Goal: Task Accomplishment & Management: Manage account settings

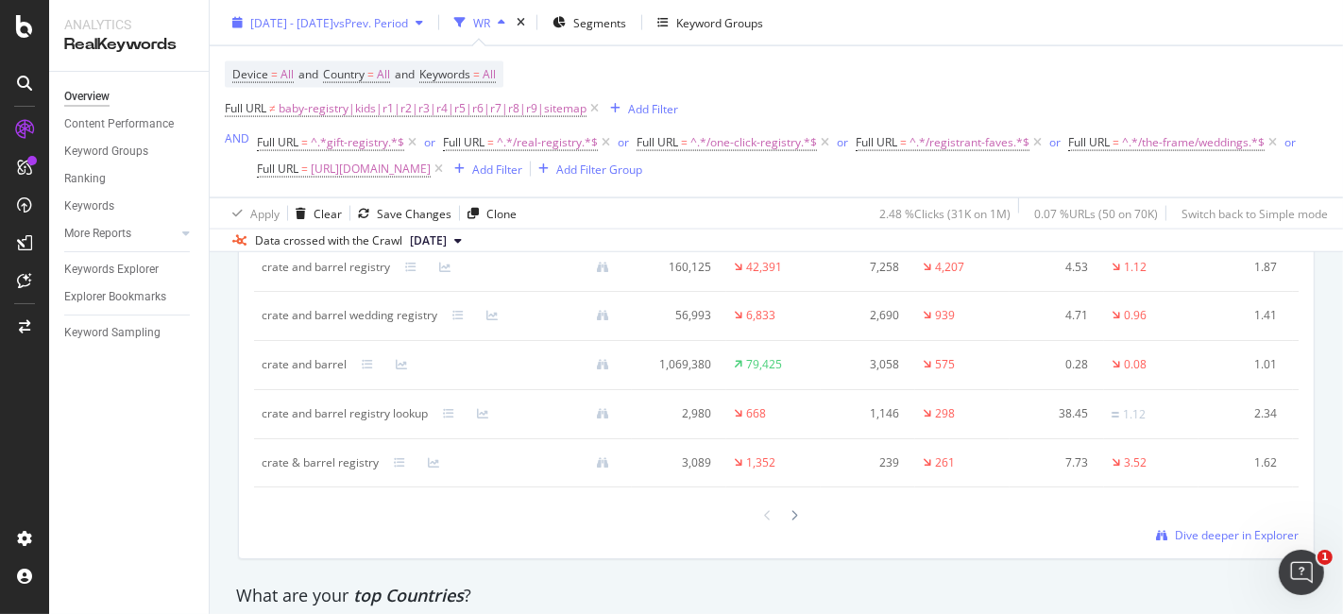
scroll to position [2412, 0]
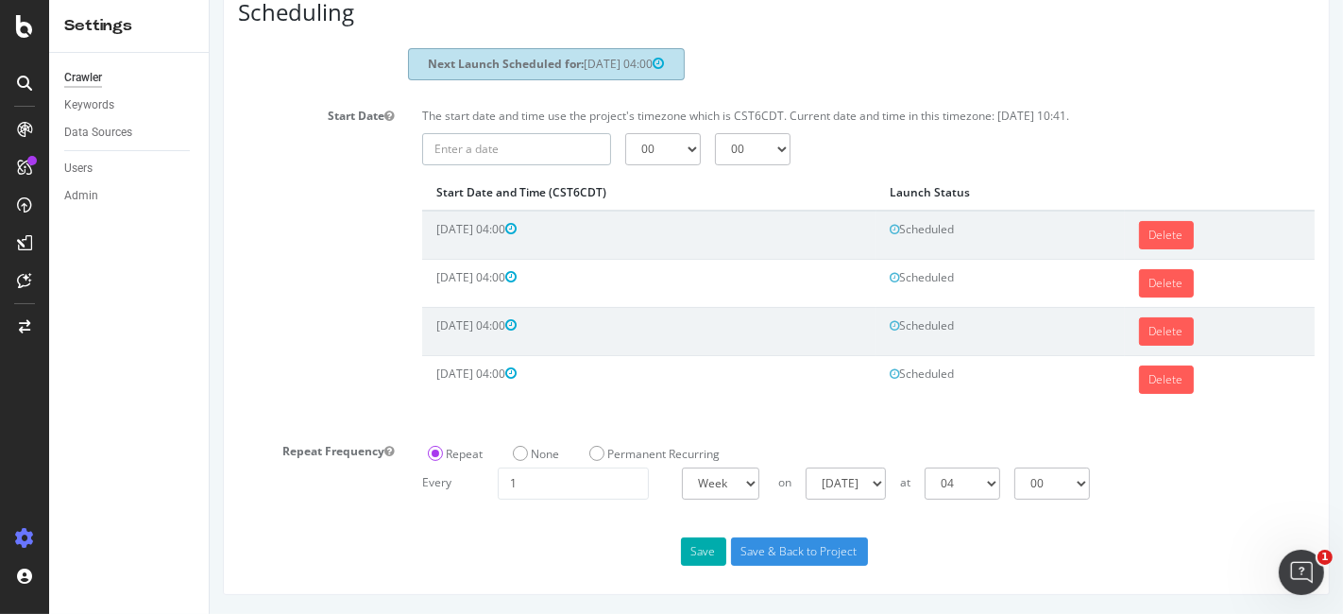
click at [557, 155] on input "text" at bounding box center [515, 149] width 189 height 32
click at [376, 330] on div "Start Date The start date and time use the project's timezone which is CST6CDT.…" at bounding box center [775, 261] width 1105 height 321
click at [532, 155] on input "2025-09-08" at bounding box center [515, 149] width 189 height 32
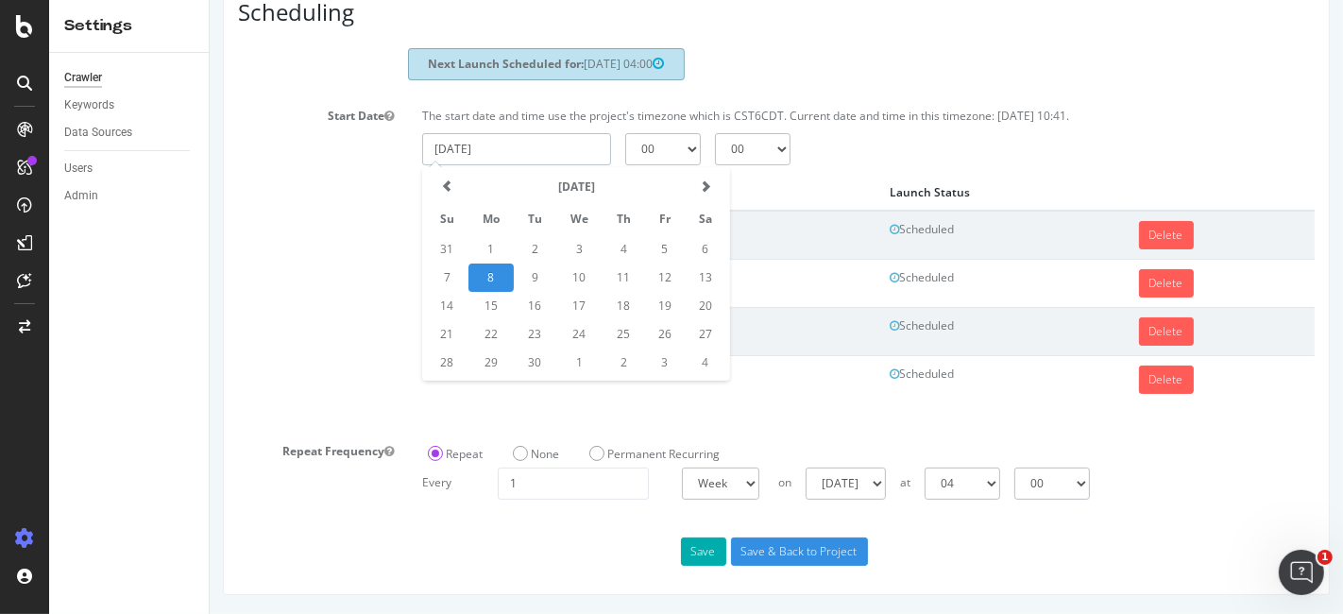
drag, startPoint x: 695, startPoint y: 273, endPoint x: 692, endPoint y: 257, distance: 16.3
click at [695, 269] on td "13" at bounding box center [705, 277] width 42 height 28
type input "2025-09-13"
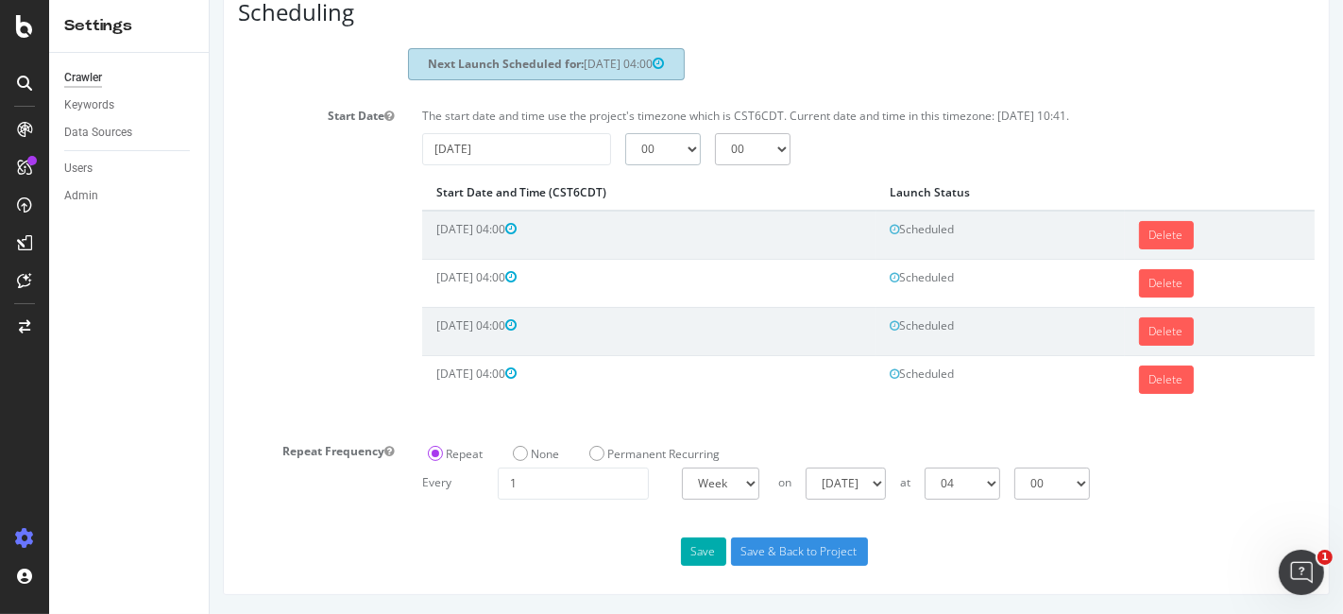
click at [661, 146] on select "00 01 02 03 04 05 06 07 08 09 10 11 12 13 14 15 16 17 18 19 20 21 22 23" at bounding box center [662, 149] width 76 height 32
select select "4"
click at [624, 136] on select "00 01 02 03 04 05 06 07 08 09 10 11 12 13 14 15 16 17 18 19 20 21 22 23" at bounding box center [662, 149] width 76 height 32
click at [705, 553] on button "Save" at bounding box center [702, 551] width 45 height 28
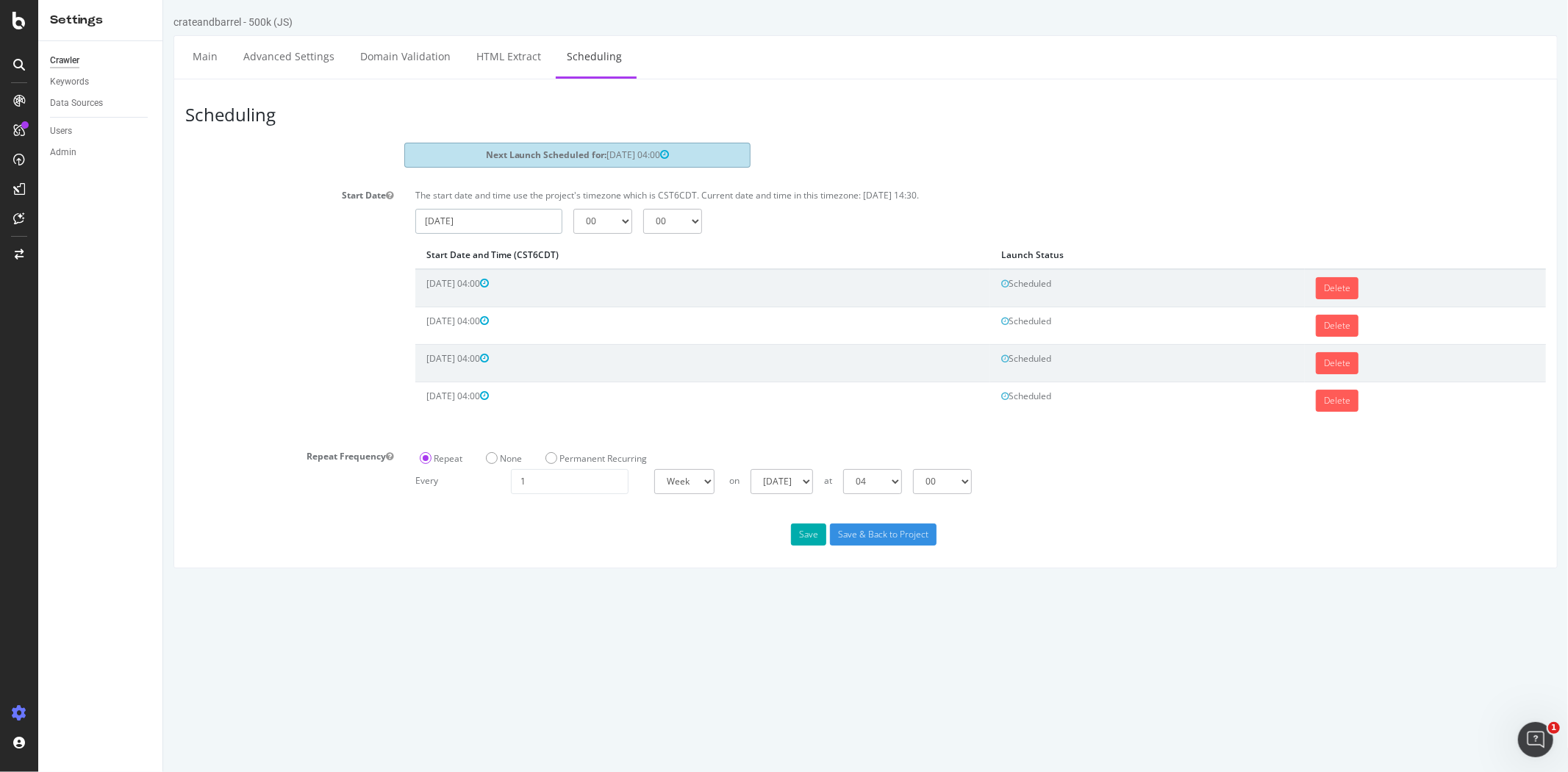
click at [536, 217] on input "[DATE]" at bounding box center [487, 221] width 147 height 25
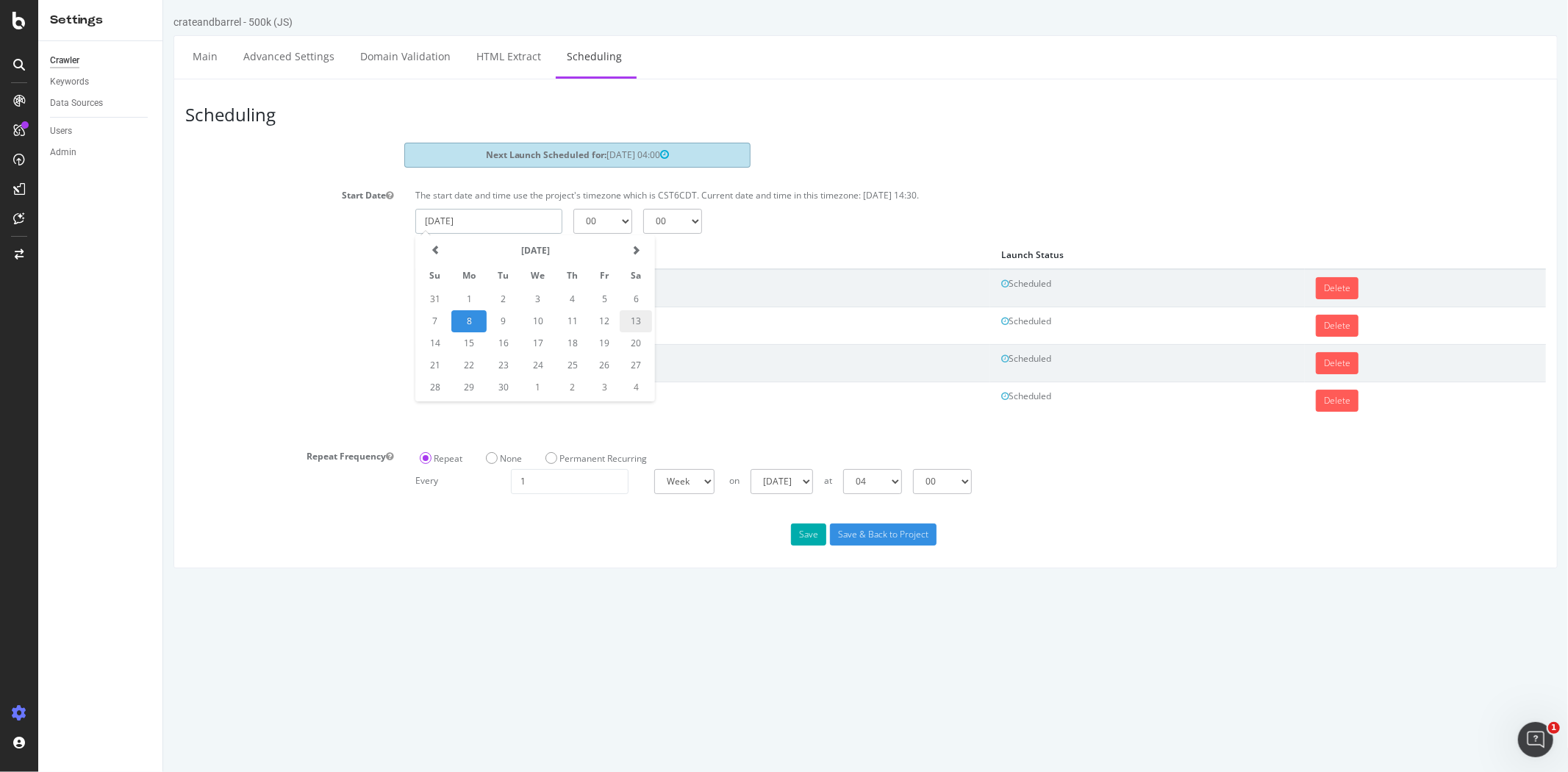
click at [629, 316] on td "13" at bounding box center [635, 321] width 33 height 22
type input "2025-09-13"
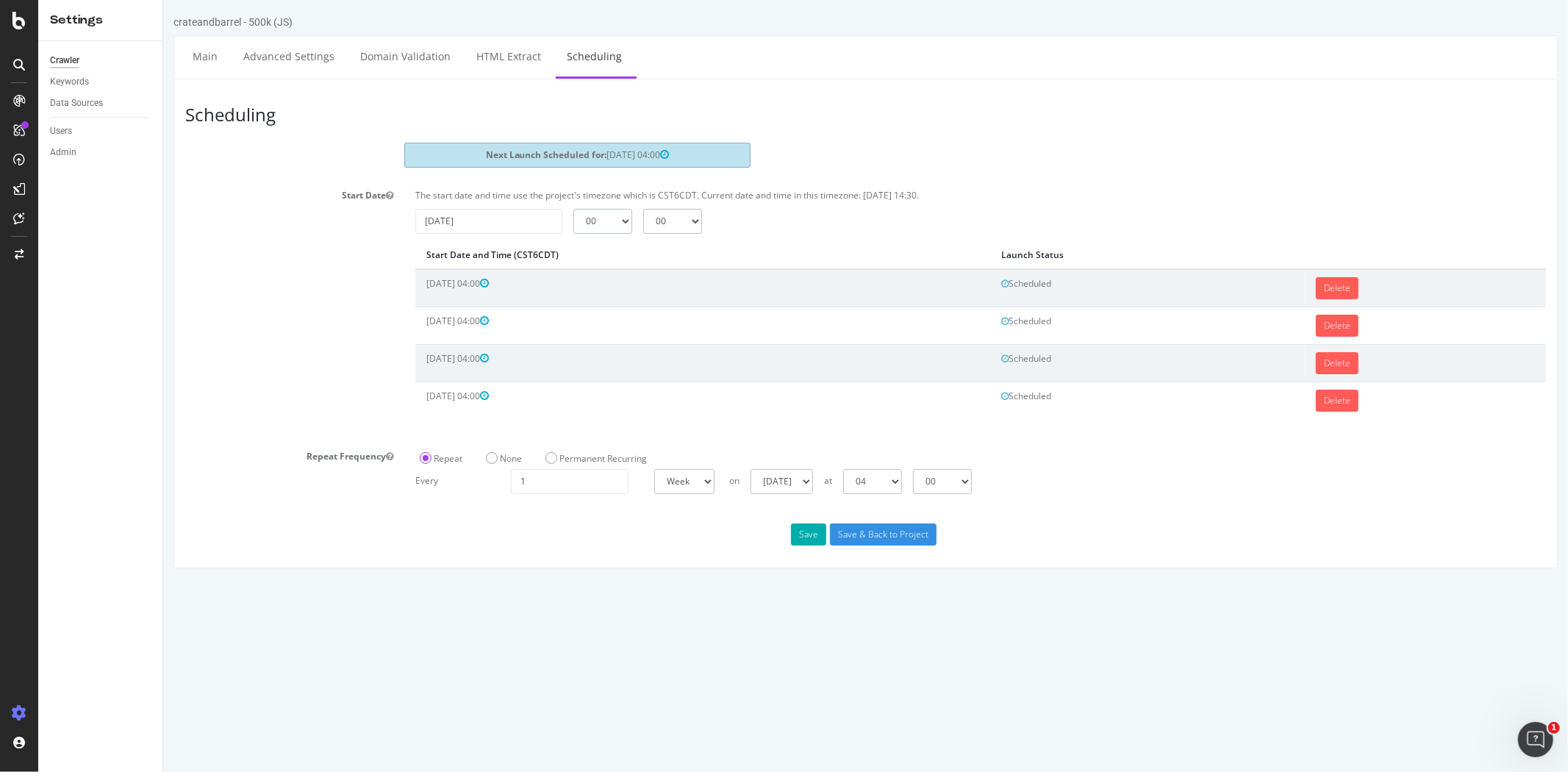
click at [603, 216] on select "00 01 02 03 04 05 06 07 08 09 10 11 12 13 14 15 16 17 18 19 20 21 22 23" at bounding box center [602, 221] width 59 height 25
select select "4"
click at [572, 209] on select "00 01 02 03 04 05 06 07 08 09 10 11 12 13 14 15 16 17 18 19 20 21 22 23" at bounding box center [602, 221] width 59 height 25
click at [803, 538] on button "Save" at bounding box center [807, 534] width 35 height 22
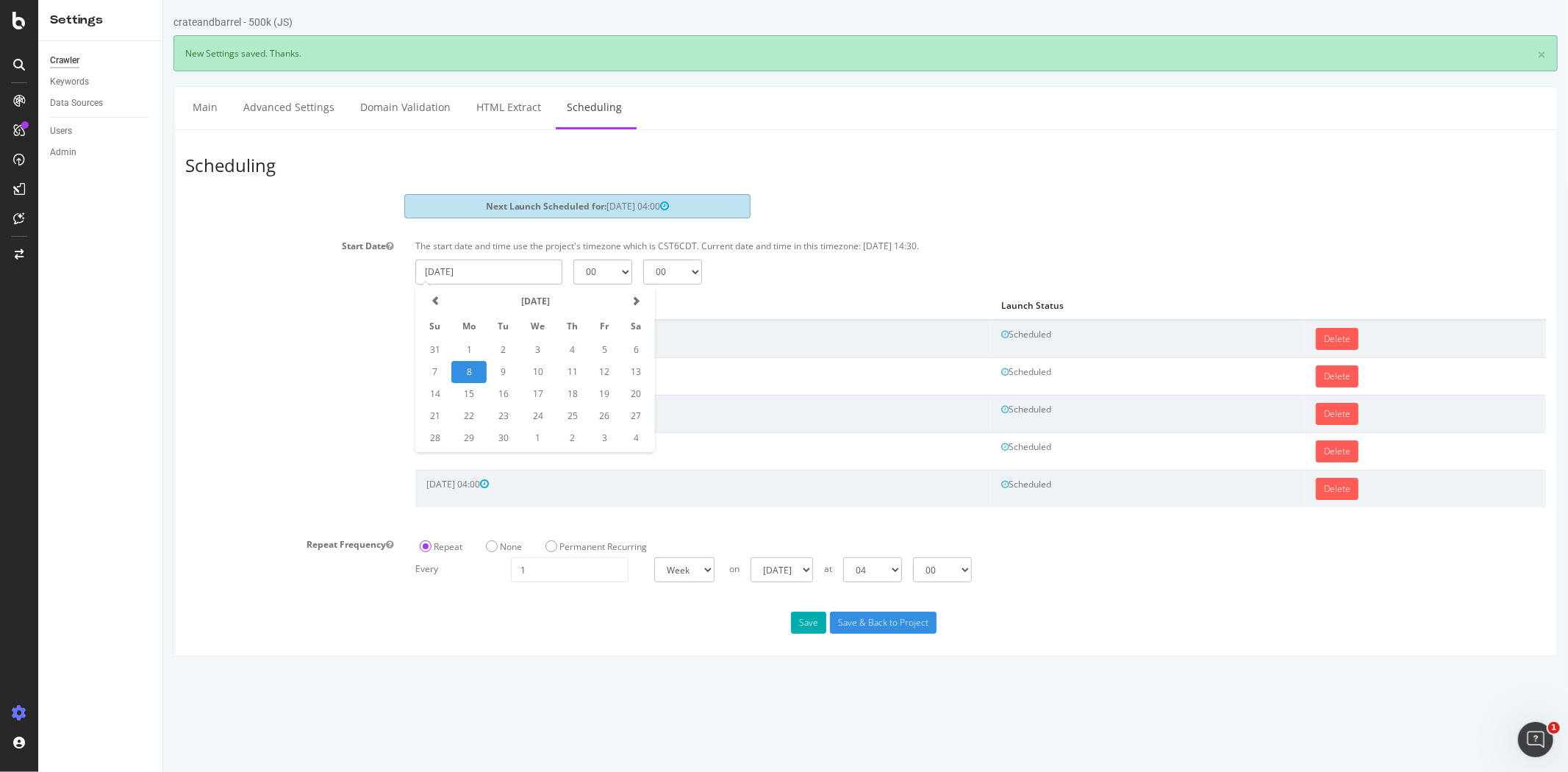
click at [517, 273] on input "2025-09-08" at bounding box center [487, 272] width 147 height 25
drag, startPoint x: 439, startPoint y: 386, endPoint x: 475, endPoint y: 361, distance: 43.8
click at [438, 386] on td "14" at bounding box center [434, 394] width 33 height 22
type input "2025-09-14"
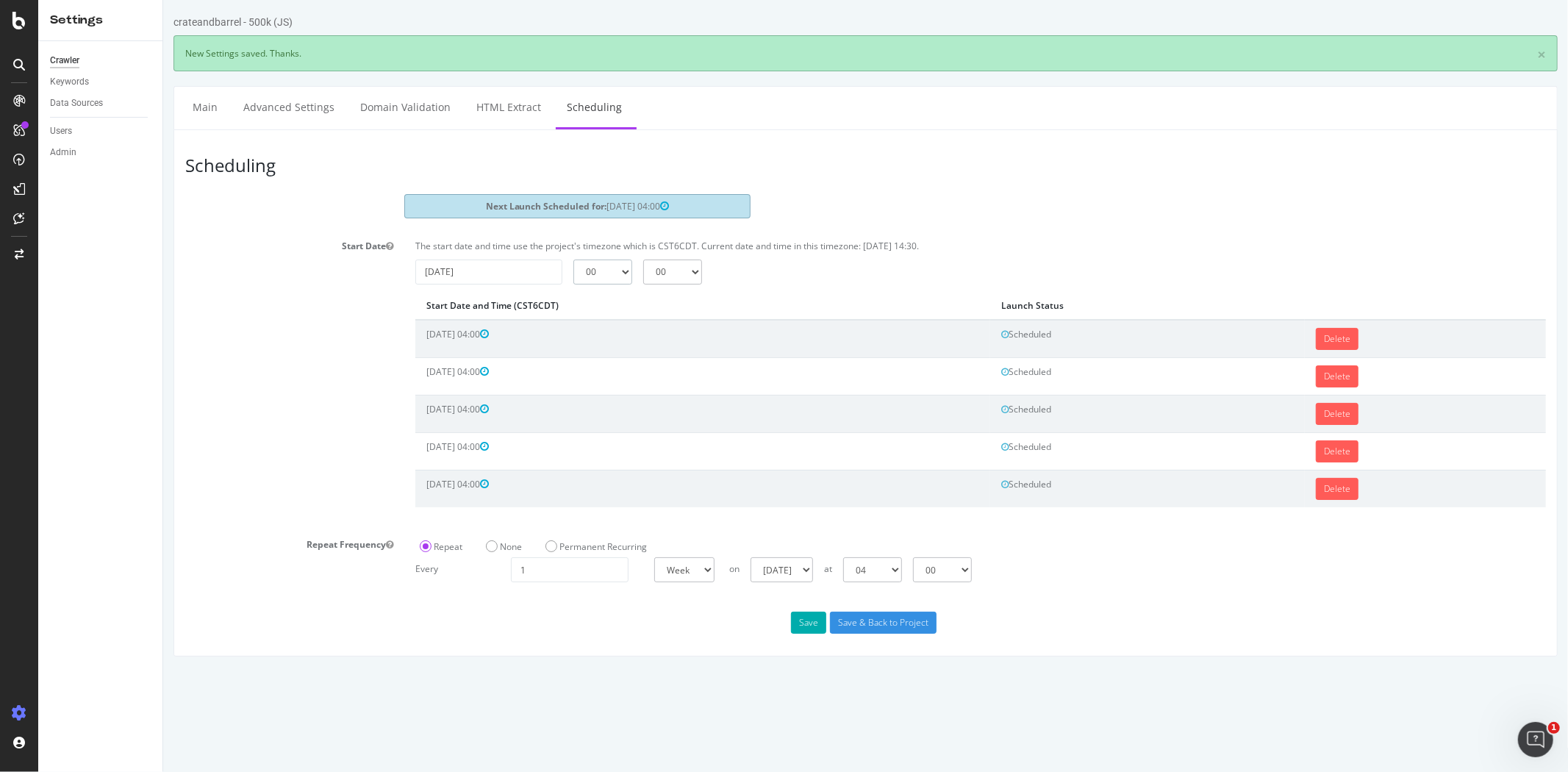
drag, startPoint x: 599, startPoint y: 273, endPoint x: 599, endPoint y: 281, distance: 8.0
click at [599, 273] on select "00 01 02 03 04 05 06 07 08 09 10 11 12 13 14 15 16 17 18 19 20 21 22 23" at bounding box center [602, 272] width 59 height 25
select select "4"
click at [572, 259] on select "00 01 02 03 04 05 06 07 08 09 10 11 12 13 14 15 16 17 18 19 20 21 22 23" at bounding box center [602, 272] width 59 height 25
click at [802, 615] on button "Save" at bounding box center [807, 622] width 35 height 22
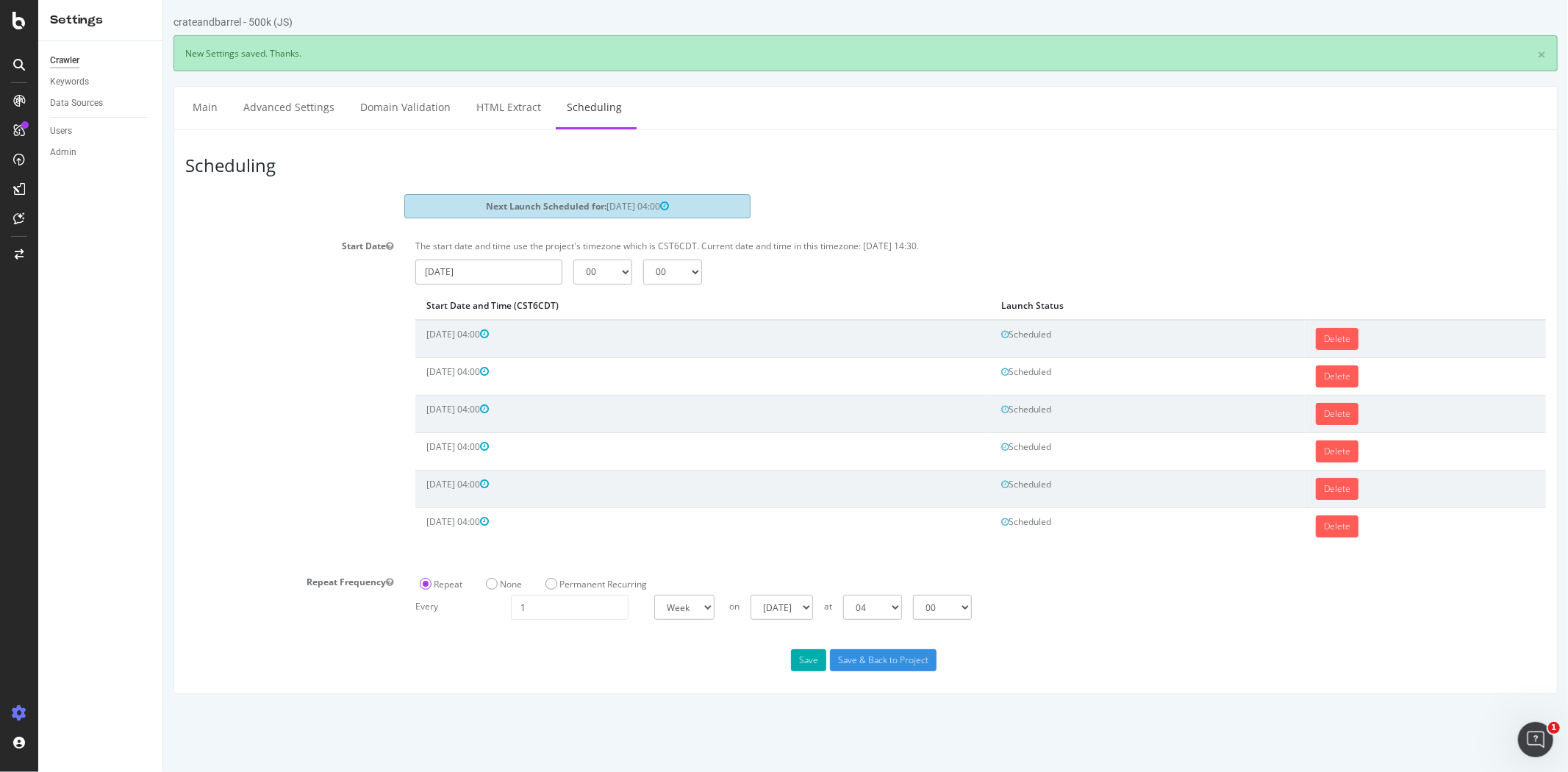
click at [508, 277] on input "2025-09-08" at bounding box center [487, 272] width 147 height 25
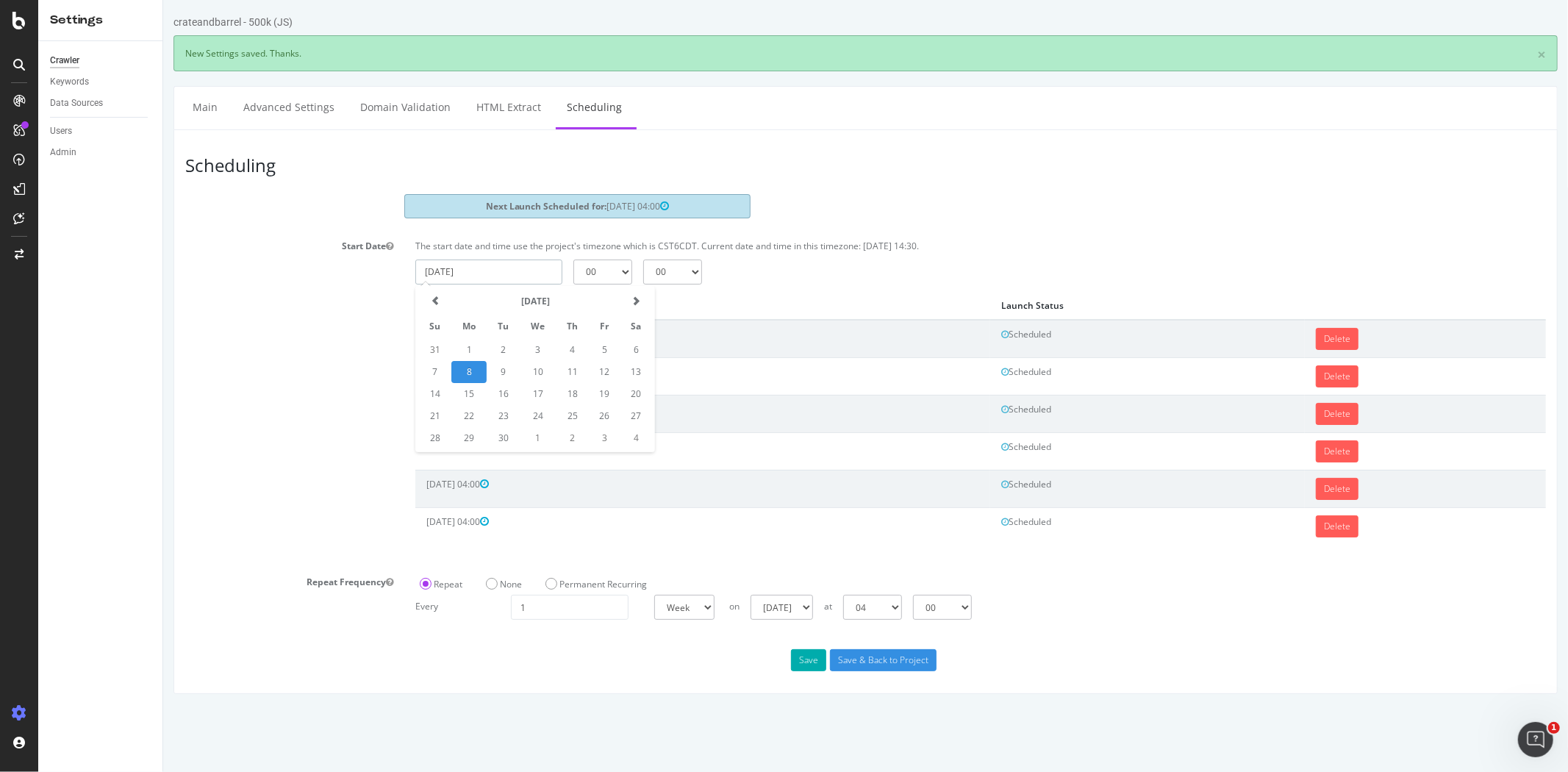
drag, startPoint x: 478, startPoint y: 395, endPoint x: 524, endPoint y: 335, distance: 75.6
click at [477, 391] on td "15" at bounding box center [468, 394] width 35 height 22
type input "2025-09-15"
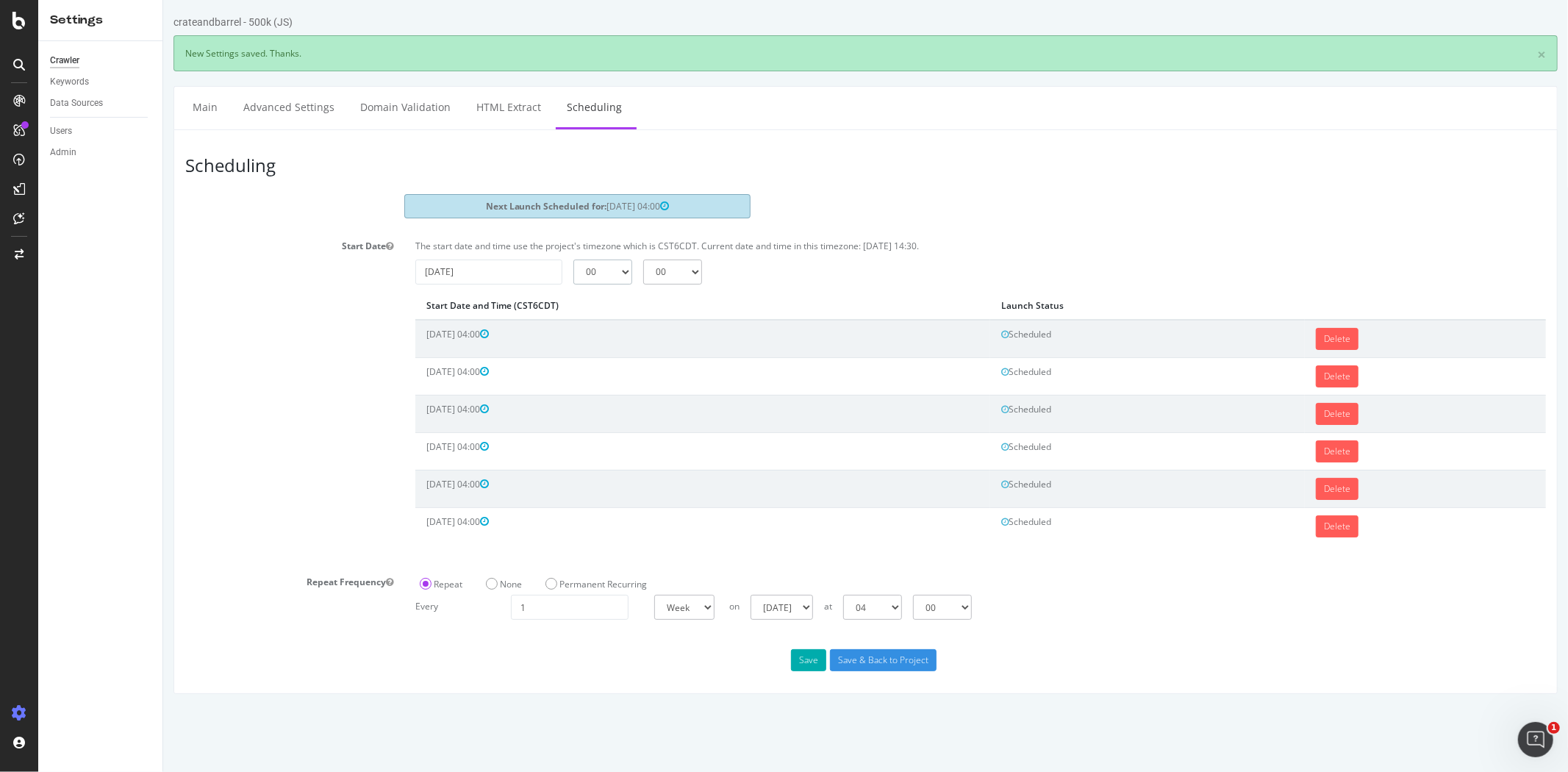
click at [589, 278] on select "00 01 02 03 04 05 06 07 08 09 10 11 12 13 14 15 16 17 18 19 20 21 22 23" at bounding box center [602, 272] width 59 height 25
select select "4"
click at [572, 259] on select "00 01 02 03 04 05 06 07 08 09 10 11 12 13 14 15 16 17 18 19 20 21 22 23" at bounding box center [602, 272] width 59 height 25
click at [809, 672] on div "Scheduling Next Launch Scheduled for: 2025-09-09 04:00 Start Date The start dat…" at bounding box center [865, 411] width 1384 height 565
click at [808, 670] on button "Save" at bounding box center [807, 661] width 35 height 22
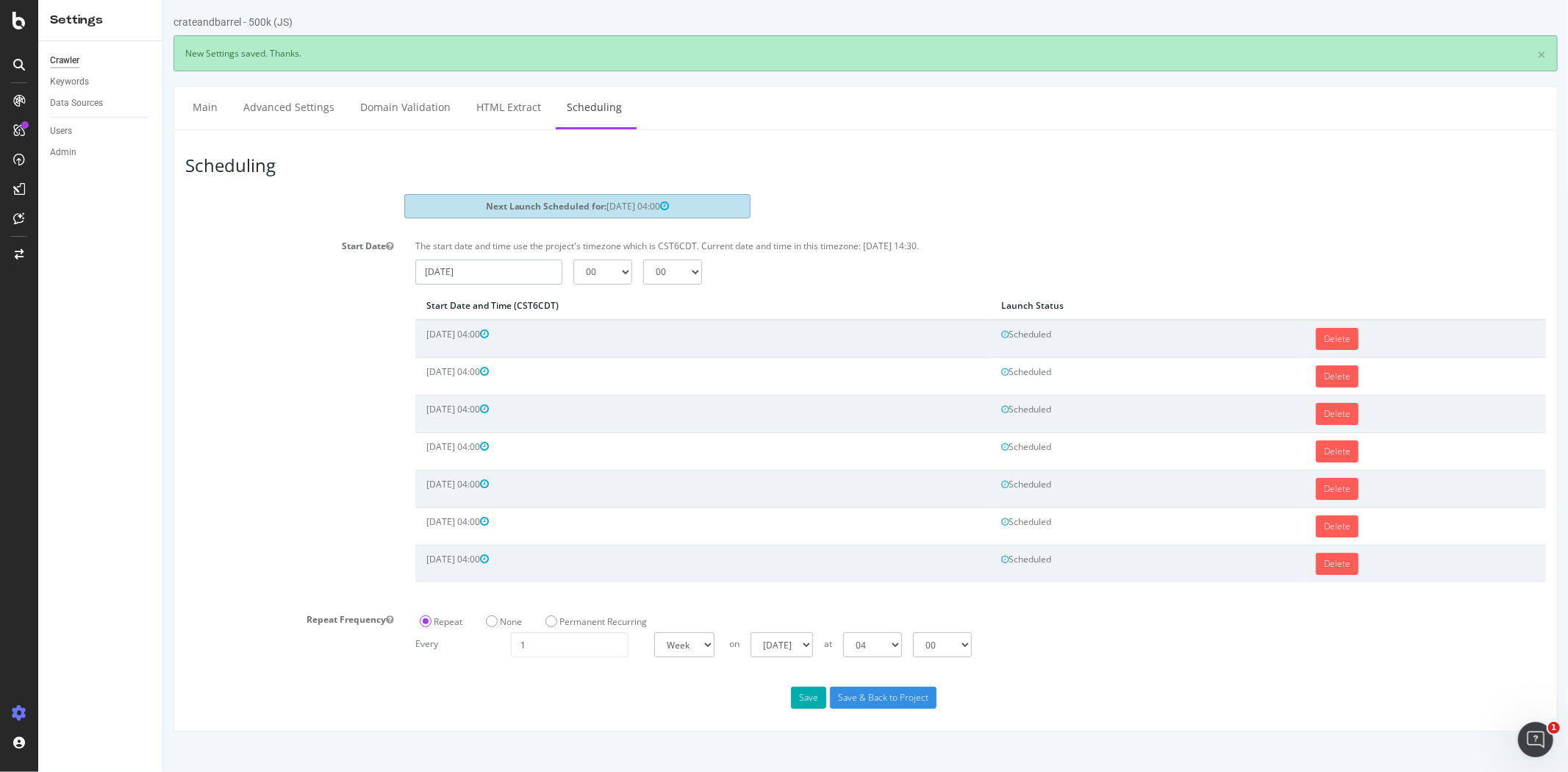
click at [496, 272] on input "2025-09-08" at bounding box center [487, 272] width 147 height 25
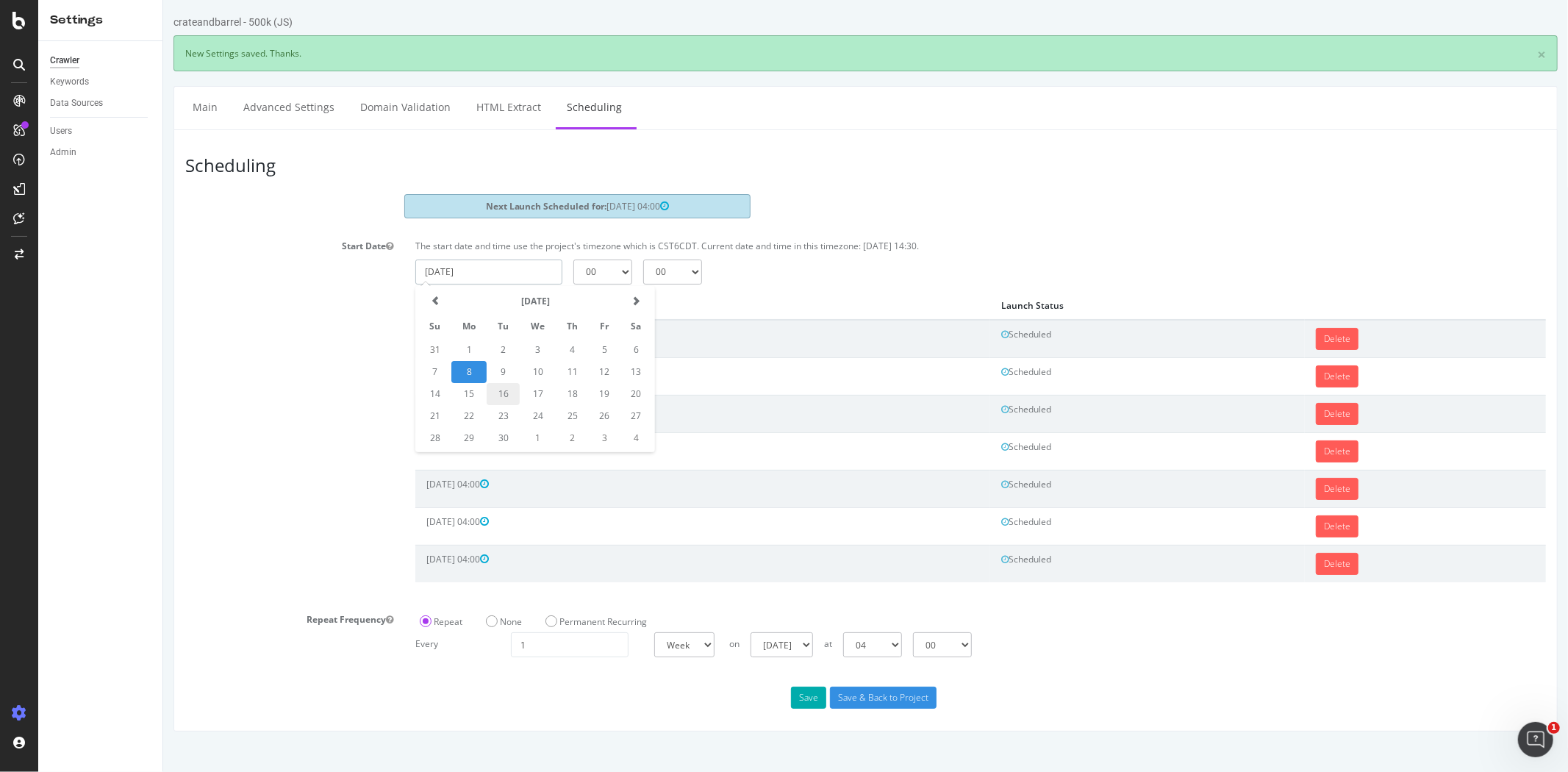
click at [511, 391] on td "16" at bounding box center [502, 394] width 33 height 22
type input "2025-09-16"
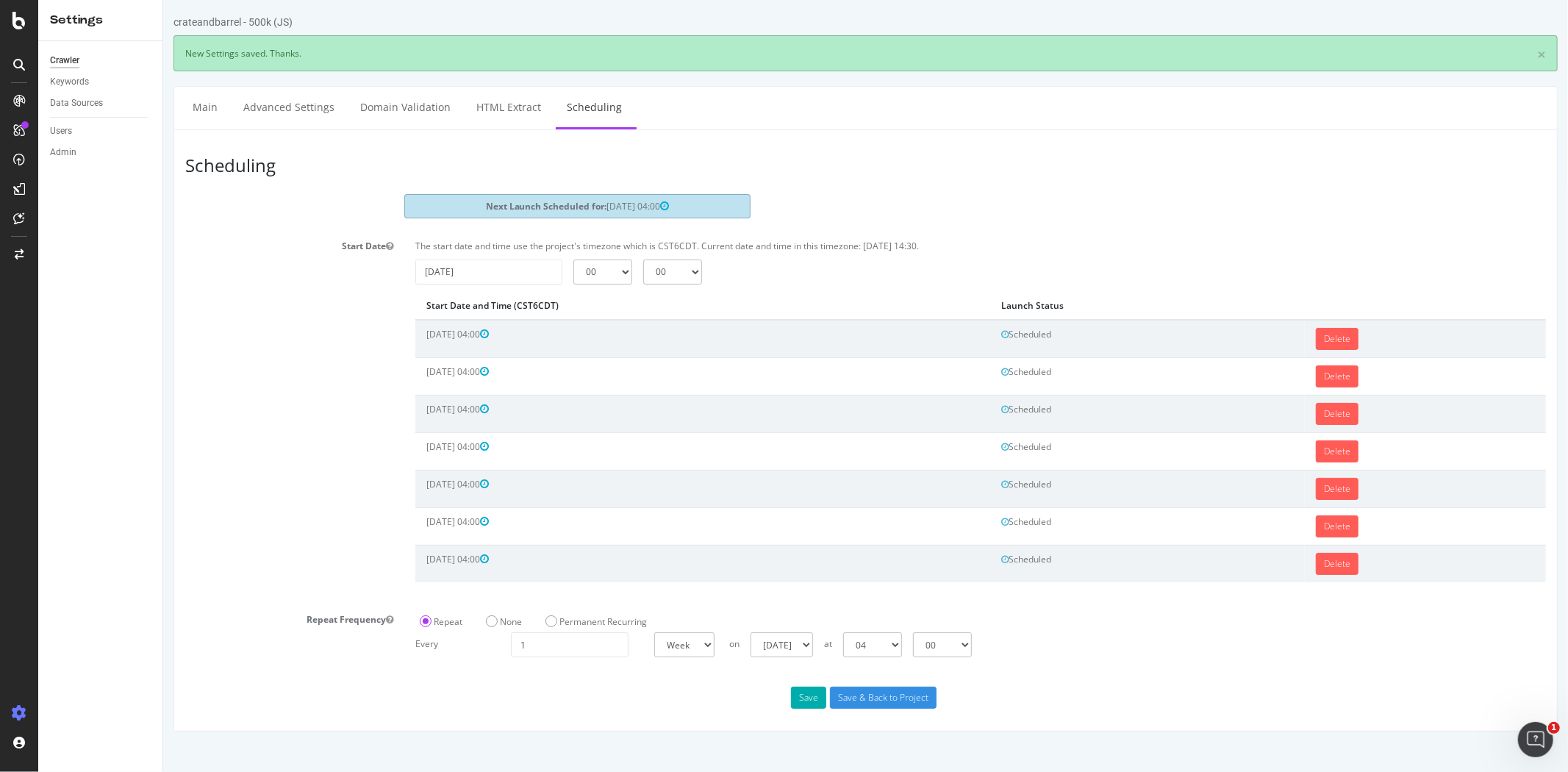
drag, startPoint x: 620, startPoint y: 272, endPoint x: 620, endPoint y: 283, distance: 11.0
click at [620, 272] on select "00 01 02 03 04 05 06 07 08 09 10 11 12 13 14 15 16 17 18 19 20 21 22 23" at bounding box center [602, 272] width 59 height 25
select select "4"
click at [572, 259] on select "00 01 02 03 04 05 06 07 08 09 10 11 12 13 14 15 16 17 18 19 20 21 22 23" at bounding box center [602, 272] width 59 height 25
click at [802, 693] on button "Save" at bounding box center [807, 698] width 35 height 22
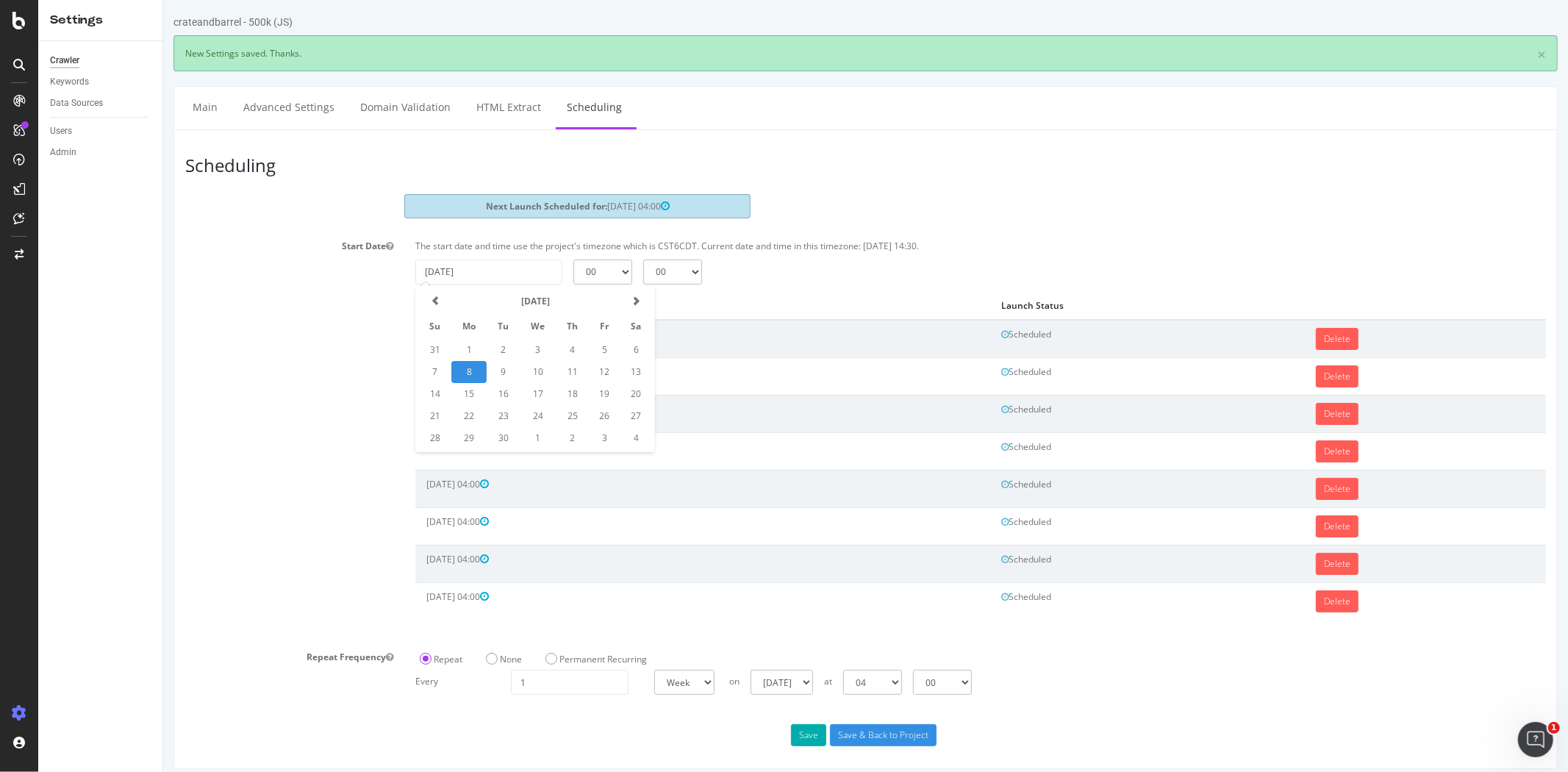
click at [518, 276] on input "2025-09-08" at bounding box center [487, 272] width 147 height 25
click at [533, 392] on td "17" at bounding box center [537, 394] width 36 height 22
type input "2025-09-17"
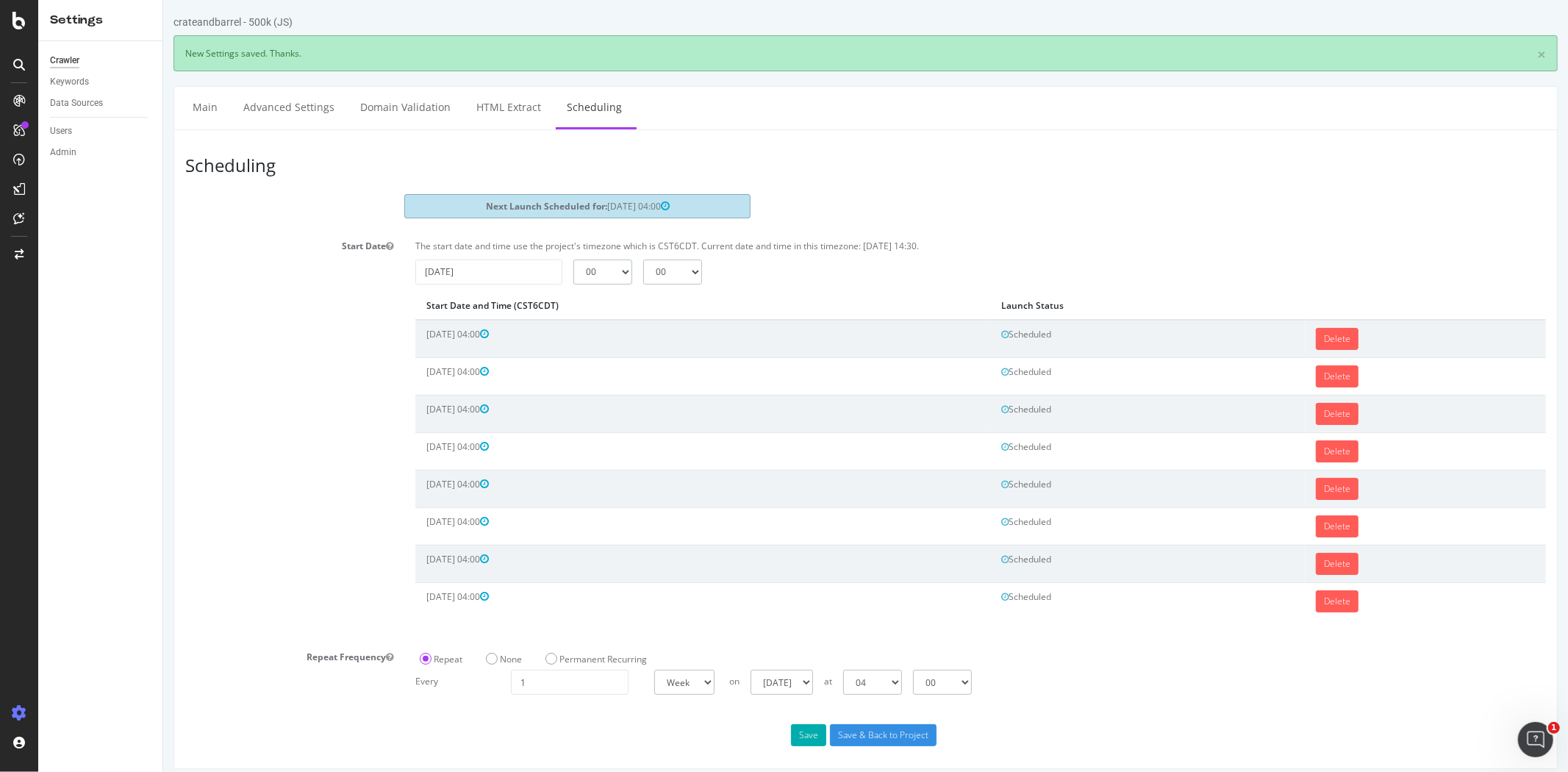
click at [596, 277] on select "00 01 02 03 04 05 06 07 08 09 10 11 12 13 14 15 16 17 18 19 20 21 22 23" at bounding box center [602, 272] width 59 height 25
select select "4"
click at [572, 259] on select "00 01 02 03 04 05 06 07 08 09 10 11 12 13 14 15 16 17 18 19 20 21 22 23" at bounding box center [602, 272] width 59 height 25
click at [791, 734] on button "Save" at bounding box center [807, 735] width 35 height 22
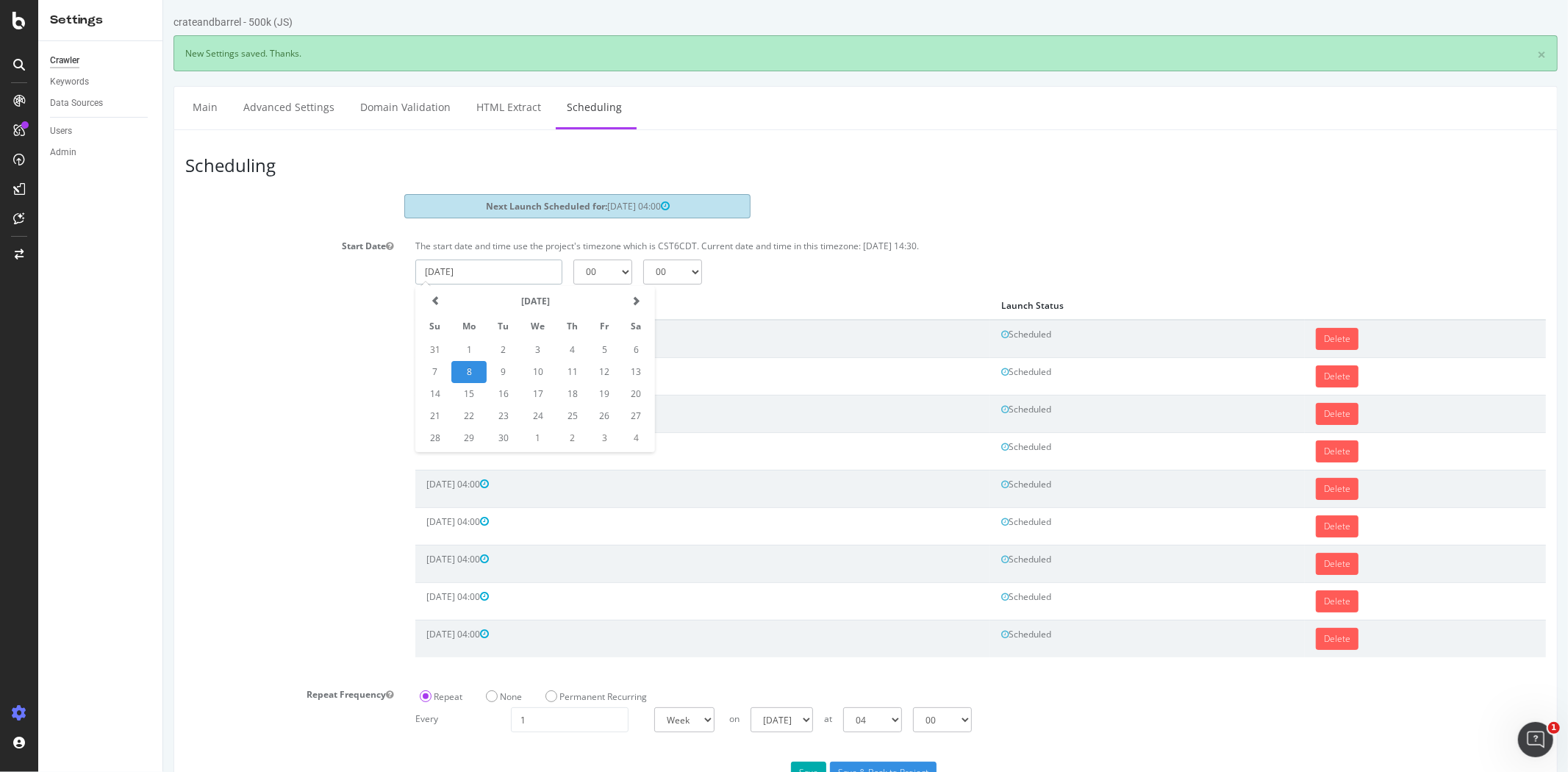
drag, startPoint x: 526, startPoint y: 267, endPoint x: 556, endPoint y: 321, distance: 61.8
click at [526, 267] on input "2025-09-08" at bounding box center [487, 272] width 147 height 25
click at [577, 394] on td "18" at bounding box center [571, 394] width 33 height 22
type input "2025-09-18"
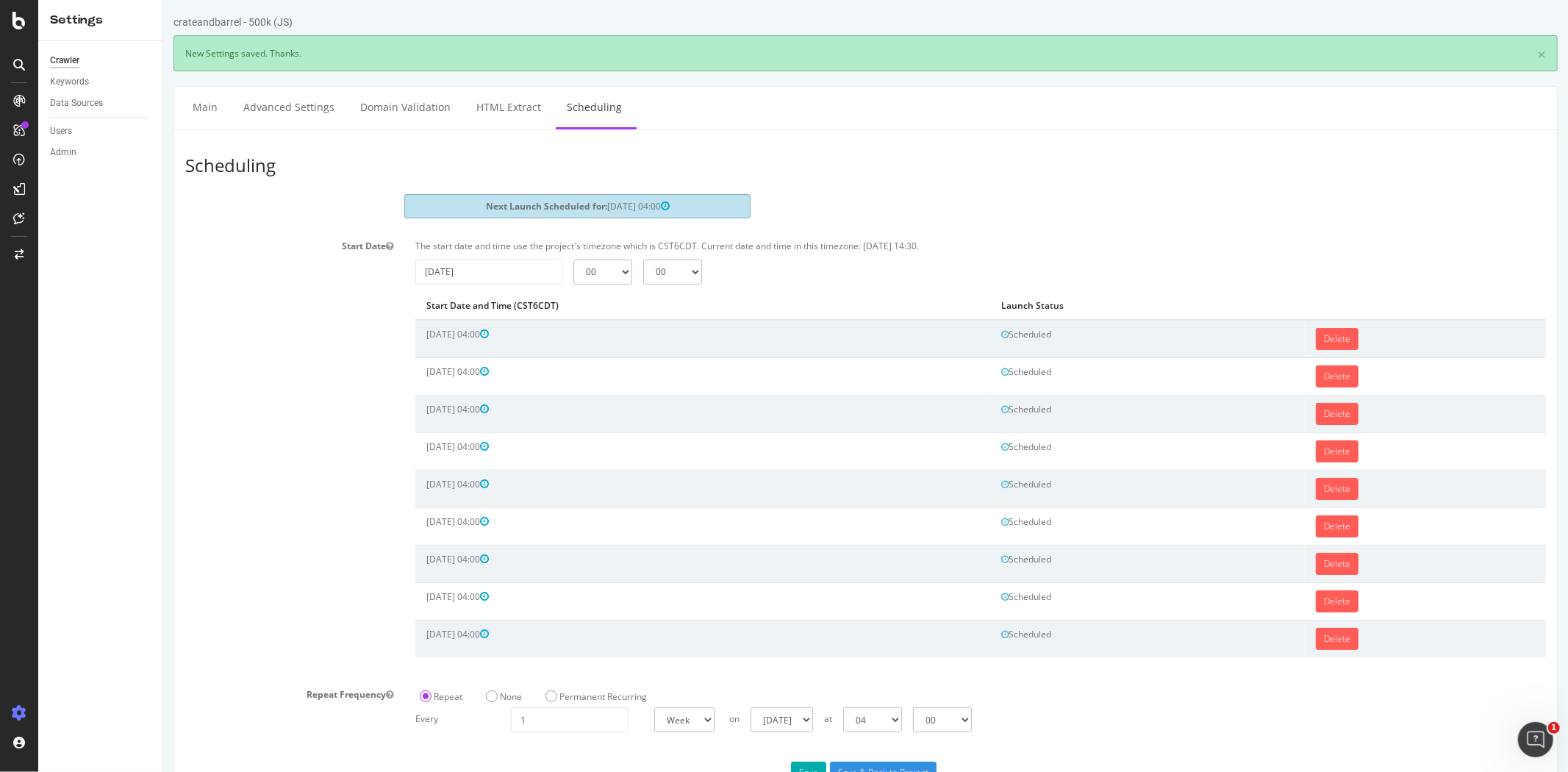
click at [585, 283] on div "The start date and time use the project's timezone which is CST6CDT. Current da…" at bounding box center [979, 453] width 1152 height 438
click at [585, 280] on select "00 01 02 03 04 05 06 07 08 09 10 11 12 13 14 15 16 17 18 19 20 21 22 23" at bounding box center [602, 272] width 59 height 25
select select "4"
click at [572, 259] on select "00 01 02 03 04 05 06 07 08 09 10 11 12 13 14 15 16 17 18 19 20 21 22 23" at bounding box center [602, 272] width 59 height 25
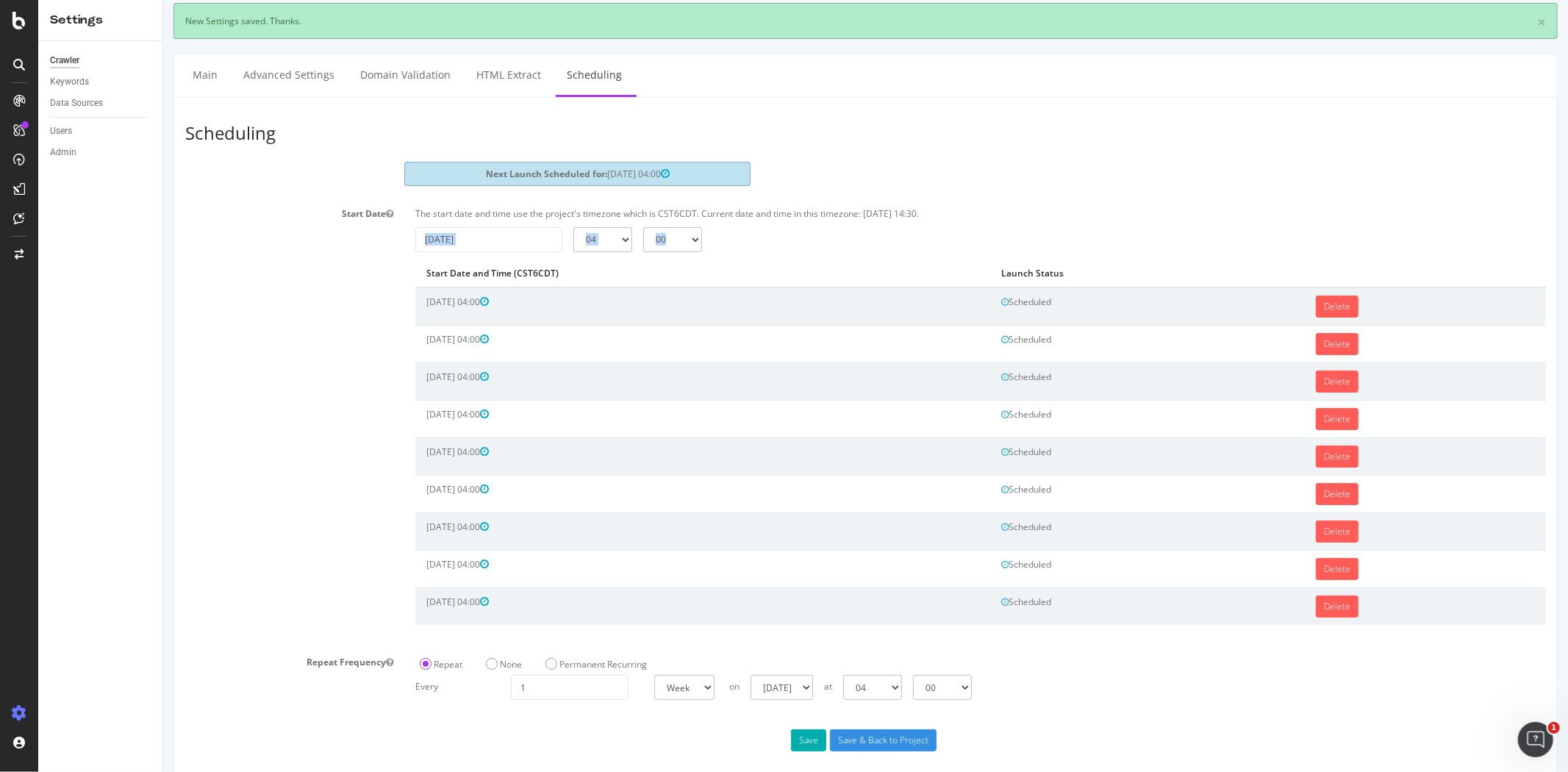
scroll to position [50, 0]
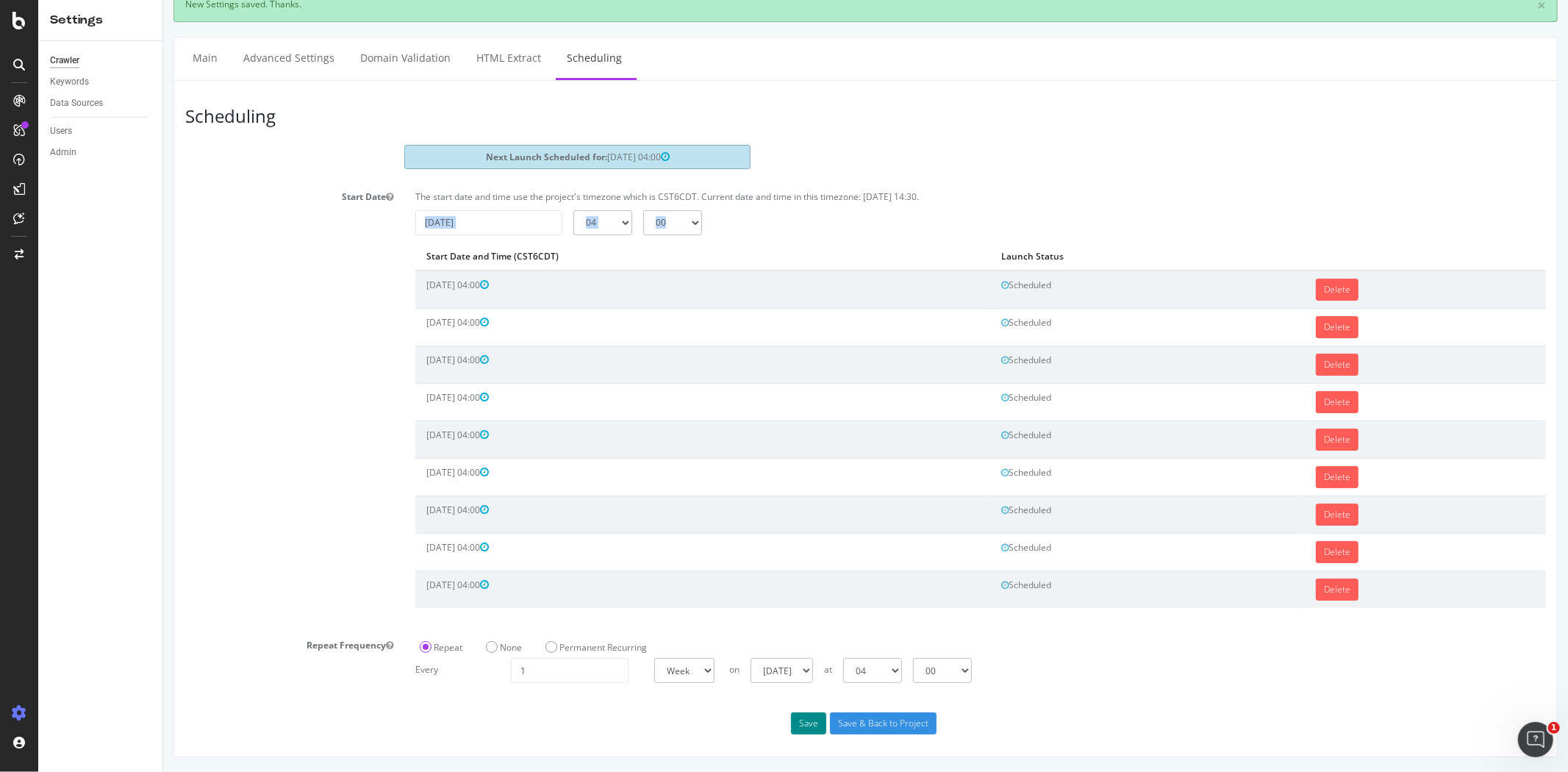
click at [794, 723] on button "Save" at bounding box center [807, 724] width 35 height 22
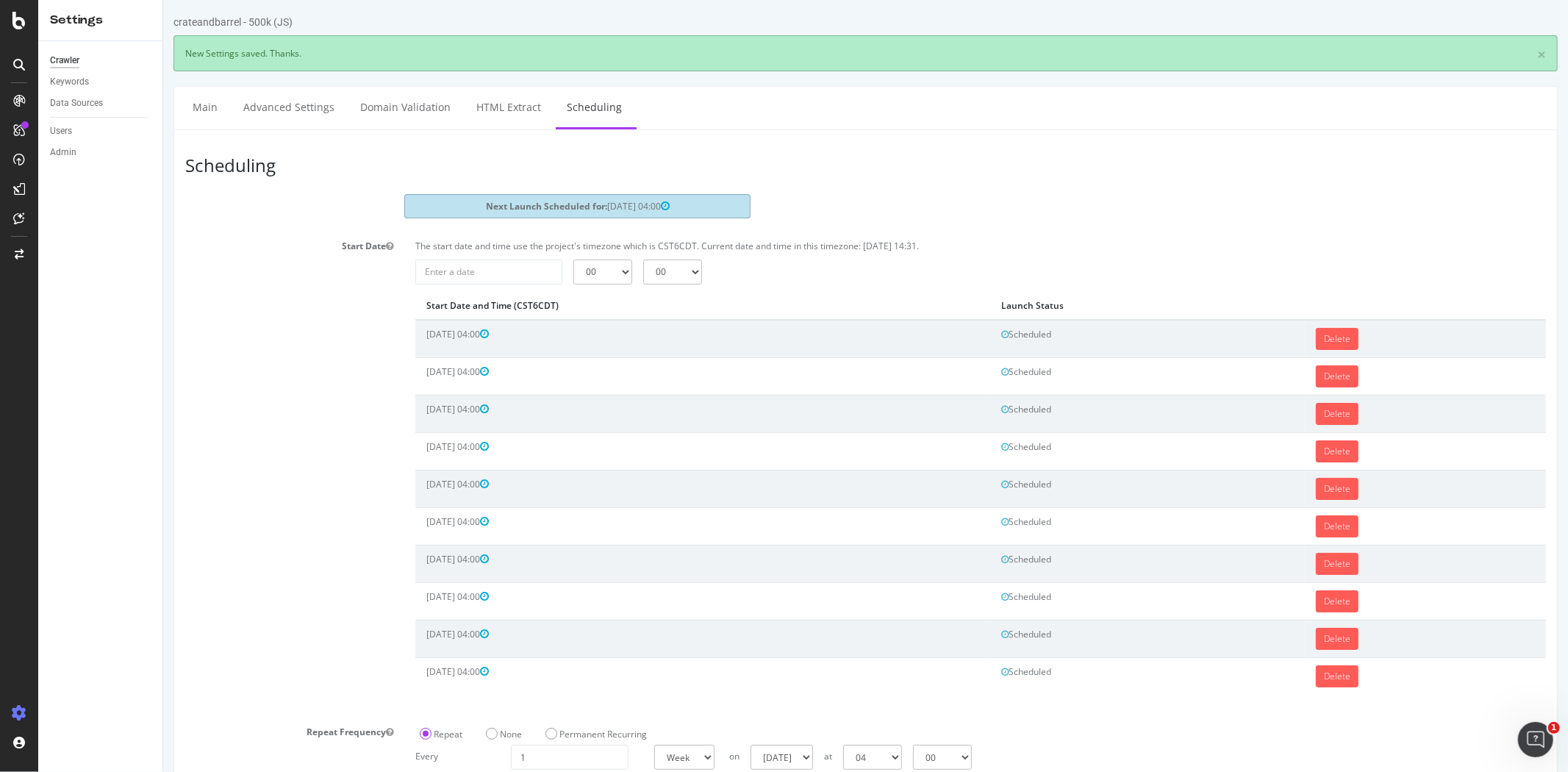
scroll to position [0, 0]
click at [503, 277] on input "2025-09-08" at bounding box center [487, 272] width 147 height 25
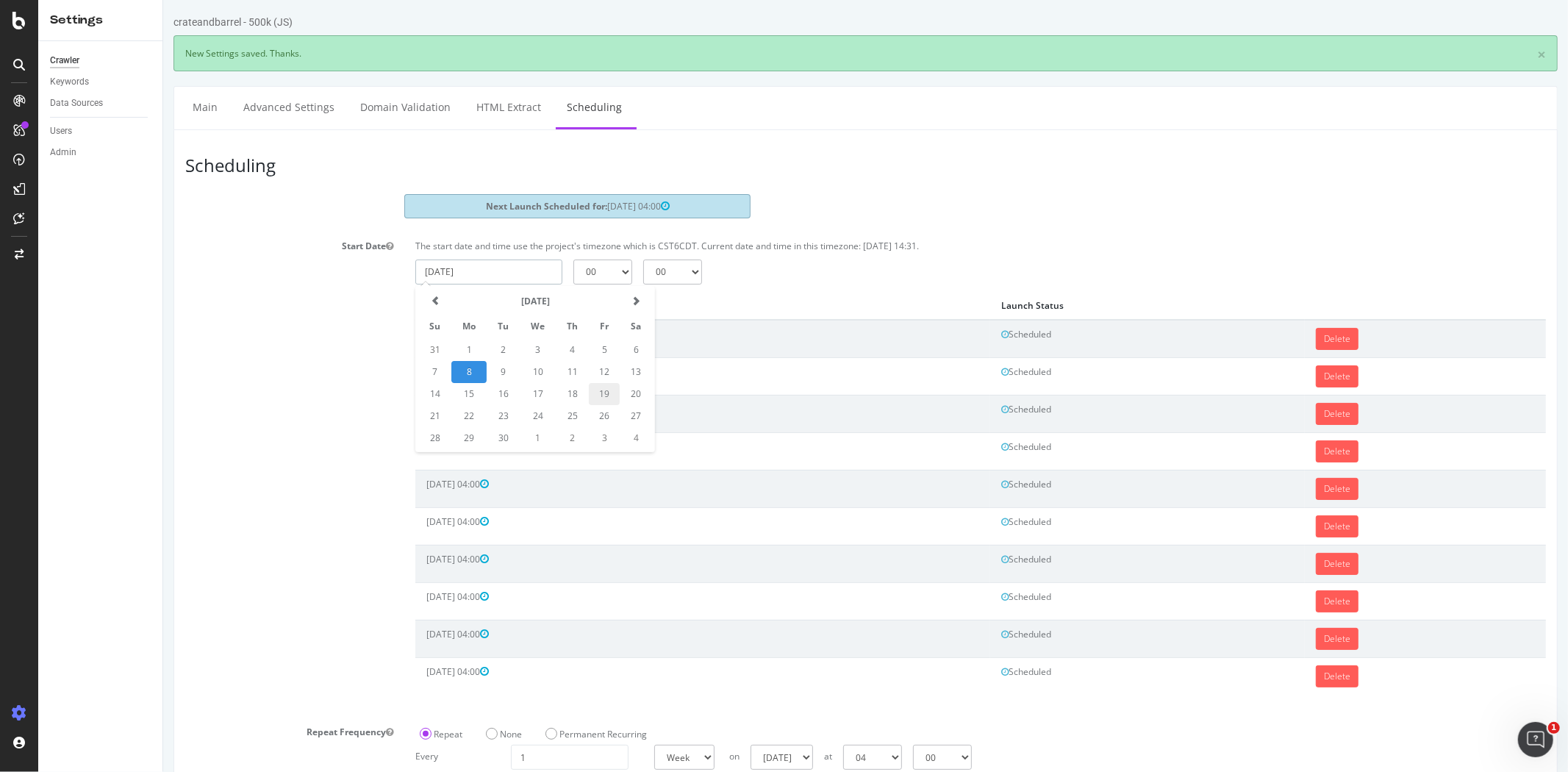
click at [606, 395] on td "19" at bounding box center [603, 394] width 31 height 22
type input "2025-09-19"
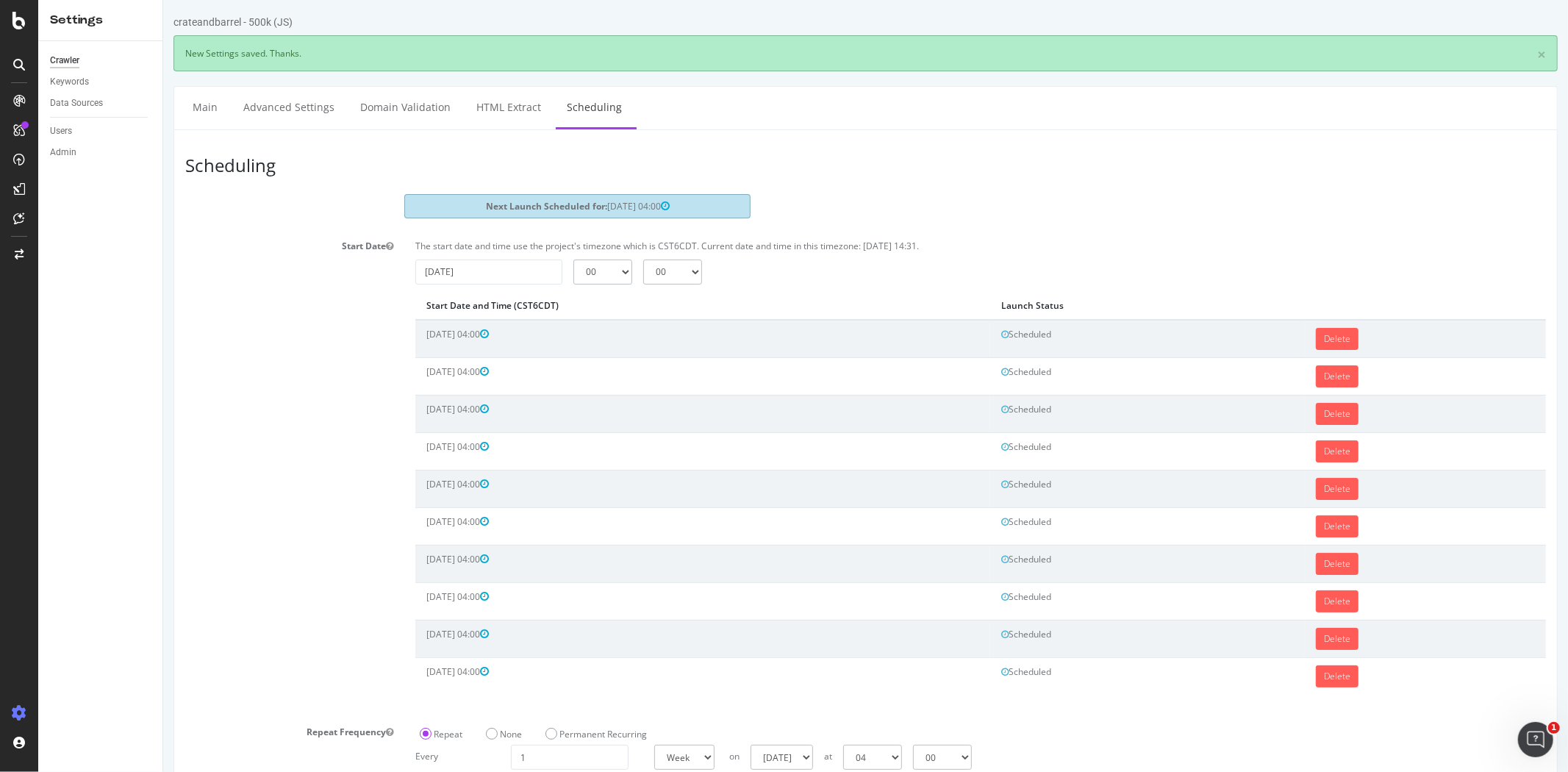
click at [597, 277] on select "00 01 02 03 04 05 06 07 08 09 10 11 12 13 14 15 16 17 18 19 20 21 22 23" at bounding box center [602, 272] width 59 height 25
select select "4"
click at [572, 259] on select "00 01 02 03 04 05 06 07 08 09 10 11 12 13 14 15 16 17 18 19 20 21 22 23" at bounding box center [602, 272] width 59 height 25
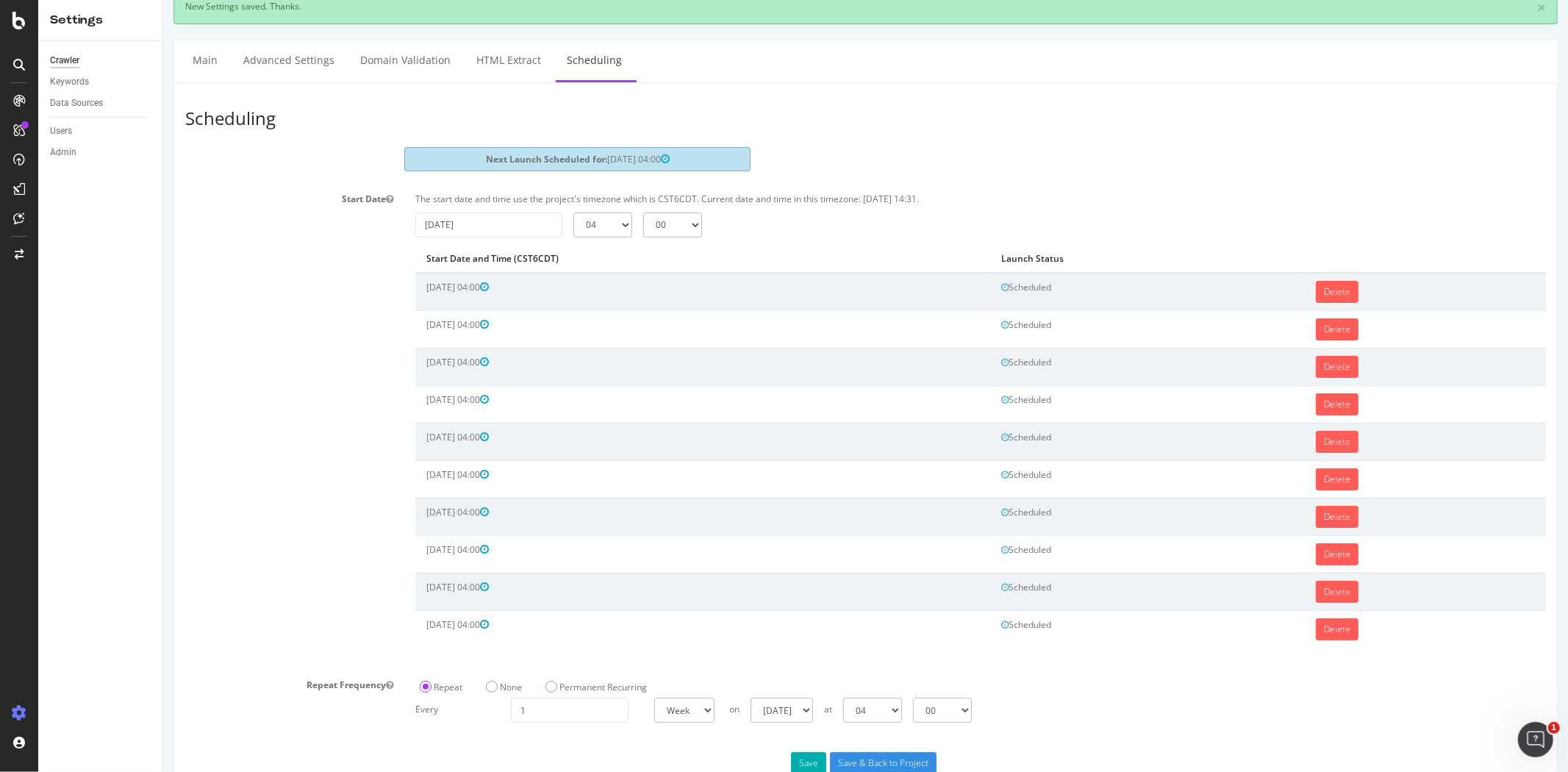
scroll to position [88, 0]
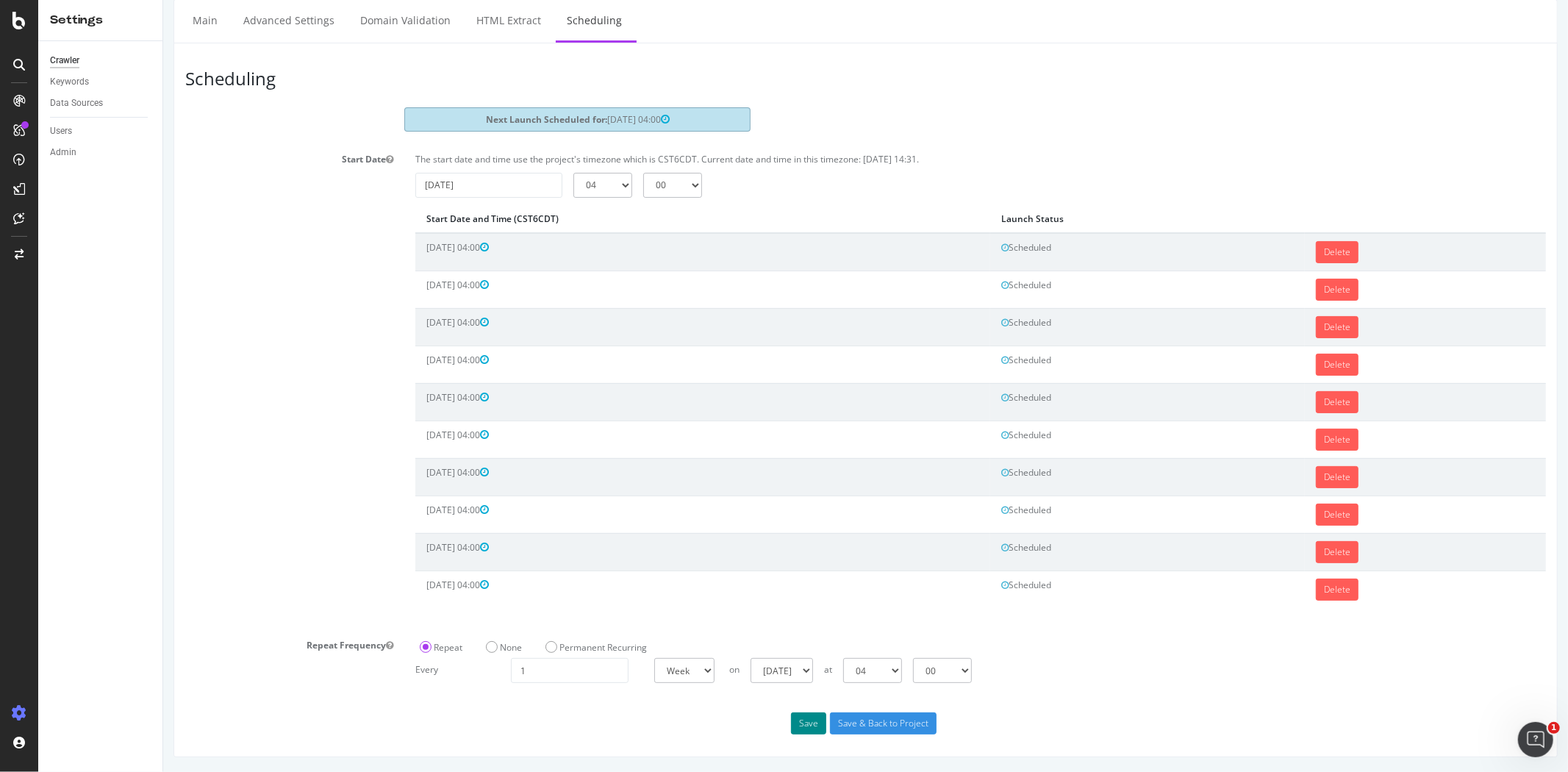
click at [816, 719] on button "Save" at bounding box center [807, 724] width 35 height 22
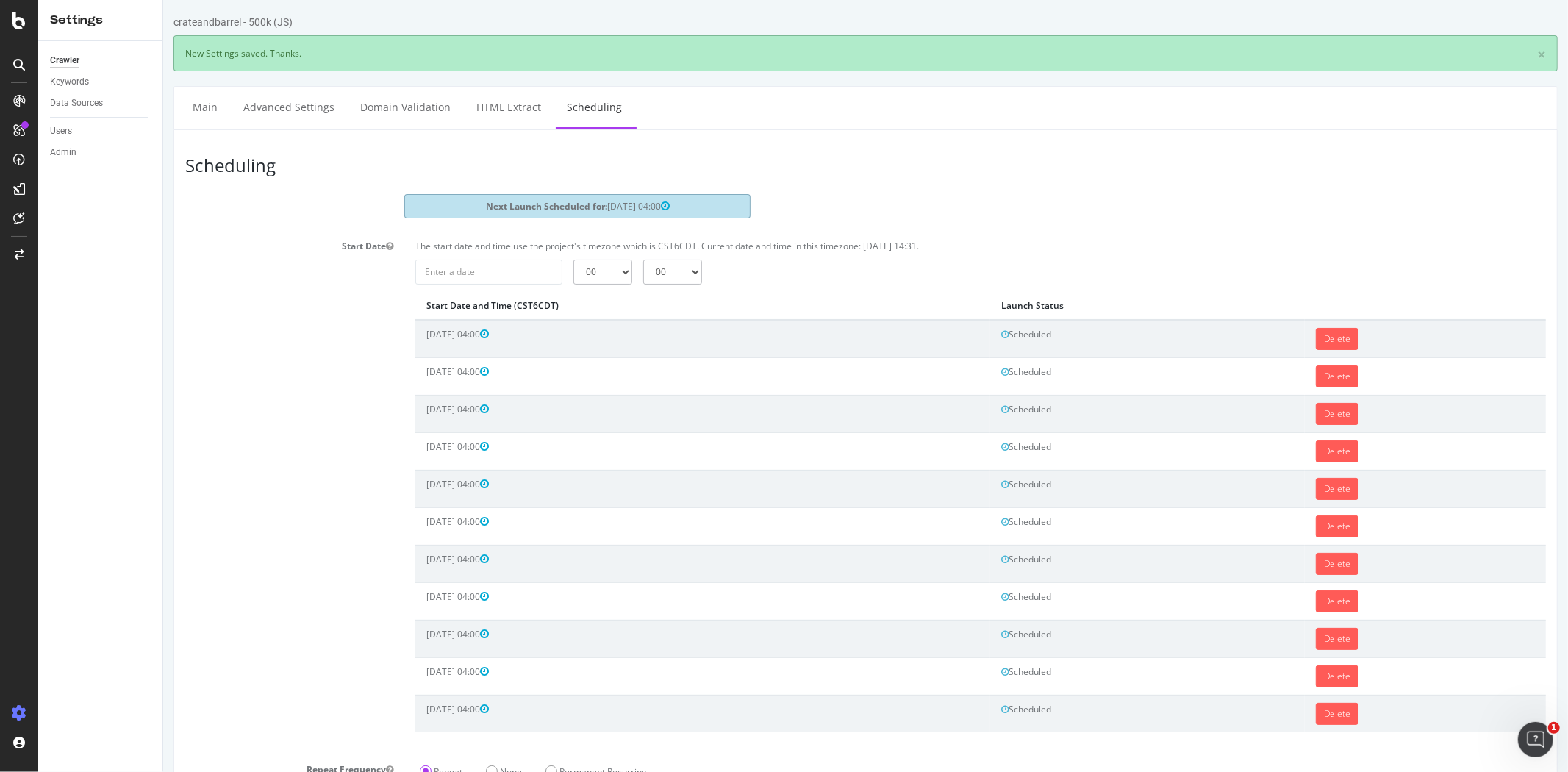
scroll to position [0, 0]
drag, startPoint x: 502, startPoint y: 277, endPoint x: 512, endPoint y: 280, distance: 10.4
click at [503, 277] on input "2025-09-08" at bounding box center [487, 272] width 147 height 25
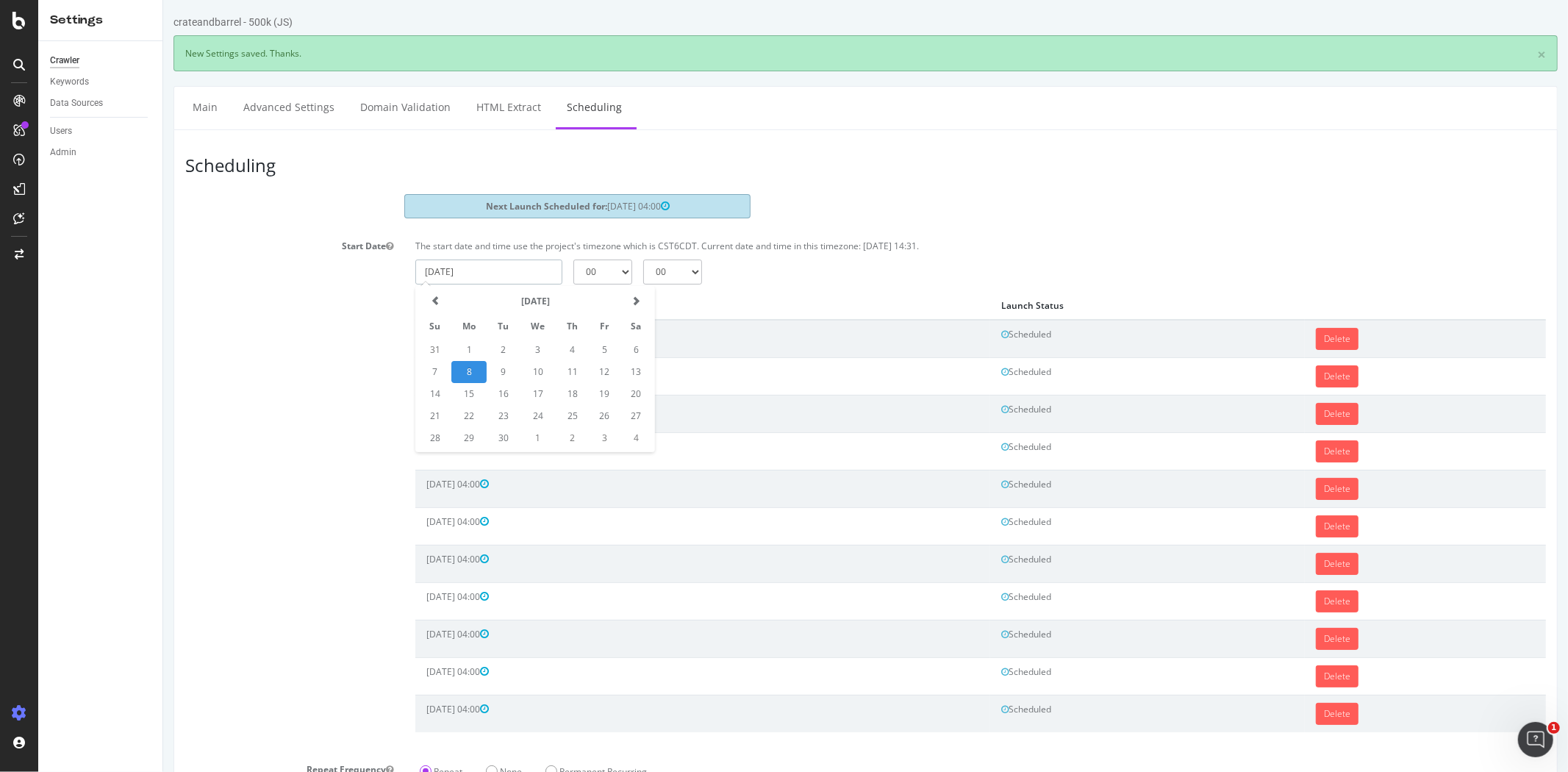
drag, startPoint x: 624, startPoint y: 398, endPoint x: 619, endPoint y: 339, distance: 59.2
click at [624, 396] on td "20" at bounding box center [635, 394] width 33 height 22
type input "2025-09-20"
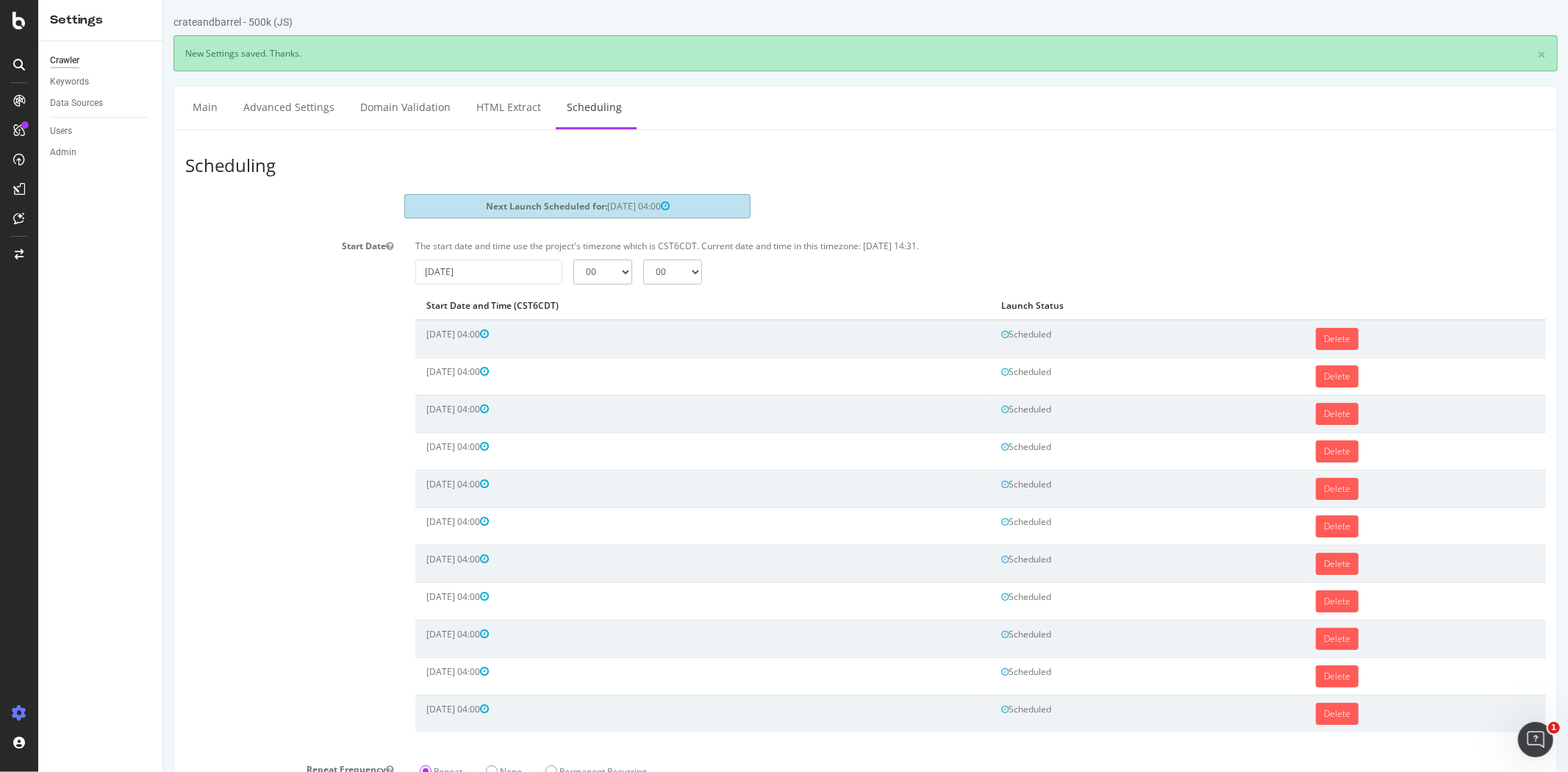
click at [603, 278] on select "00 01 02 03 04 05 06 07 08 09 10 11 12 13 14 15 16 17 18 19 20 21 22 23" at bounding box center [602, 272] width 59 height 25
select select "4"
click at [572, 259] on select "00 01 02 03 04 05 06 07 08 09 10 11 12 13 14 15 16 17 18 19 20 21 22 23" at bounding box center [602, 272] width 59 height 25
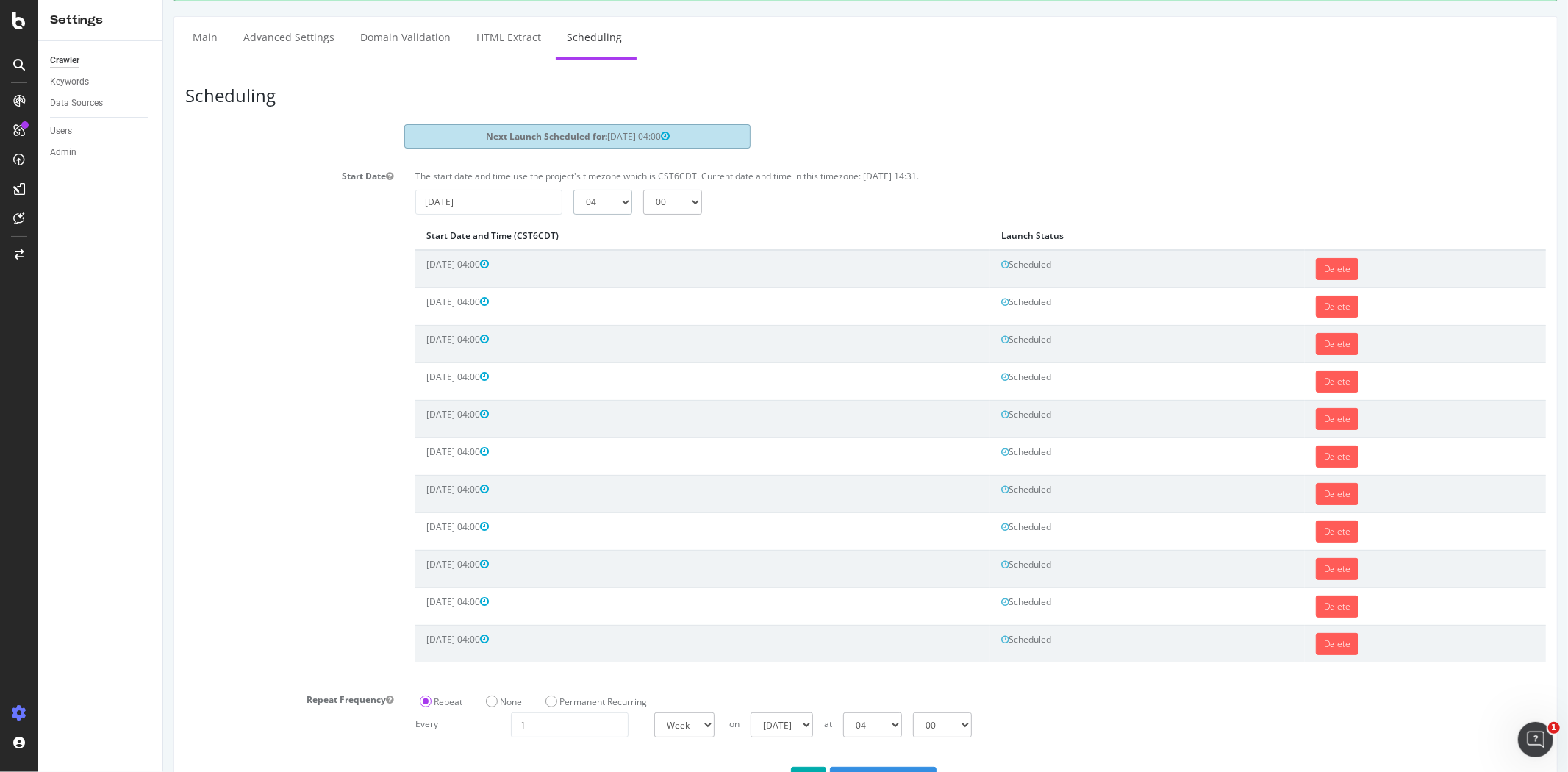
scroll to position [125, 0]
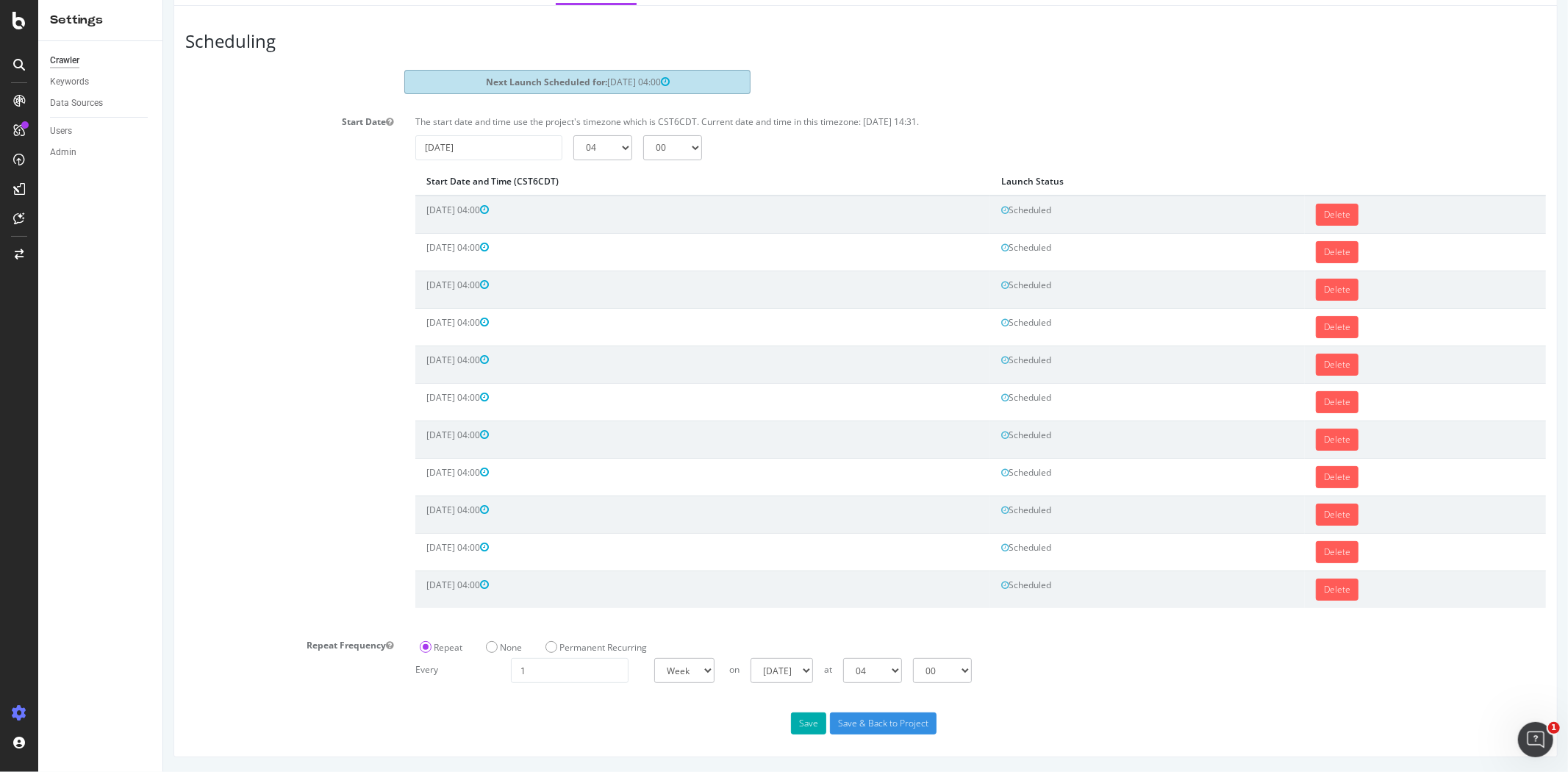
click at [783, 726] on div "Save Save & Back to Project" at bounding box center [865, 724] width 1383 height 22
click at [790, 722] on button "Save" at bounding box center [807, 724] width 35 height 22
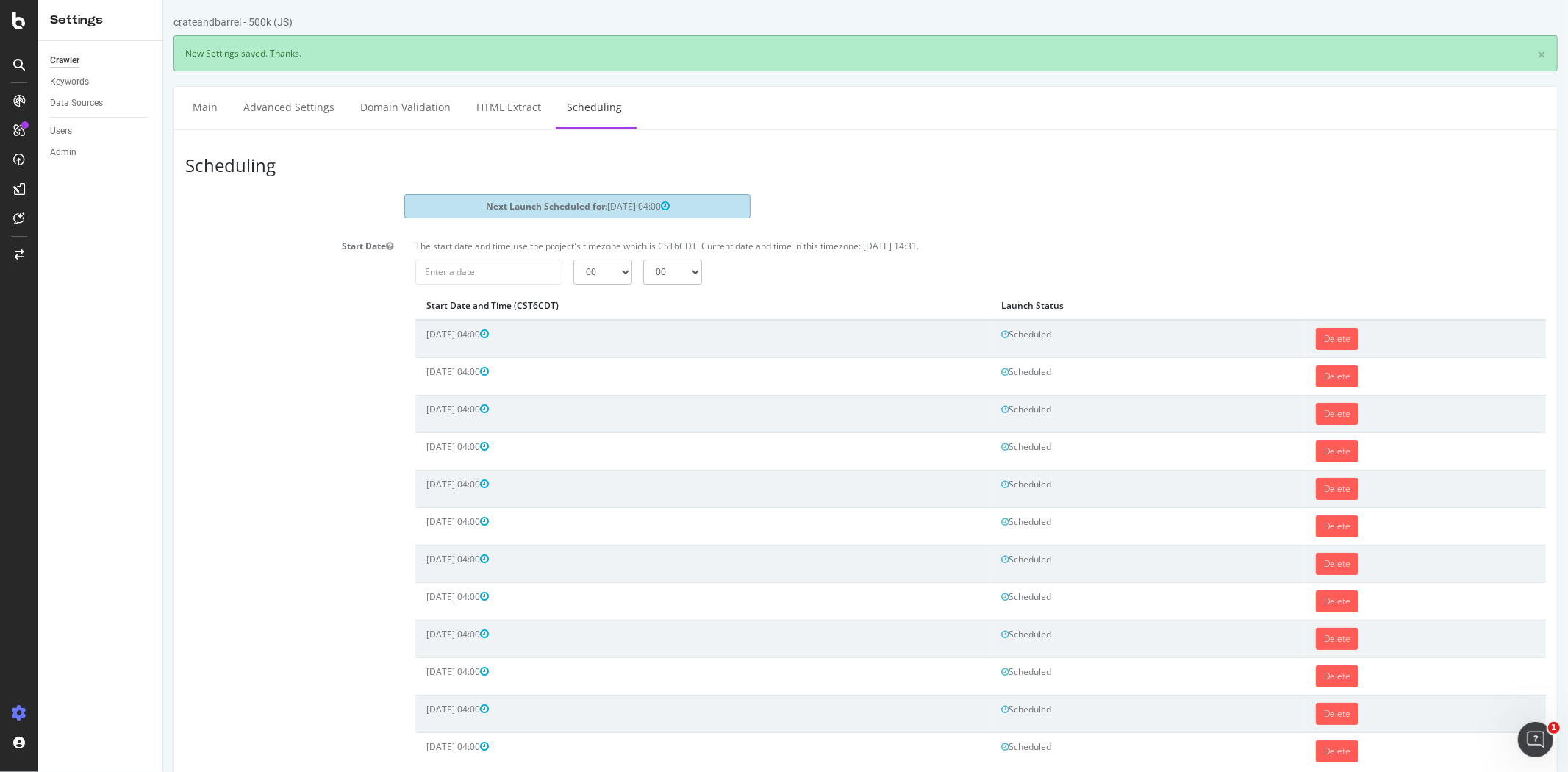
scroll to position [0, 0]
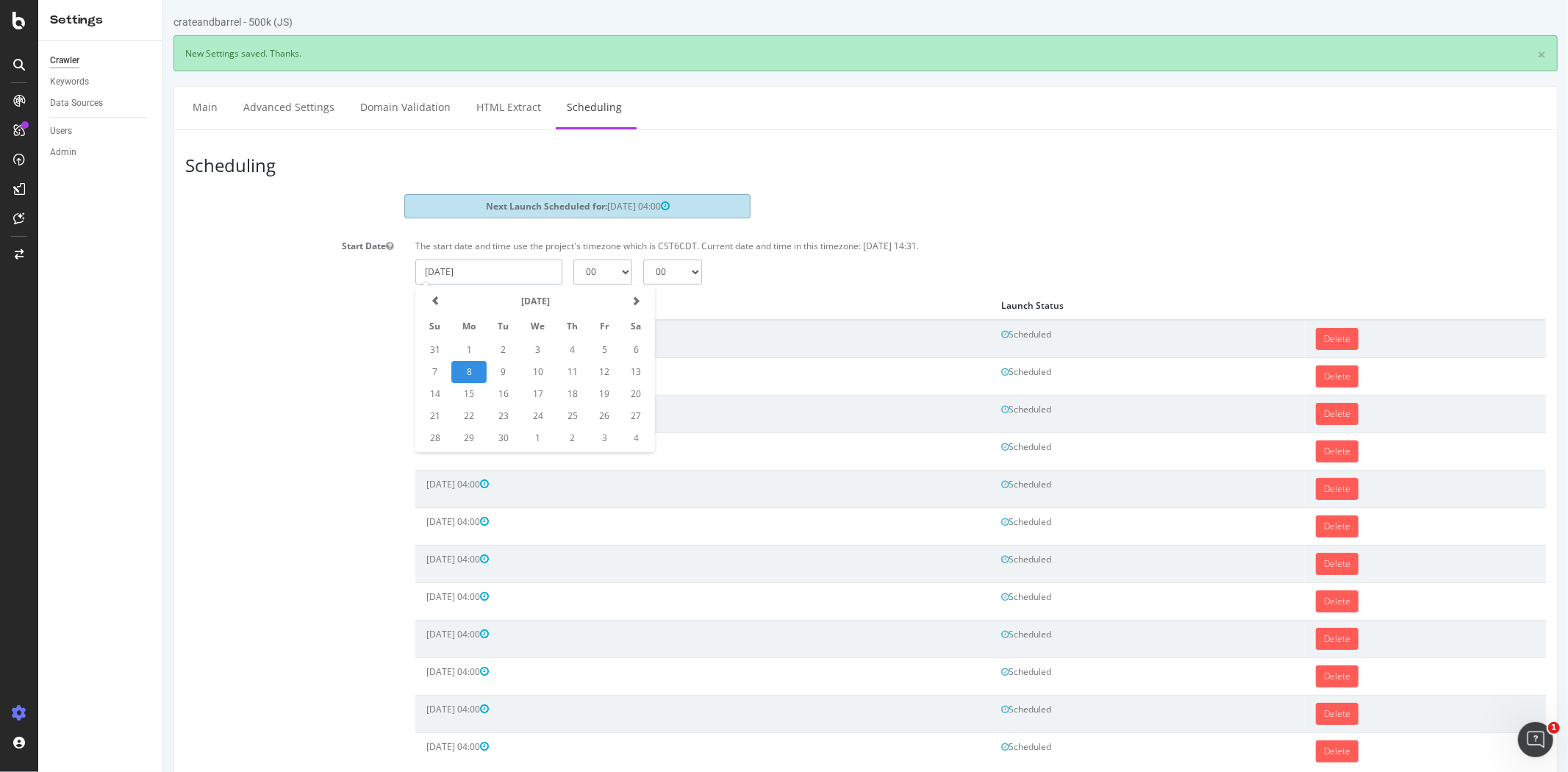
click at [504, 276] on input "2025-09-08" at bounding box center [487, 272] width 147 height 25
click at [431, 423] on td "21" at bounding box center [434, 416] width 33 height 22
type input "2025-09-21"
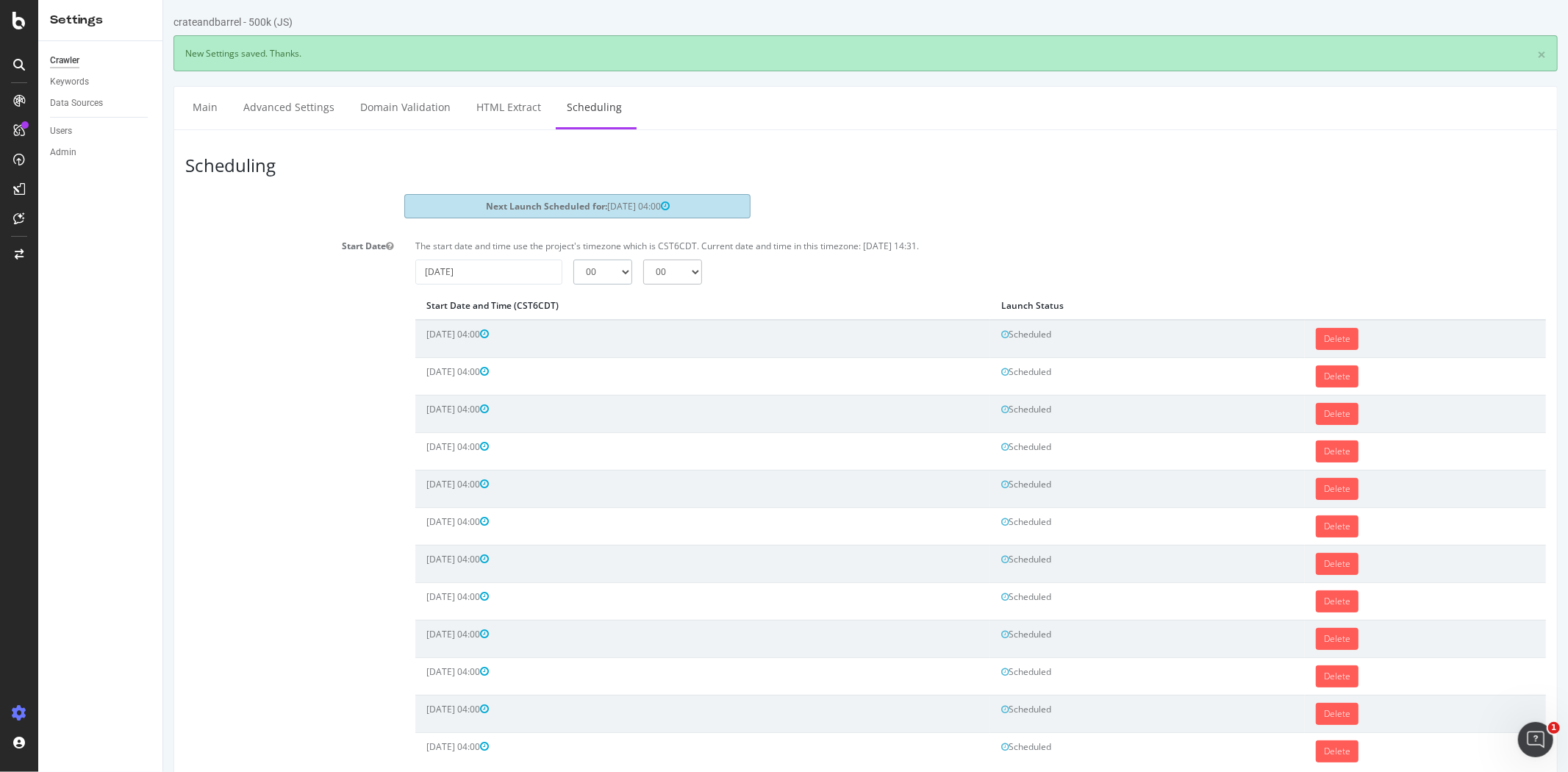
drag, startPoint x: 621, startPoint y: 262, endPoint x: 614, endPoint y: 280, distance: 19.3
click at [621, 262] on select "00 01 02 03 04 05 06 07 08 09 10 11 12 13 14 15 16 17 18 19 20 21 22 23" at bounding box center [602, 272] width 59 height 25
select select "4"
click at [572, 259] on select "00 01 02 03 04 05 06 07 08 09 10 11 12 13 14 15 16 17 18 19 20 21 22 23" at bounding box center [602, 272] width 59 height 25
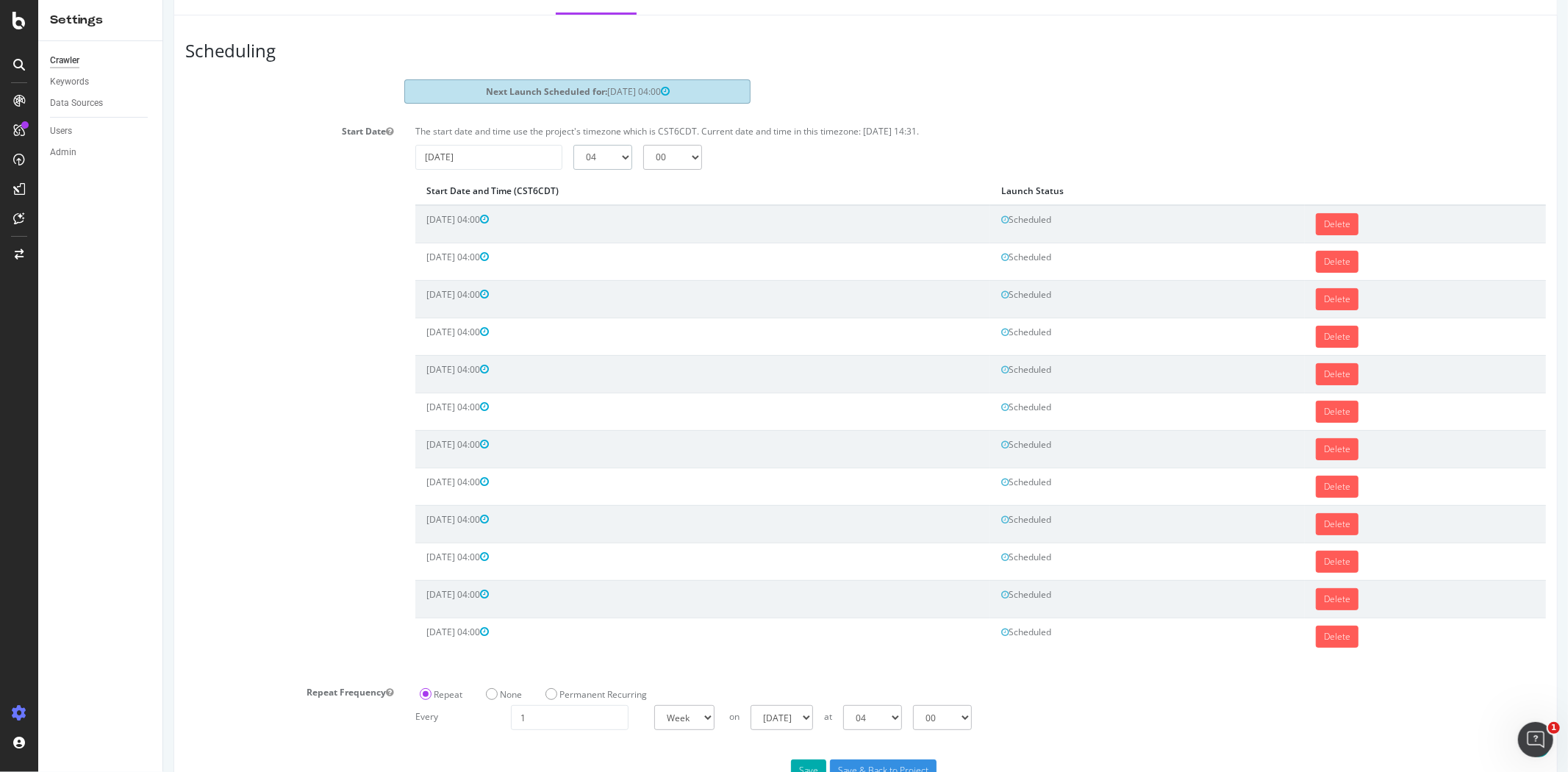
scroll to position [164, 0]
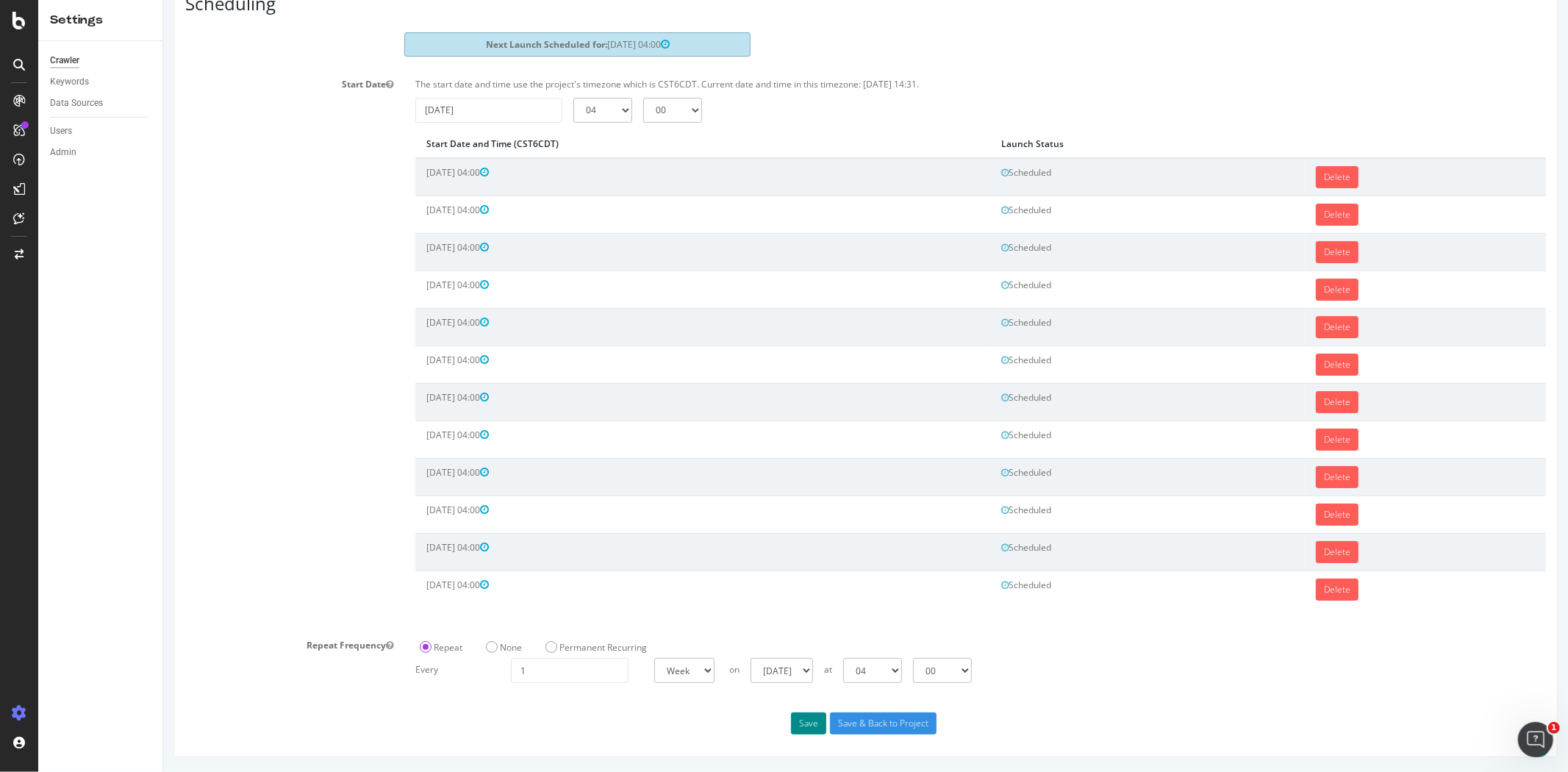
click at [810, 728] on button "Save" at bounding box center [807, 724] width 35 height 22
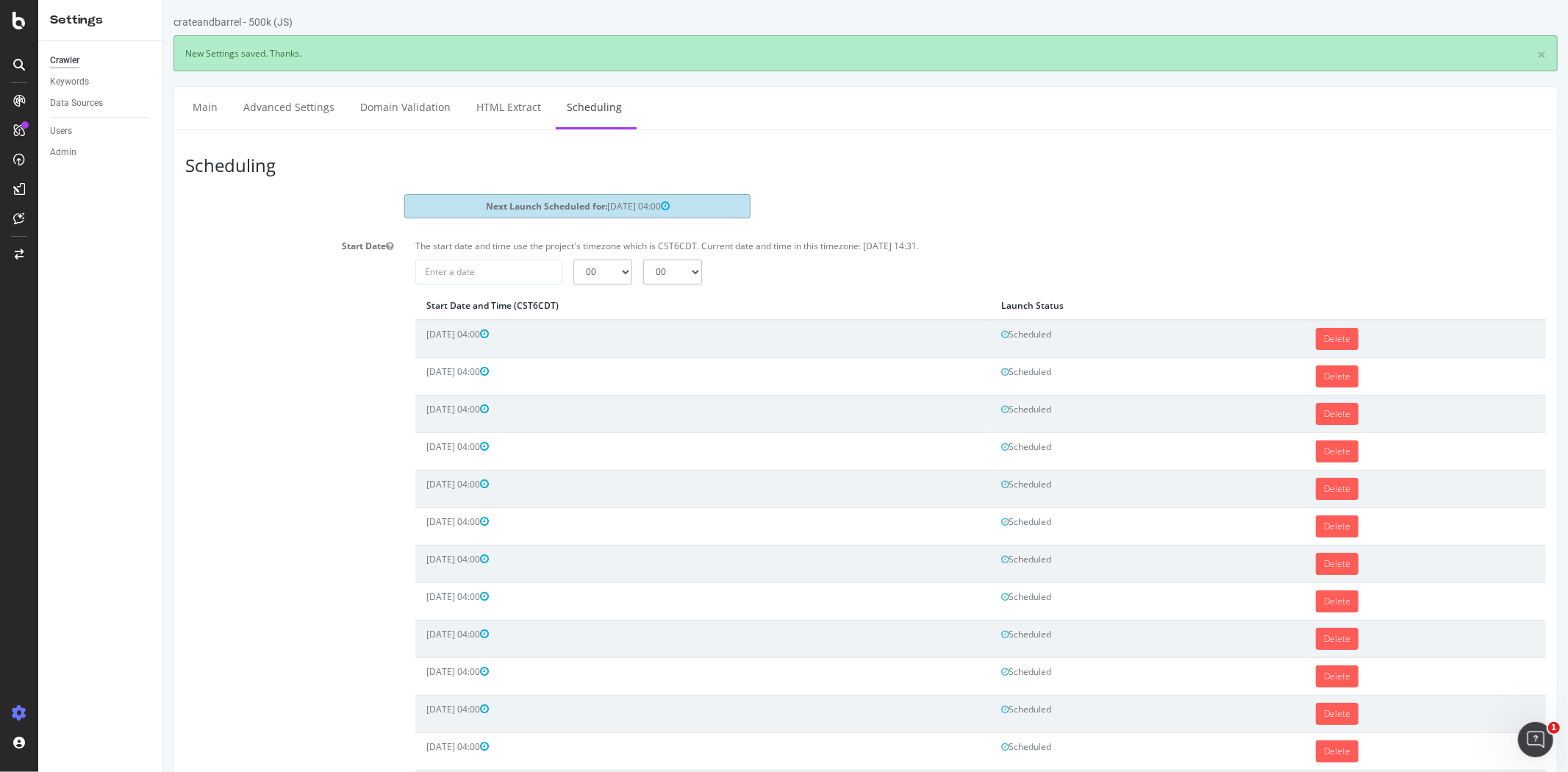
scroll to position [0, 0]
click at [480, 268] on input "2025-09-08" at bounding box center [487, 272] width 147 height 25
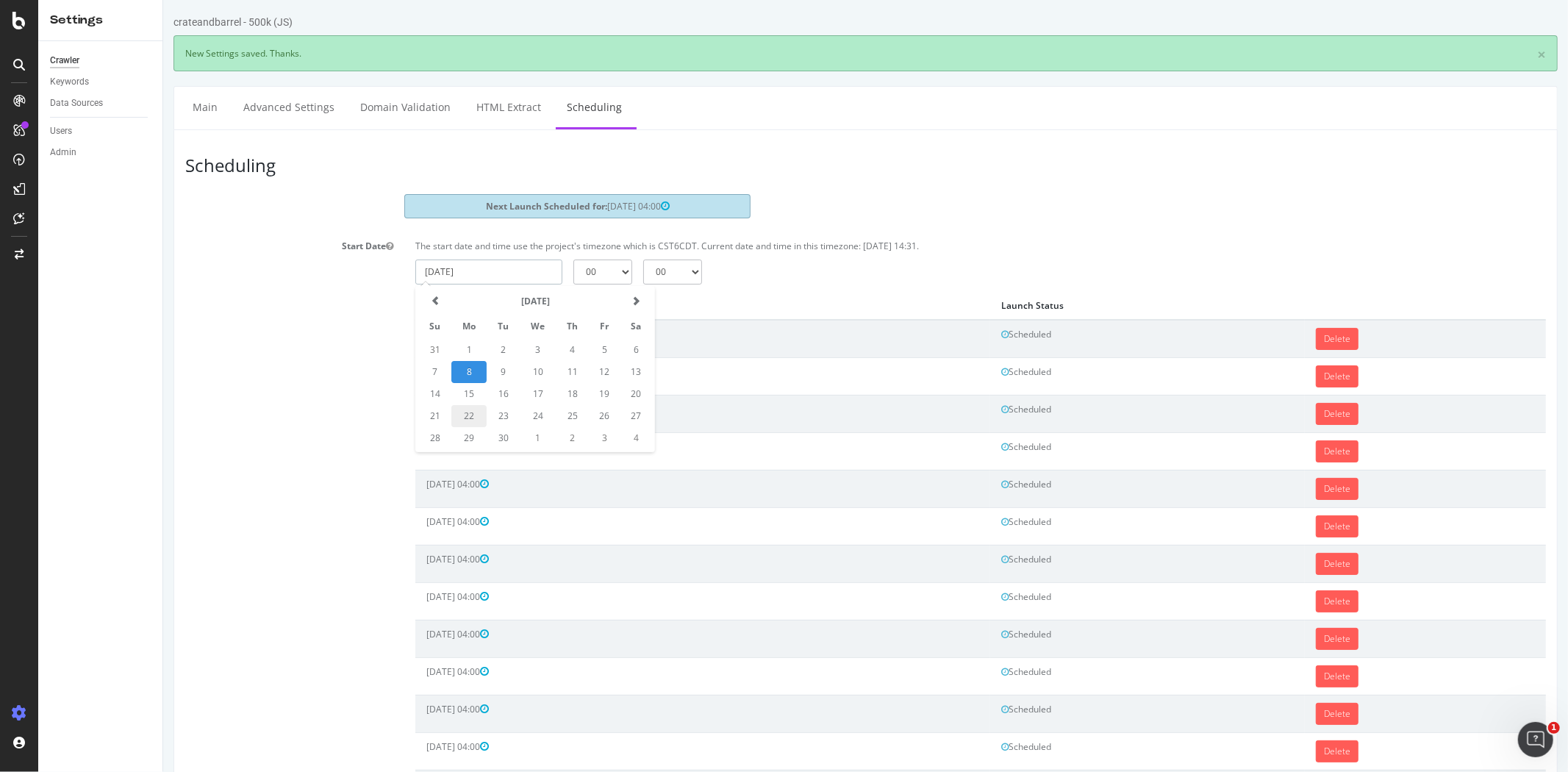
click at [466, 414] on td "22" at bounding box center [468, 416] width 35 height 22
type input "2025-09-22"
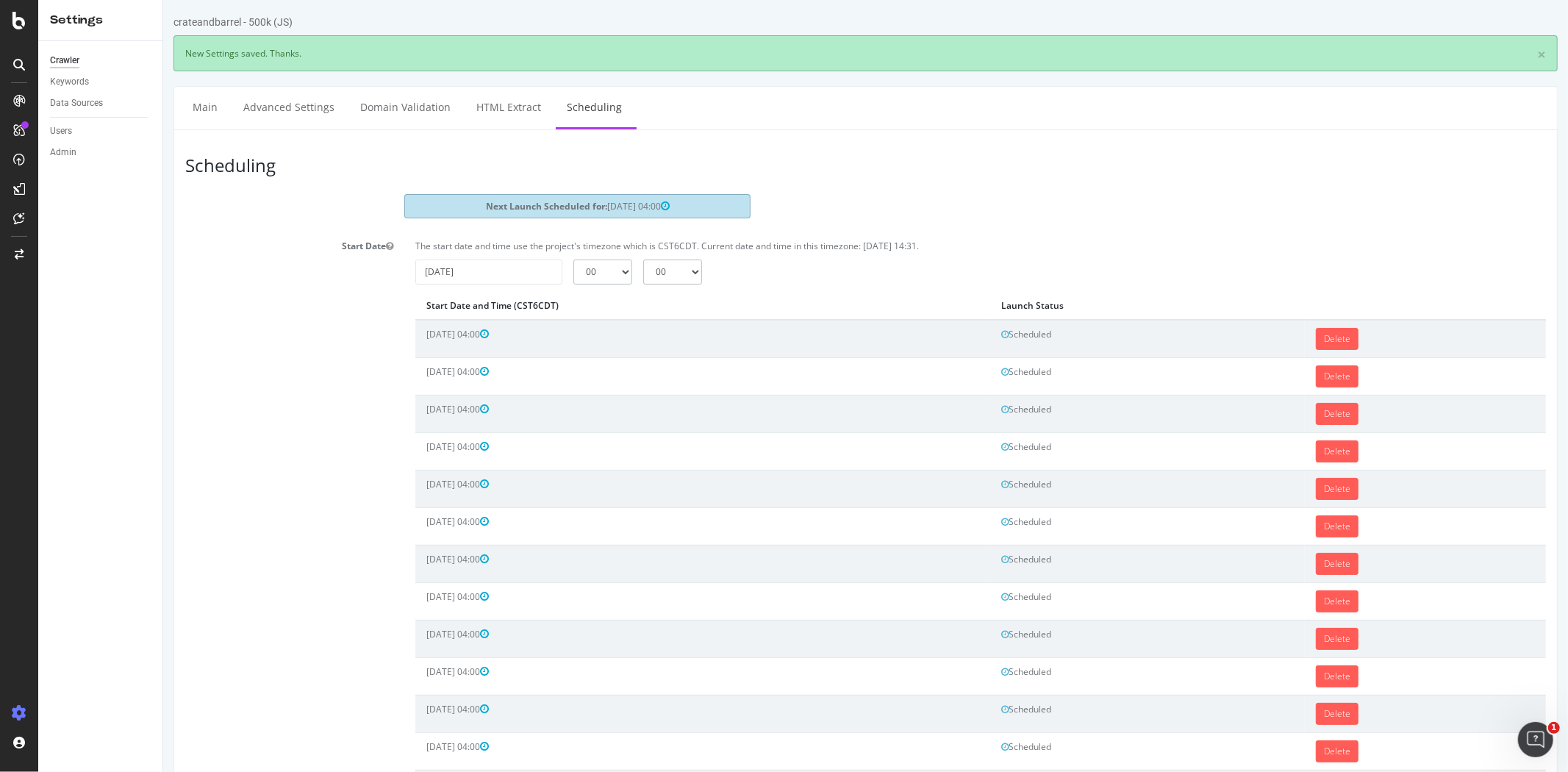
click at [590, 273] on select "00 01 02 03 04 05 06 07 08 09 10 11 12 13 14 15 16 17 18 19 20 21 22 23" at bounding box center [602, 272] width 59 height 25
select select "4"
click at [572, 259] on select "00 01 02 03 04 05 06 07 08 09 10 11 12 13 14 15 16 17 18 19 20 21 22 23" at bounding box center [602, 272] width 59 height 25
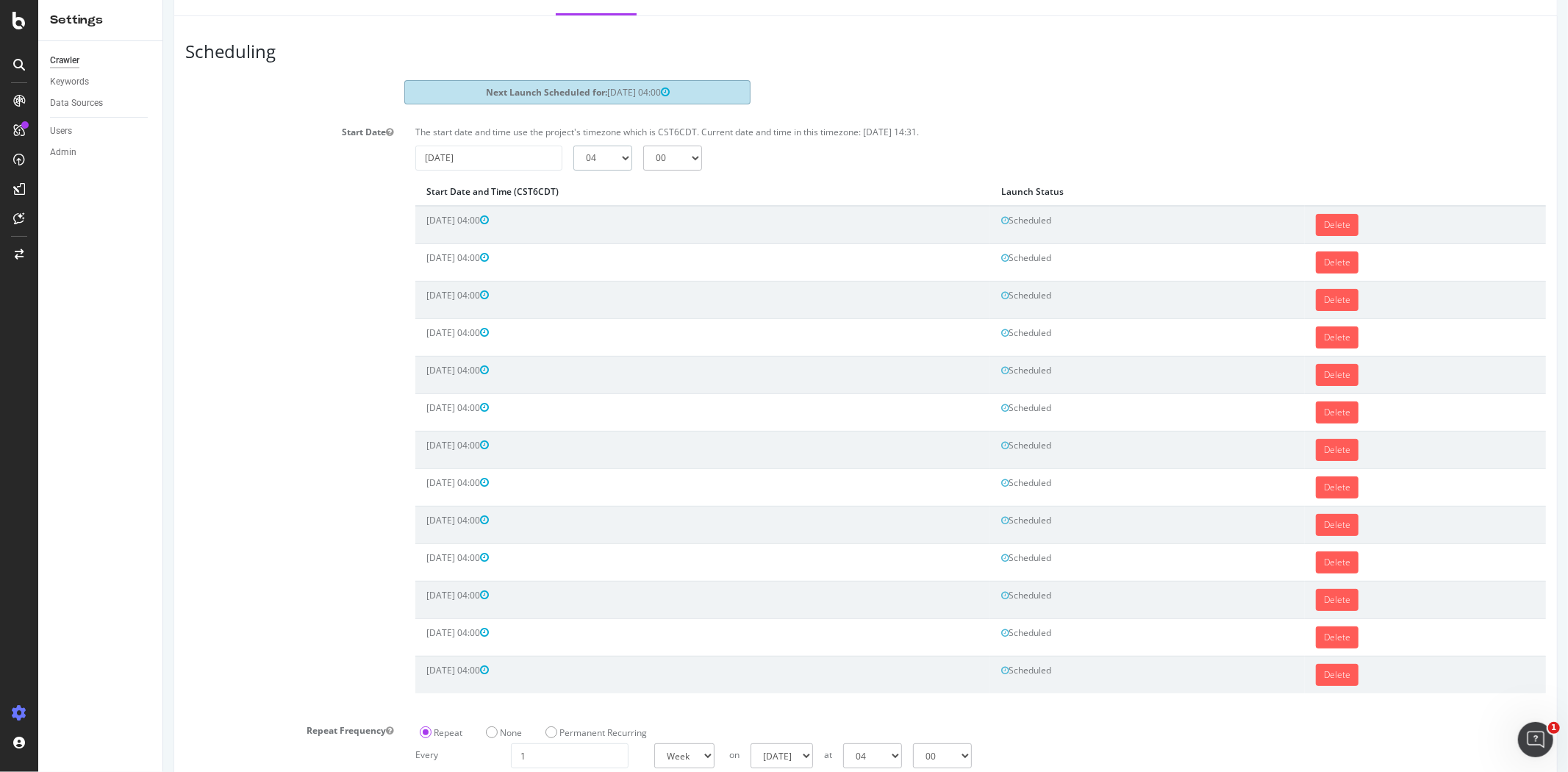
scroll to position [202, 0]
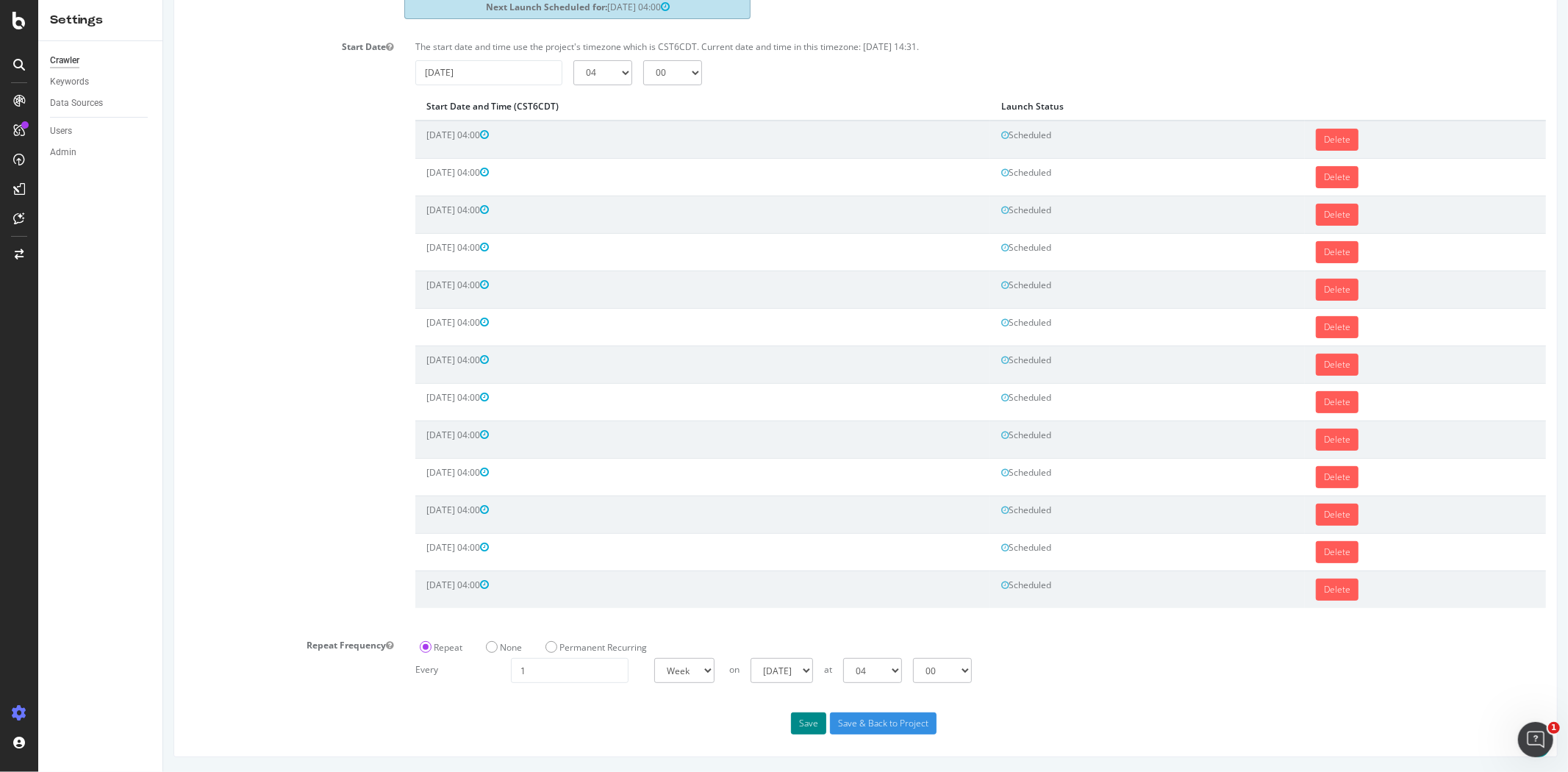
click at [792, 713] on button "Save" at bounding box center [807, 724] width 35 height 22
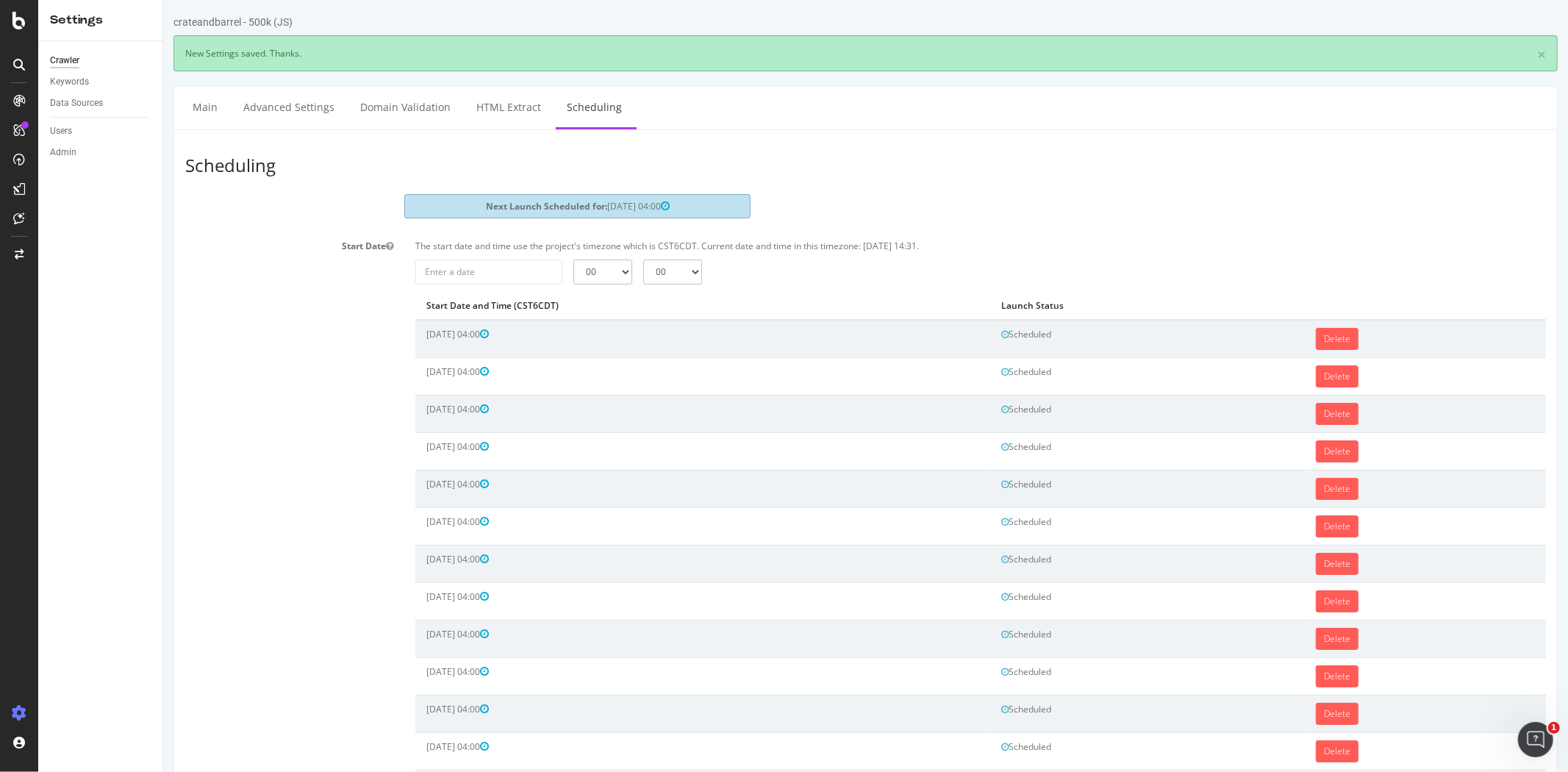
scroll to position [0, 0]
click at [519, 274] on input "2025-09-08" at bounding box center [487, 272] width 147 height 25
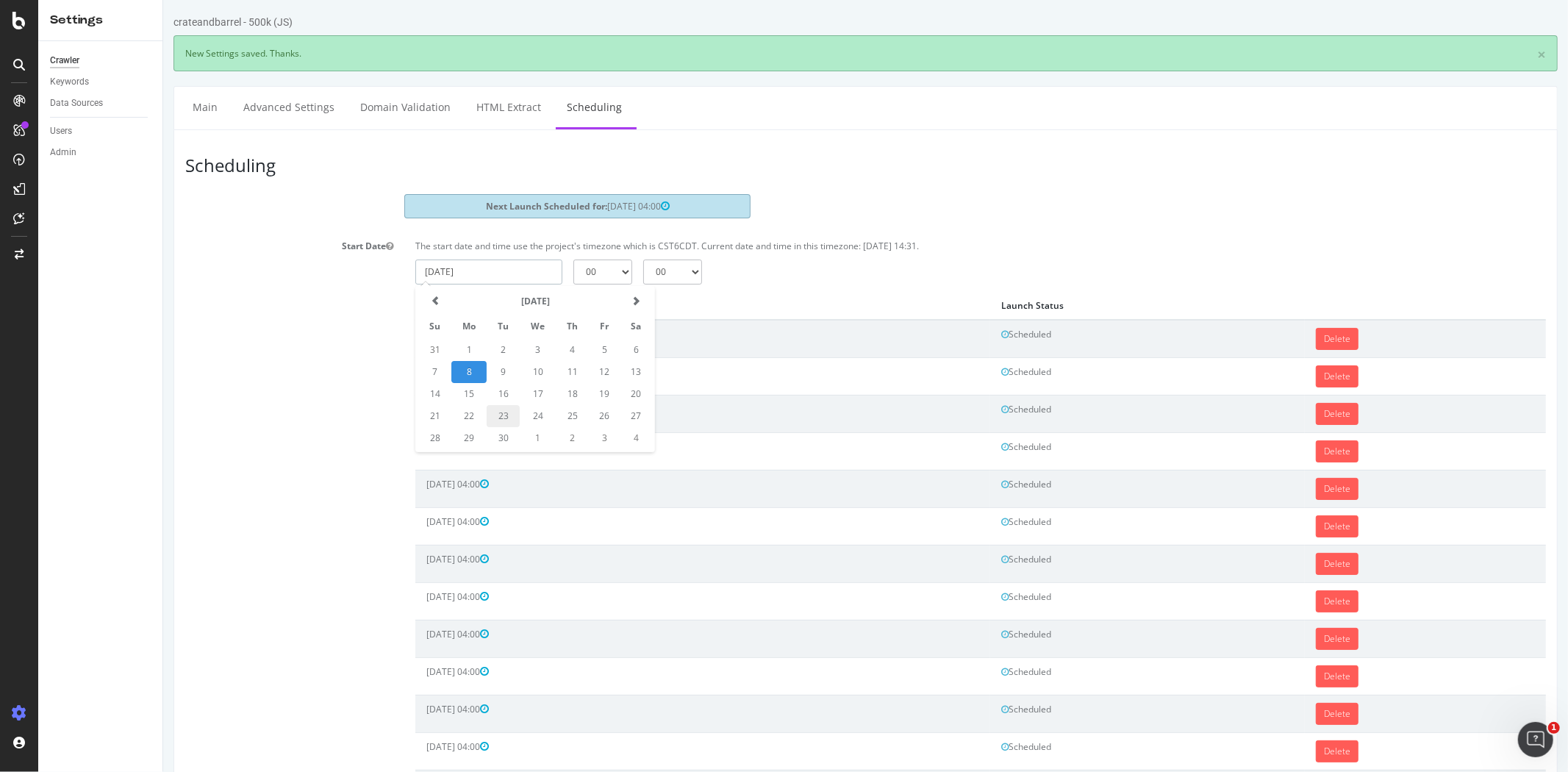
click at [502, 412] on td "23" at bounding box center [502, 416] width 33 height 22
type input "2025-09-23"
click at [587, 277] on select "00 01 02 03 04 05 06 07 08 09 10 11 12 13 14 15 16 17 18 19 20 21 22 23" at bounding box center [602, 272] width 59 height 25
select select "4"
click at [572, 259] on select "00 01 02 03 04 05 06 07 08 09 10 11 12 13 14 15 16 17 18 19 20 21 22 23" at bounding box center [602, 272] width 59 height 25
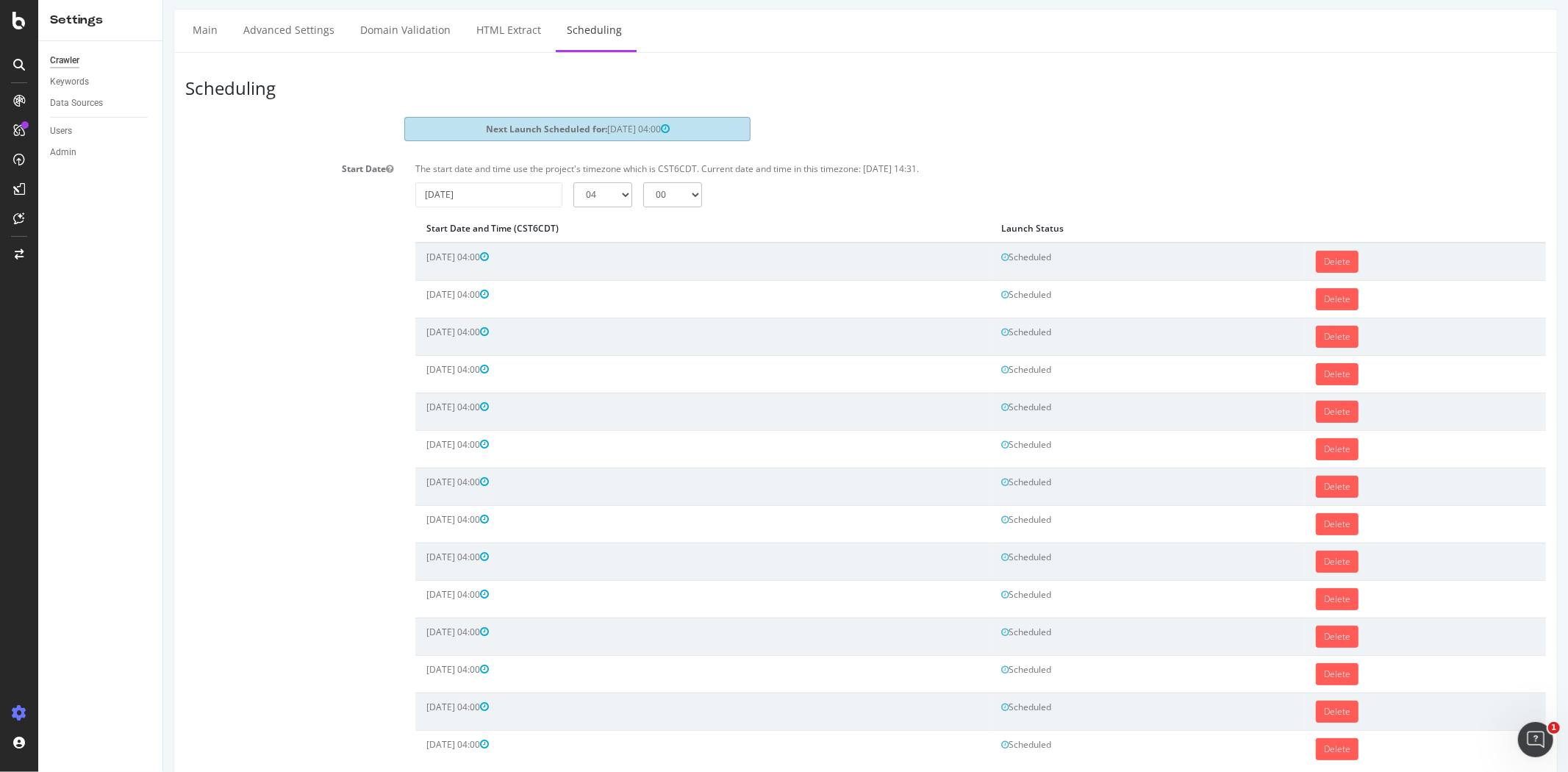
scroll to position [239, 0]
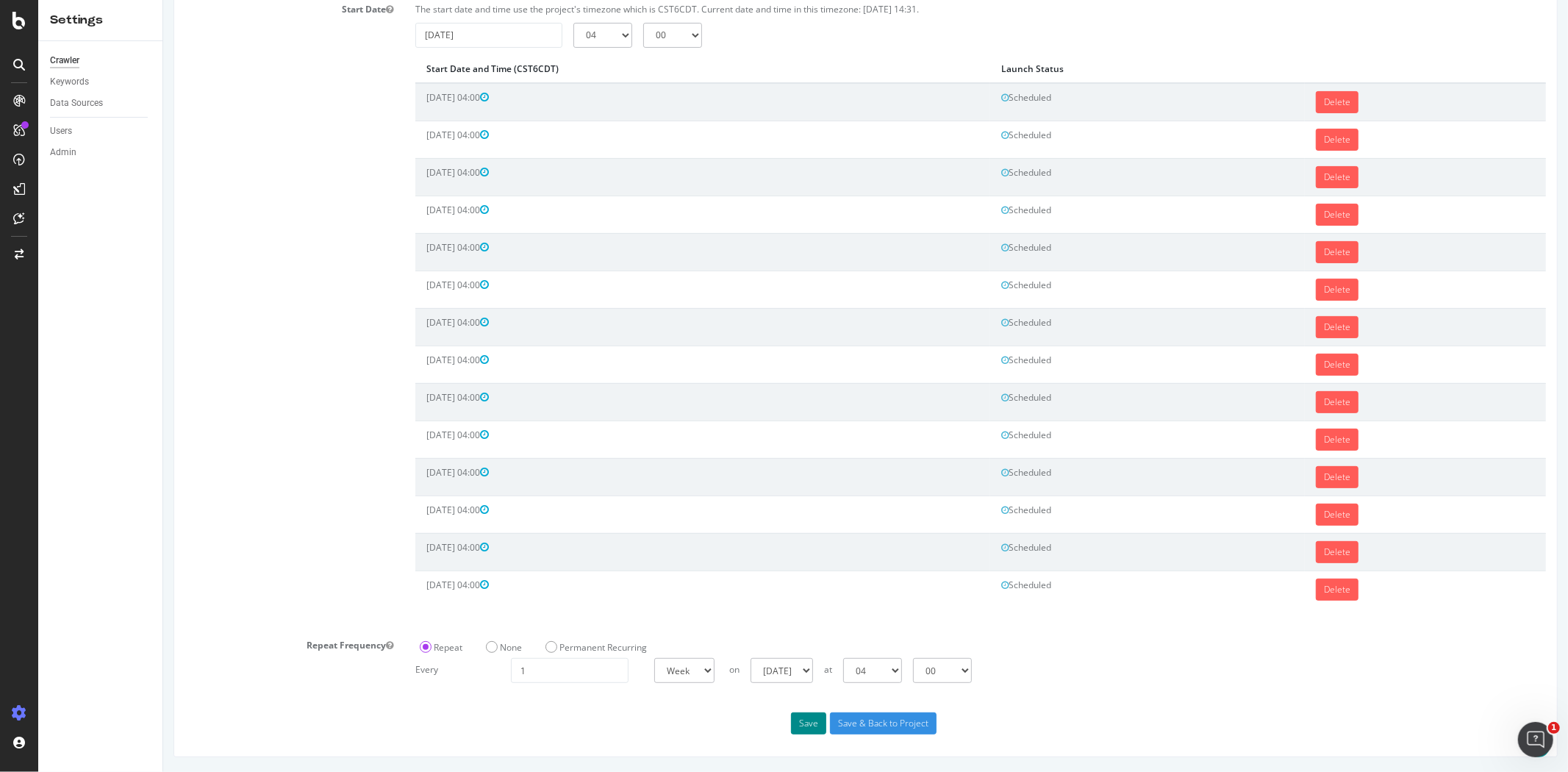
click at [796, 727] on button "Save" at bounding box center [807, 724] width 35 height 22
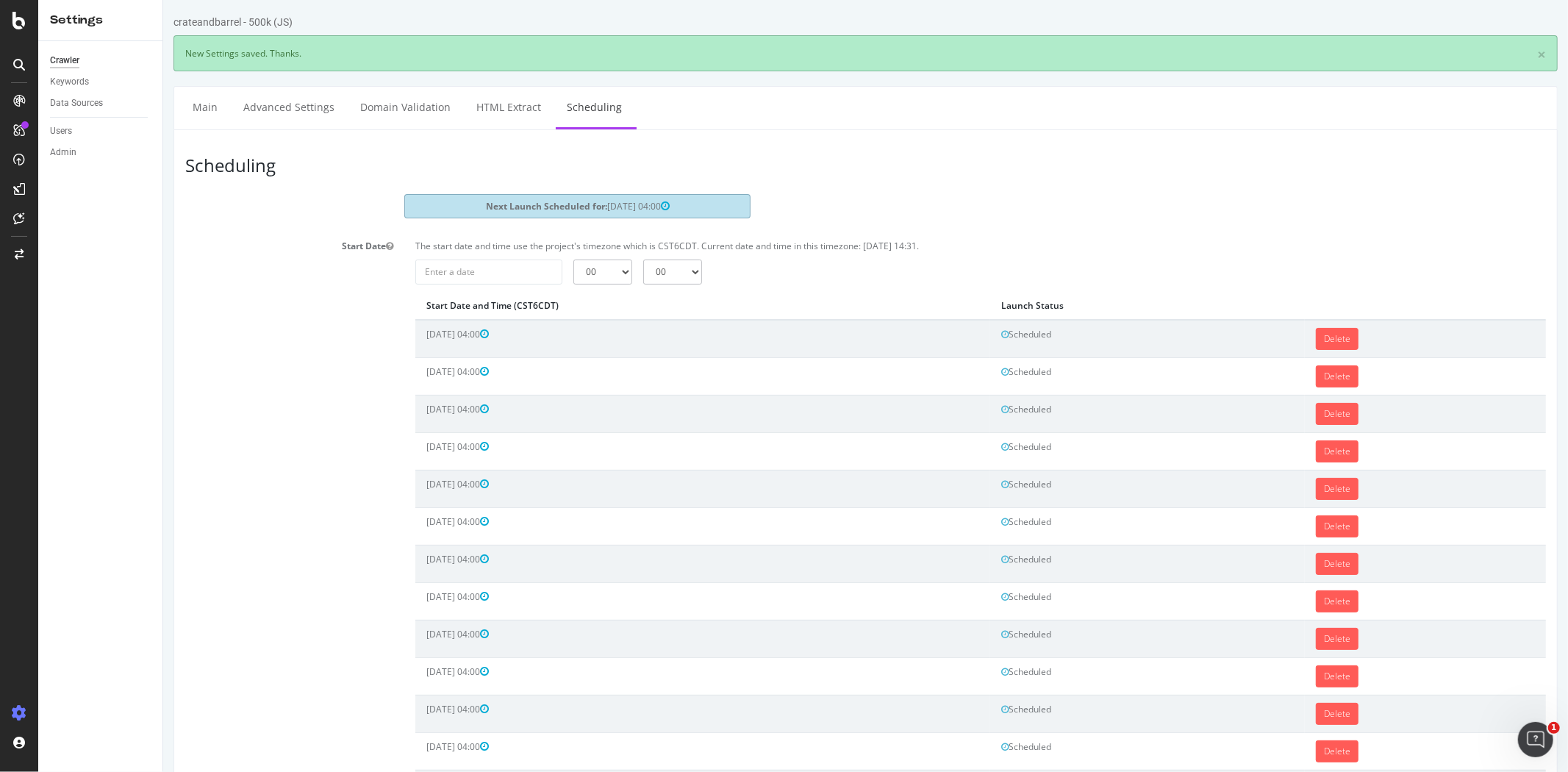
scroll to position [0, 0]
click at [523, 277] on input "2025-09-08" at bounding box center [487, 272] width 147 height 25
click at [543, 414] on td "24" at bounding box center [537, 416] width 36 height 22
type input "2025-09-24"
click at [603, 287] on div "The start date and time use the project's timezone which is CST6CDT. Current da…" at bounding box center [979, 566] width 1152 height 663
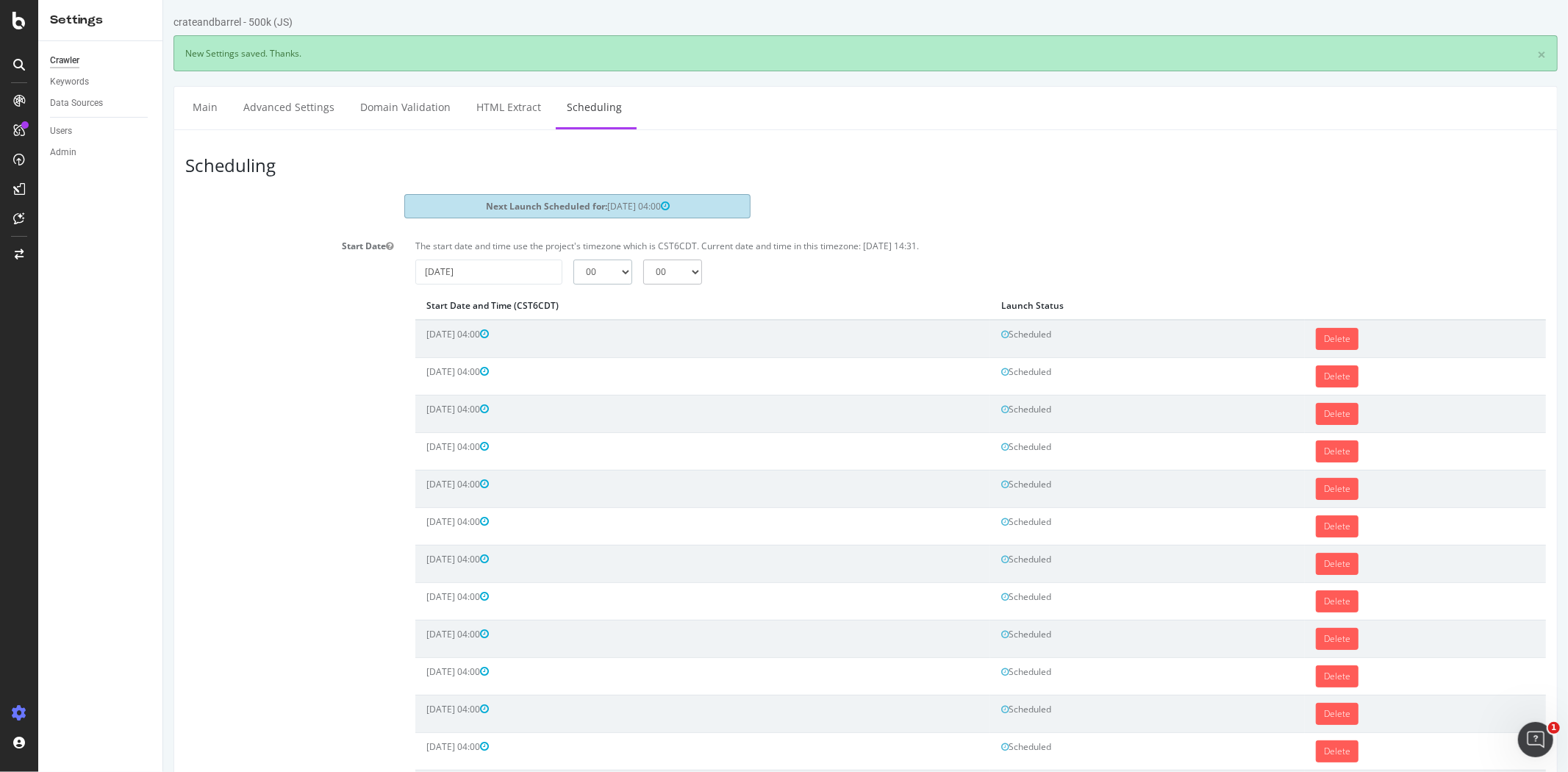
click at [603, 280] on select "00 01 02 03 04 05 06 07 08 09 10 11 12 13 14 15 16 17 18 19 20 21 22 23" at bounding box center [602, 272] width 59 height 25
select select "4"
click at [572, 259] on select "00 01 02 03 04 05 06 07 08 09 10 11 12 13 14 15 16 17 18 19 20 21 22 23" at bounding box center [602, 272] width 59 height 25
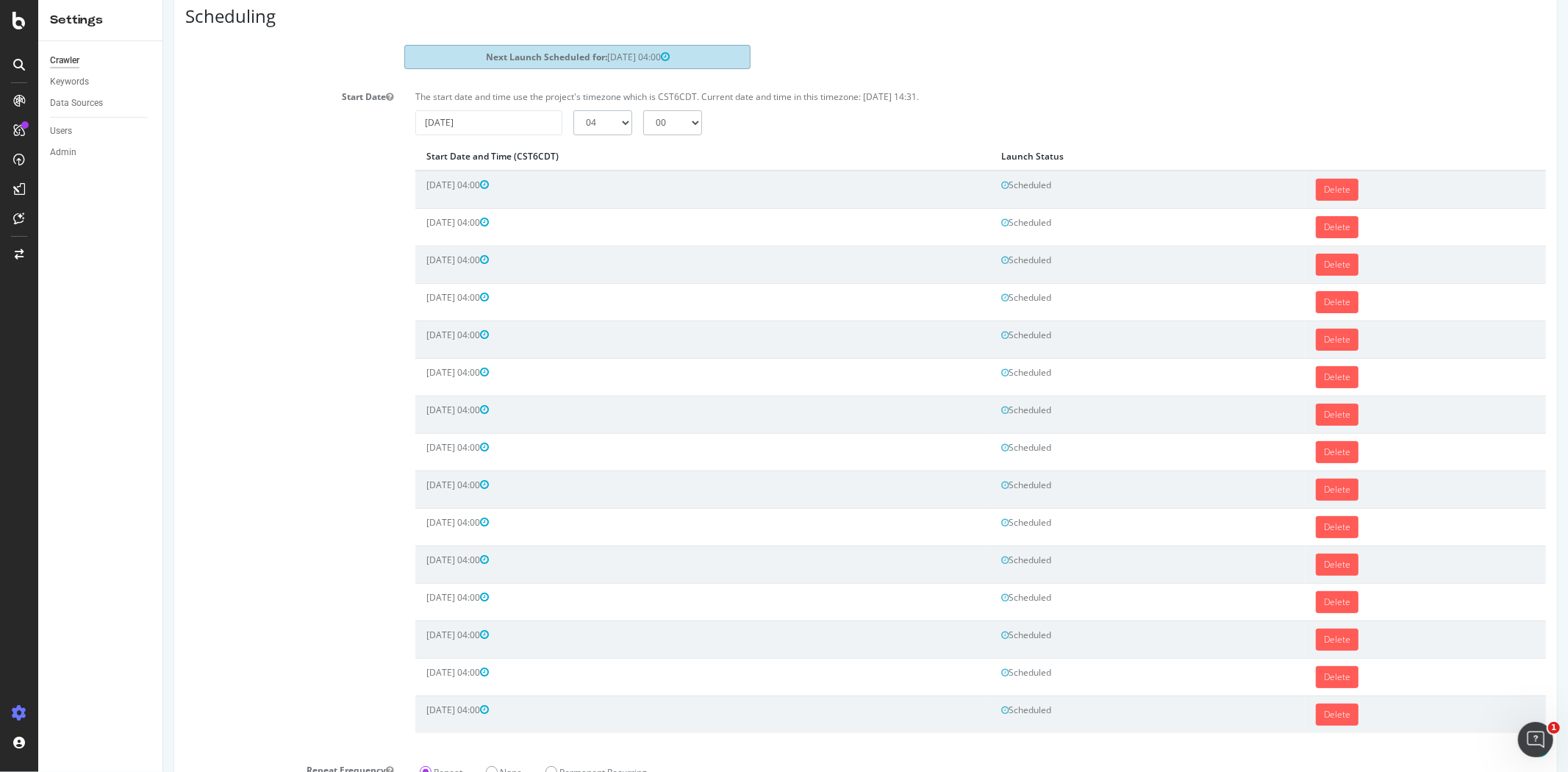
scroll to position [277, 0]
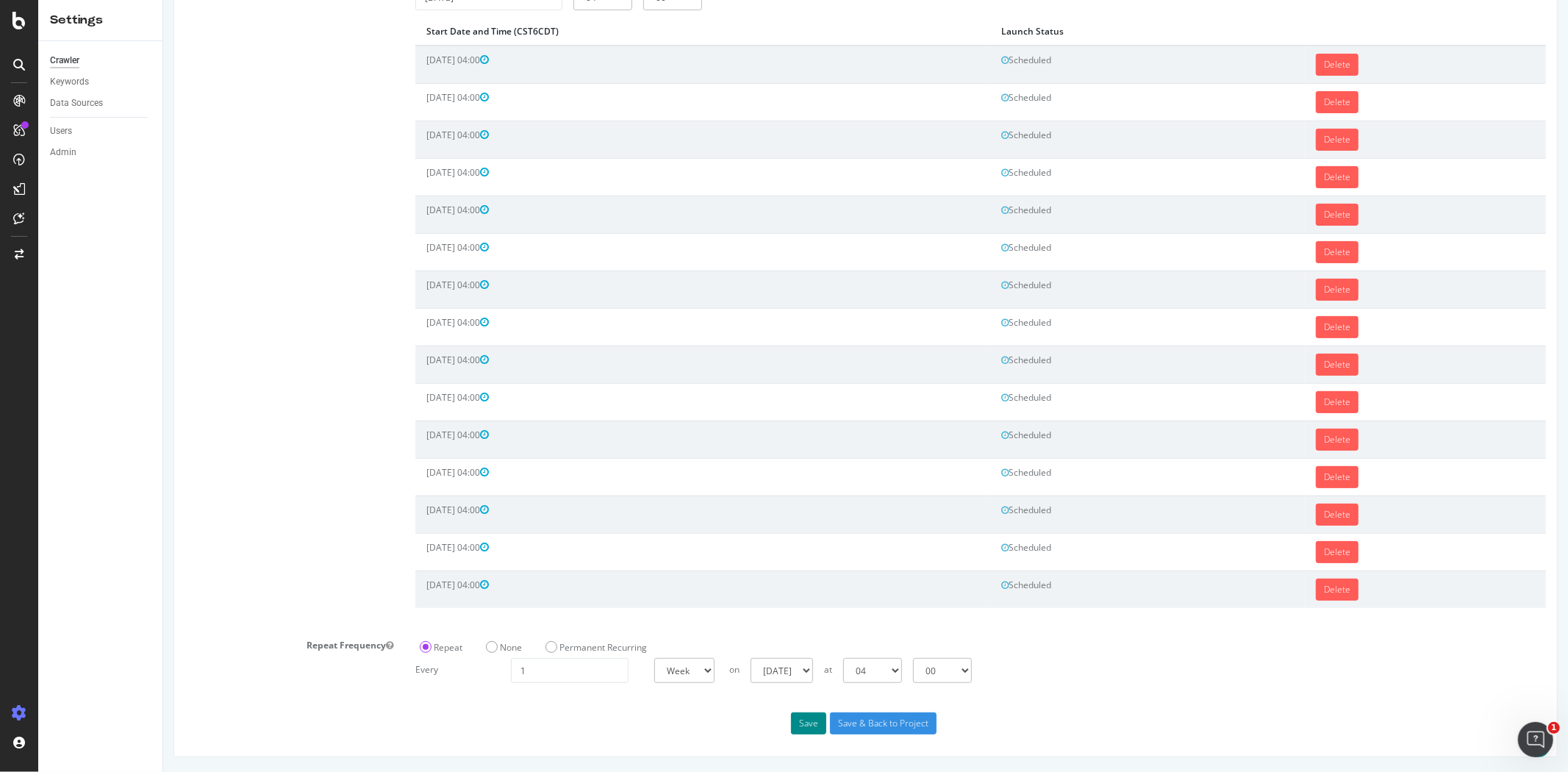
click at [816, 715] on button "Save" at bounding box center [807, 724] width 35 height 22
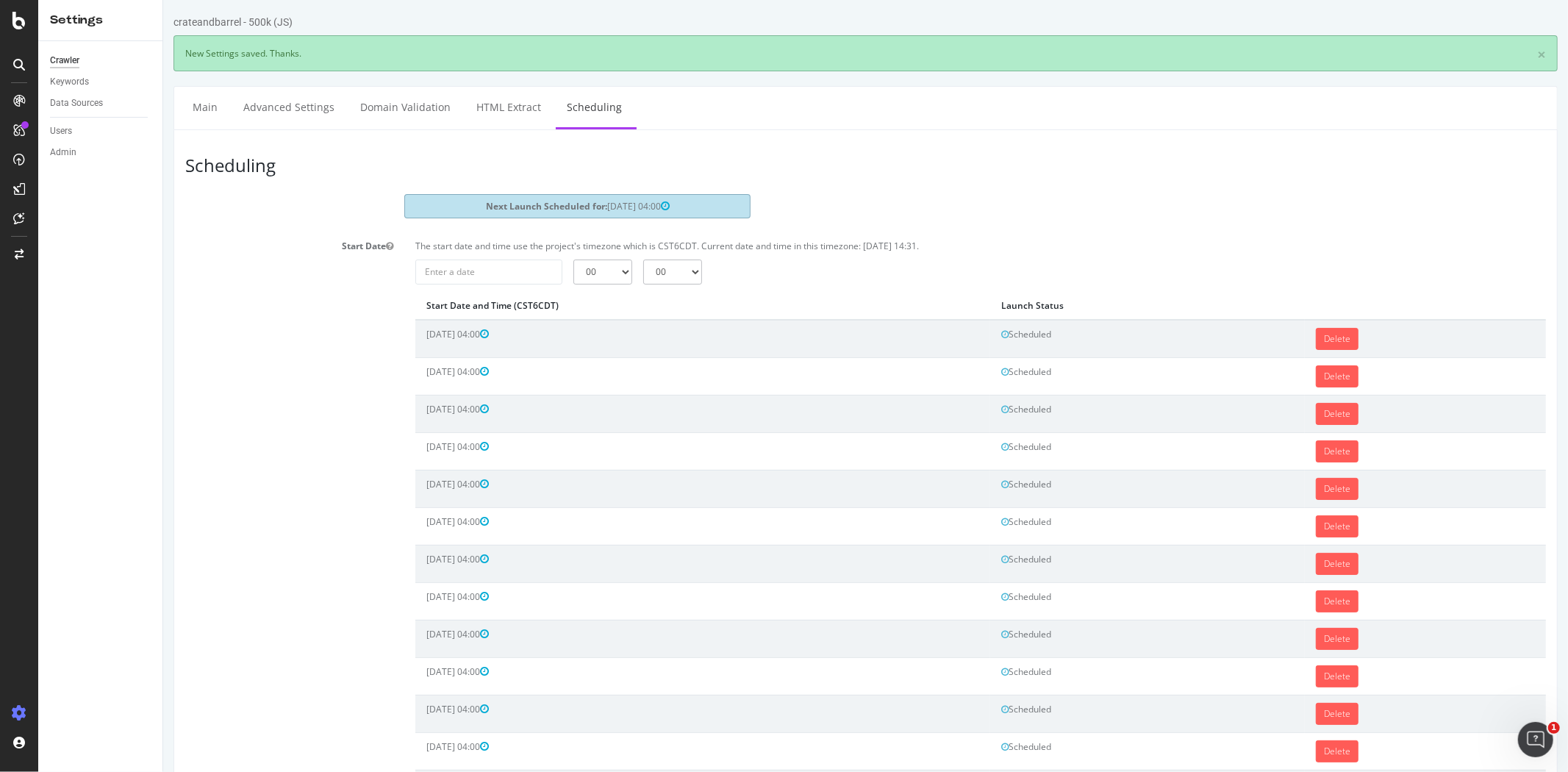
scroll to position [0, 0]
click at [507, 278] on input "2025-09-08" at bounding box center [487, 272] width 147 height 25
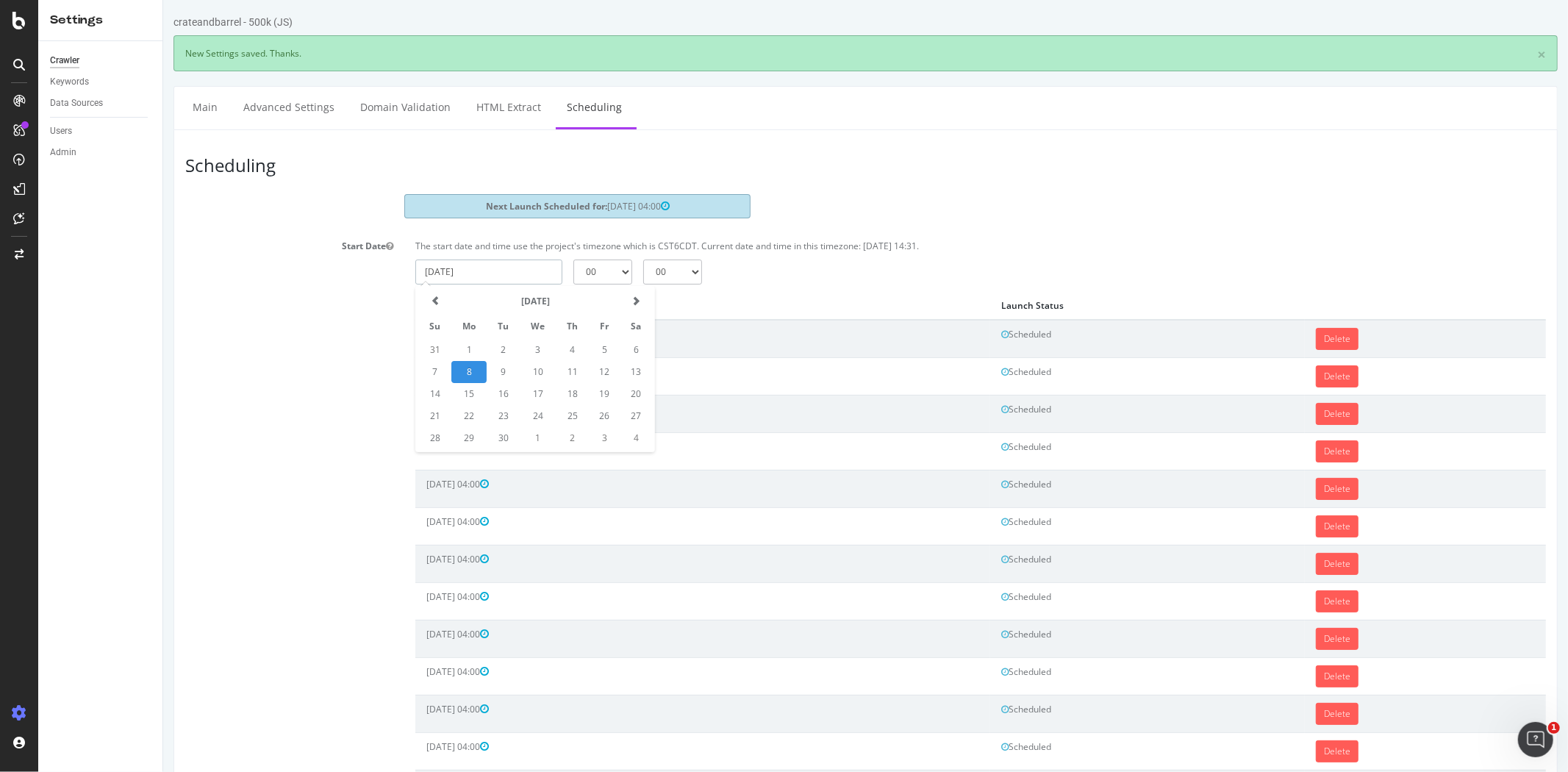
click at [572, 417] on td "25" at bounding box center [571, 416] width 33 height 22
type input "2025-09-25"
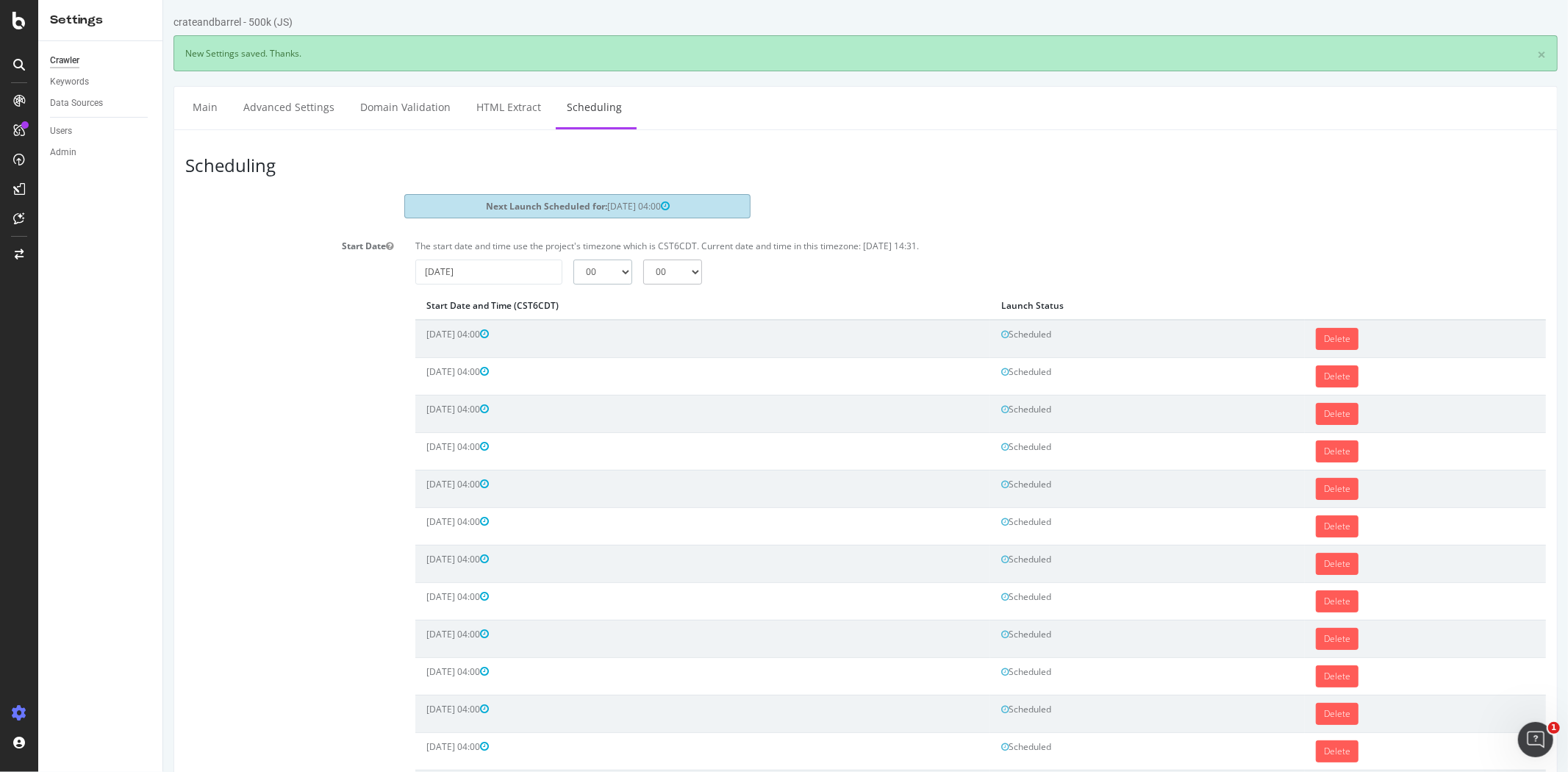
click at [607, 270] on select "00 01 02 03 04 05 06 07 08 09 10 11 12 13 14 15 16 17 18 19 20 21 22 23" at bounding box center [602, 272] width 59 height 25
select select "4"
click at [572, 259] on select "00 01 02 03 04 05 06 07 08 09 10 11 12 13 14 15 16 17 18 19 20 21 22 23" at bounding box center [602, 272] width 59 height 25
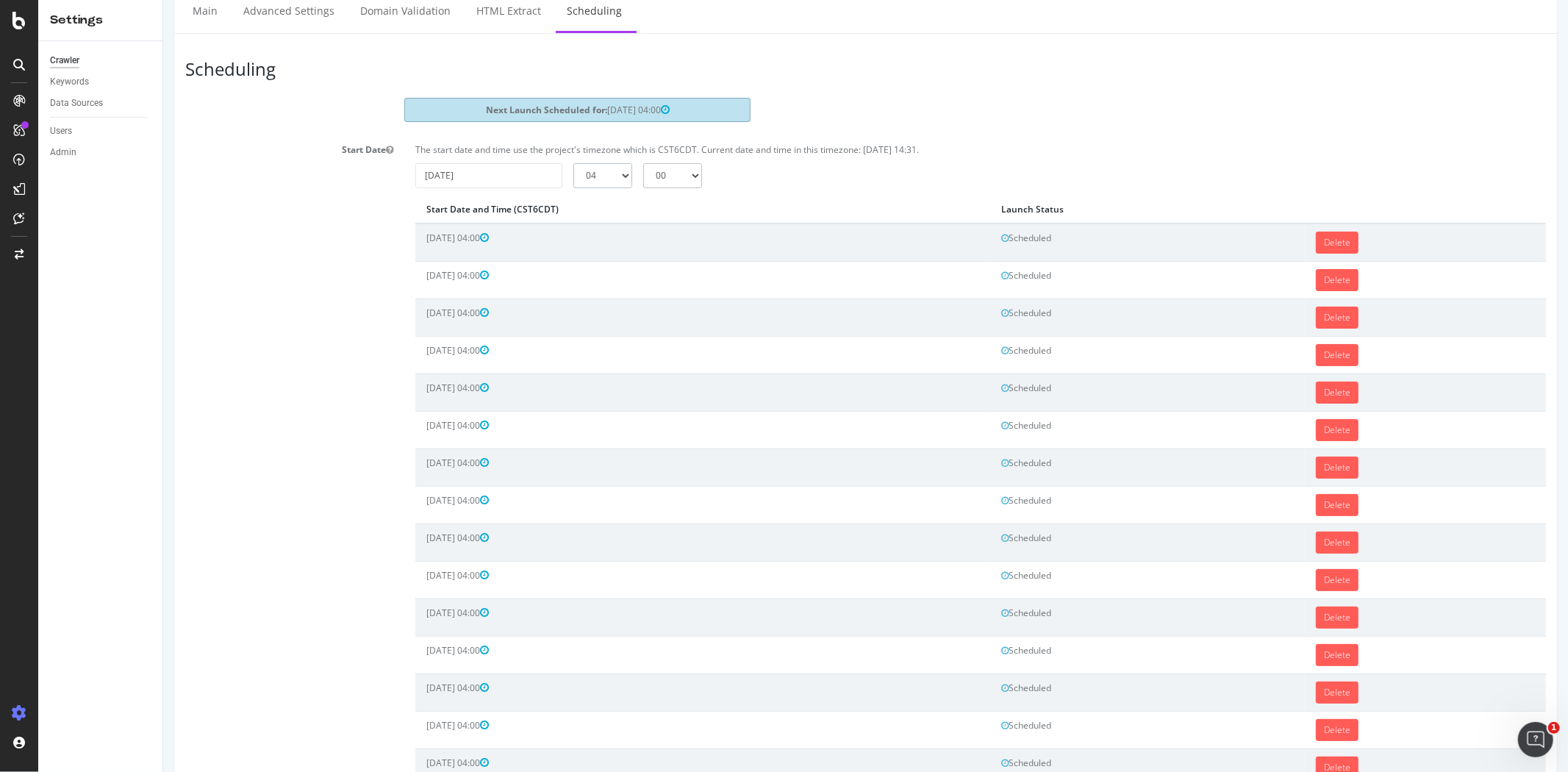
scroll to position [314, 0]
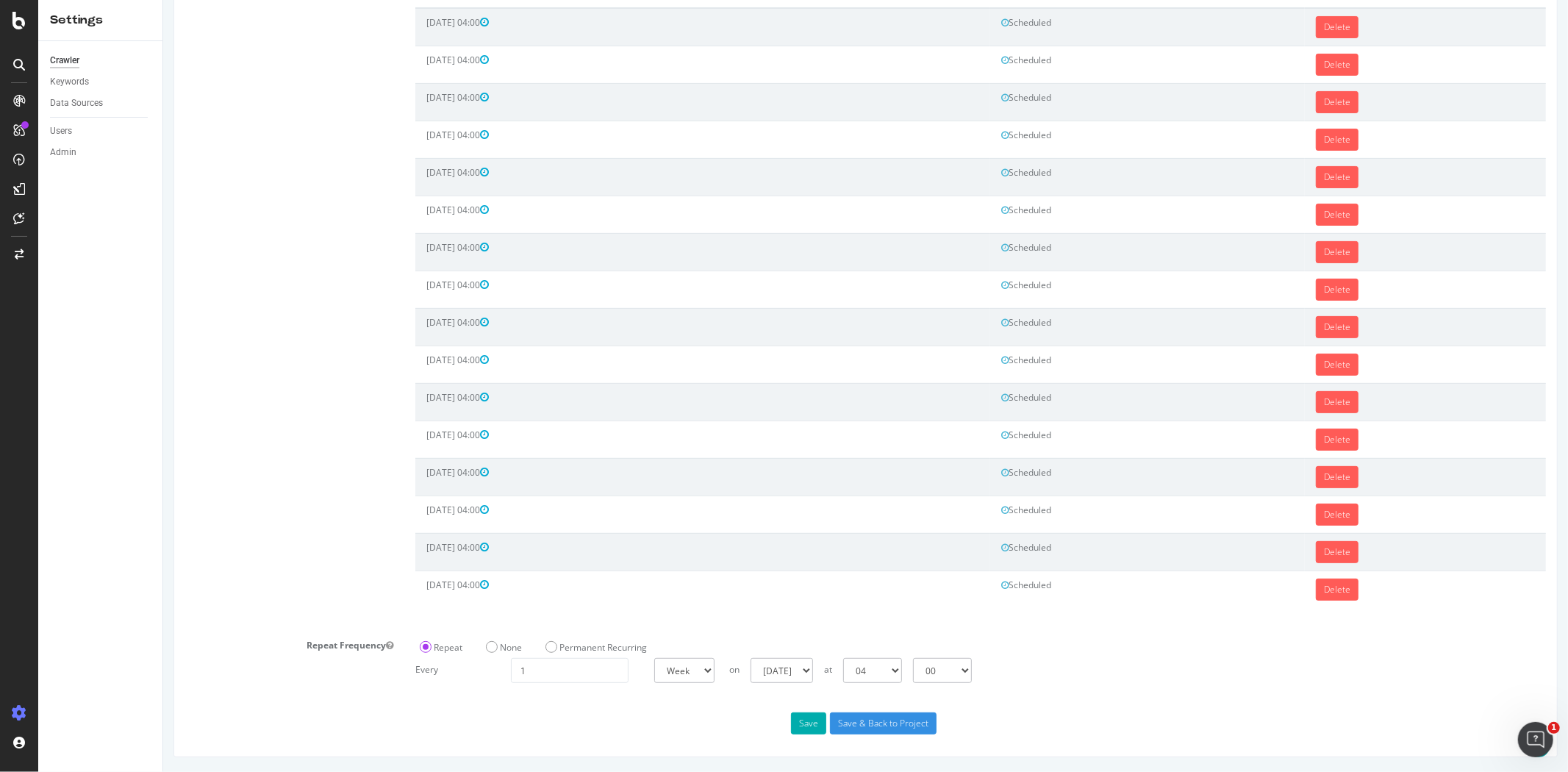
click at [782, 725] on div "Save Save & Back to Project" at bounding box center [865, 724] width 1383 height 22
click at [792, 724] on button "Save" at bounding box center [807, 724] width 35 height 22
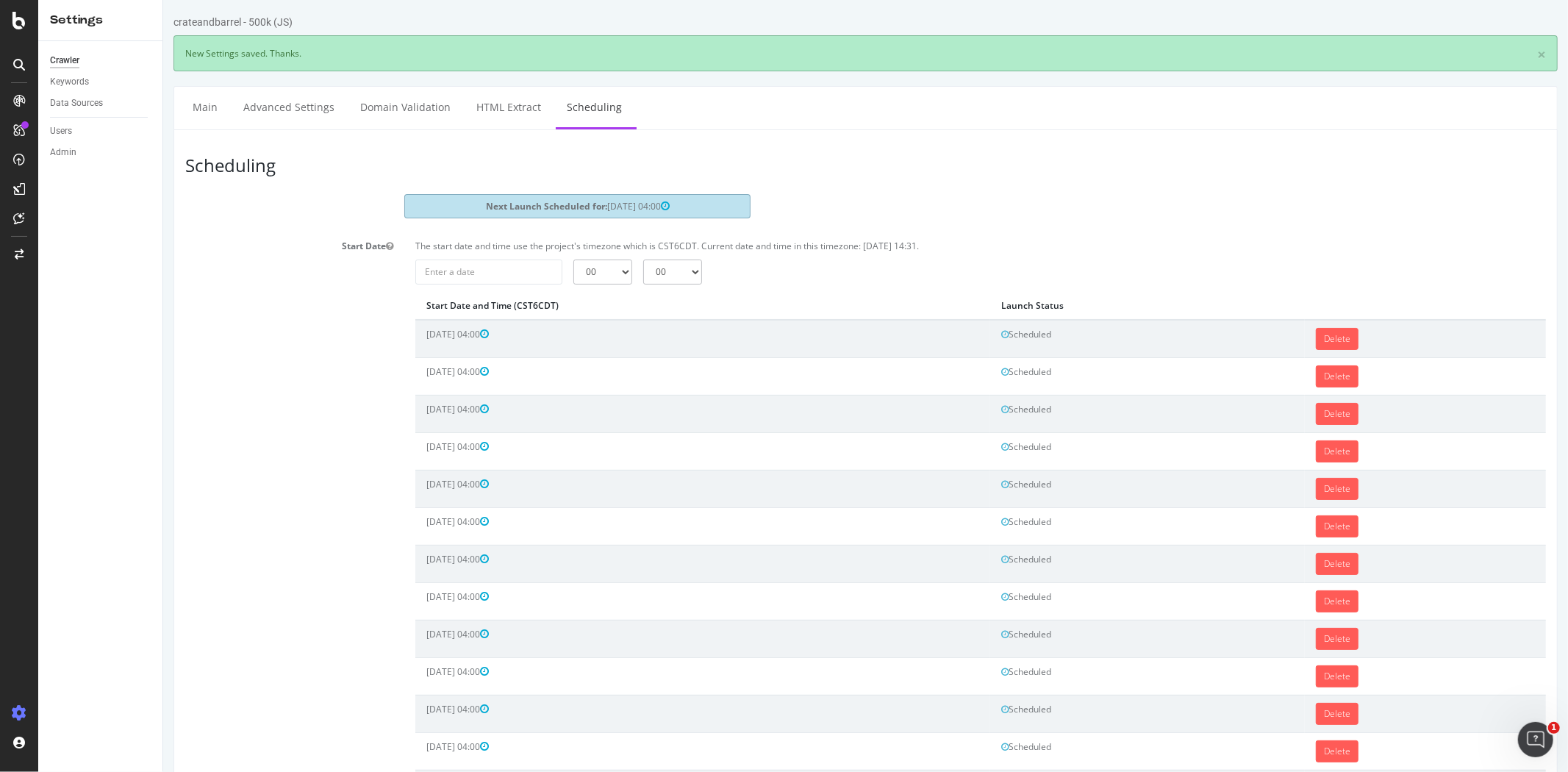
scroll to position [0, 0]
click at [511, 272] on input "2025-09-08" at bounding box center [487, 272] width 147 height 25
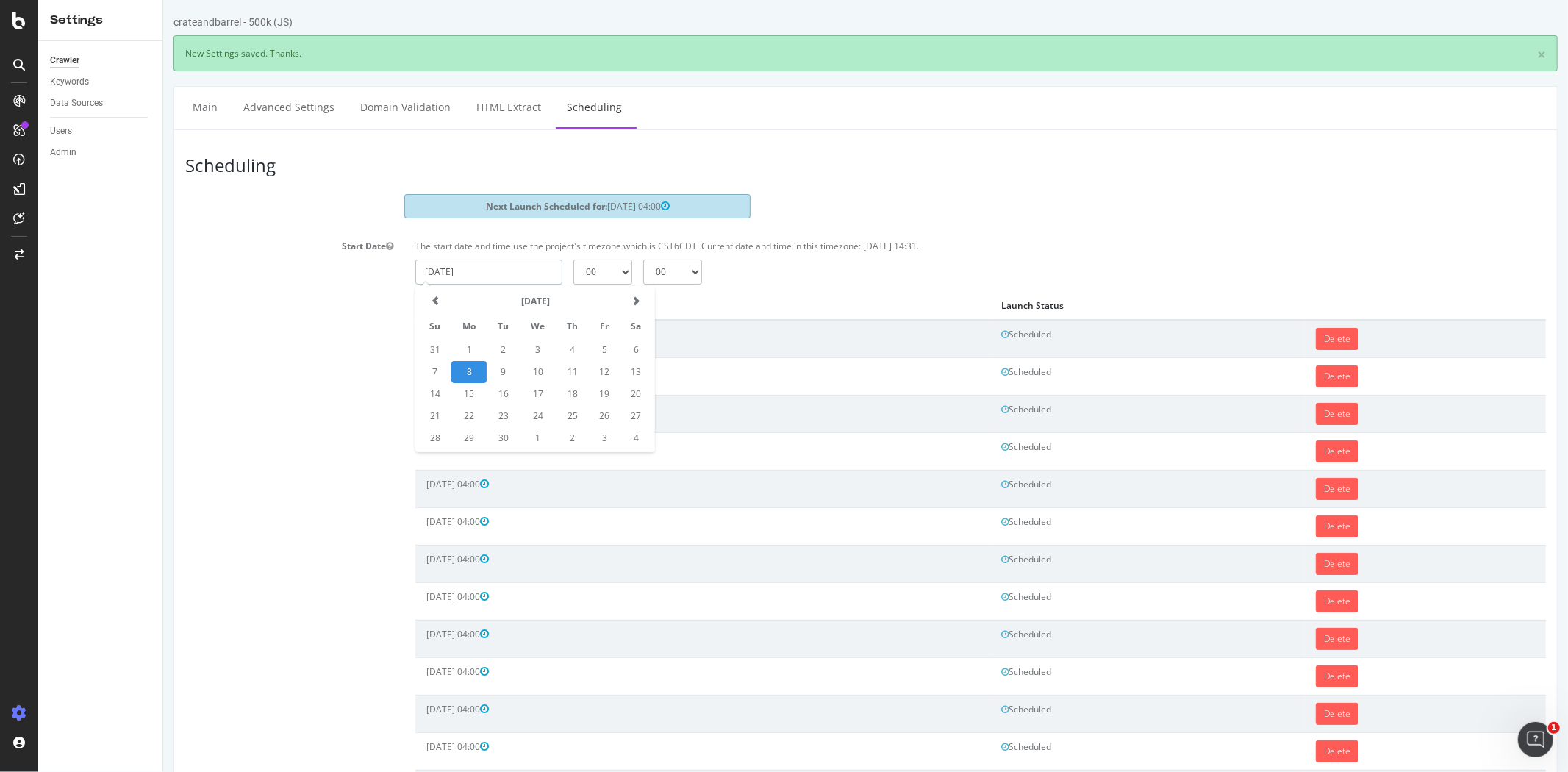
click at [604, 407] on td "26" at bounding box center [603, 416] width 31 height 22
type input "2025-09-26"
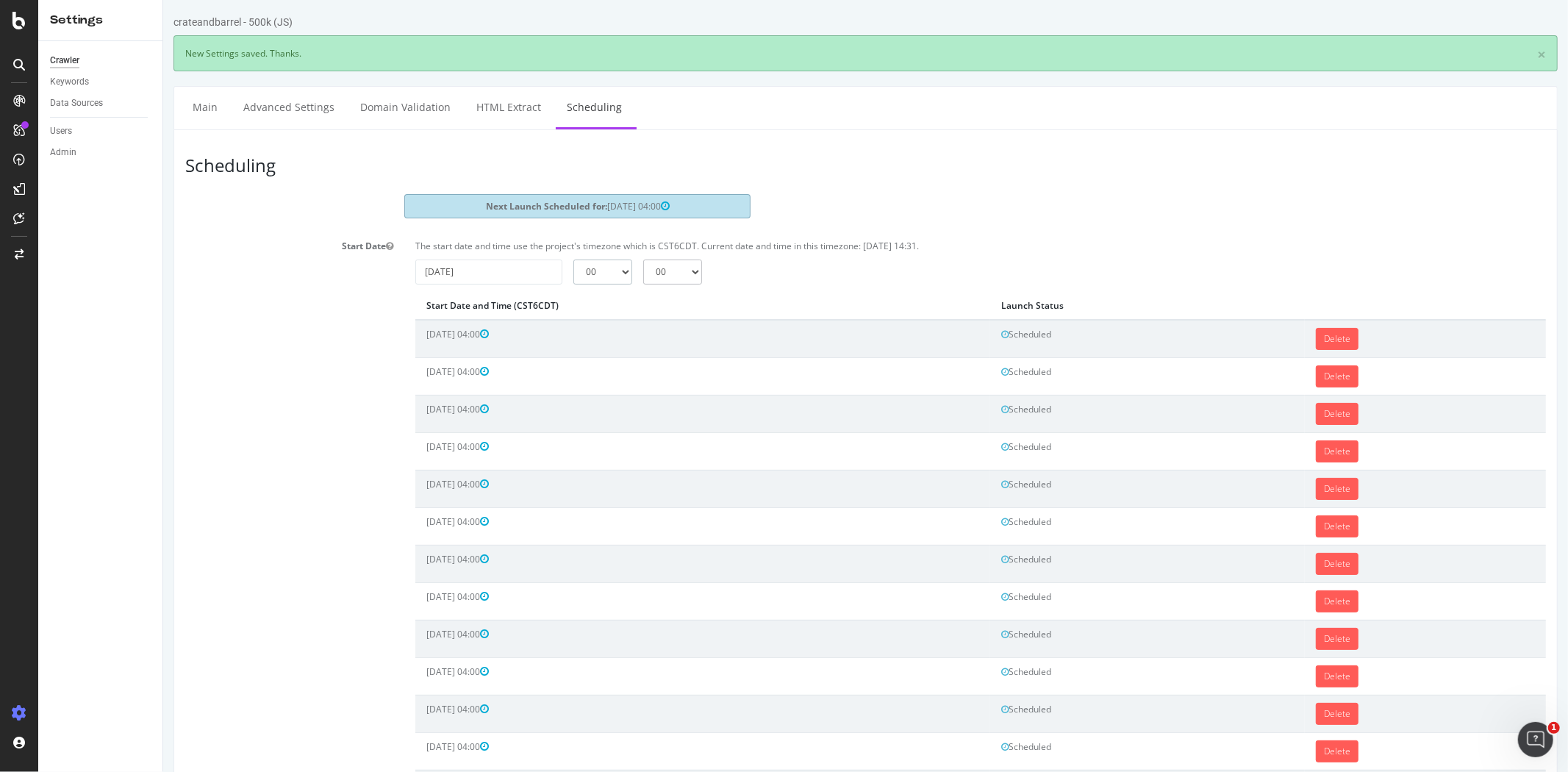
click at [610, 280] on select "00 01 02 03 04 05 06 07 08 09 10 11 12 13 14 15 16 17 18 19 20 21 22 23" at bounding box center [602, 272] width 59 height 25
select select "4"
click at [572, 259] on select "00 01 02 03 04 05 06 07 08 09 10 11 12 13 14 15 16 17 18 19 20 21 22 23" at bounding box center [602, 272] width 59 height 25
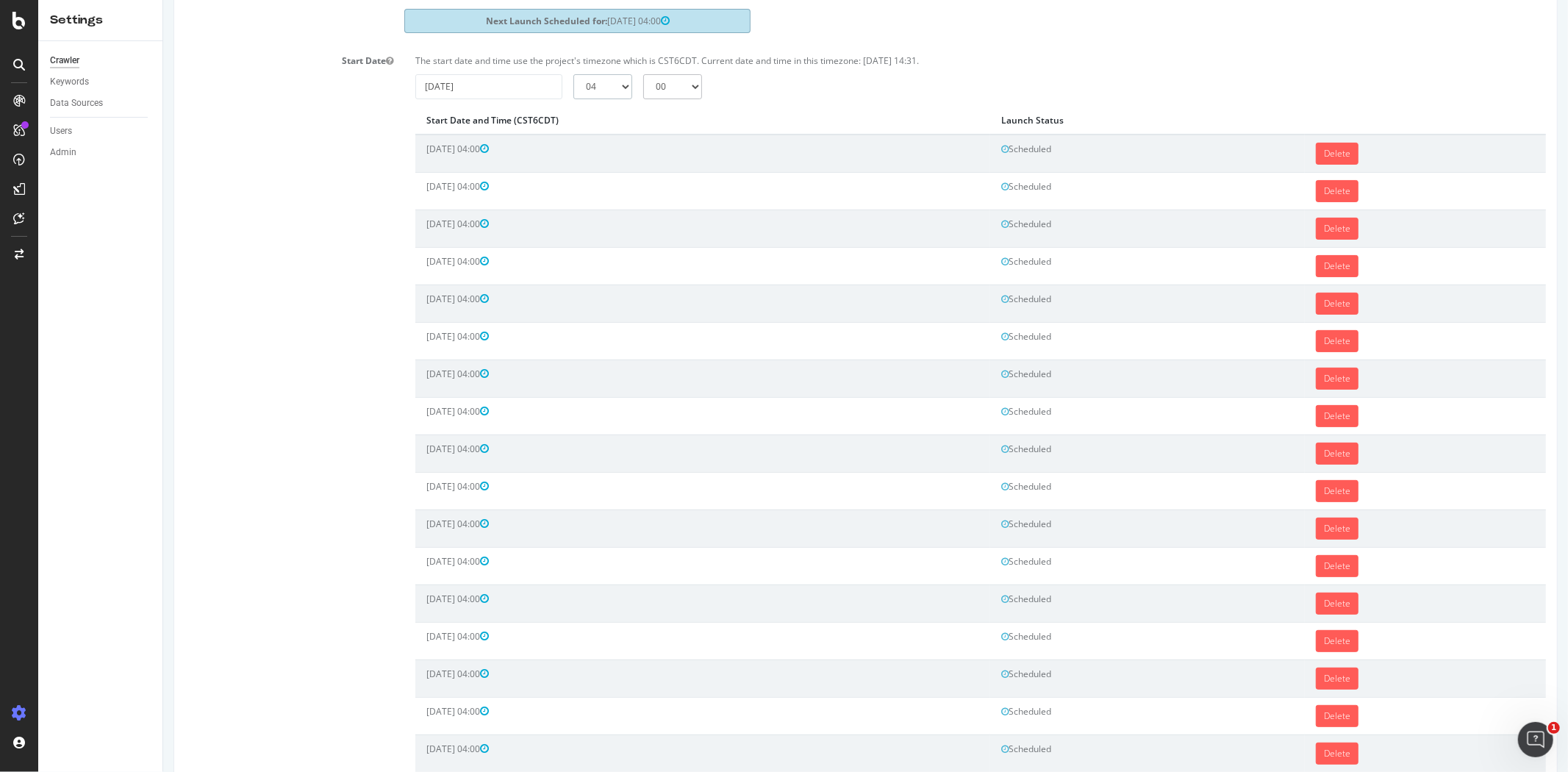
scroll to position [351, 0]
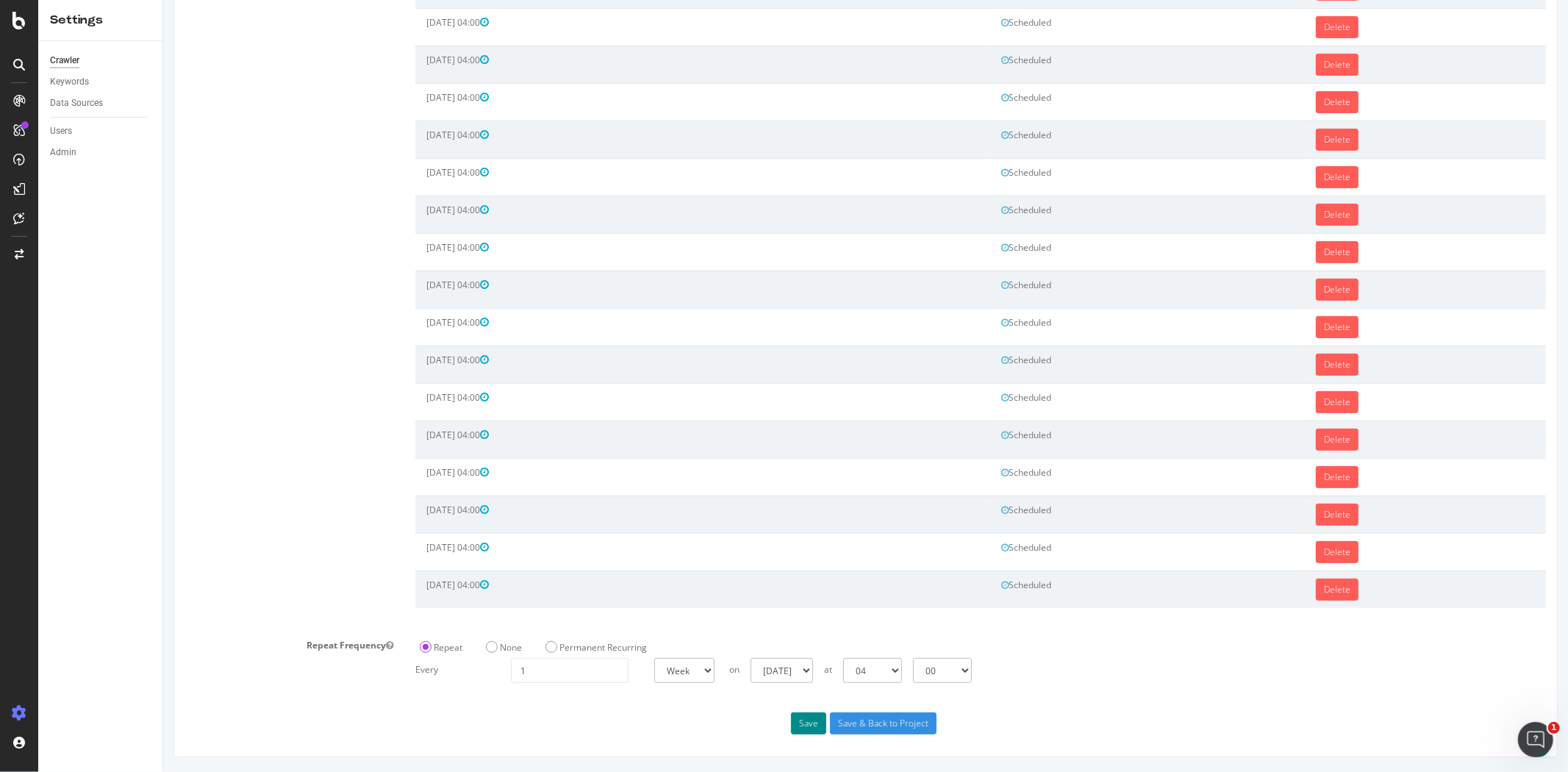
click at [808, 721] on button "Save" at bounding box center [807, 724] width 35 height 22
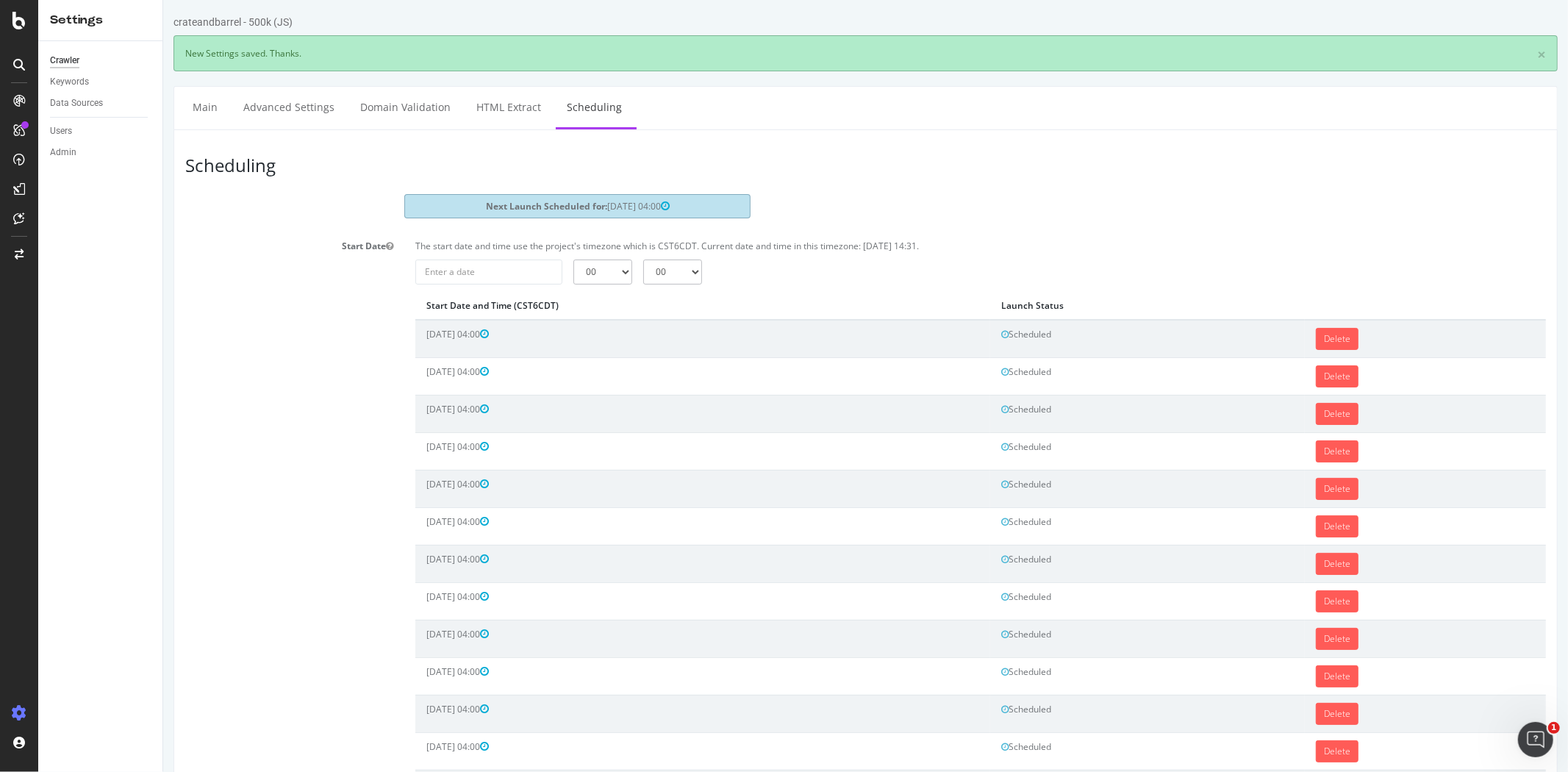
scroll to position [0, 0]
click at [497, 289] on div "The start date and time use the project's timezone which is CST6CDT. Current da…" at bounding box center [979, 622] width 1152 height 775
click at [501, 280] on input "2025-09-08" at bounding box center [487, 272] width 147 height 25
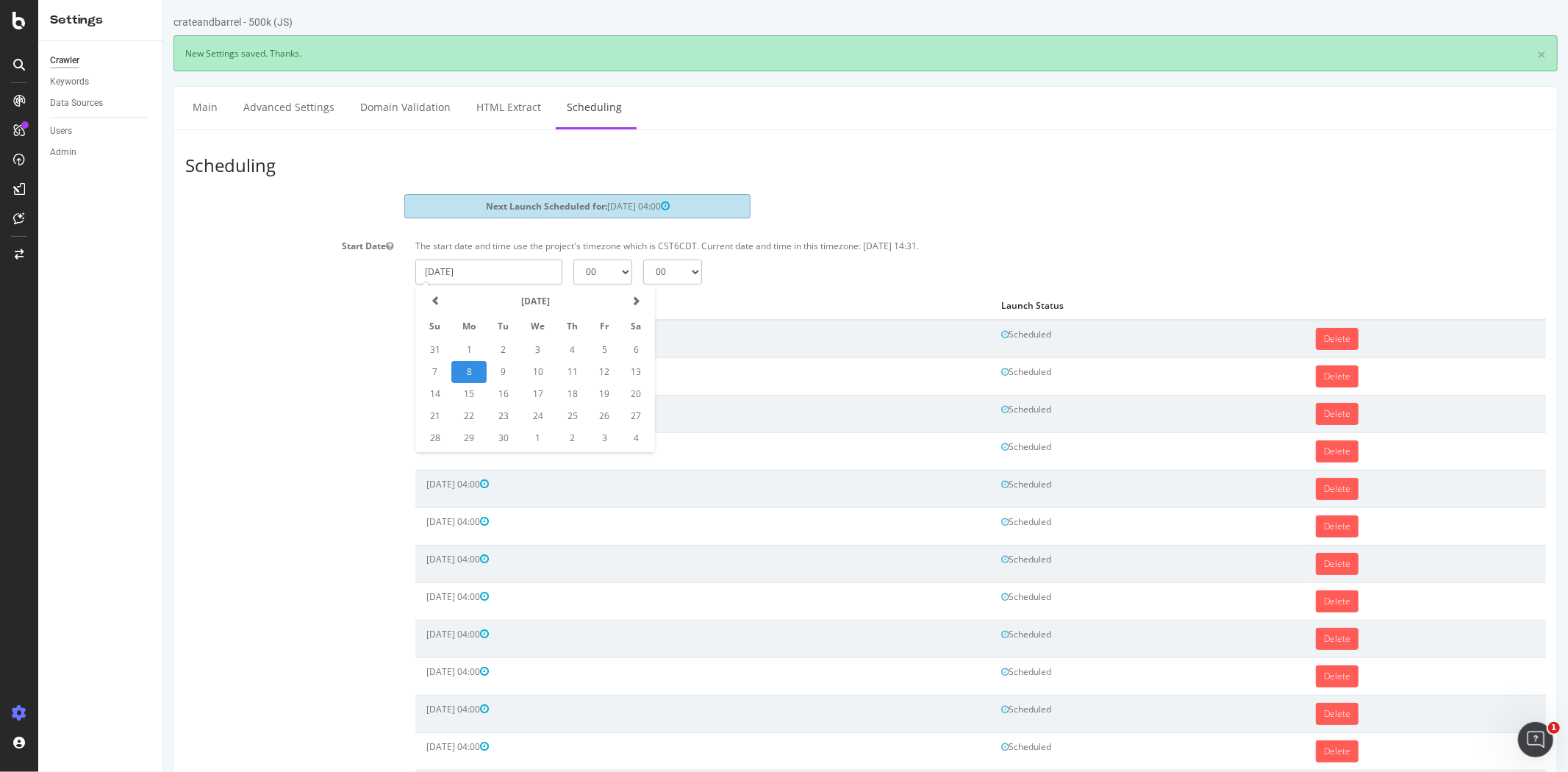
click at [622, 414] on td "27" at bounding box center [635, 416] width 33 height 22
type input "2025-09-27"
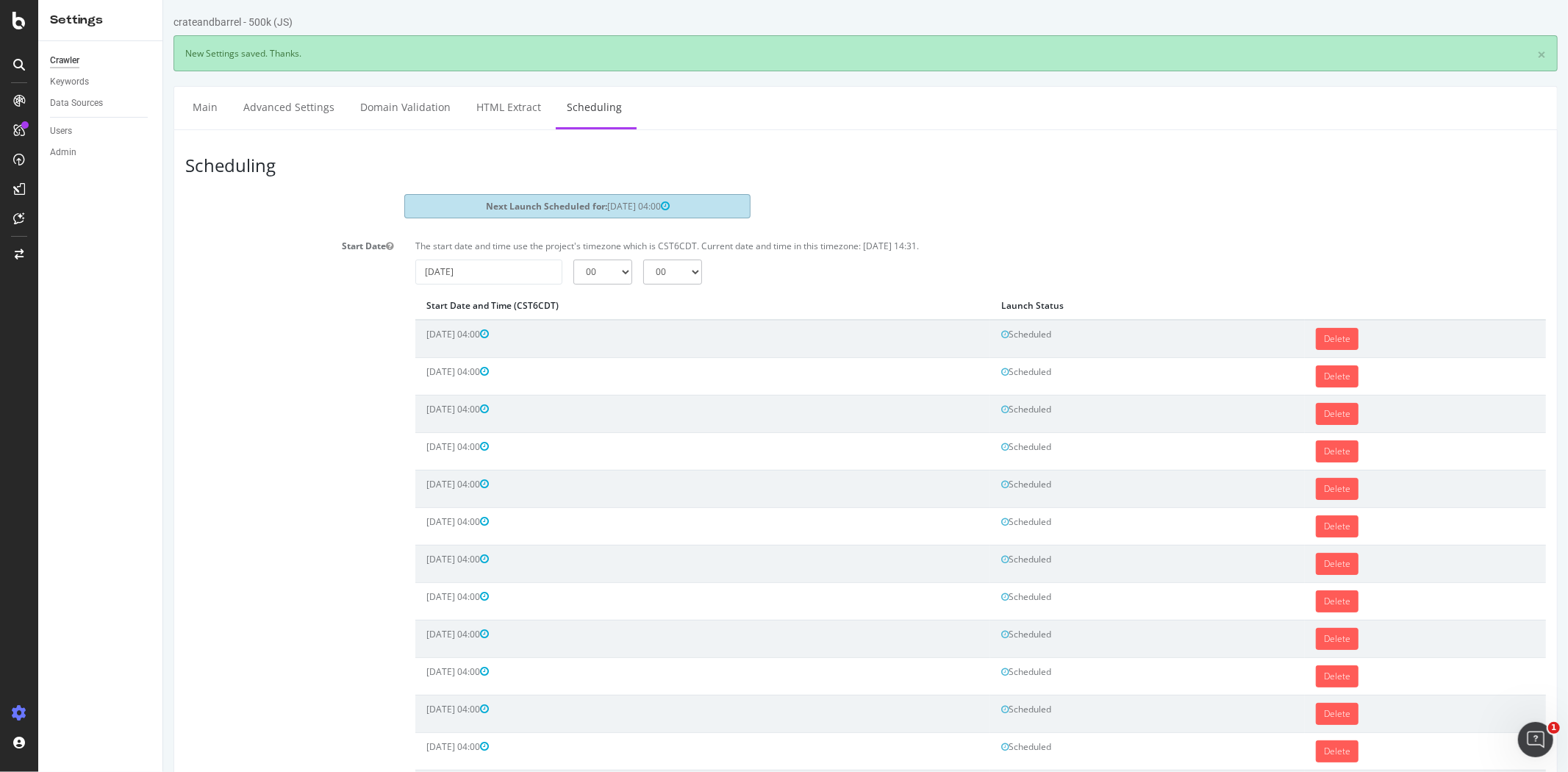
click at [606, 290] on div "The start date and time use the project's timezone which is CST6CDT. Current da…" at bounding box center [979, 622] width 1152 height 775
click at [606, 275] on select "00 01 02 03 04 05 06 07 08 09 10 11 12 13 14 15 16 17 18 19 20 21 22 23" at bounding box center [602, 272] width 59 height 25
select select "4"
click at [572, 259] on select "00 01 02 03 04 05 06 07 08 09 10 11 12 13 14 15 16 17 18 19 20 21 22 23" at bounding box center [602, 272] width 59 height 25
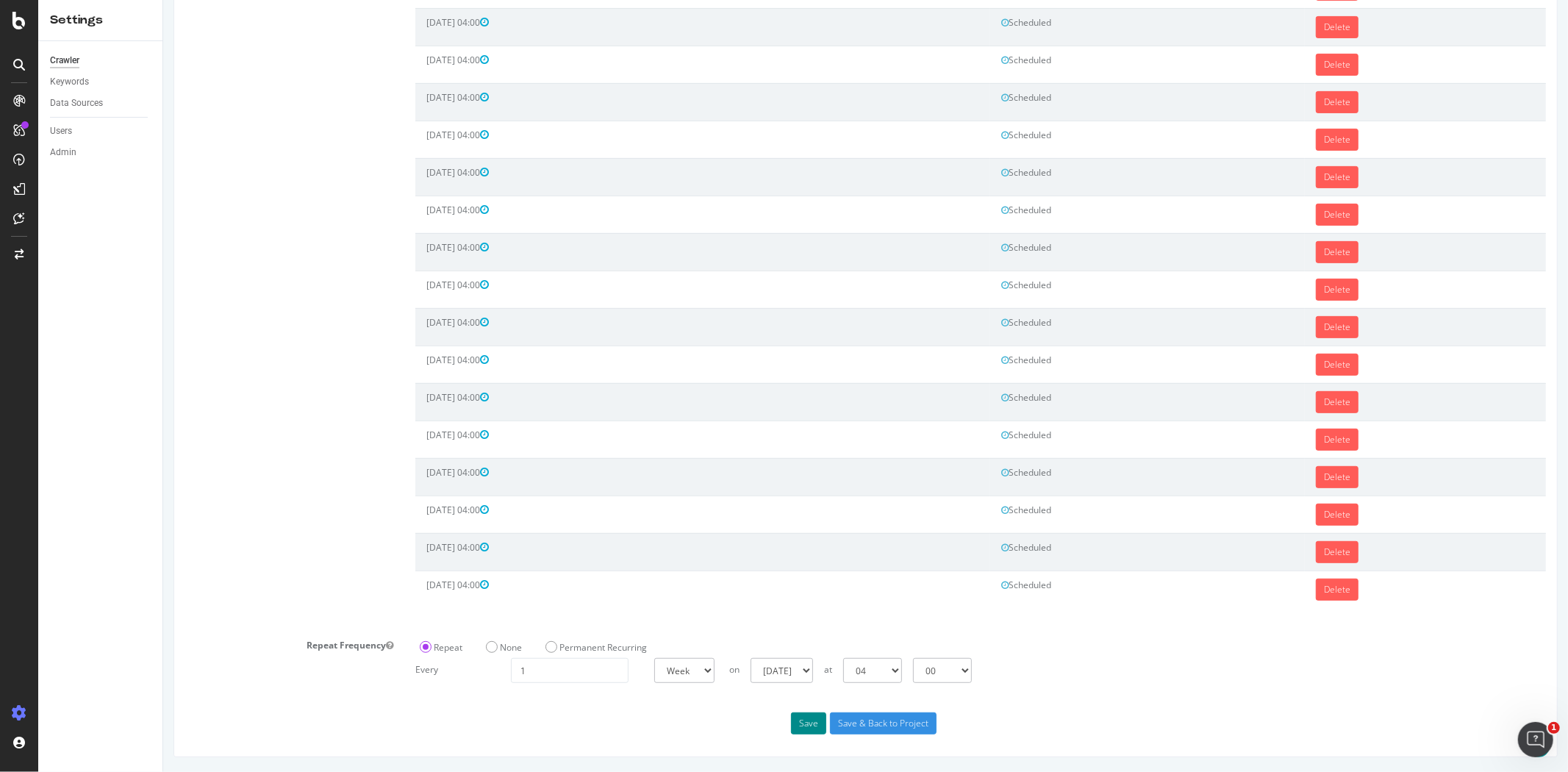
click at [806, 717] on button "Save" at bounding box center [807, 724] width 35 height 22
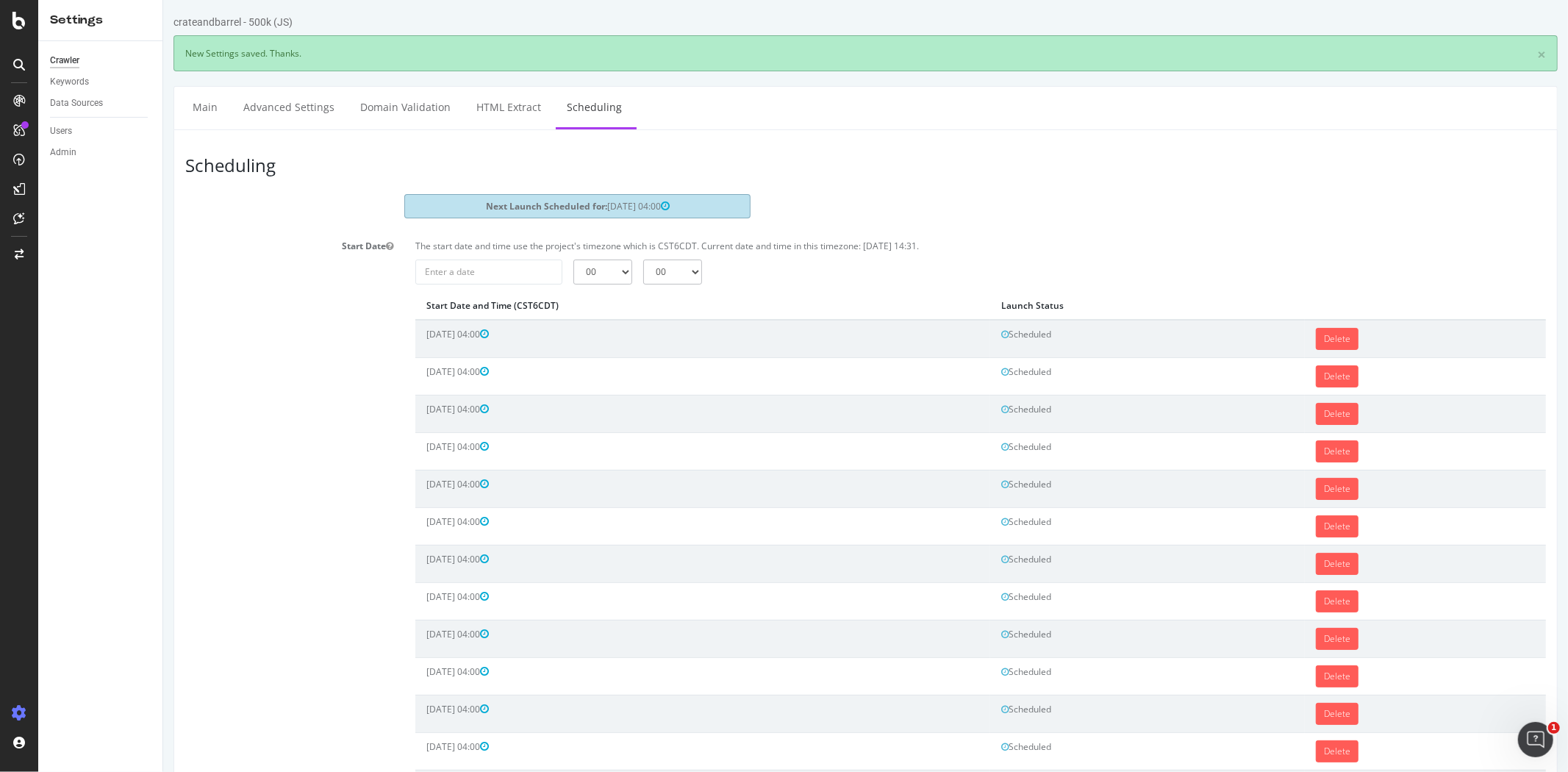
scroll to position [0, 0]
click at [518, 283] on input "2025-09-08" at bounding box center [487, 272] width 147 height 25
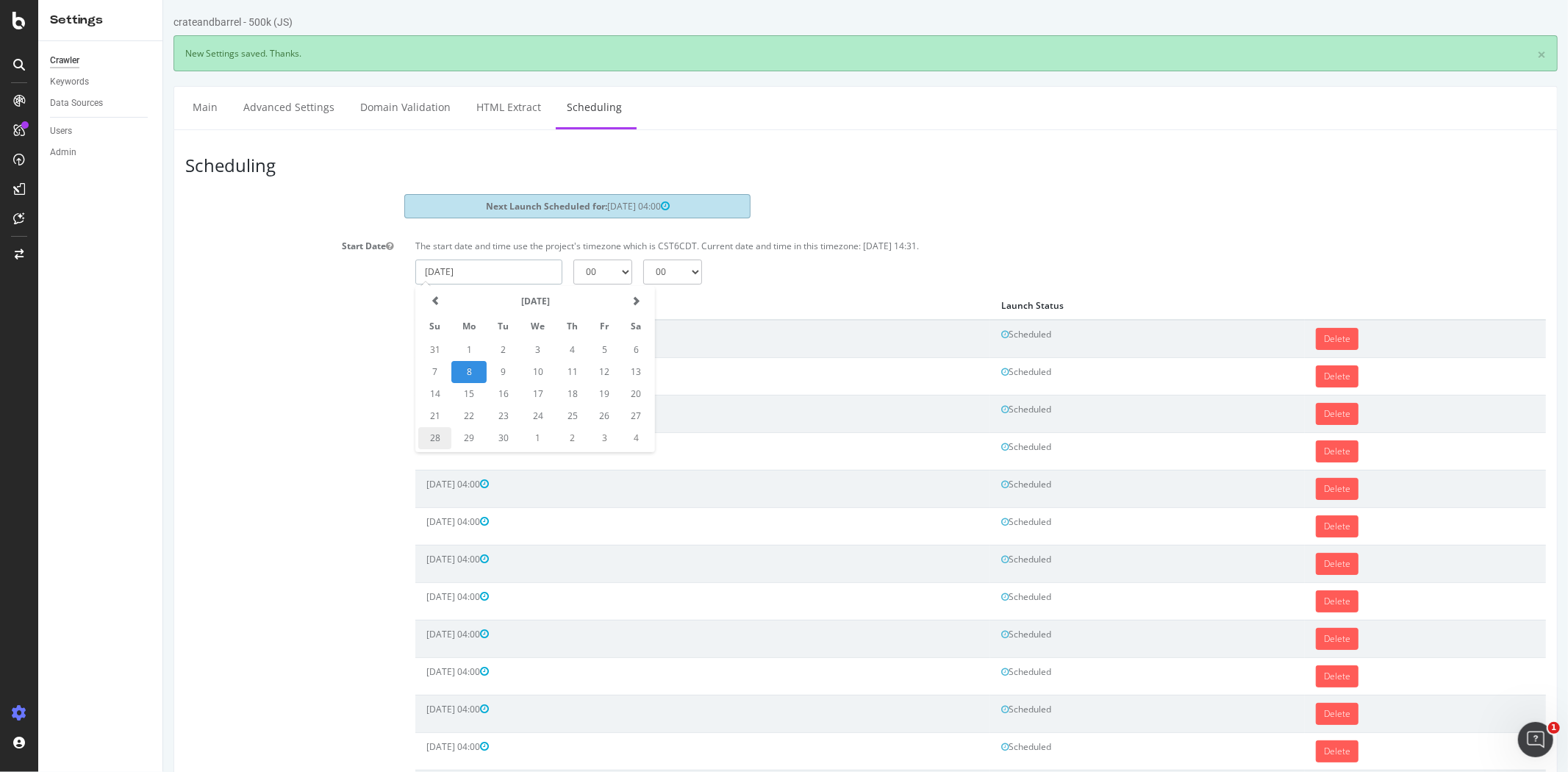
click at [436, 446] on td "28" at bounding box center [434, 439] width 33 height 22
type input "2025-09-28"
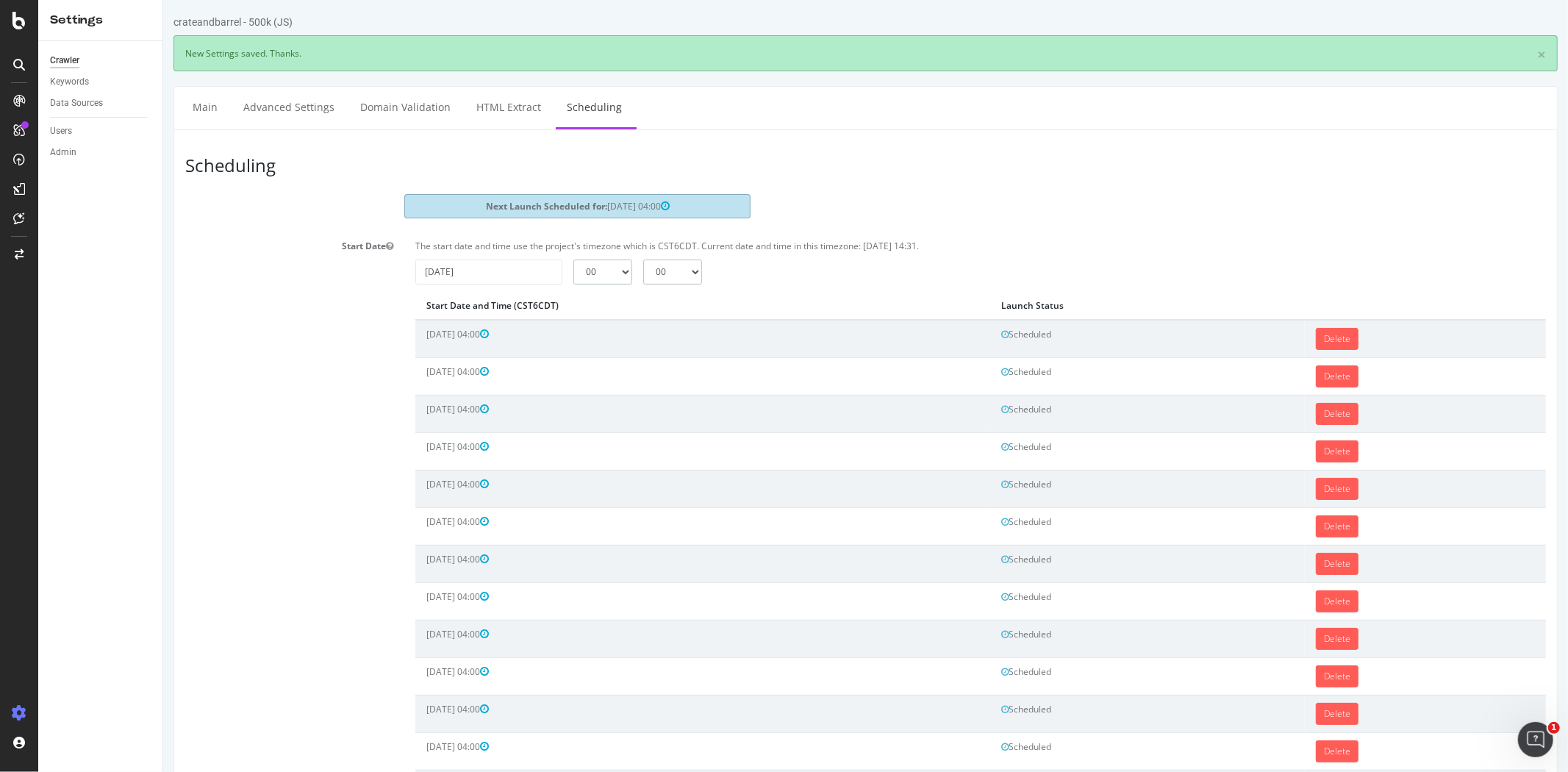
click at [583, 273] on select "00 01 02 03 04 05 06 07 08 09 10 11 12 13 14 15 16 17 18 19 20 21 22 23" at bounding box center [602, 272] width 59 height 25
click at [572, 259] on select "00 01 02 03 04 05 06 07 08 09 10 11 12 13 14 15 16 17 18 19 20 21 22 23" at bounding box center [602, 272] width 59 height 25
drag, startPoint x: 596, startPoint y: 269, endPoint x: 596, endPoint y: 280, distance: 11.0
click at [596, 269] on select "00 01 02 03 04 05 06 07 08 09 10 11 12 13 14 15 16 17 18 19 20 21 22 23" at bounding box center [602, 272] width 59 height 25
select select "4"
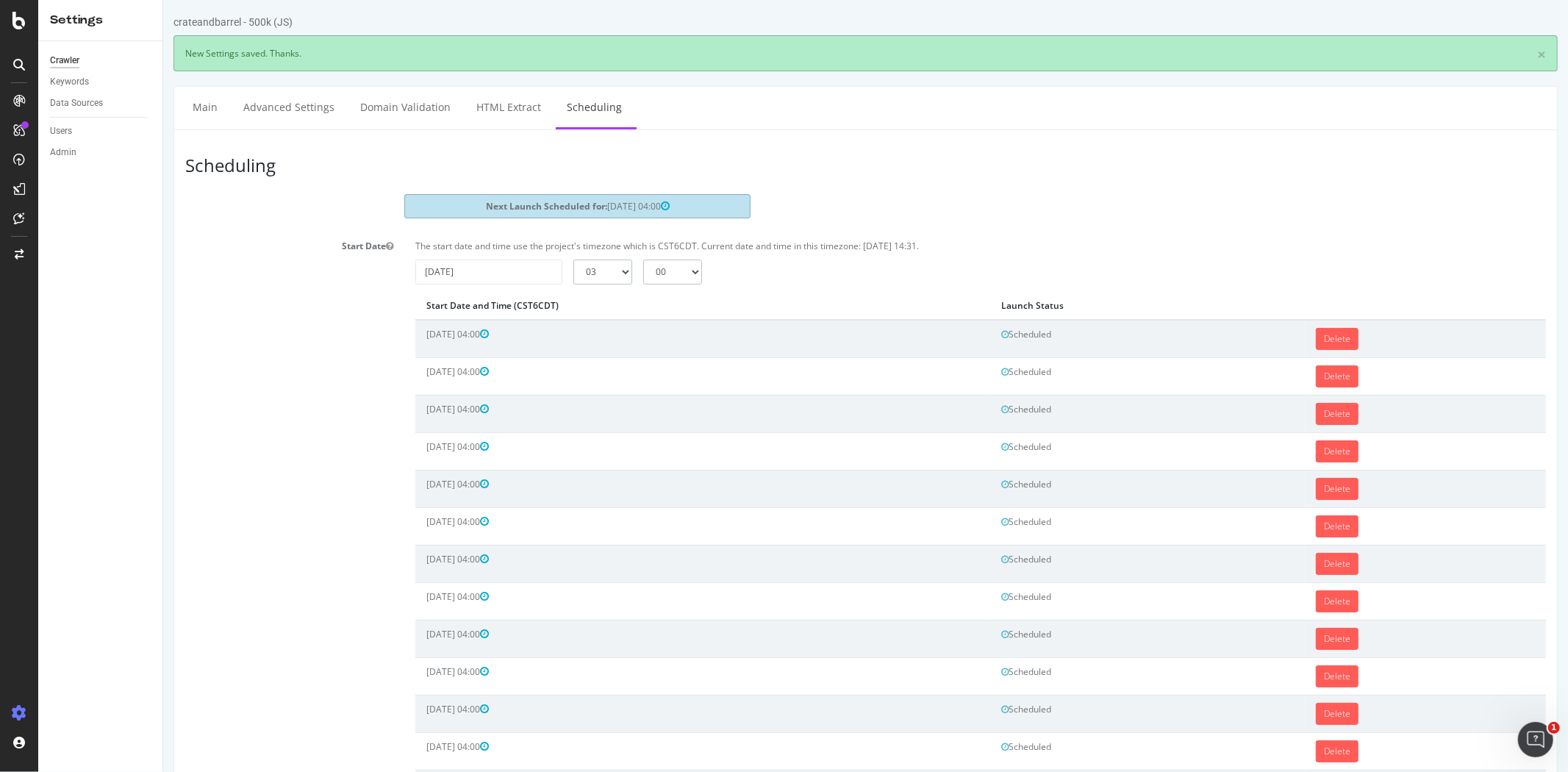
click at [572, 259] on select "00 01 02 03 04 05 06 07 08 09 10 11 12 13 14 15 16 17 18 19 20 21 22 23" at bounding box center [602, 272] width 59 height 25
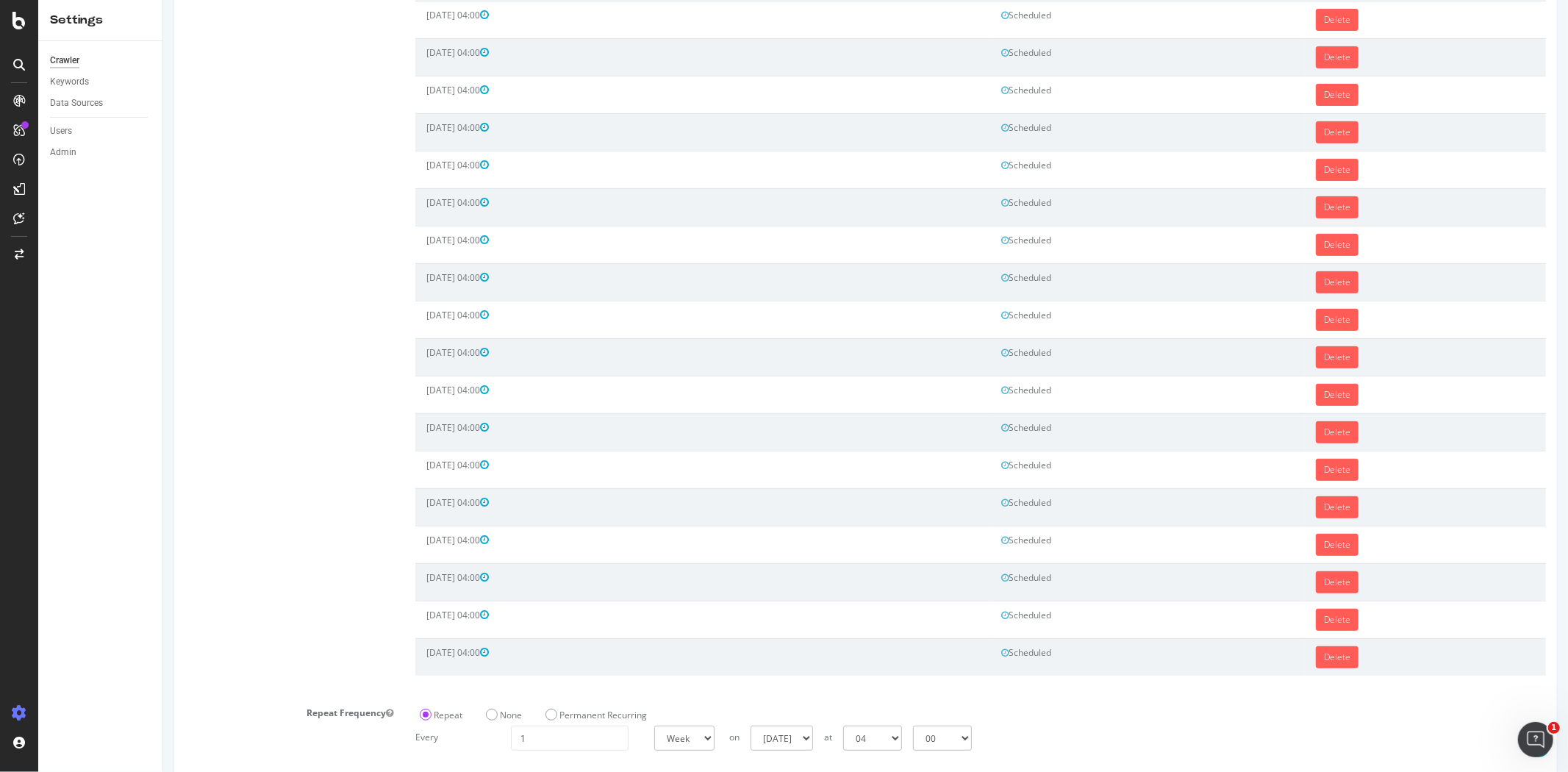
scroll to position [428, 0]
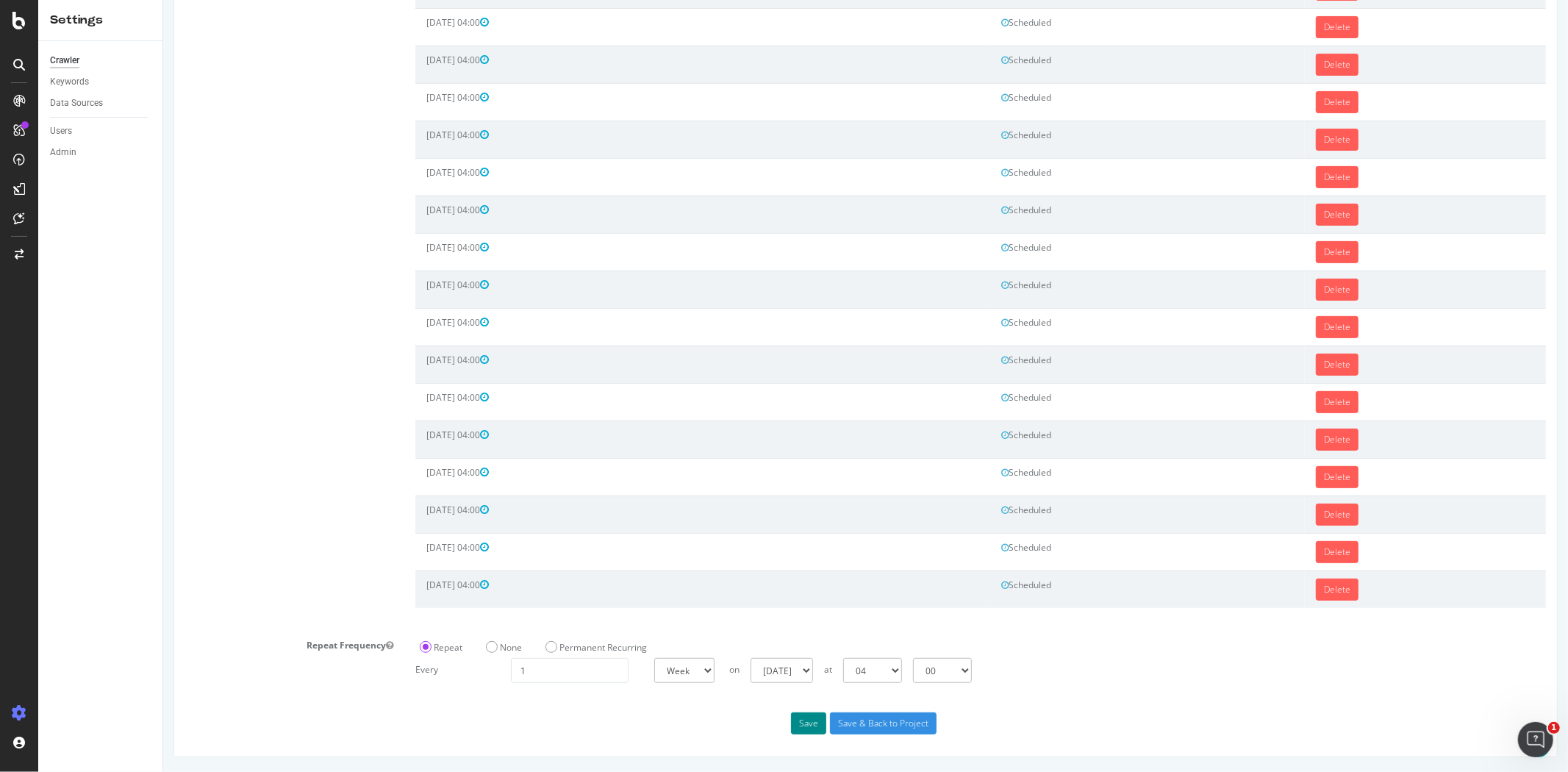
drag, startPoint x: 786, startPoint y: 703, endPoint x: 796, endPoint y: 721, distance: 20.6
click at [793, 714] on div "Scheduling Next Launch Scheduled for: 2025-09-09 04:00 Start Date The start dat…" at bounding box center [865, 231] width 1384 height 1052
click at [796, 724] on button "Save" at bounding box center [807, 724] width 35 height 22
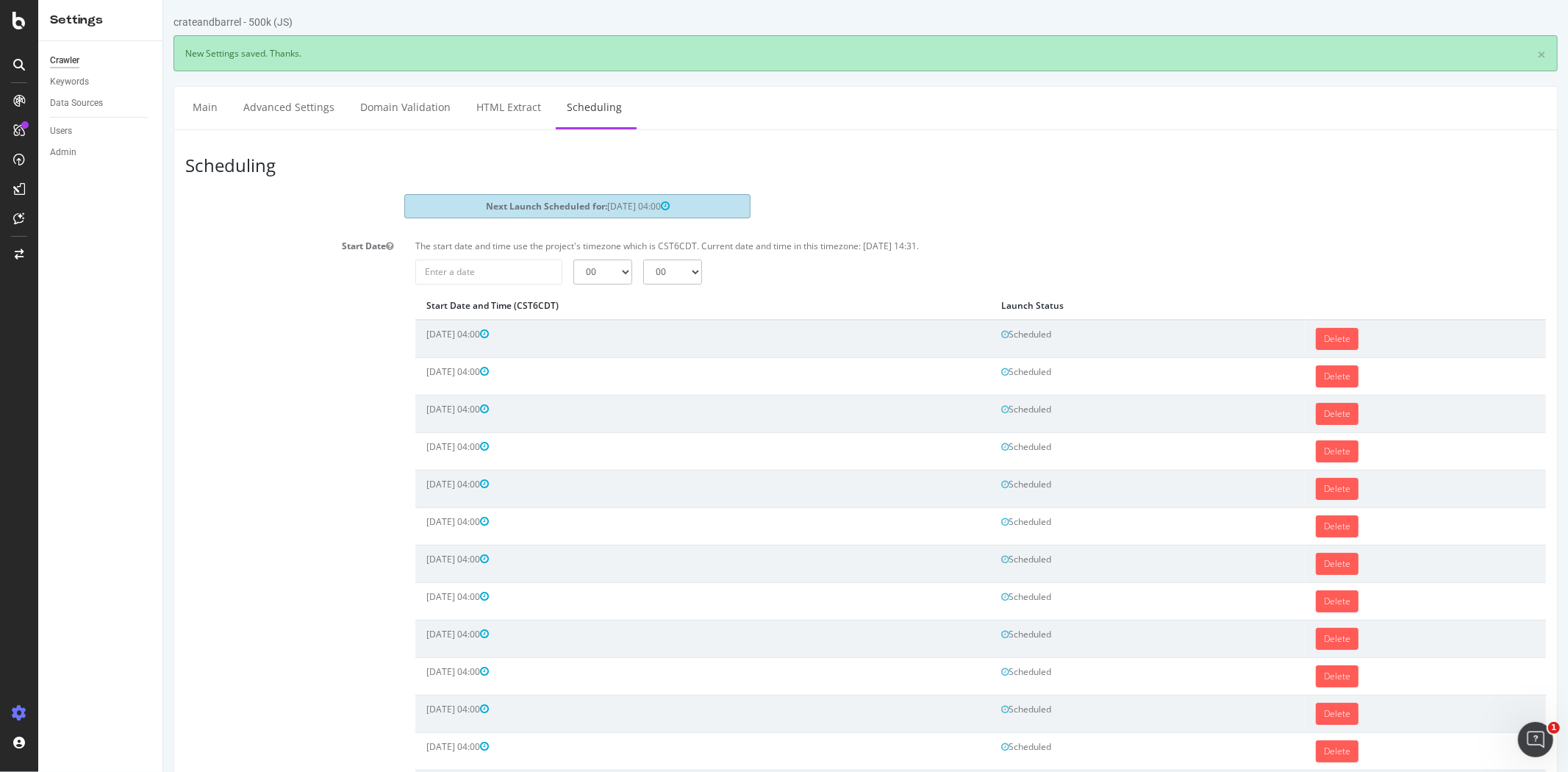
scroll to position [0, 0]
click at [494, 273] on input "2025-09-08" at bounding box center [487, 272] width 147 height 25
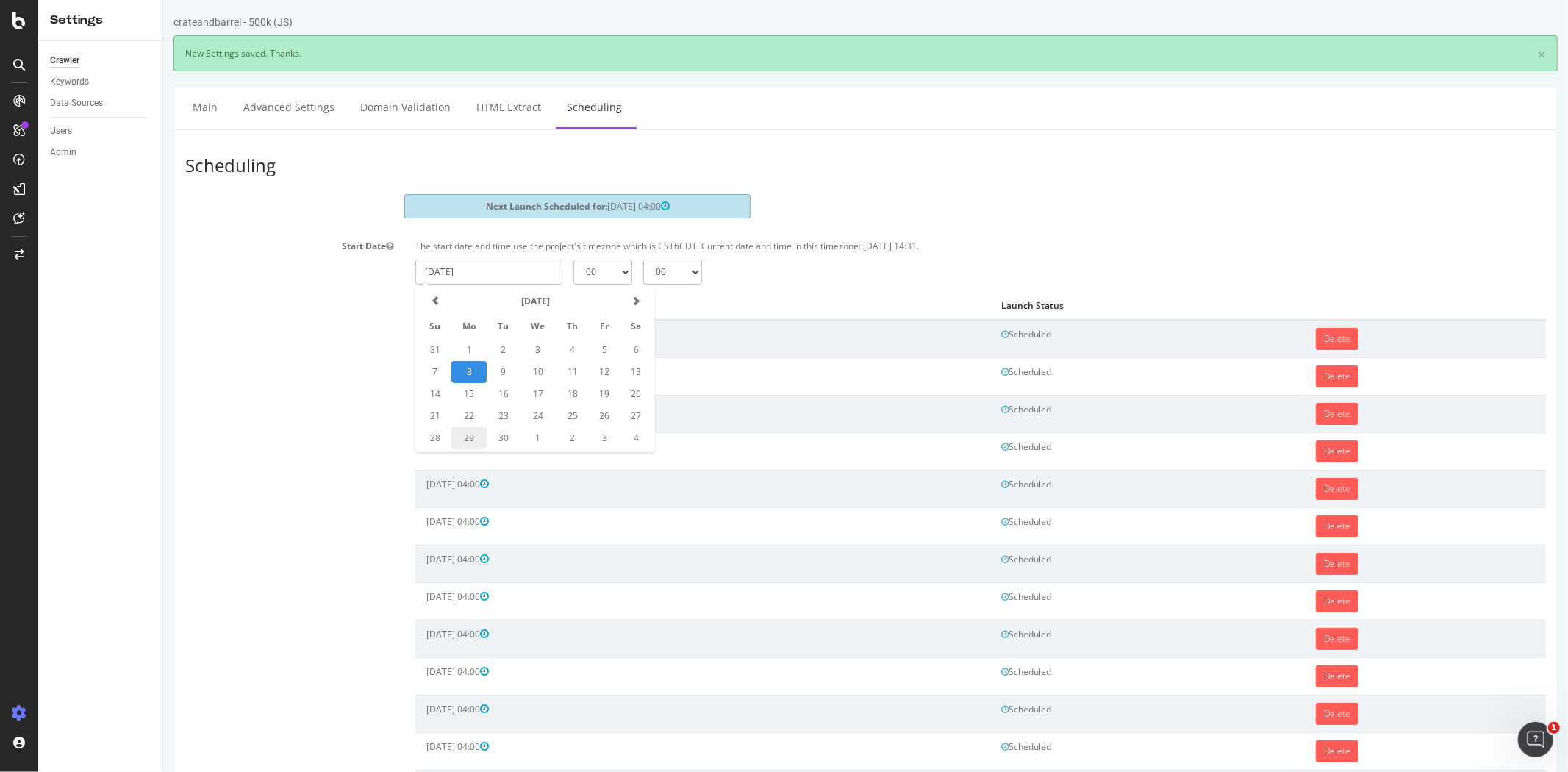
click at [461, 429] on td "29" at bounding box center [468, 439] width 35 height 22
type input "2025-09-29"
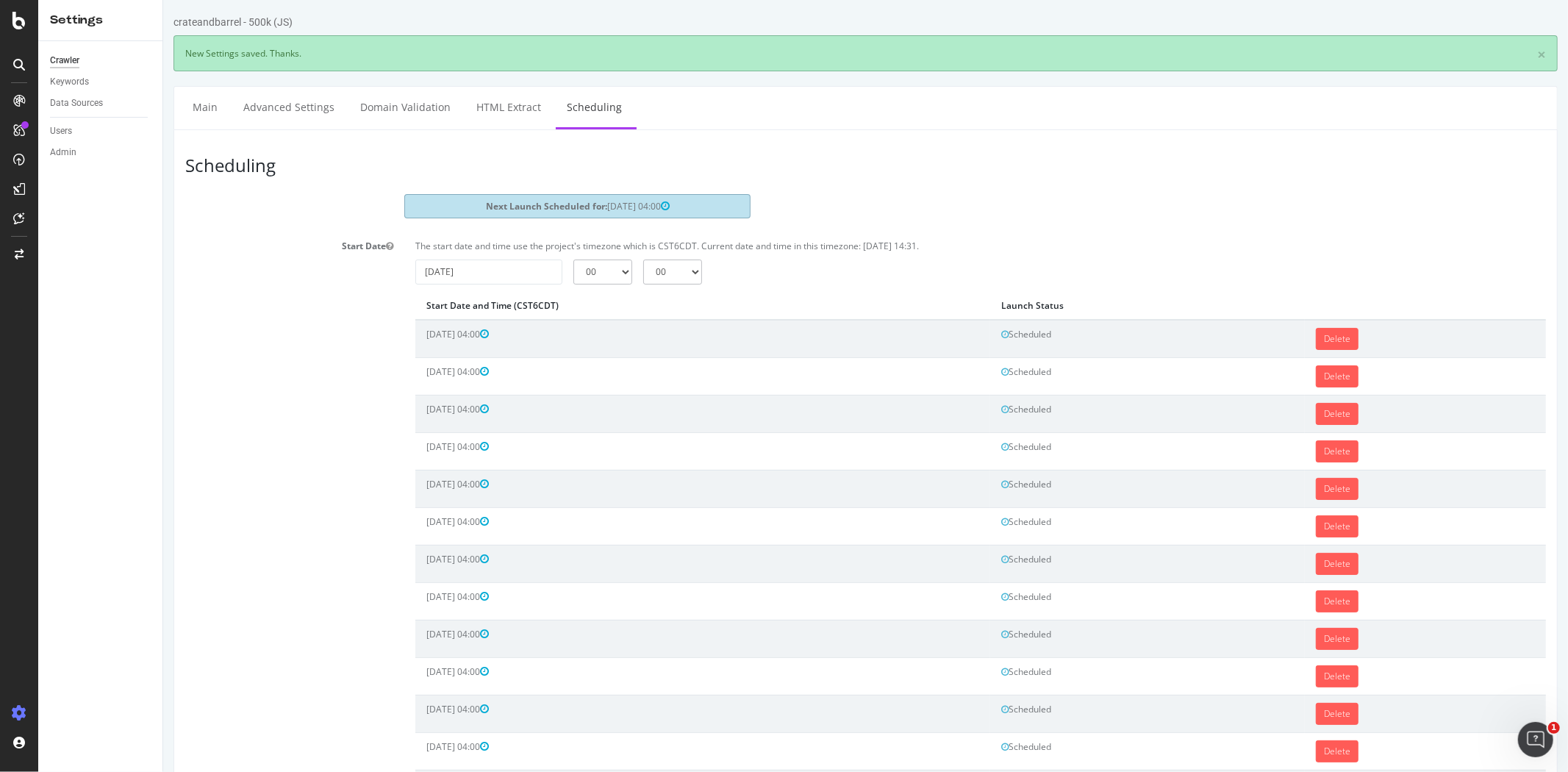
click at [606, 283] on div "The start date and time use the project's timezone which is CST6CDT. Current da…" at bounding box center [979, 659] width 1152 height 850
click at [605, 278] on select "00 01 02 03 04 05 06 07 08 09 10 11 12 13 14 15 16 17 18 19 20 21 22 23" at bounding box center [602, 272] width 59 height 25
select select "4"
click at [572, 259] on select "00 01 02 03 04 05 06 07 08 09 10 11 12 13 14 15 16 17 18 19 20 21 22 23" at bounding box center [602, 272] width 59 height 25
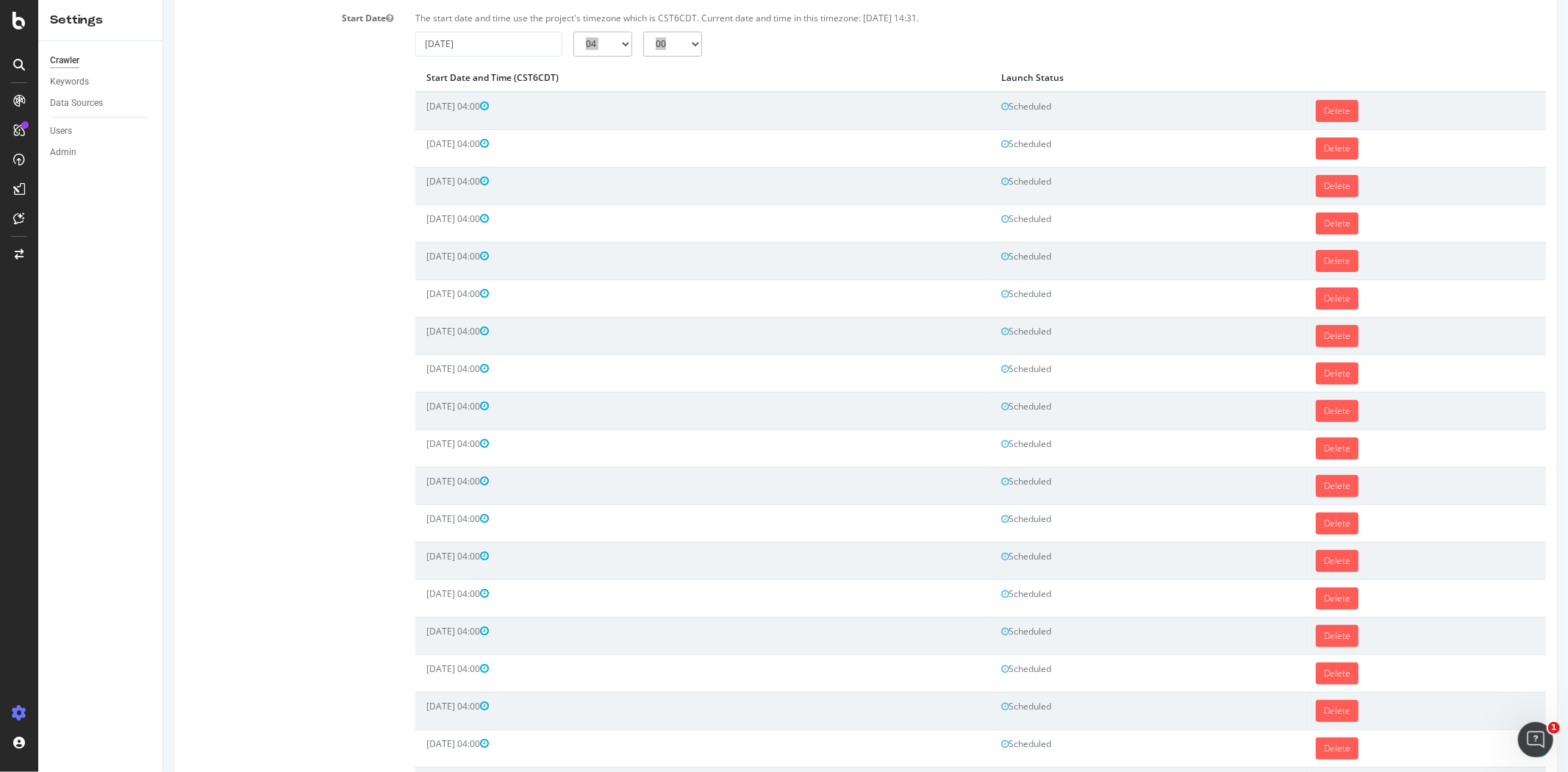
scroll to position [466, 0]
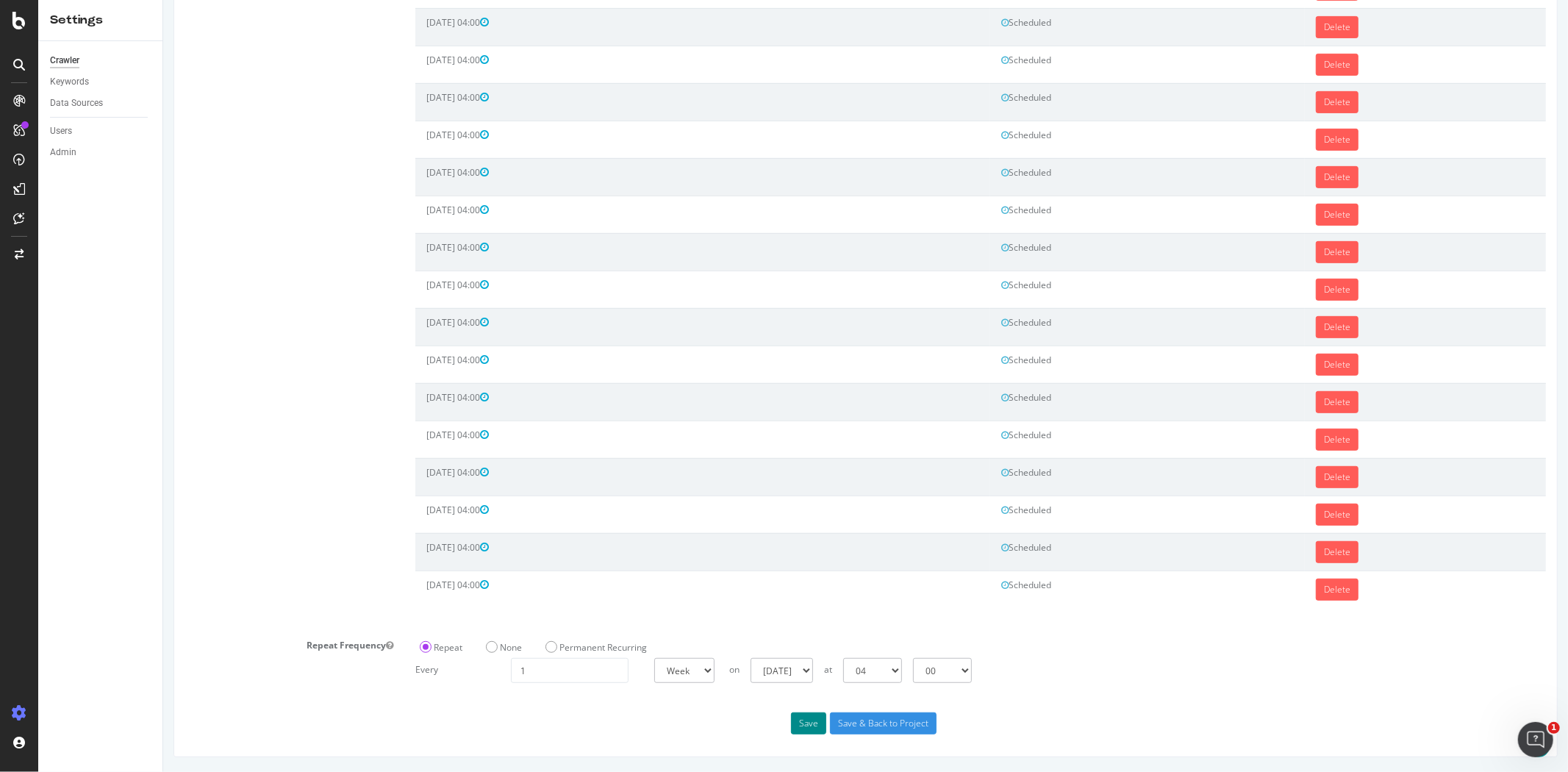
click at [812, 723] on button "Save" at bounding box center [807, 724] width 35 height 22
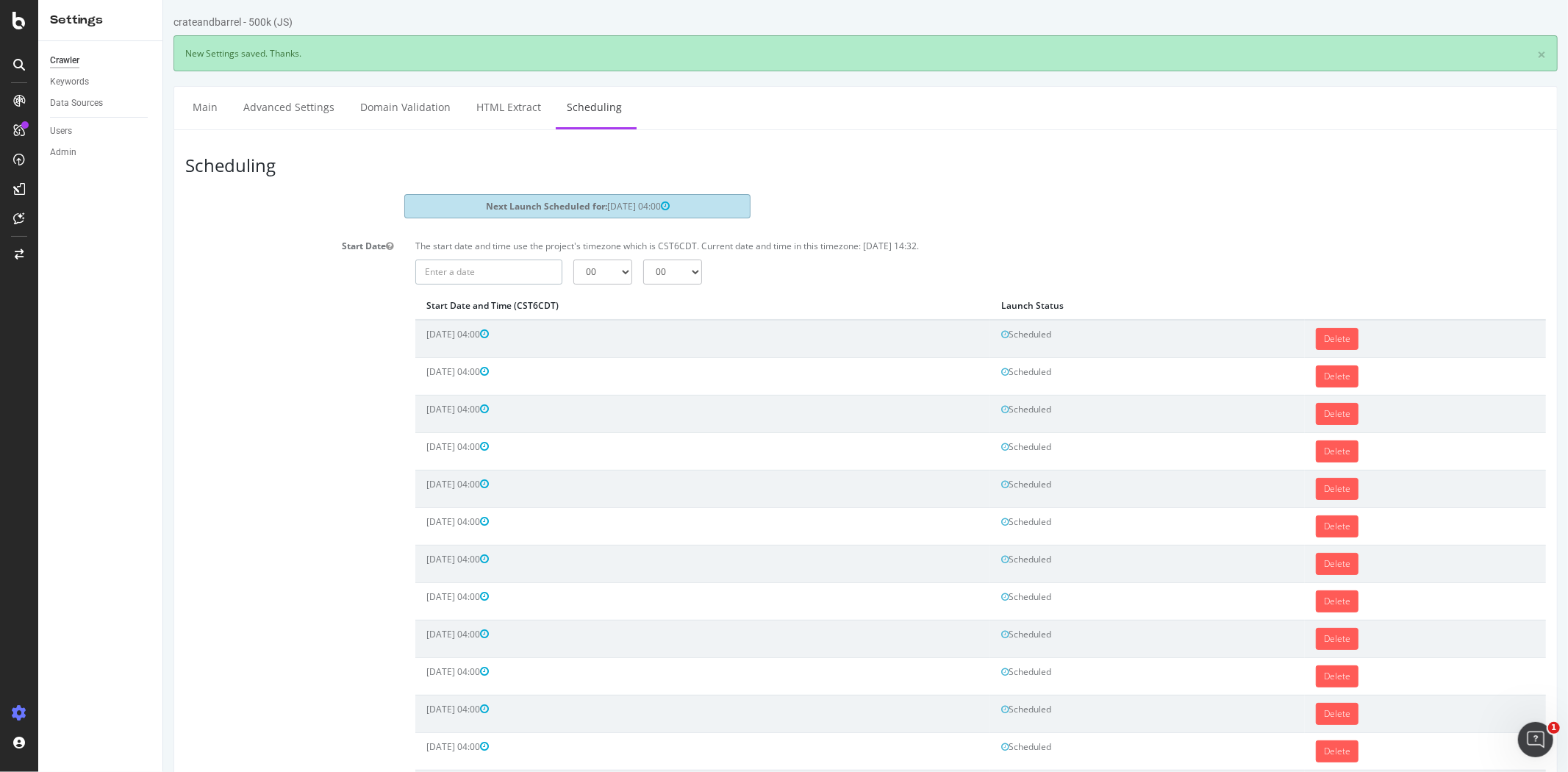
click at [497, 277] on input "text" at bounding box center [487, 272] width 147 height 25
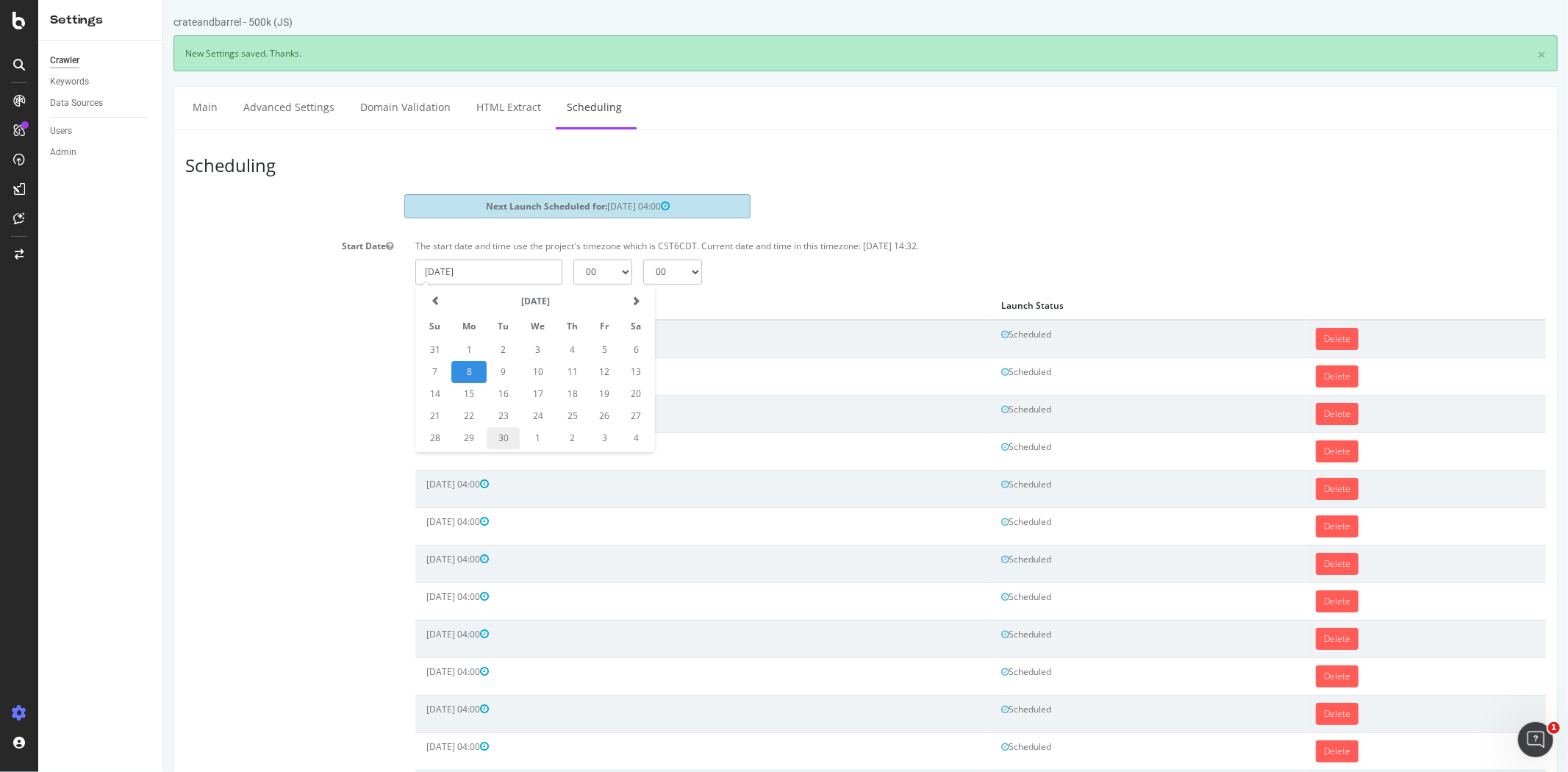
click at [493, 438] on td "30" at bounding box center [502, 439] width 33 height 22
type input "2025-09-30"
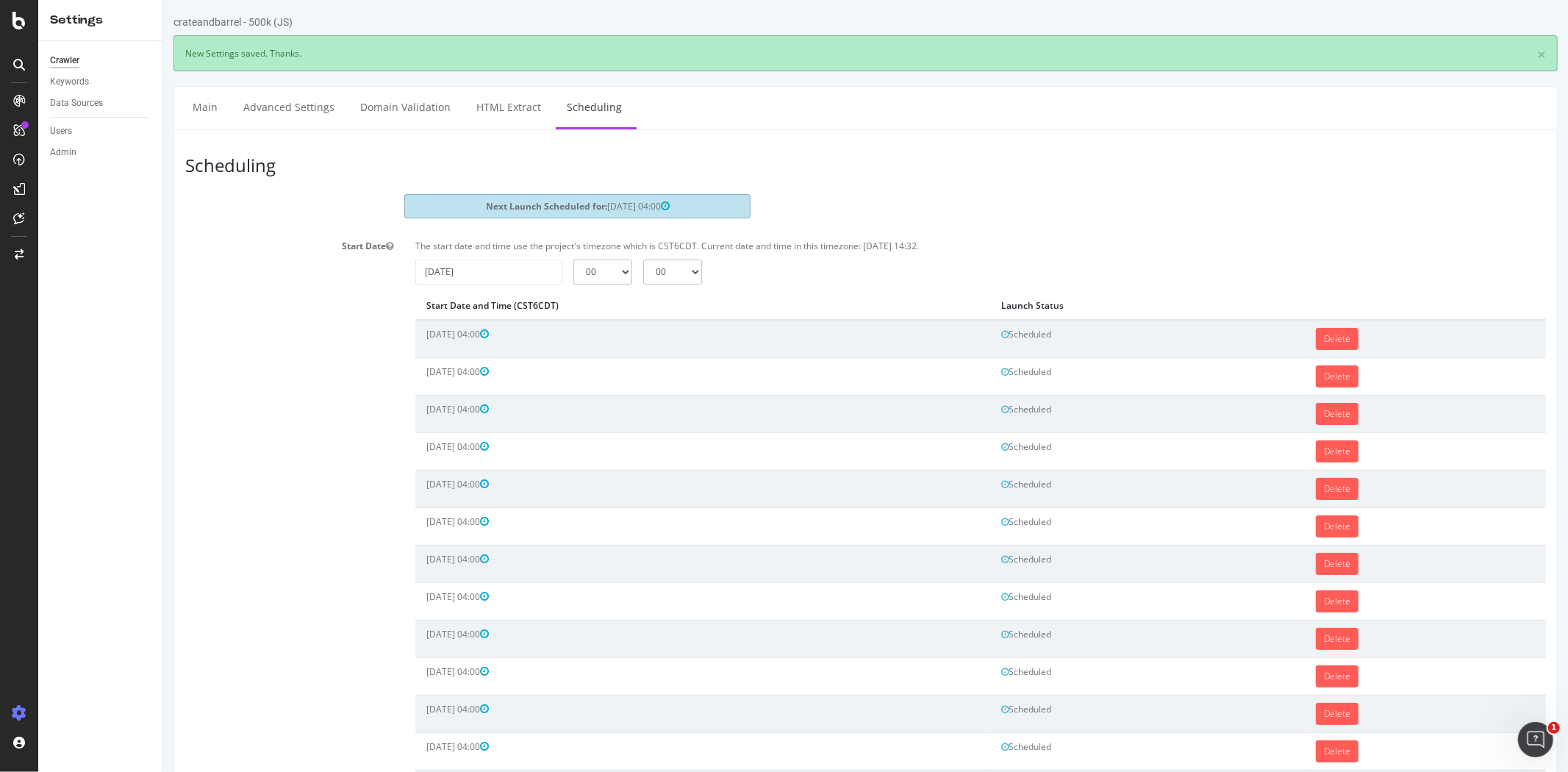
click at [596, 283] on select "00 01 02 03 04 05 06 07 08 09 10 11 12 13 14 15 16 17 18 19 20 21 22 23" at bounding box center [602, 272] width 59 height 25
select select "4"
click at [572, 259] on select "00 01 02 03 04 05 06 07 08 09 10 11 12 13 14 15 16 17 18 19 20 21 22 23" at bounding box center [602, 272] width 59 height 25
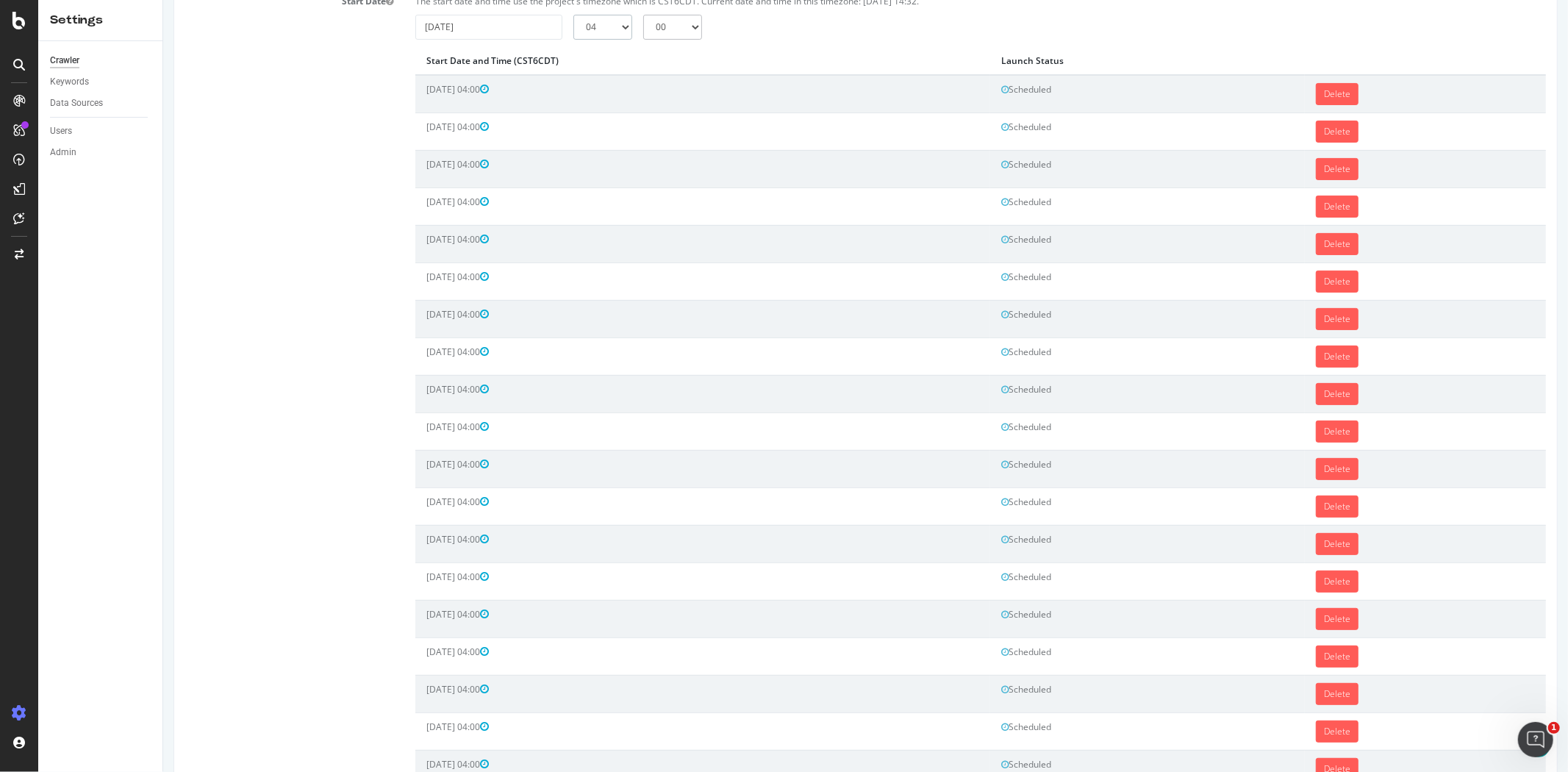
scroll to position [503, 0]
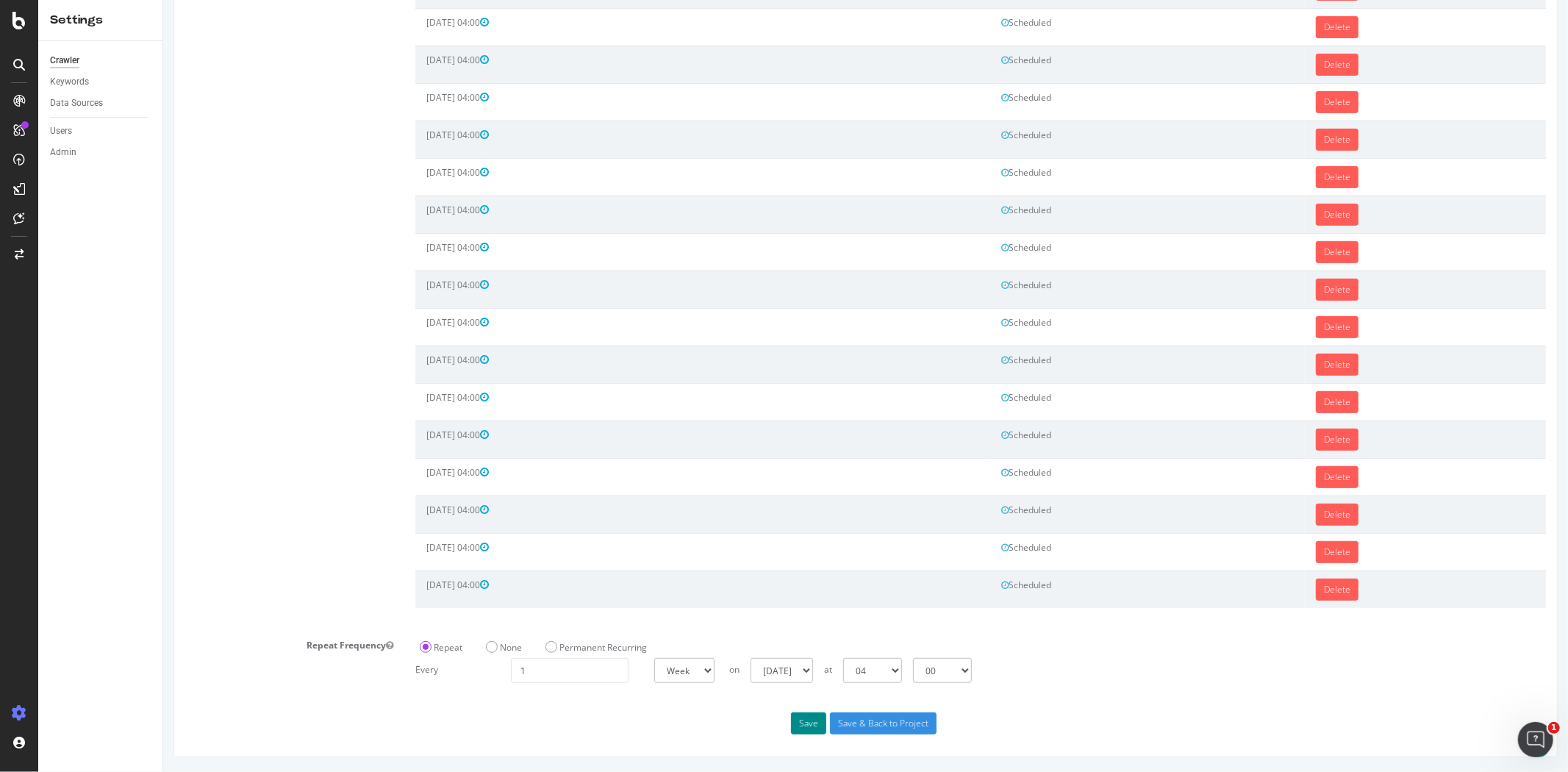
click at [801, 715] on button "Save" at bounding box center [807, 724] width 35 height 22
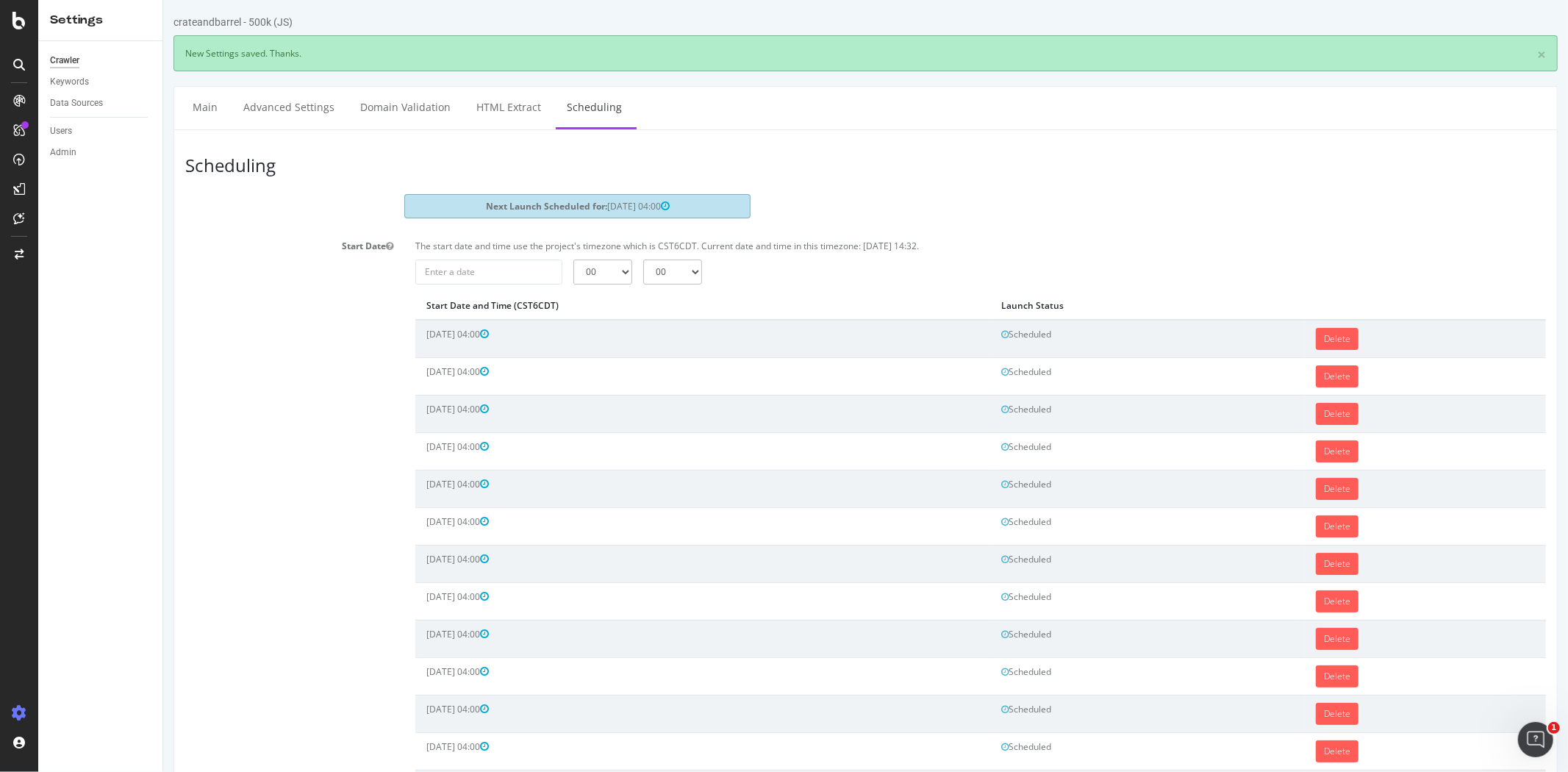
scroll to position [0, 0]
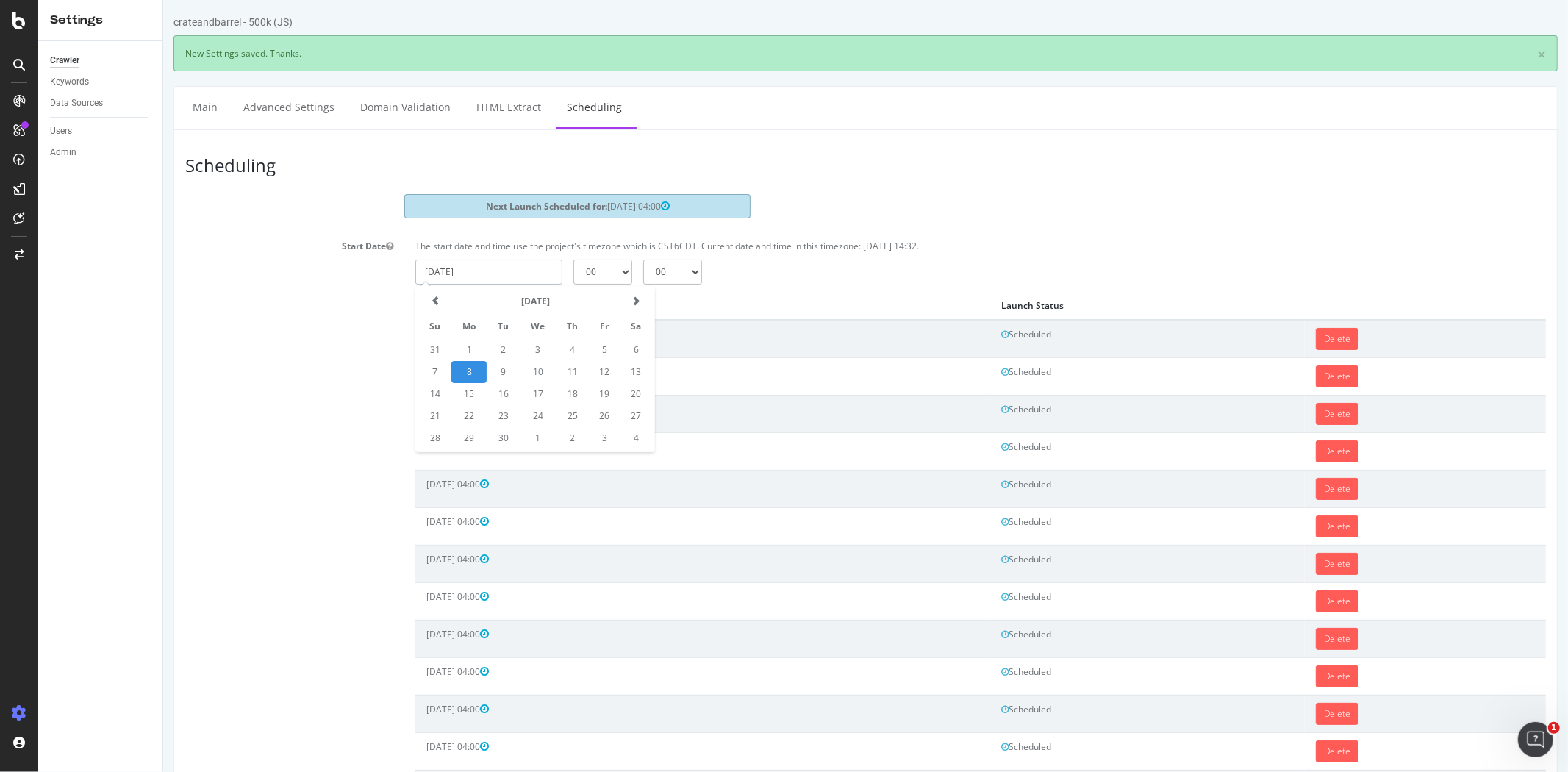
click at [470, 268] on input "2025-09-08" at bounding box center [487, 272] width 147 height 25
click at [544, 432] on td "1" at bounding box center [537, 439] width 36 height 22
type input "2025-10-01"
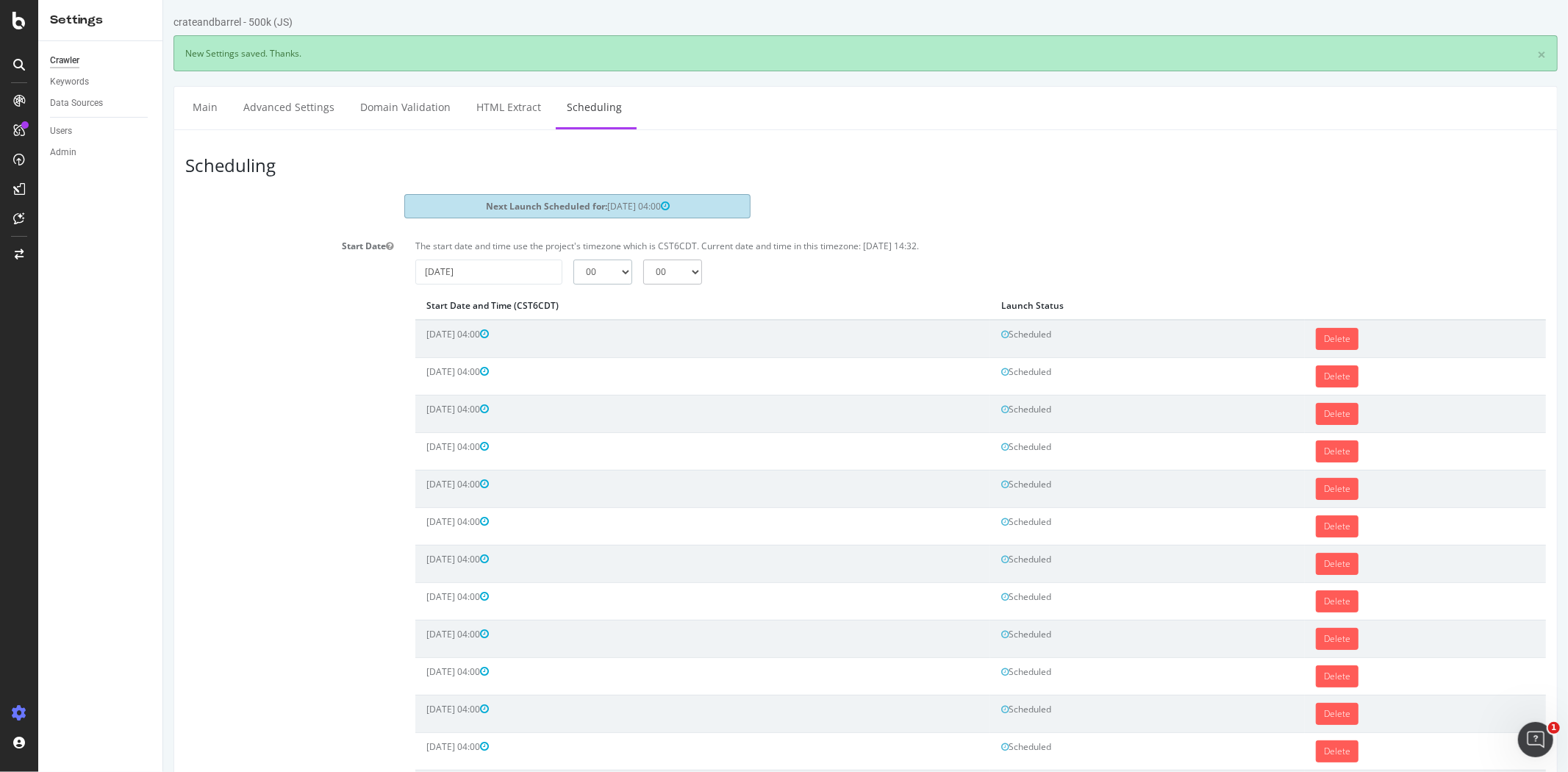
click at [610, 277] on select "00 01 02 03 04 05 06 07 08 09 10 11 12 13 14 15 16 17 18 19 20 21 22 23" at bounding box center [602, 272] width 59 height 25
select select "4"
click at [572, 259] on select "00 01 02 03 04 05 06 07 08 09 10 11 12 13 14 15 16 17 18 19 20 21 22 23" at bounding box center [602, 272] width 59 height 25
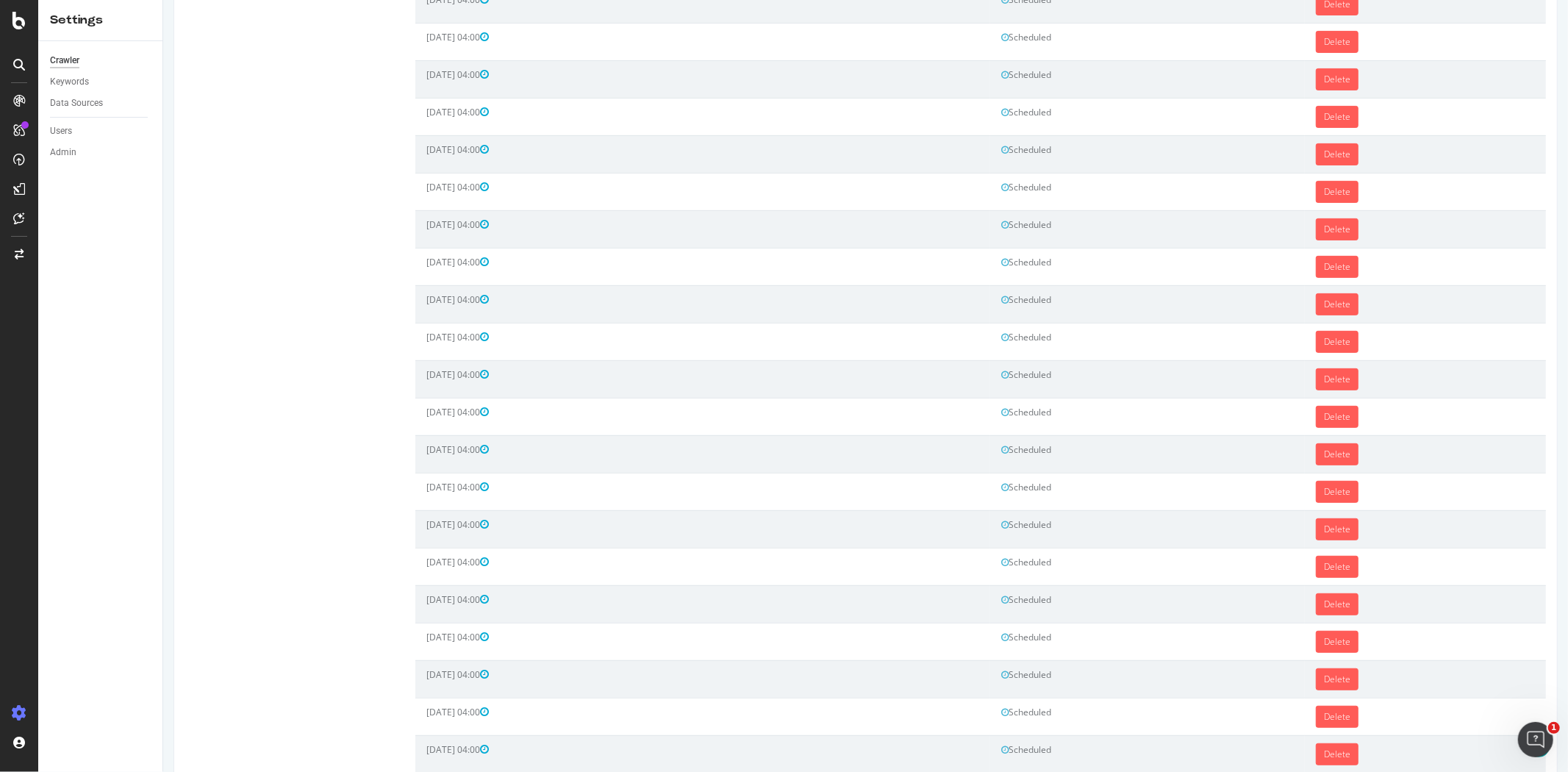
scroll to position [541, 0]
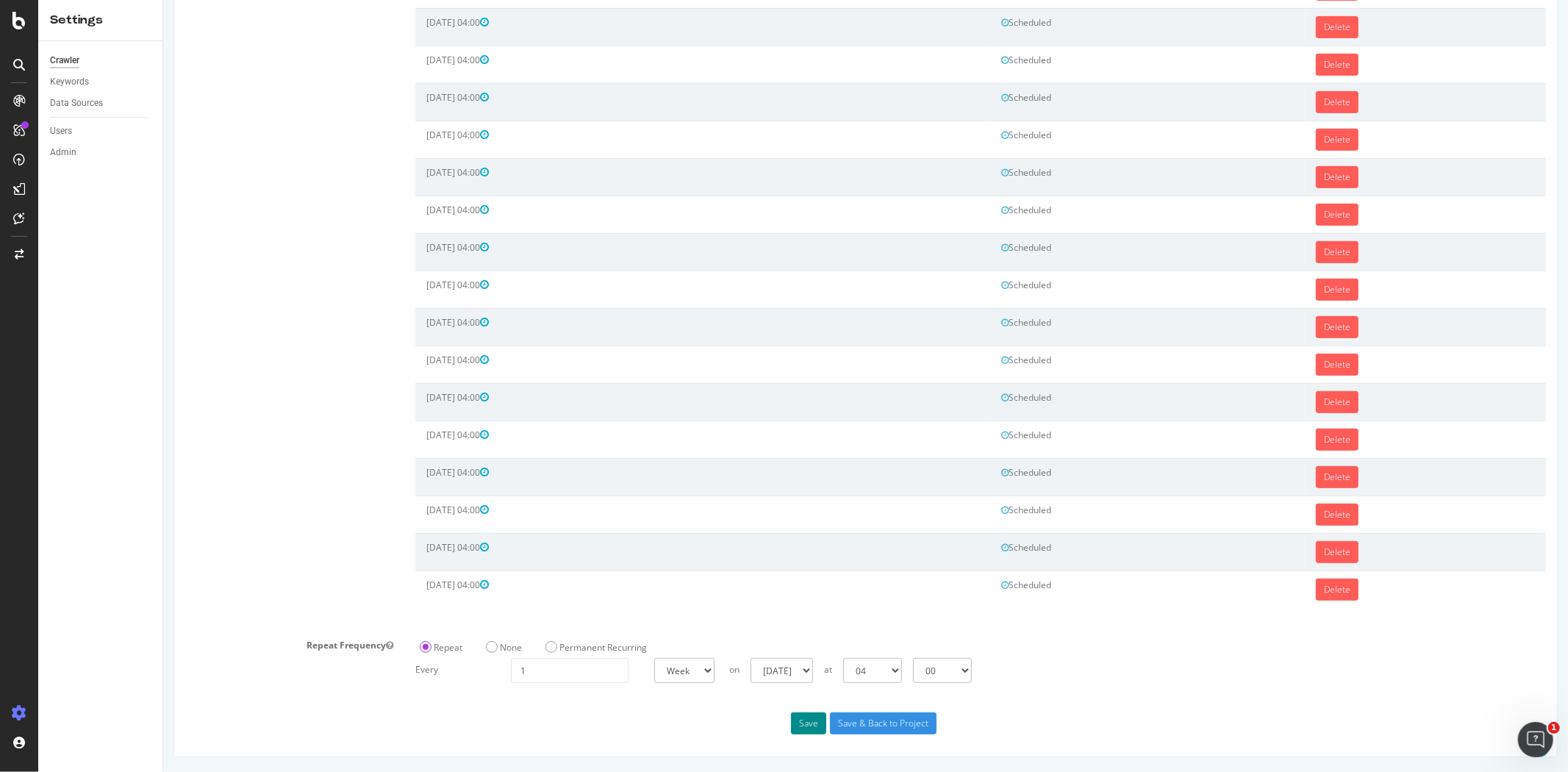
click at [790, 711] on div "Scheduling Next Launch Scheduled for: 2025-09-09 04:00 Start Date The start dat…" at bounding box center [865, 174] width 1384 height 1165
click at [800, 721] on button "Save" at bounding box center [807, 724] width 35 height 22
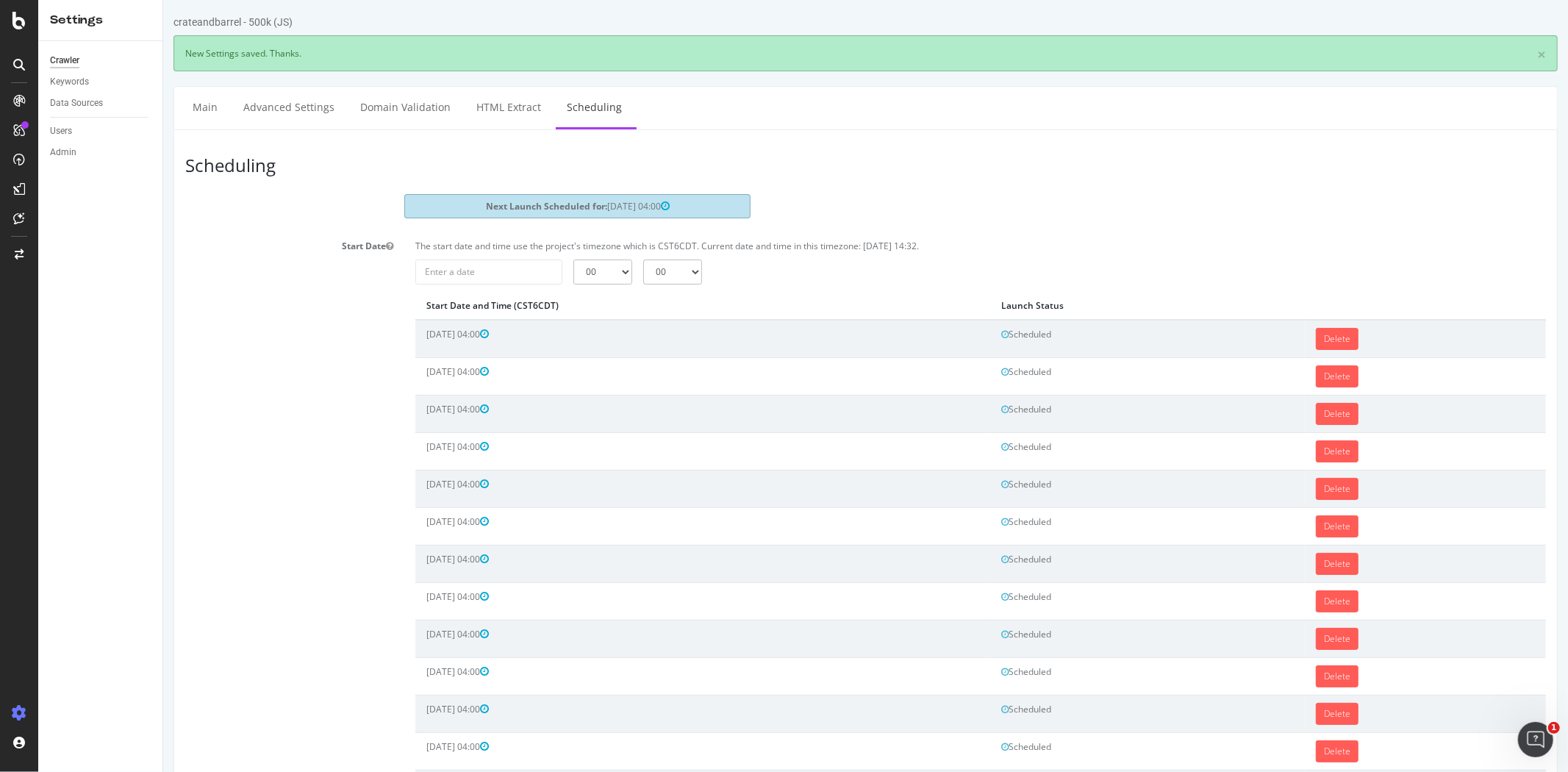
scroll to position [0, 0]
click at [502, 283] on div "The start date and time use the project's timezone which is CST6CDT. Current da…" at bounding box center [979, 716] width 1152 height 963
click at [502, 282] on input "2025-09-08" at bounding box center [487, 272] width 147 height 25
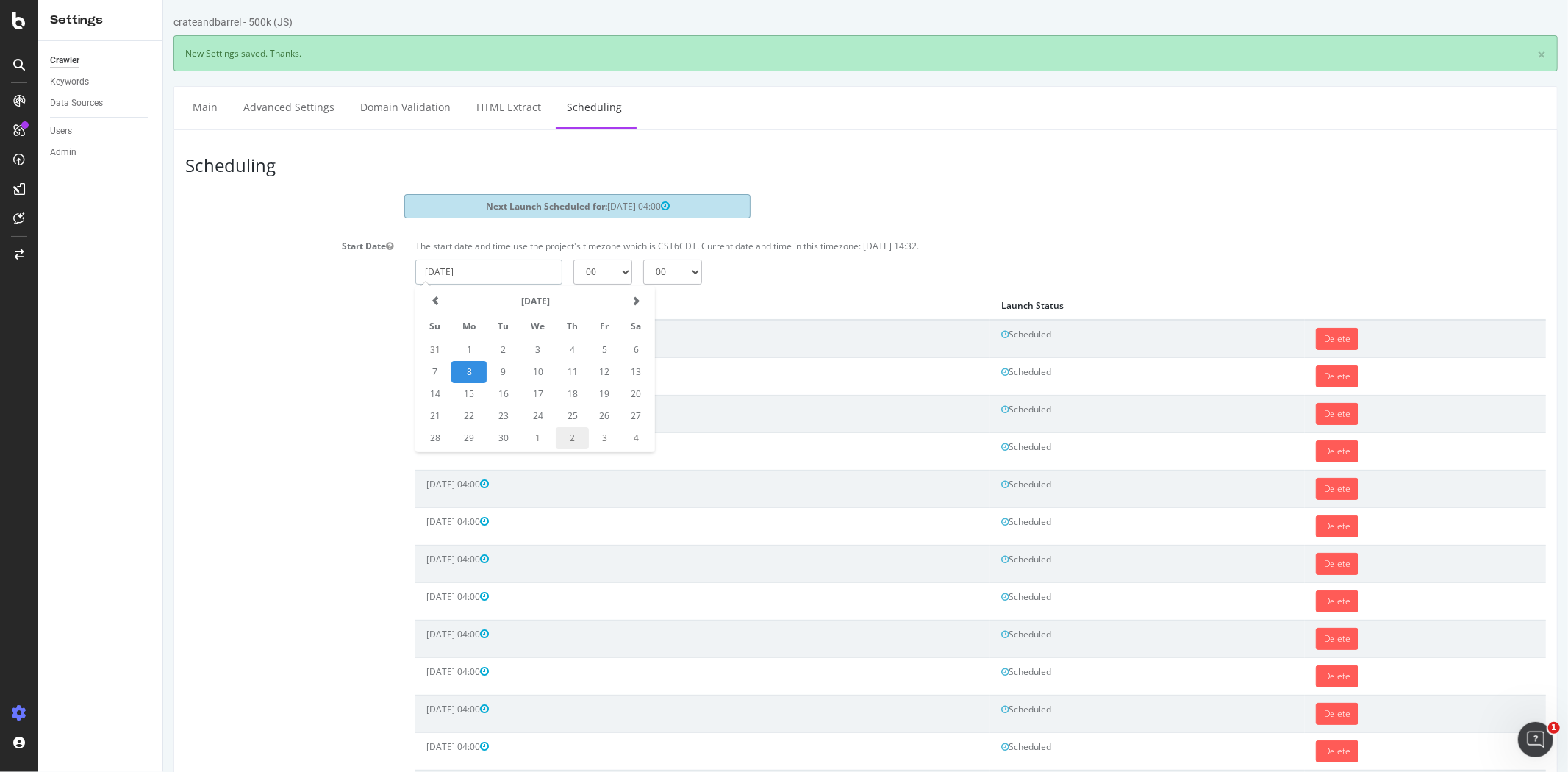
click at [578, 437] on td "2" at bounding box center [571, 439] width 33 height 22
type input "2025-10-02"
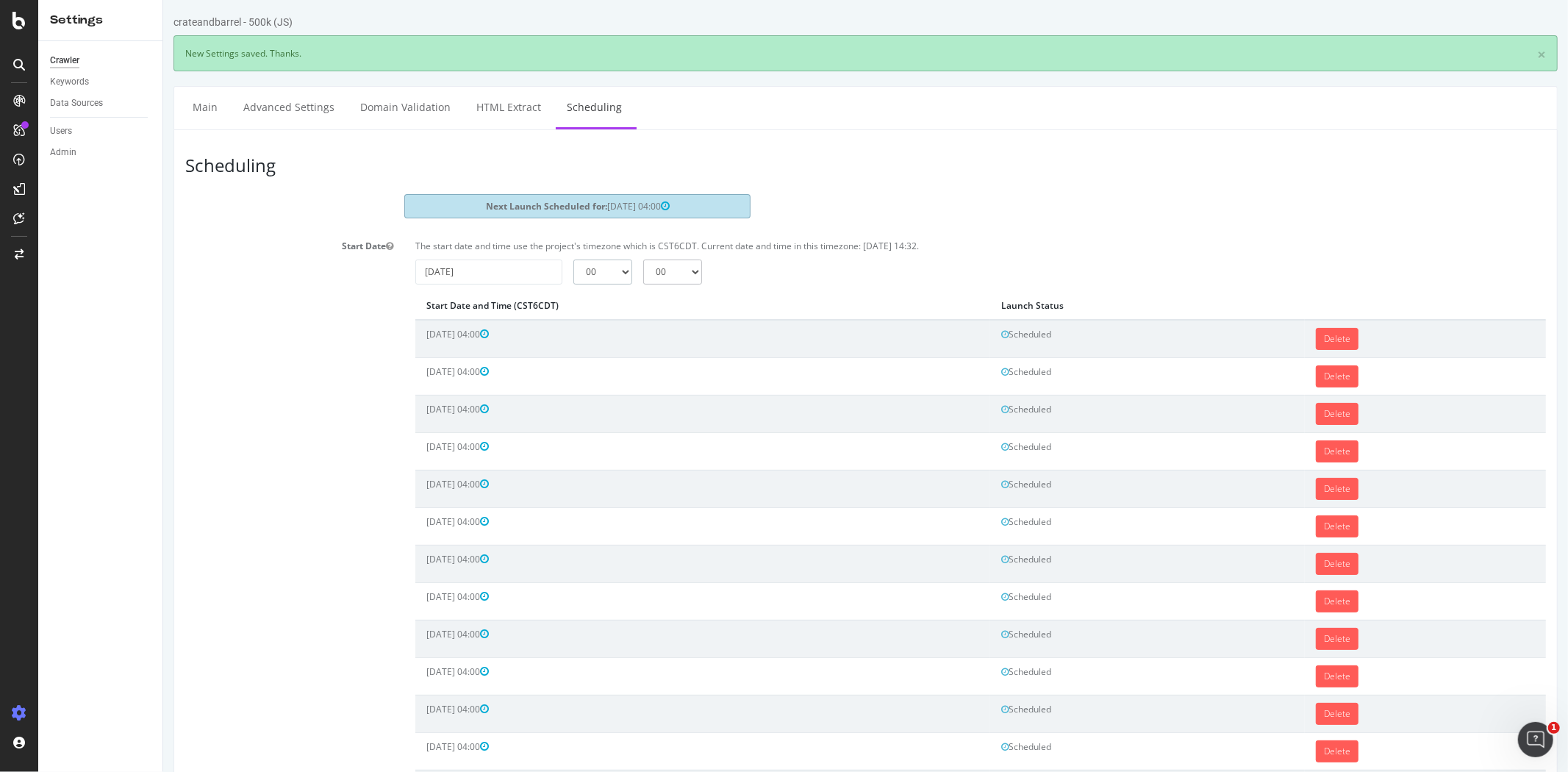
click at [591, 269] on select "00 01 02 03 04 05 06 07 08 09 10 11 12 13 14 15 16 17 18 19 20 21 22 23" at bounding box center [602, 272] width 59 height 25
select select "4"
click at [572, 259] on select "00 01 02 03 04 05 06 07 08 09 10 11 12 13 14 15 16 17 18 19 20 21 22 23" at bounding box center [602, 272] width 59 height 25
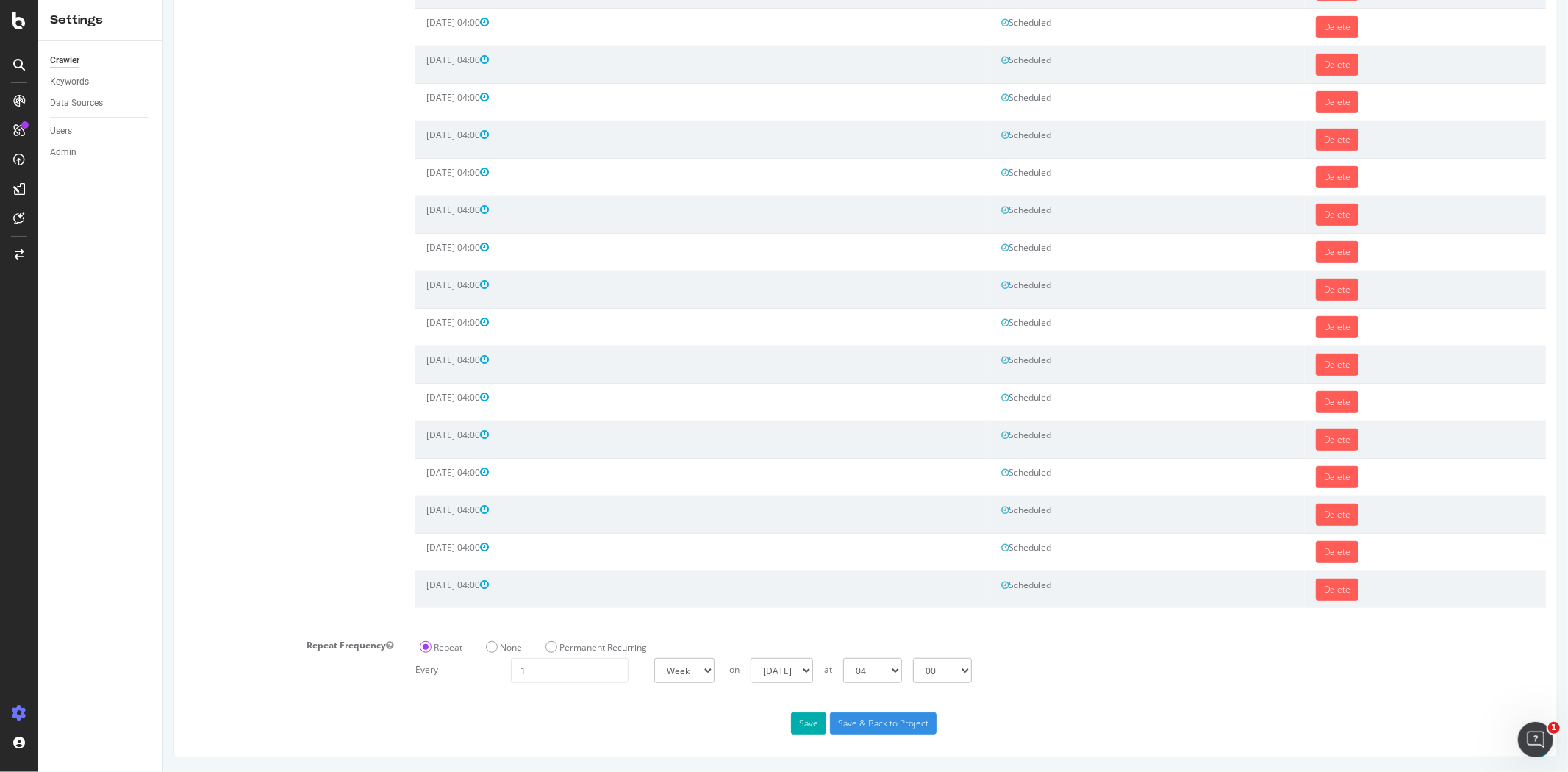
scroll to position [578, 0]
click at [796, 717] on button "Save" at bounding box center [807, 724] width 35 height 22
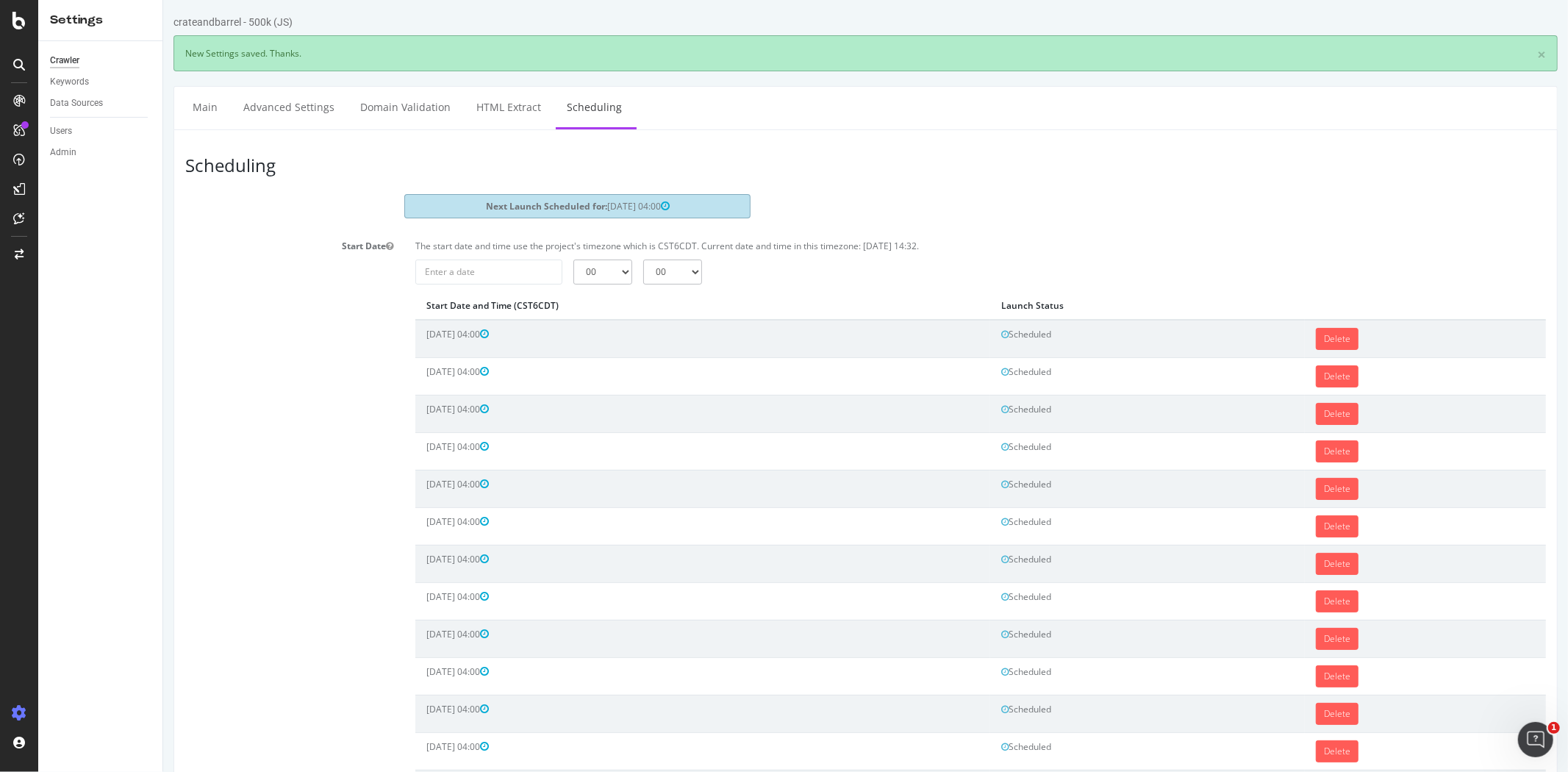
scroll to position [0, 0]
click at [534, 259] on input "2025-09-08" at bounding box center [487, 272] width 147 height 25
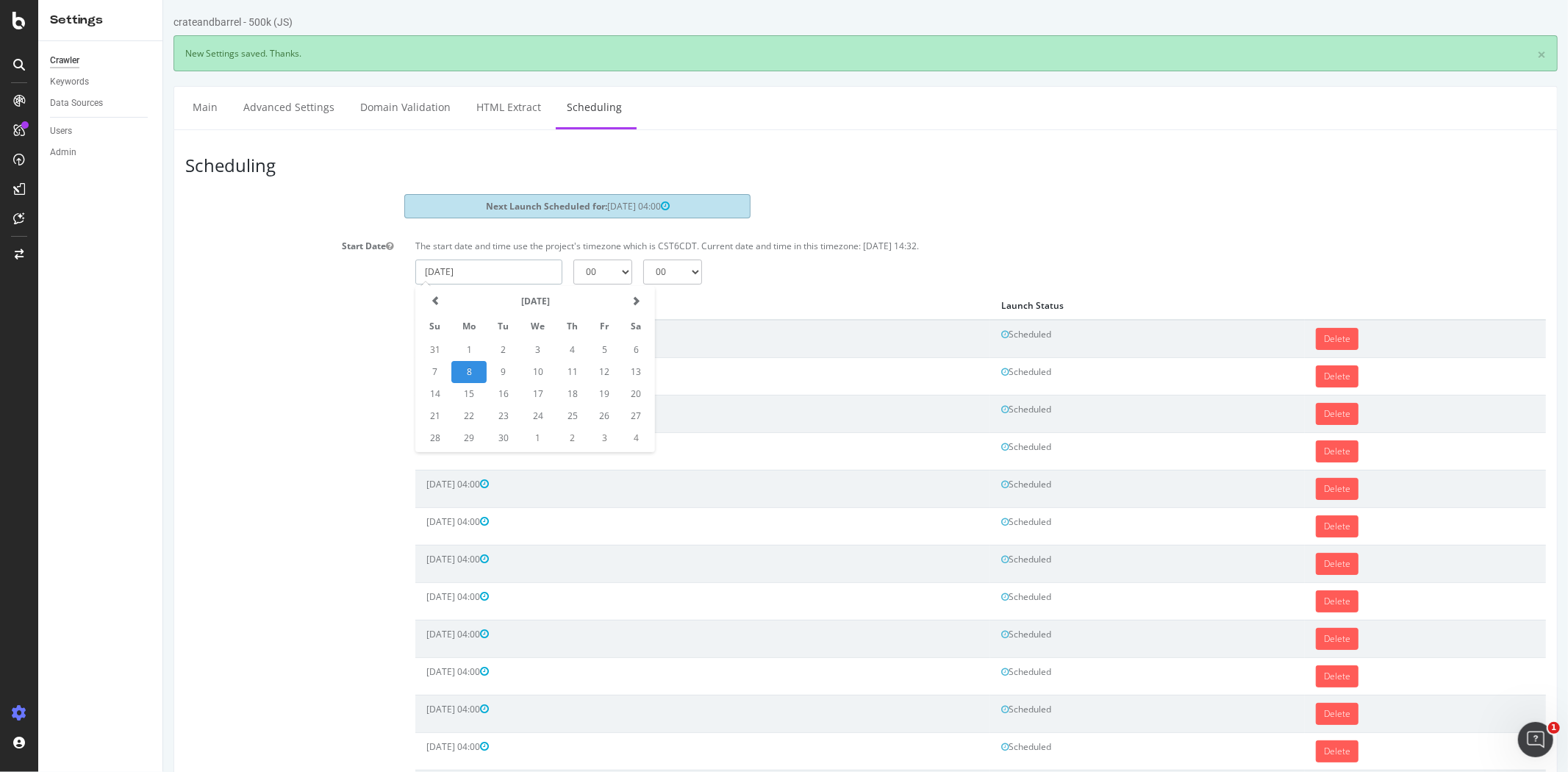
click at [538, 342] on td "3" at bounding box center [537, 350] width 36 height 22
type input "2025-09-03"
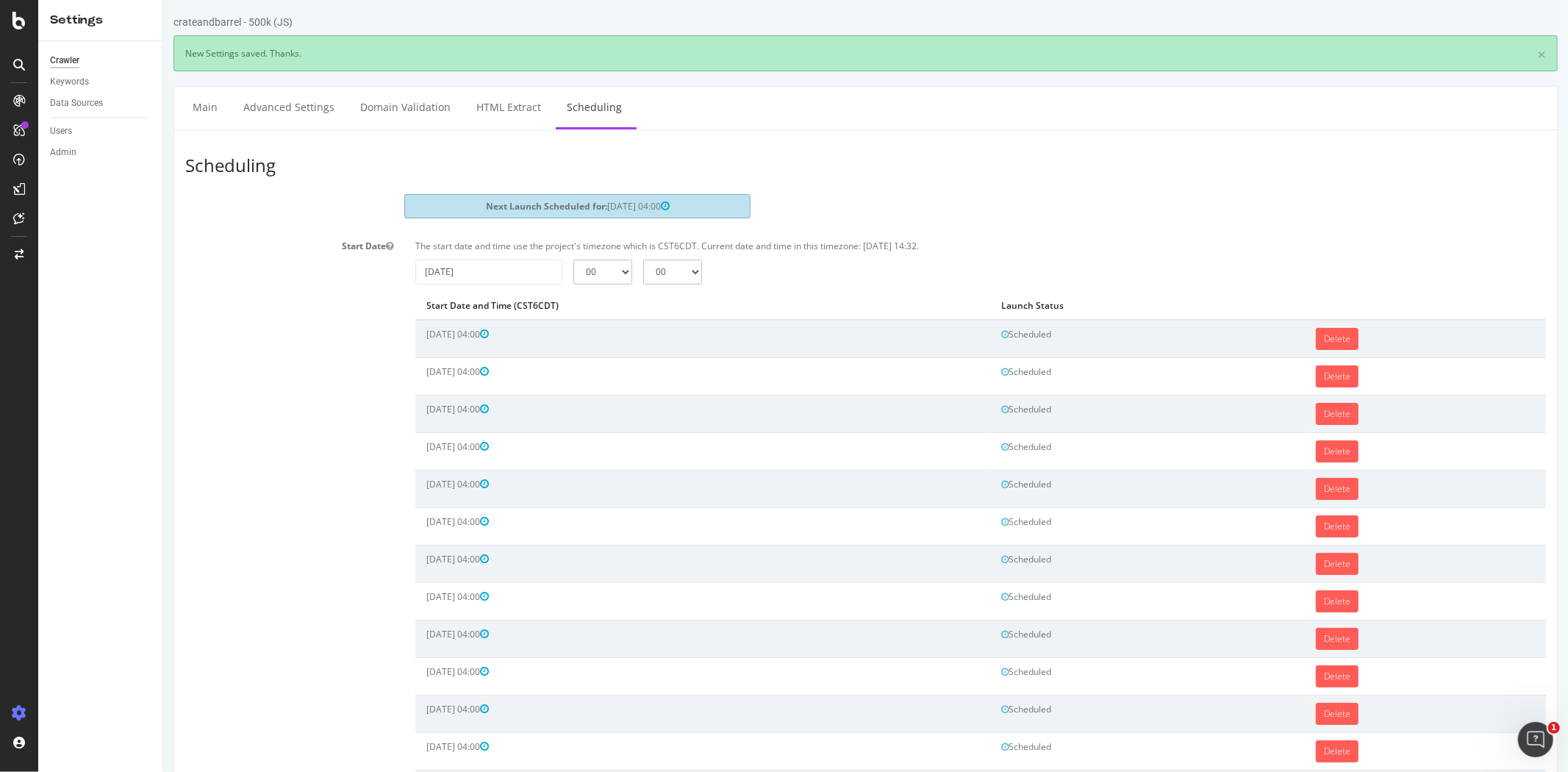
click at [577, 274] on select "00 01 02 03 04 05 06 07 08 09 10 11 12 13 14 15 16 17 18 19 20 21 22 23" at bounding box center [602, 272] width 59 height 25
select select "4"
click at [572, 259] on select "00 01 02 03 04 05 06 07 08 09 10 11 12 13 14 15 16 17 18 19 20 21 22 23" at bounding box center [602, 272] width 59 height 25
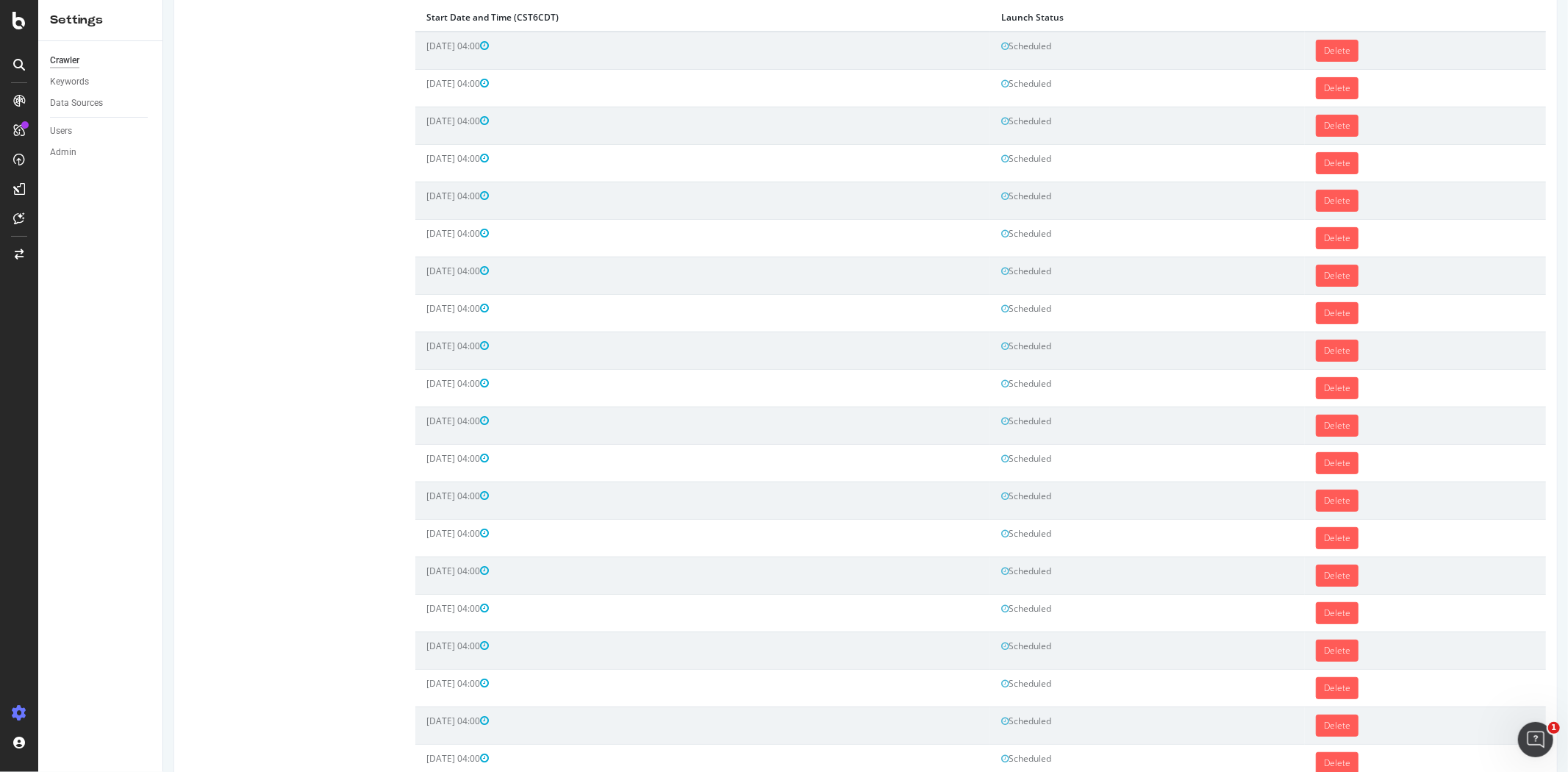
scroll to position [572, 0]
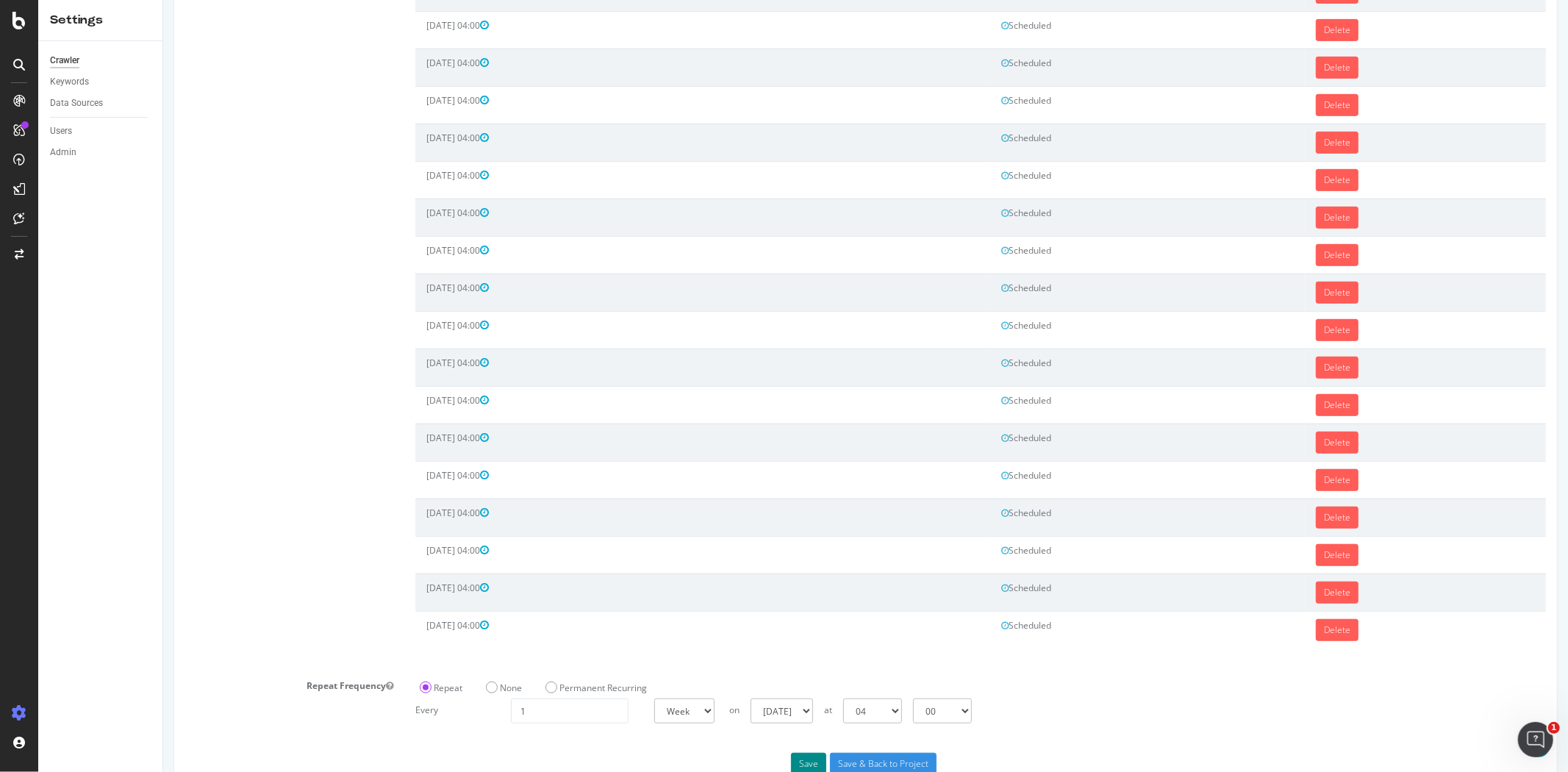
click at [805, 762] on button "Save" at bounding box center [807, 764] width 35 height 22
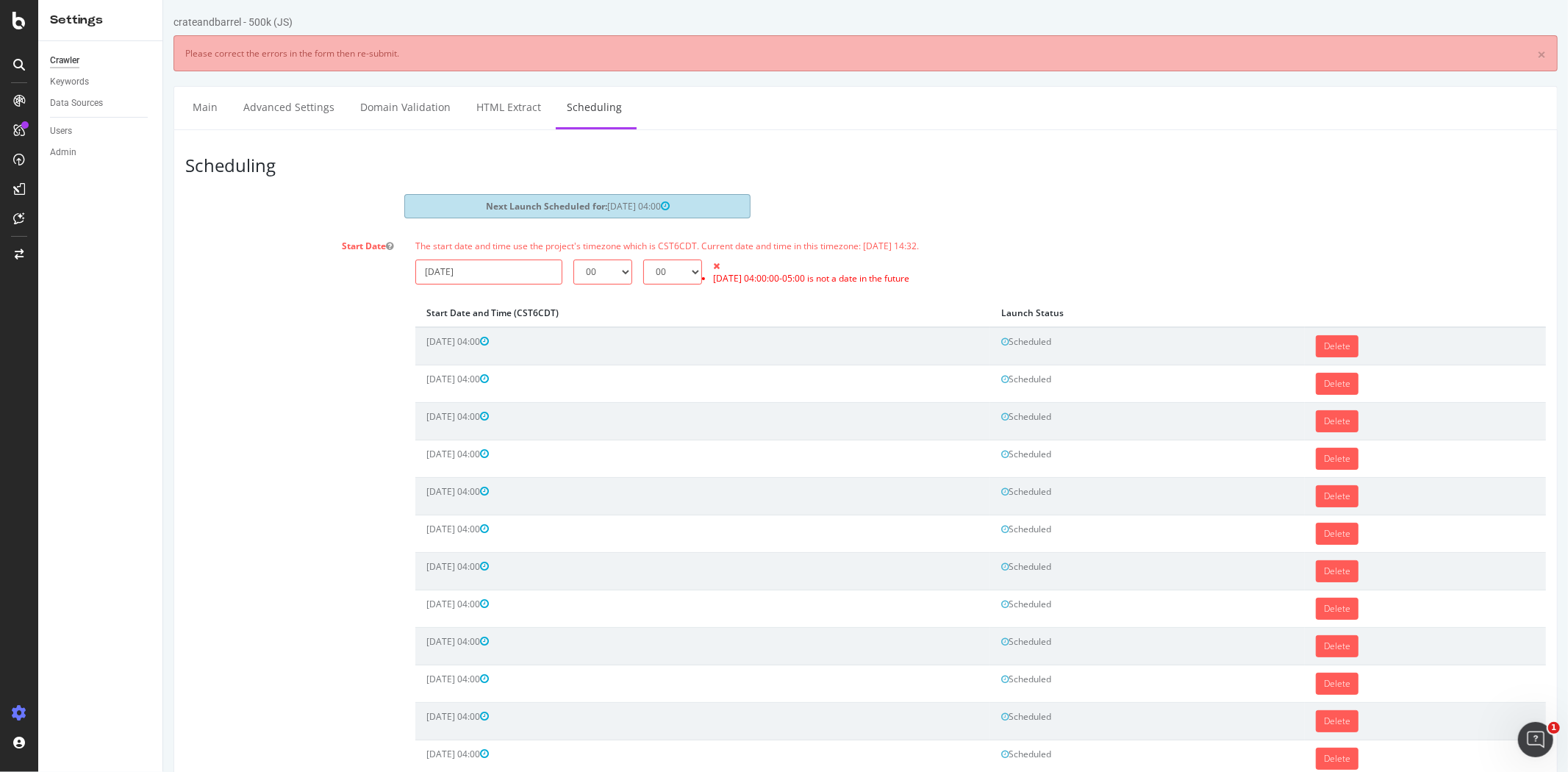
scroll to position [0, 0]
click at [529, 270] on input "2025-09-03" at bounding box center [487, 272] width 147 height 25
drag, startPoint x: 591, startPoint y: 442, endPoint x: 597, endPoint y: 407, distance: 35.5
click at [592, 441] on td "3" at bounding box center [603, 439] width 31 height 22
type input "2025-10-03"
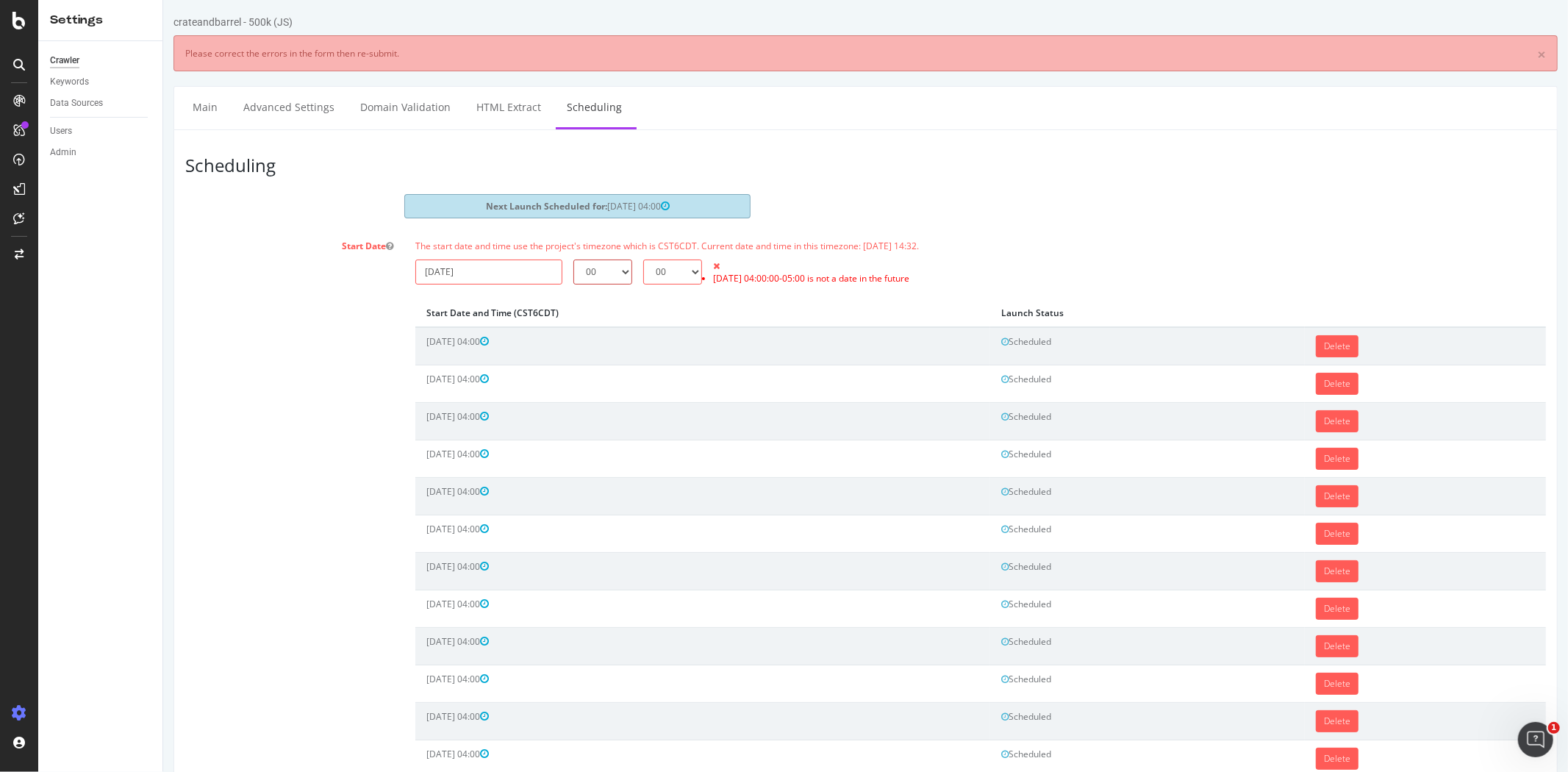
click at [598, 266] on select "00 01 02 03 04 05 06 07 08 09 10 11 12 13 14 15 16 17 18 19 20 21 22 23" at bounding box center [602, 272] width 59 height 25
select select "4"
click at [572, 259] on select "00 01 02 03 04 05 06 07 08 09 10 11 12 13 14 15 16 17 18 19 20 21 22 23" at bounding box center [602, 272] width 59 height 25
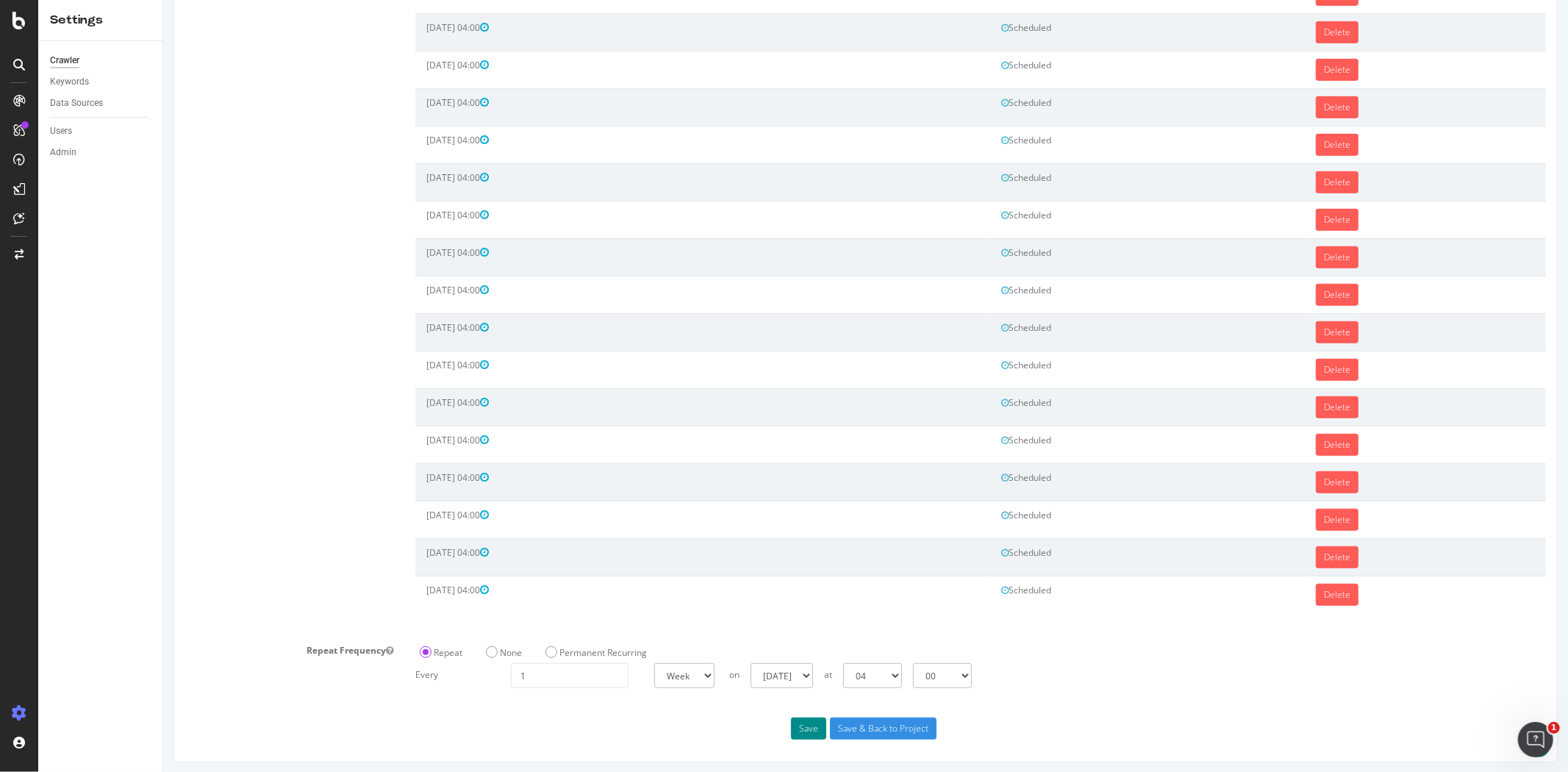
scroll to position [624, 0]
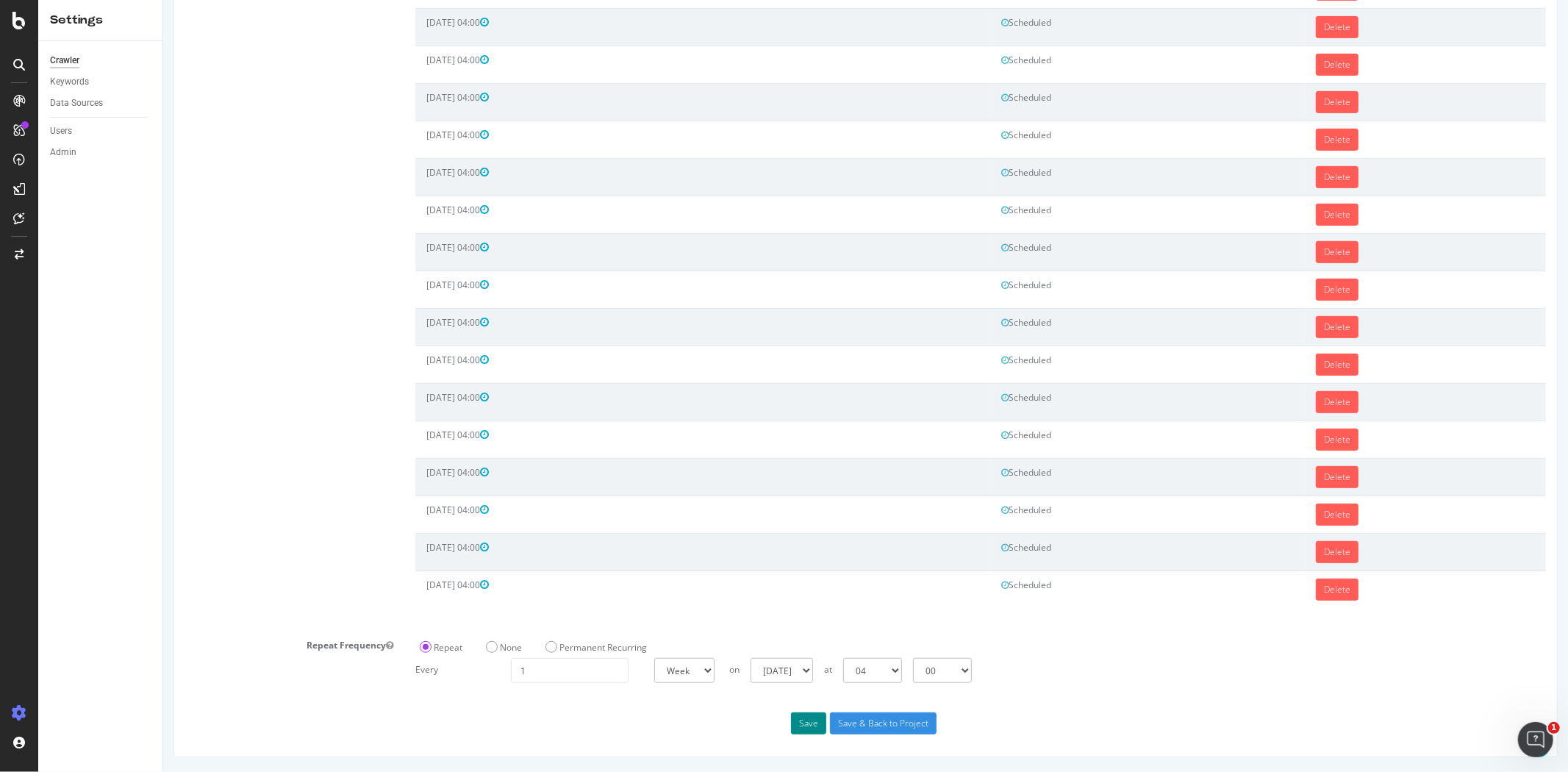
click at [808, 722] on button "Save" at bounding box center [807, 724] width 35 height 22
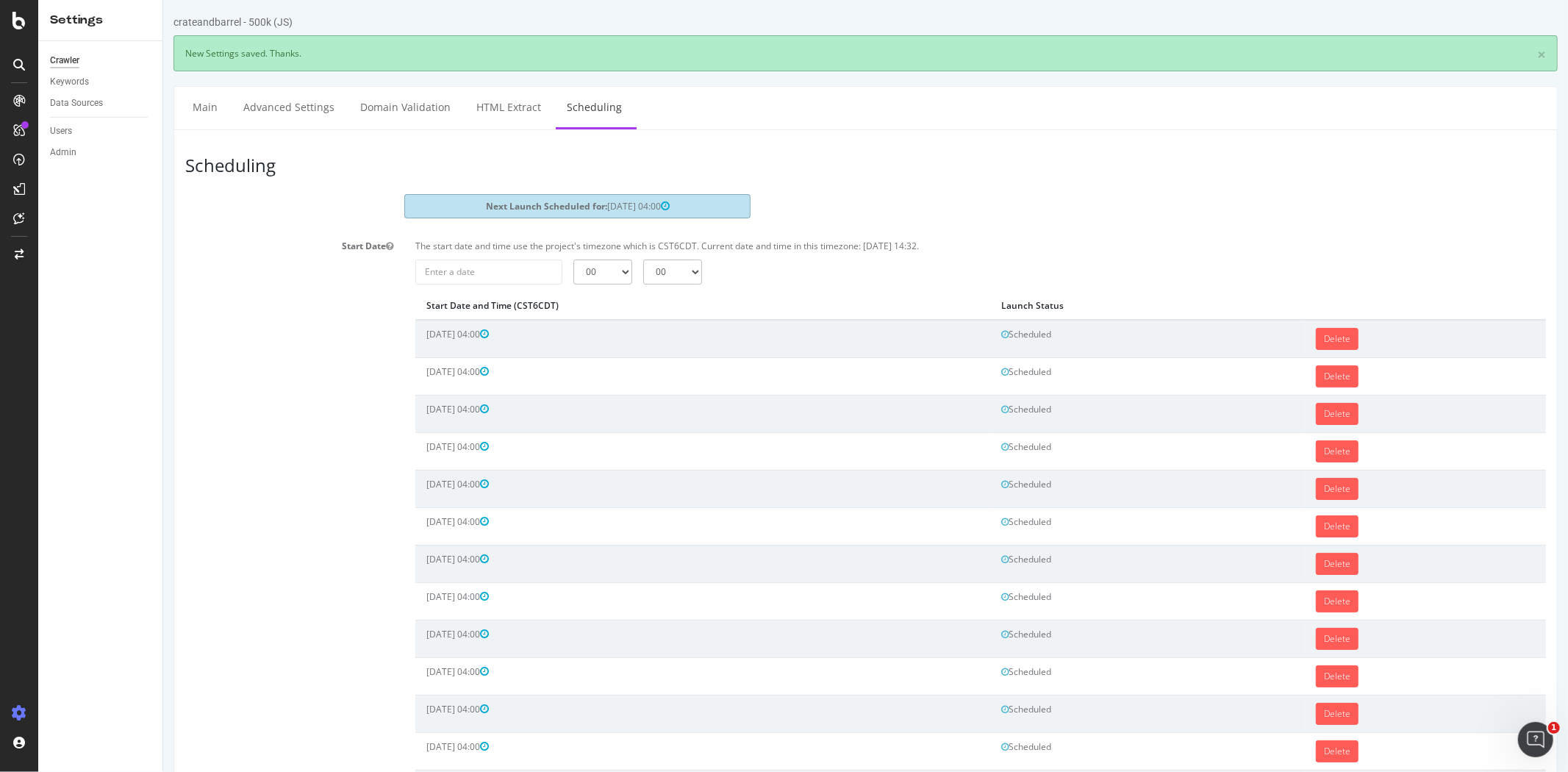
scroll to position [0, 0]
click at [511, 268] on input "2025-09-08" at bounding box center [487, 272] width 147 height 25
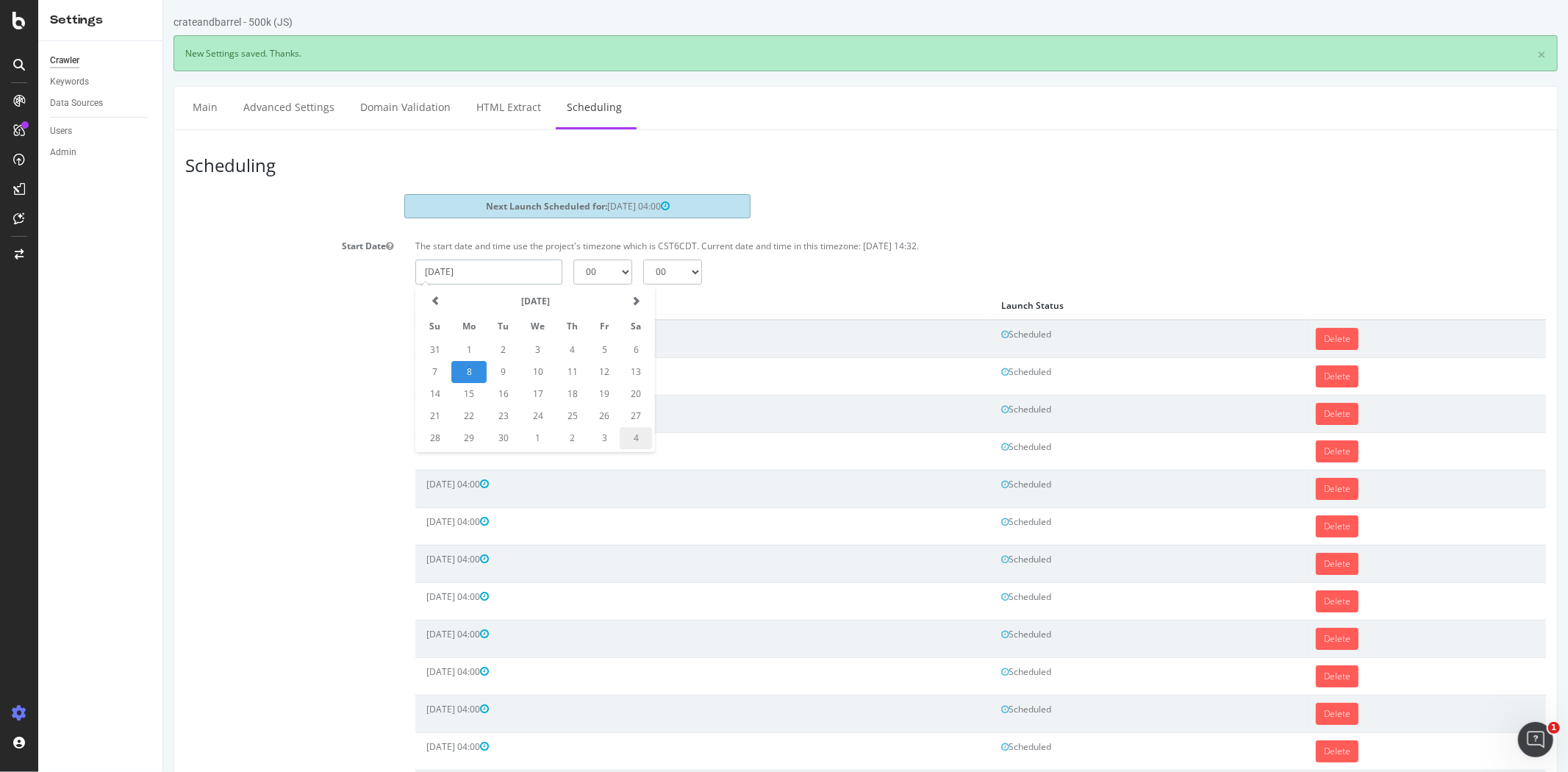
click at [637, 434] on td "4" at bounding box center [635, 439] width 33 height 22
type input "2025-10-04"
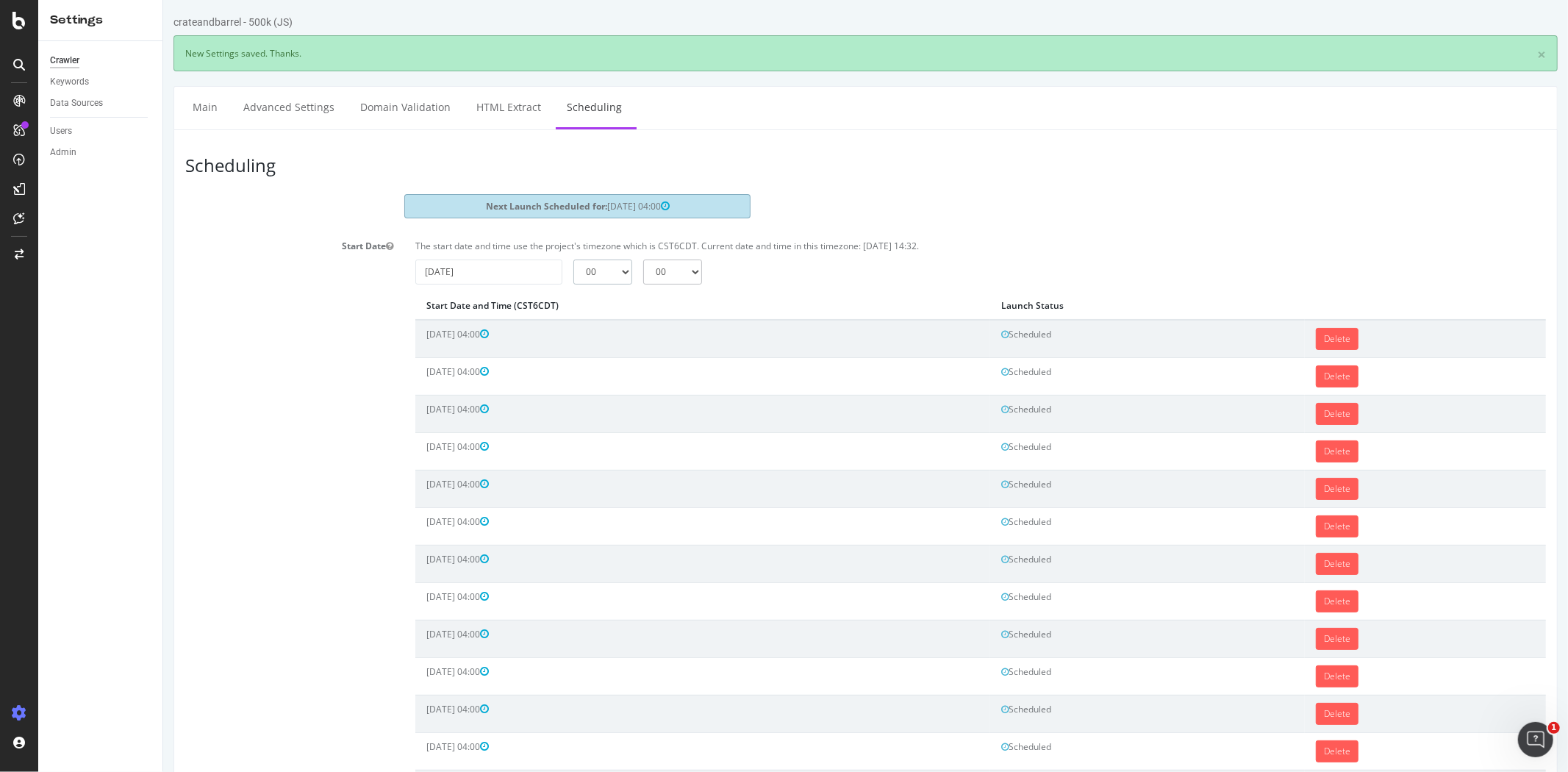
click at [620, 277] on select "00 01 02 03 04 05 06 07 08 09 10 11 12 13 14 15 16 17 18 19 20 21 22 23" at bounding box center [602, 272] width 59 height 25
select select "4"
click at [572, 259] on select "00 01 02 03 04 05 06 07 08 09 10 11 12 13 14 15 16 17 18 19 20 21 22 23" at bounding box center [602, 272] width 59 height 25
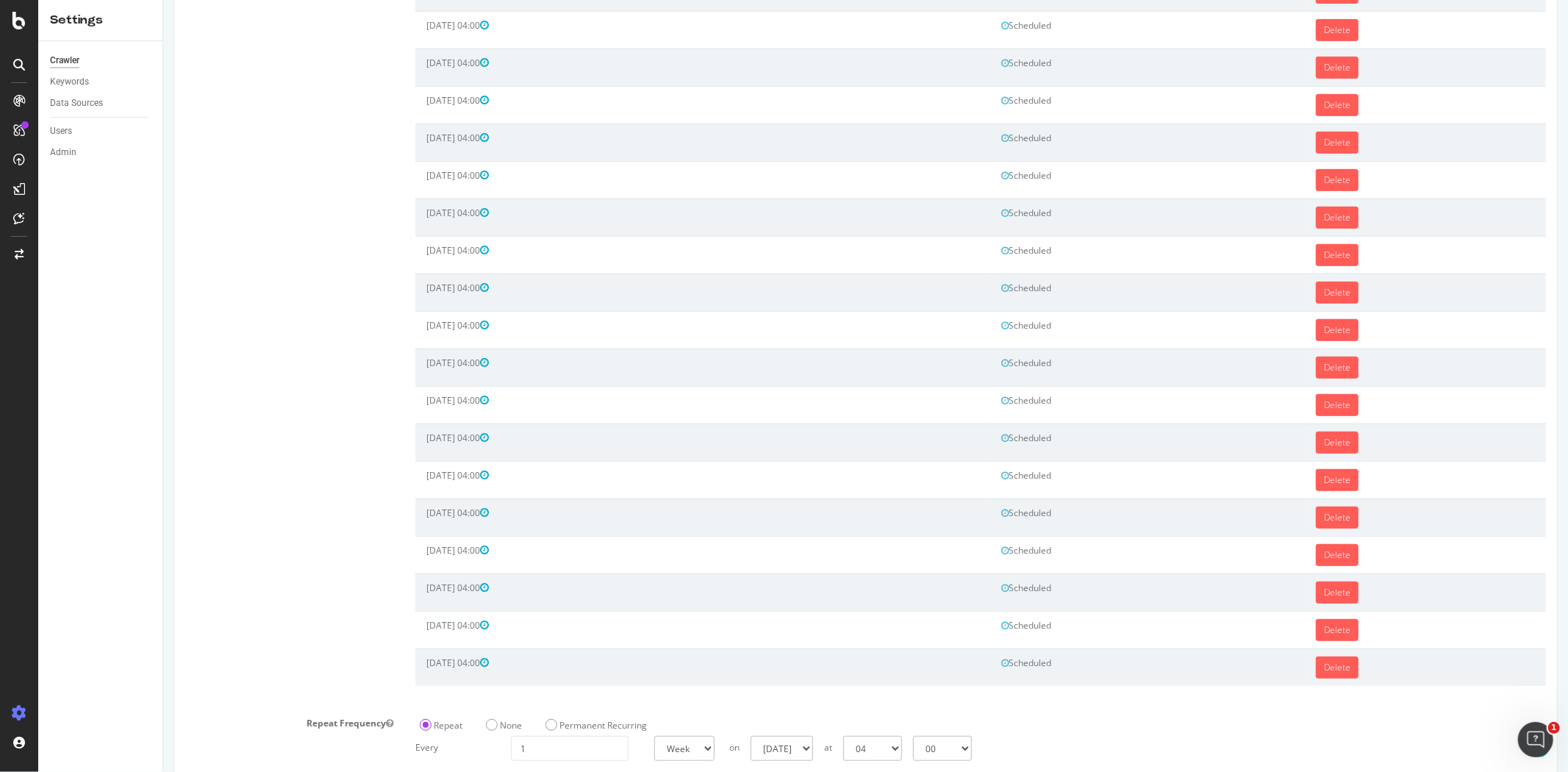
scroll to position [654, 0]
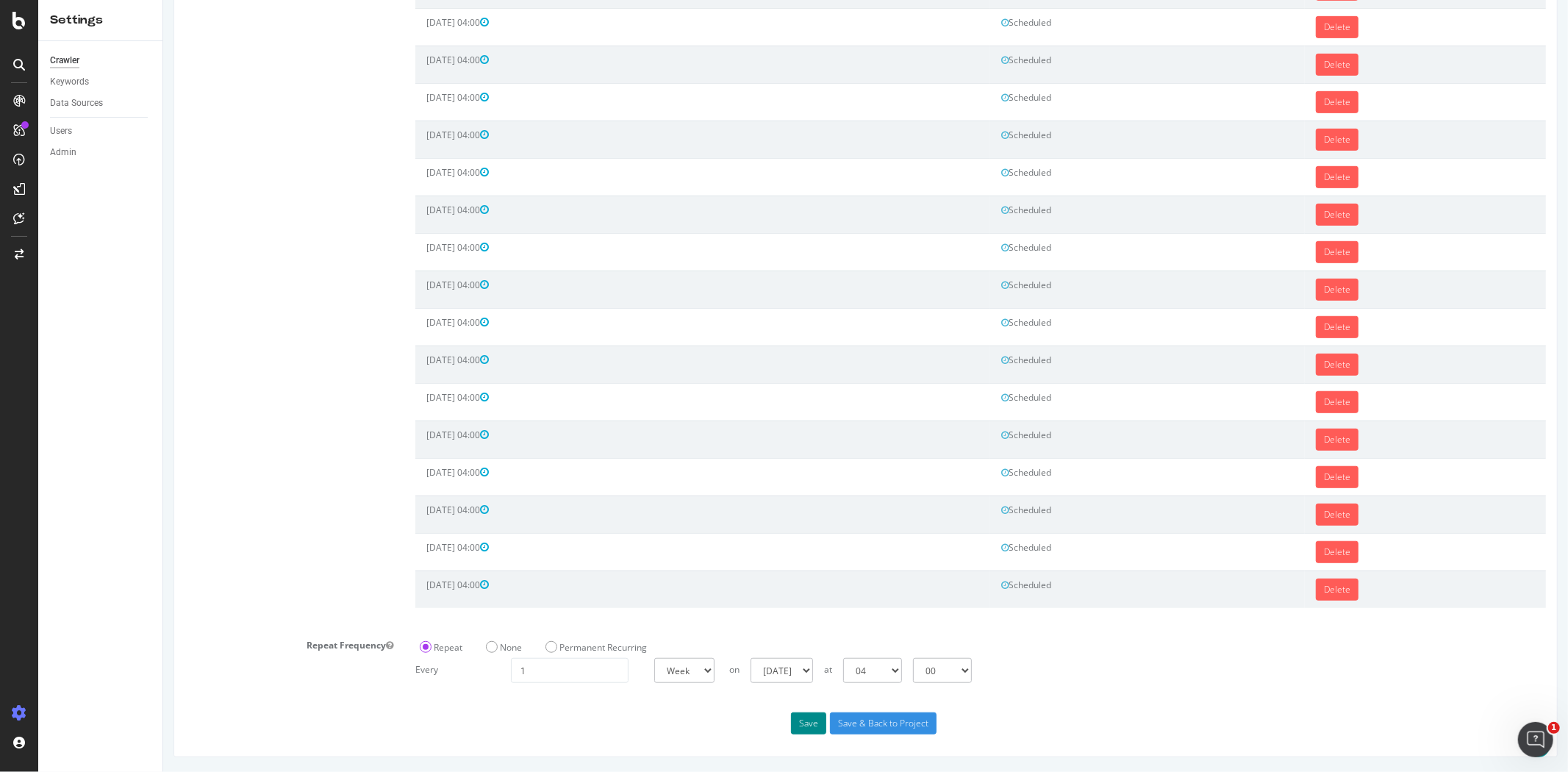
click at [801, 725] on button "Save" at bounding box center [807, 724] width 35 height 22
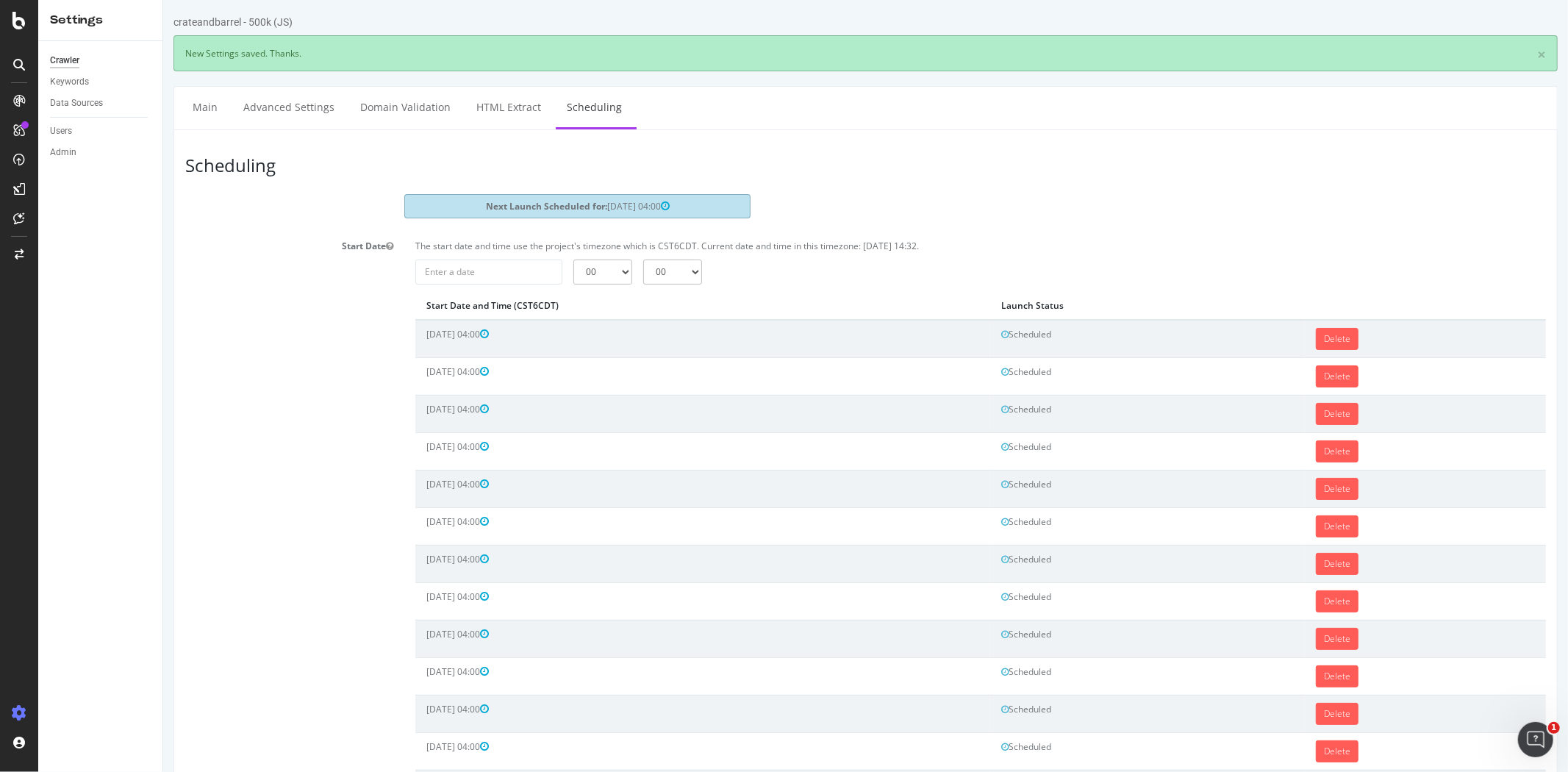
scroll to position [0, 0]
click at [512, 272] on input "2025-09-08" at bounding box center [487, 272] width 147 height 25
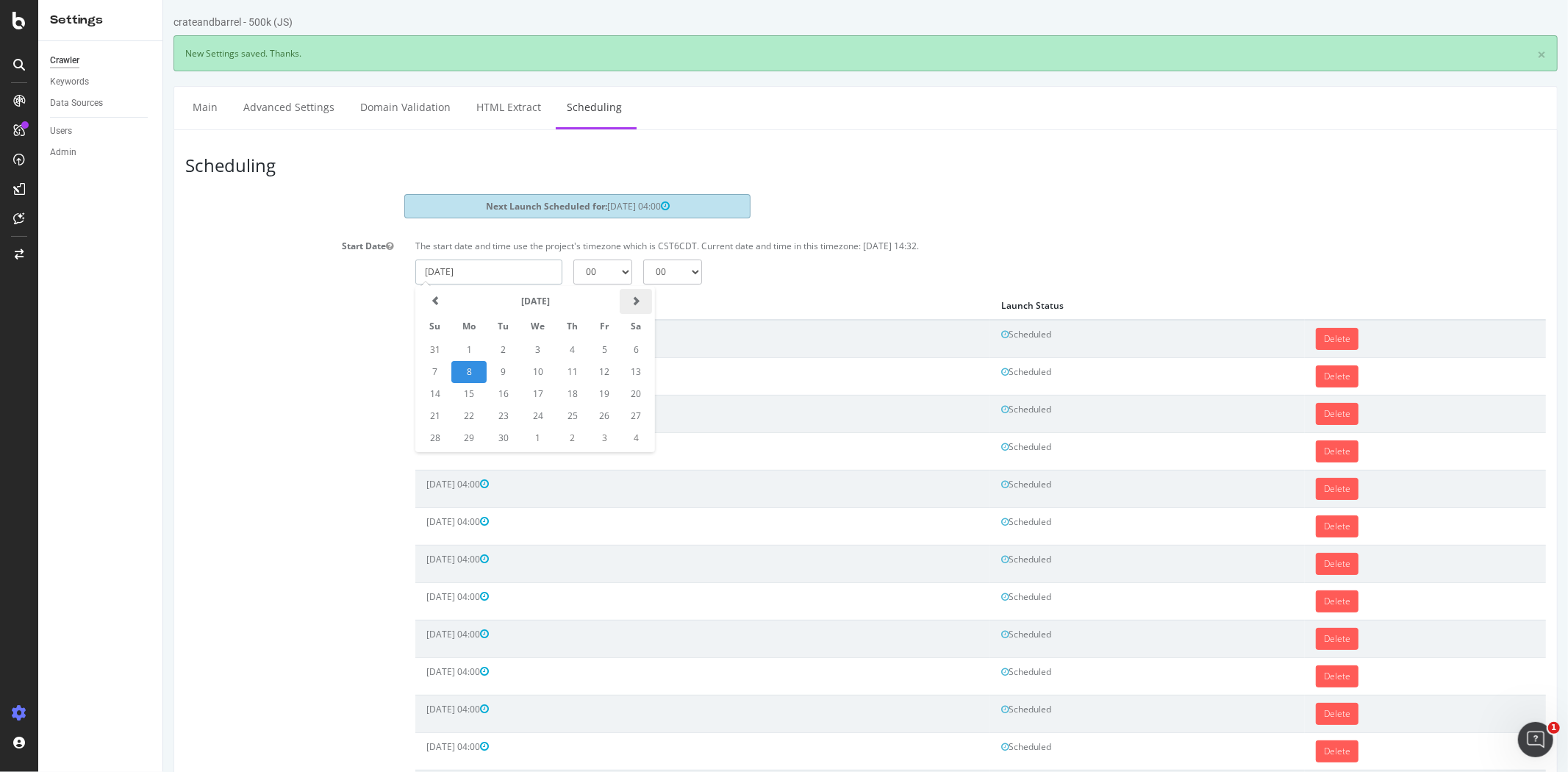
click at [637, 304] on span at bounding box center [635, 300] width 9 height 9
click at [470, 368] on td "6" at bounding box center [468, 372] width 35 height 22
type input "2025-10-06"
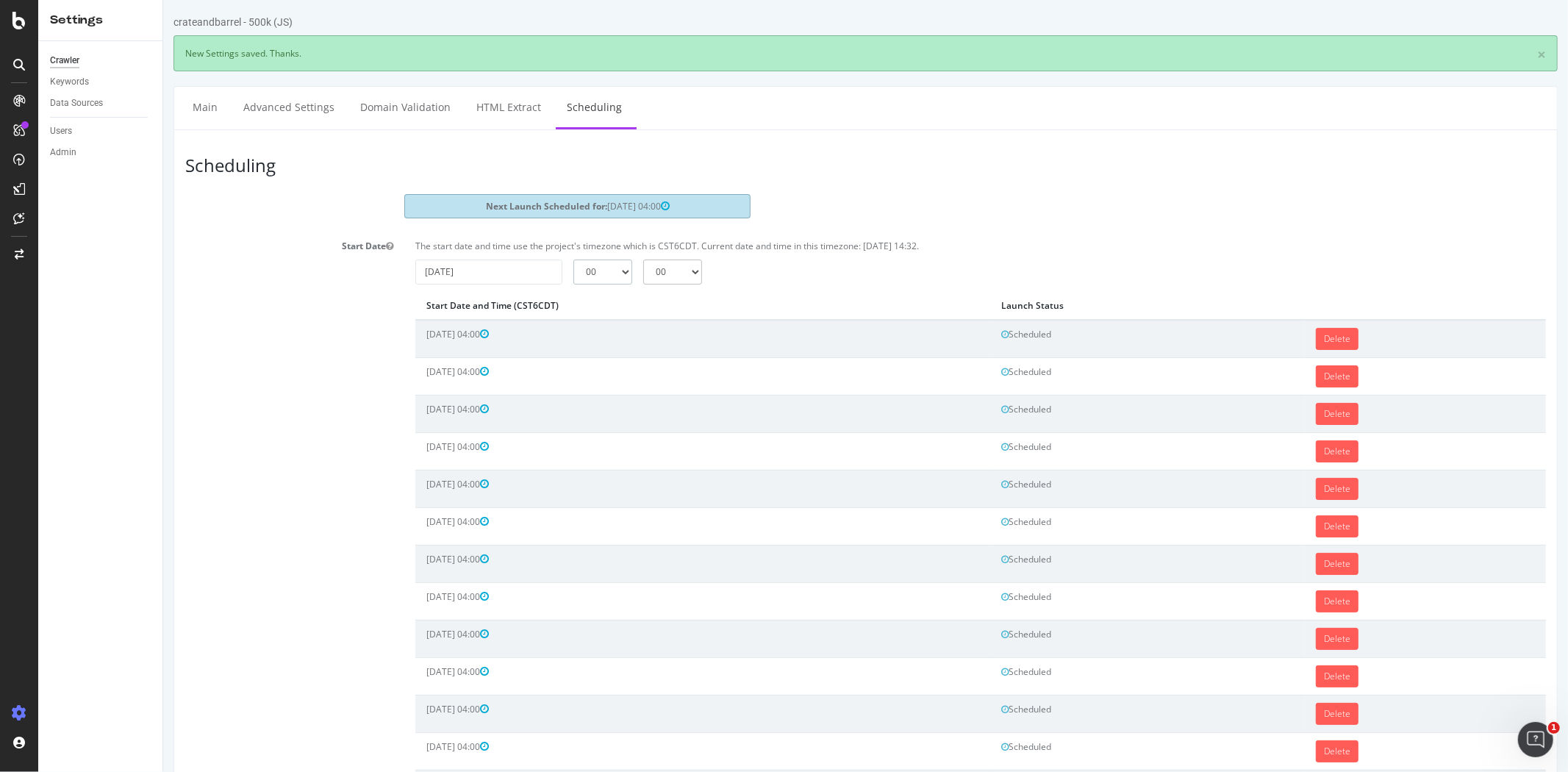
click at [595, 280] on select "00 01 02 03 04 05 06 07 08 09 10 11 12 13 14 15 16 17 18 19 20 21 22 23" at bounding box center [602, 272] width 59 height 25
select select "4"
click at [572, 259] on select "00 01 02 03 04 05 06 07 08 09 10 11 12 13 14 15 16 17 18 19 20 21 22 23" at bounding box center [602, 272] width 59 height 25
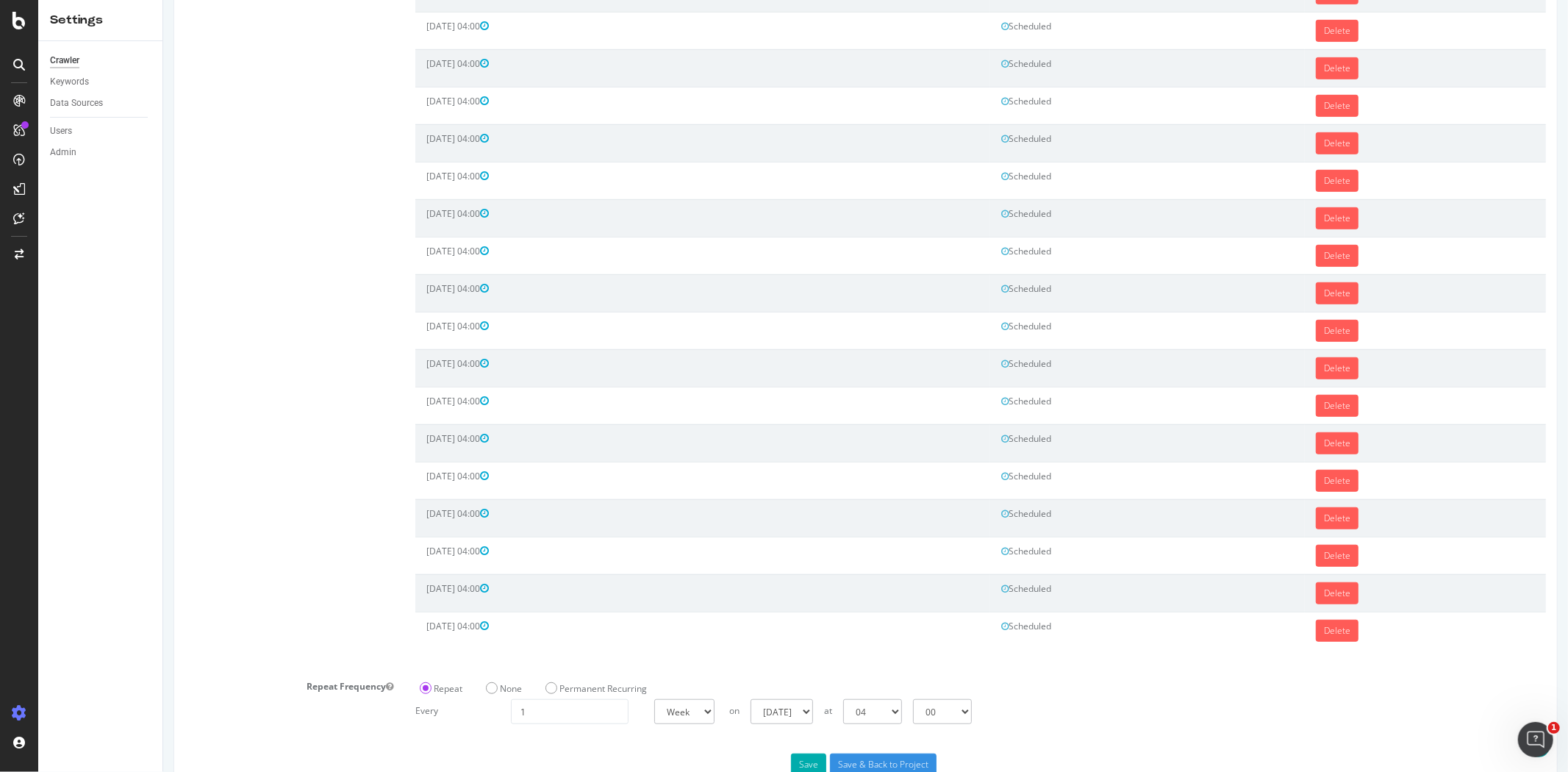
scroll to position [692, 0]
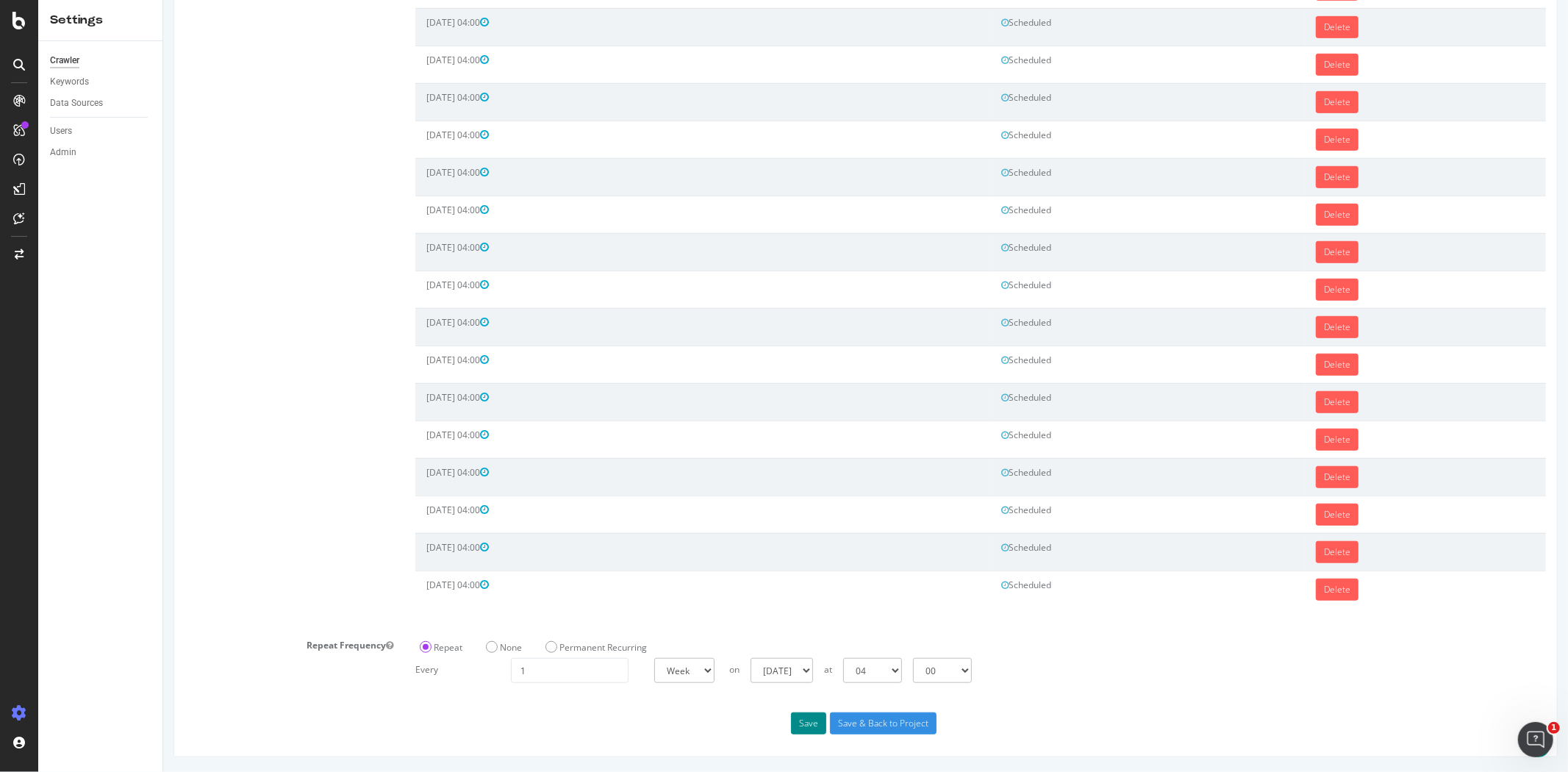
click at [803, 728] on button "Save" at bounding box center [807, 724] width 35 height 22
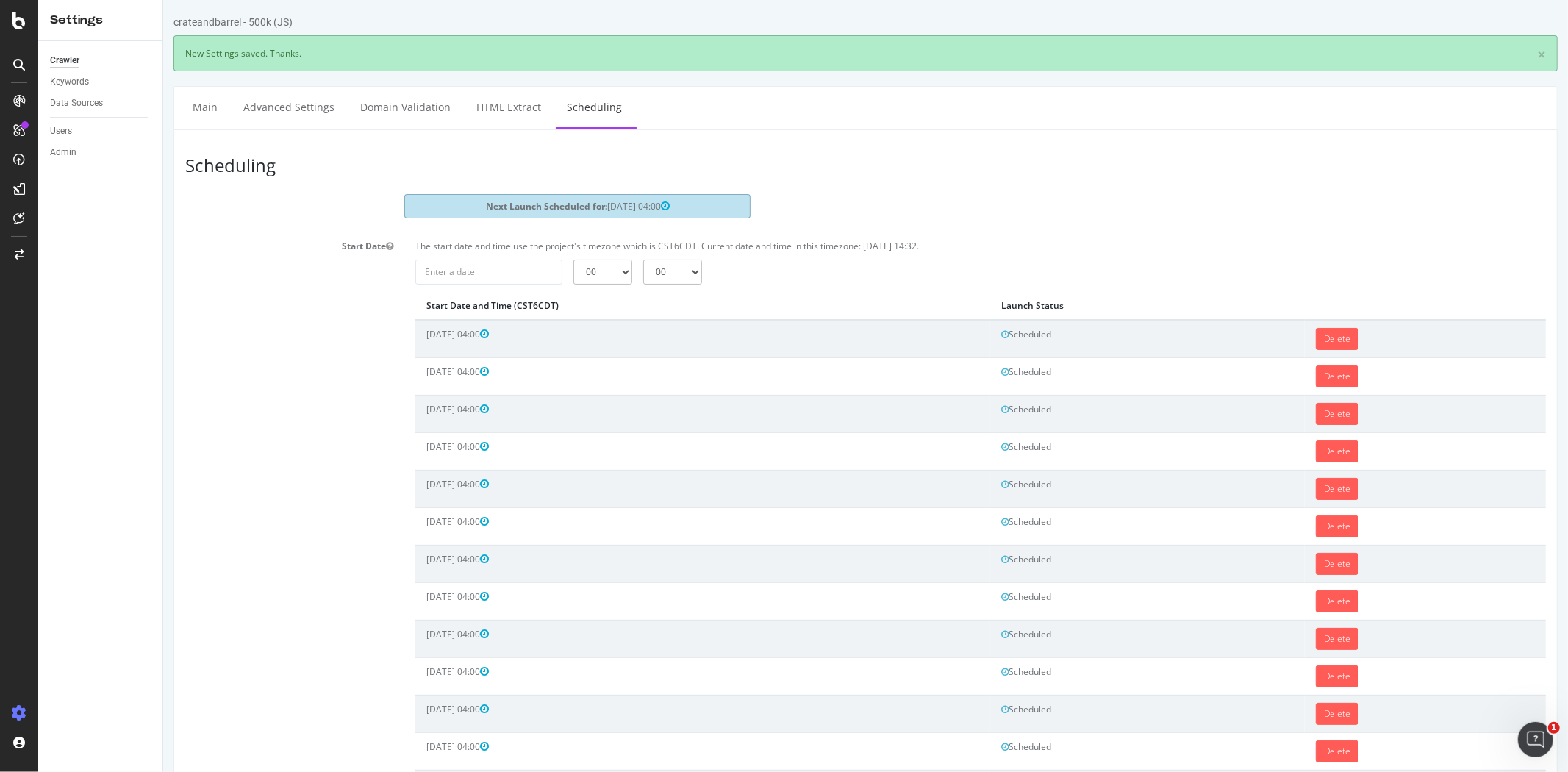
scroll to position [0, 0]
click at [496, 274] on input "2025-09-08" at bounding box center [487, 272] width 147 height 25
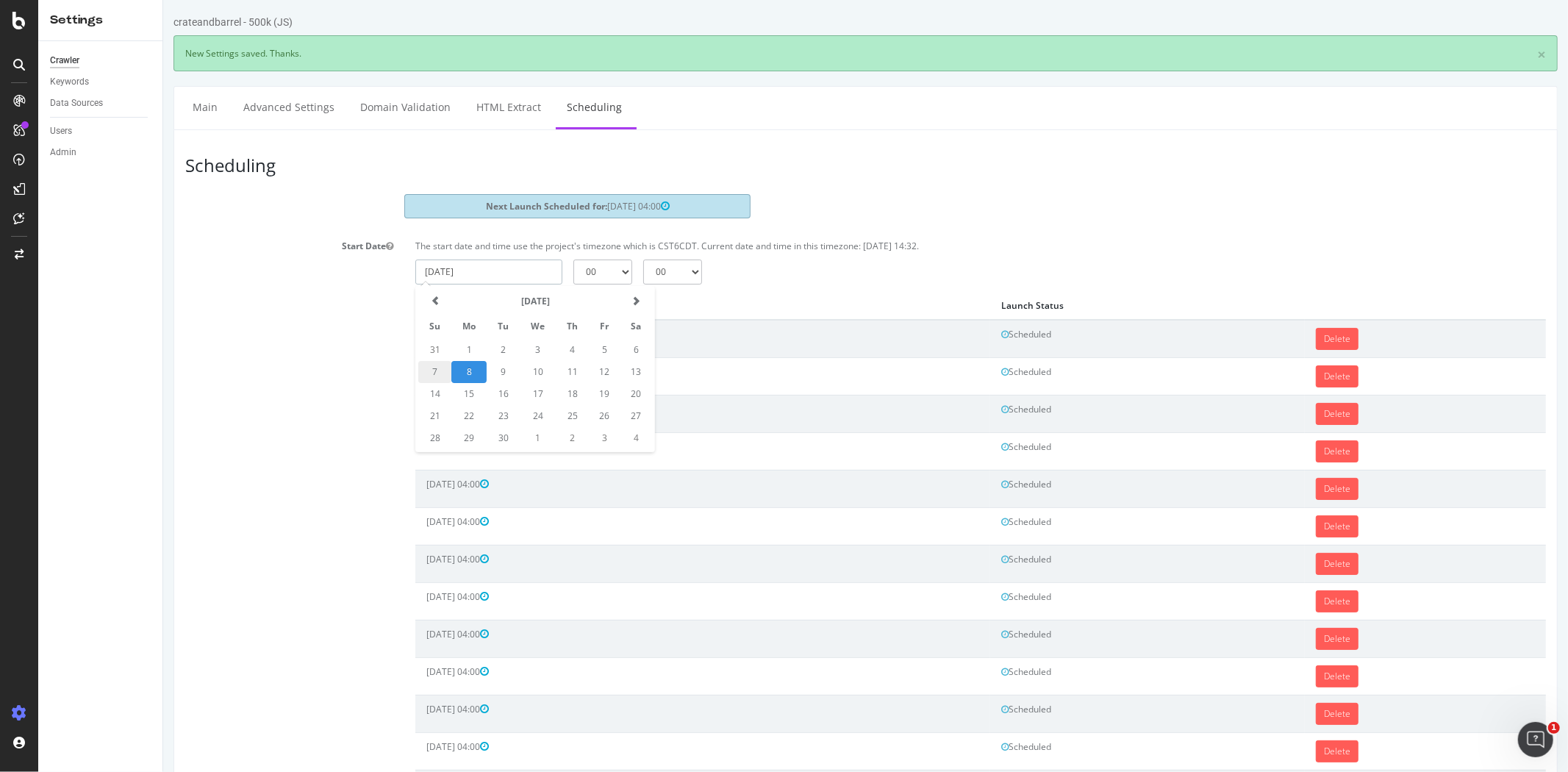
click at [436, 370] on td "7" at bounding box center [434, 372] width 33 height 22
type input "2025-09-07"
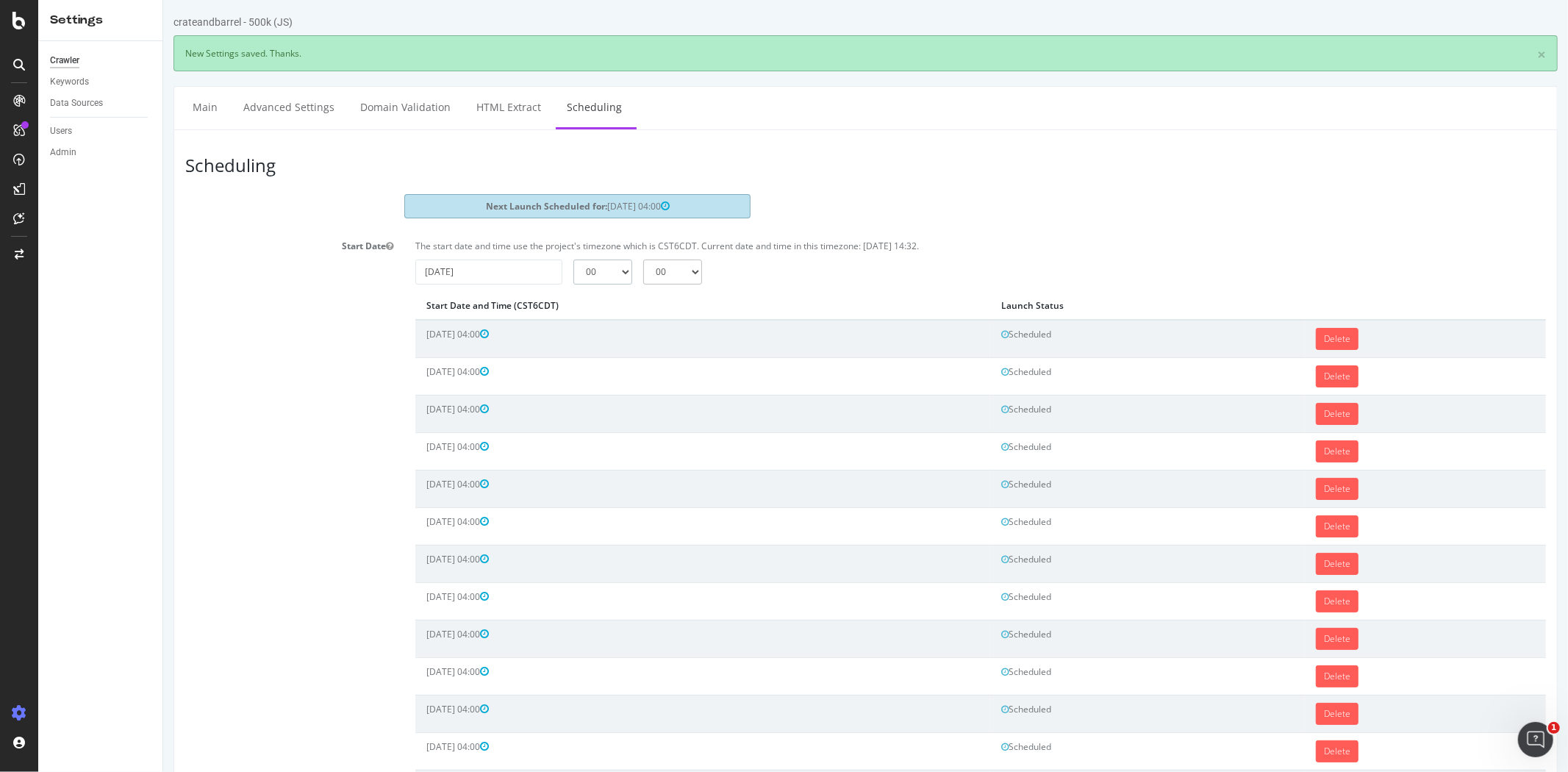
click at [588, 276] on select "00 01 02 03 04 05 06 07 08 09 10 11 12 13 14 15 16 17 18 19 20 21 22 23" at bounding box center [602, 272] width 59 height 25
select select "4"
click at [572, 259] on select "00 01 02 03 04 05 06 07 08 09 10 11 12 13 14 15 16 17 18 19 20 21 22 23" at bounding box center [602, 272] width 59 height 25
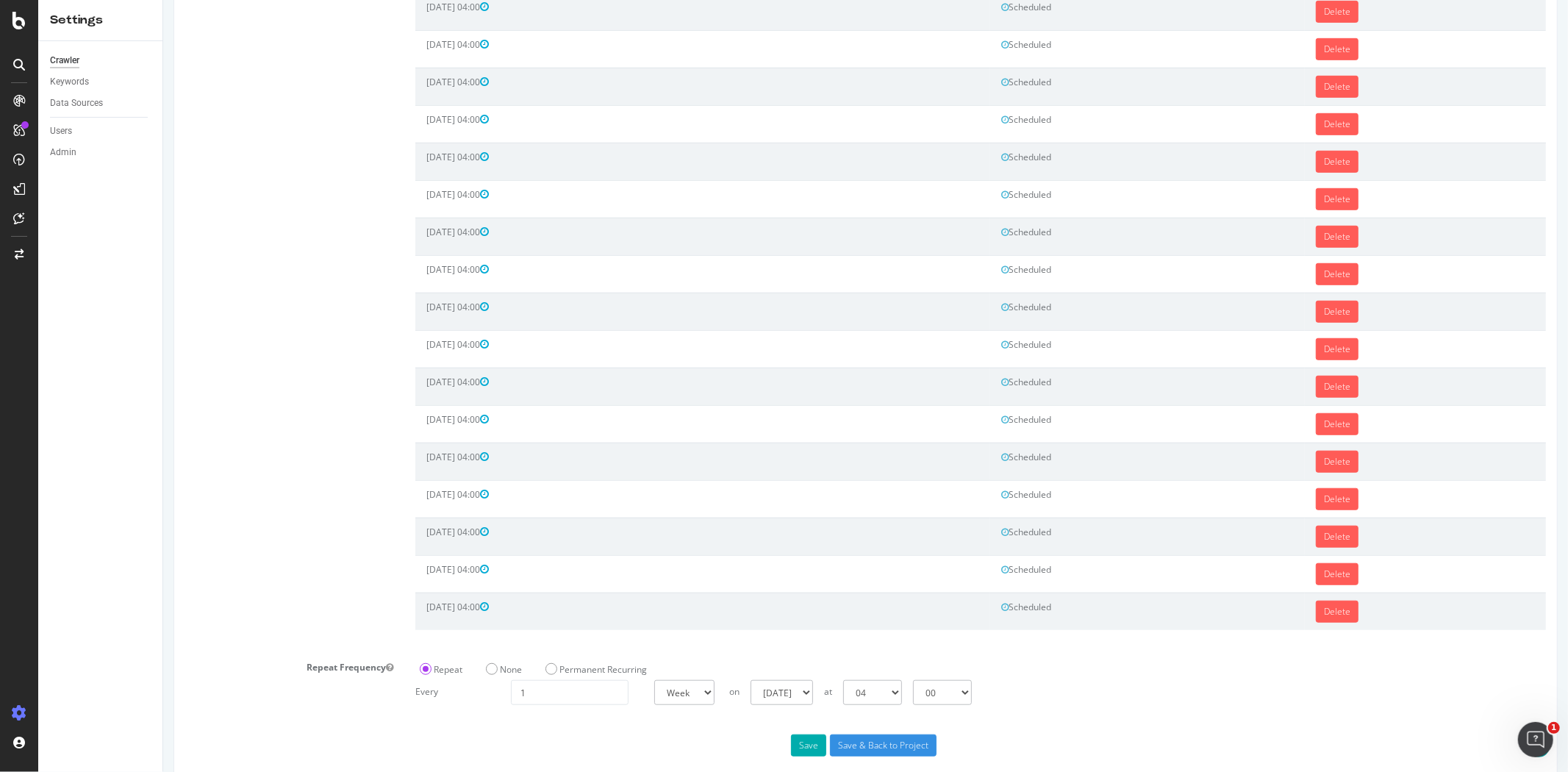
scroll to position [730, 0]
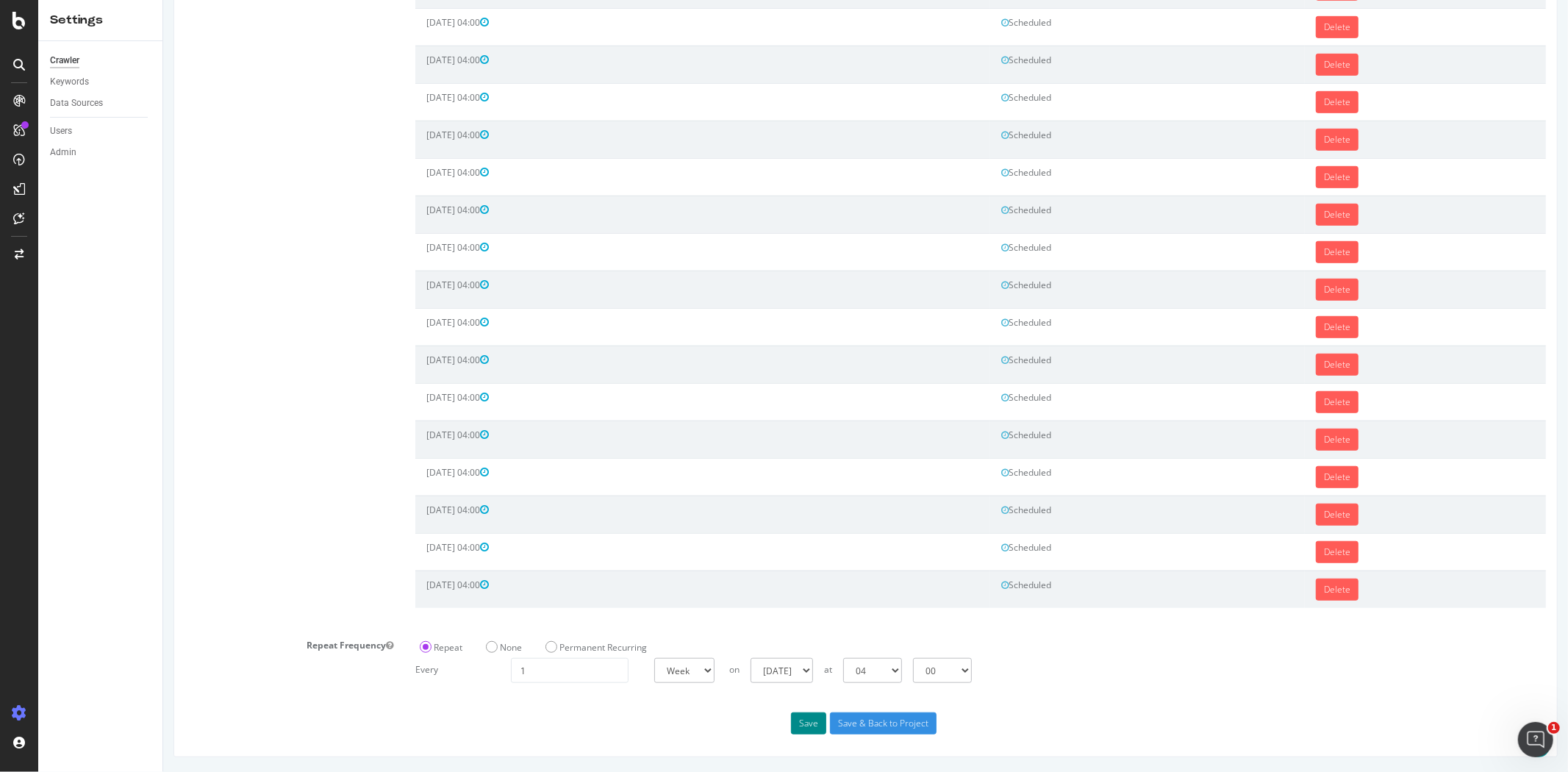
click at [802, 718] on button "Save" at bounding box center [807, 724] width 35 height 22
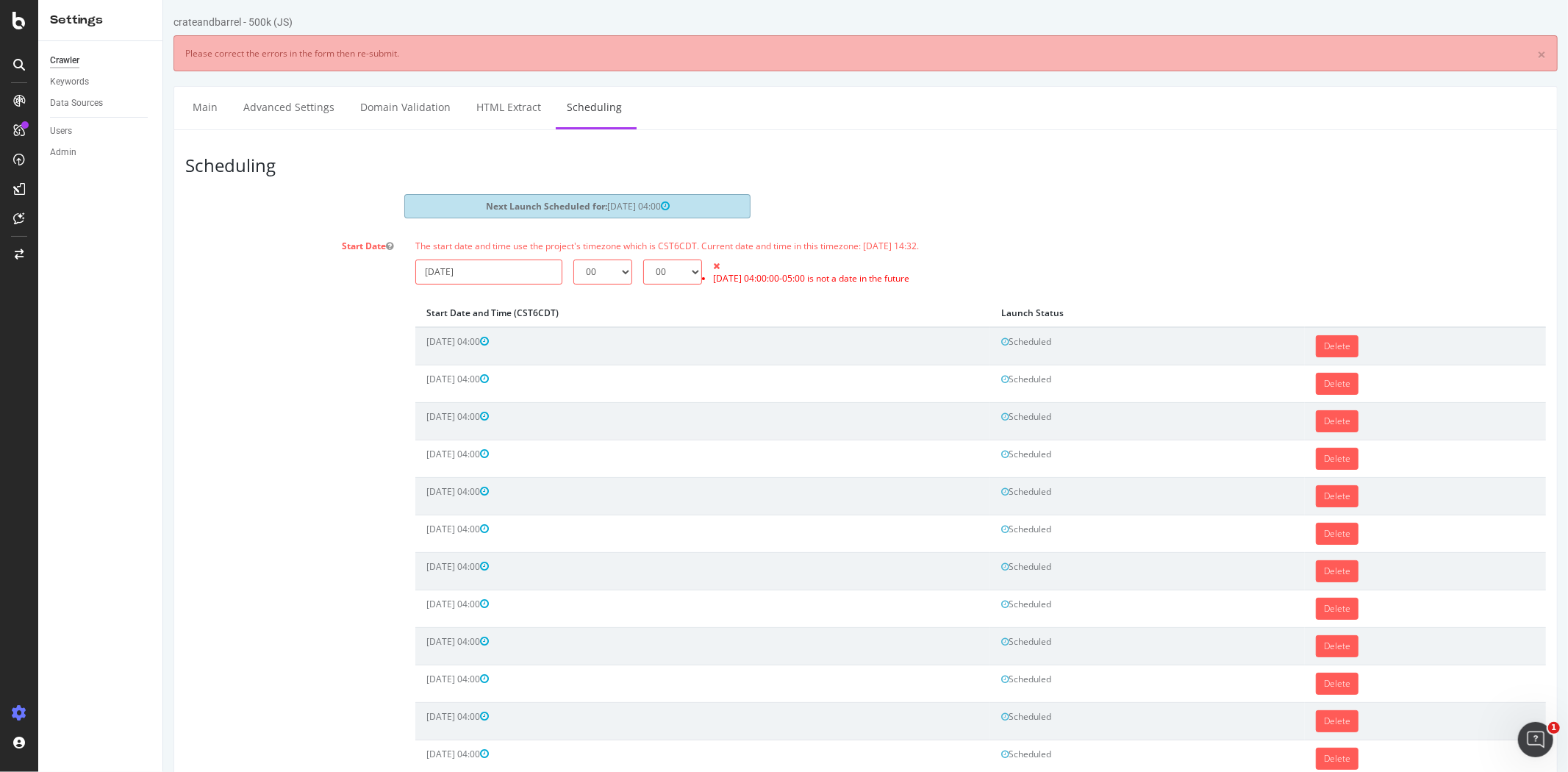
scroll to position [0, 0]
click at [512, 273] on input "2025-09-07" at bounding box center [487, 272] width 147 height 25
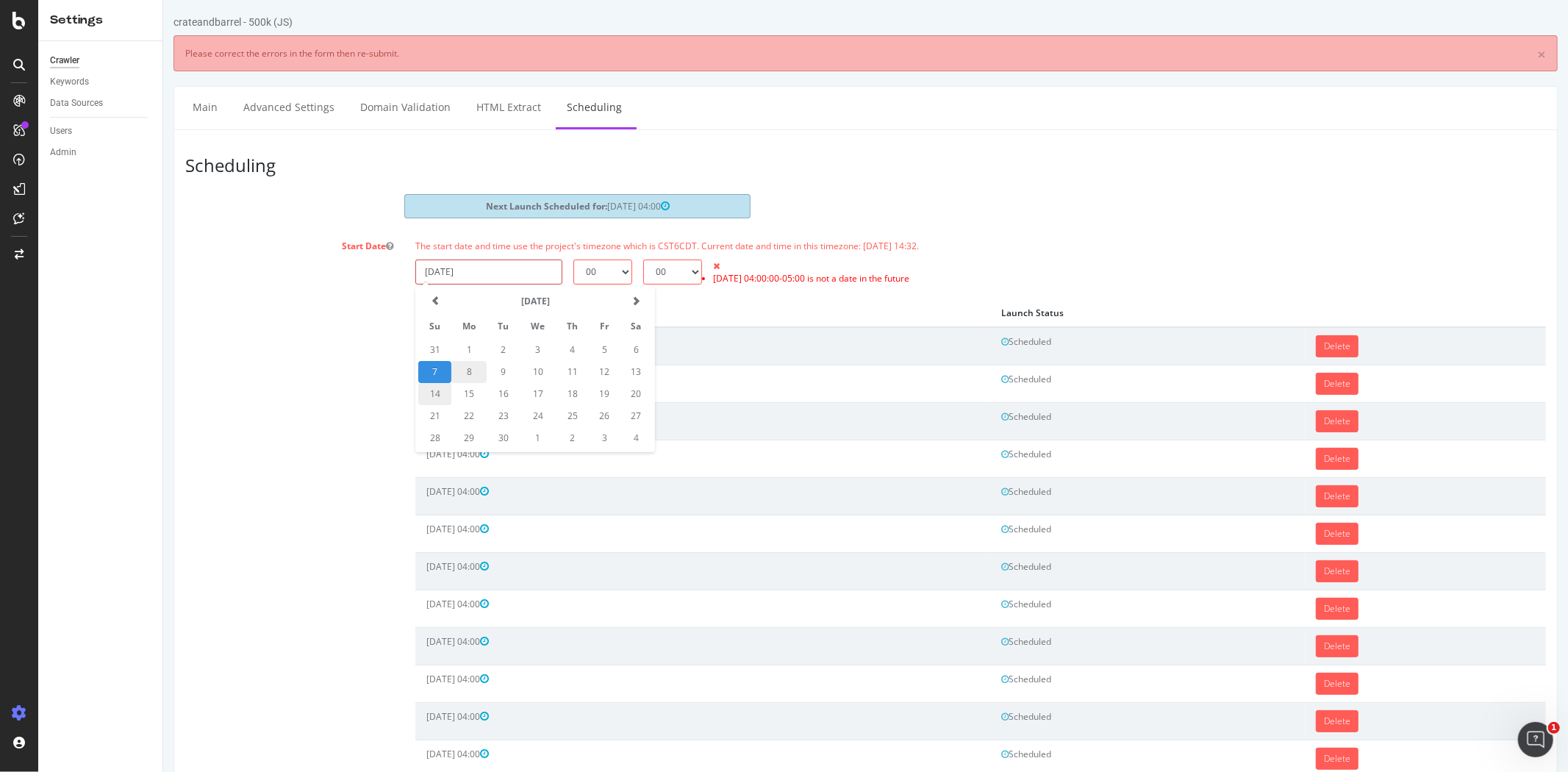
click at [441, 390] on td "14" at bounding box center [434, 394] width 33 height 22
type input "2025-09-14"
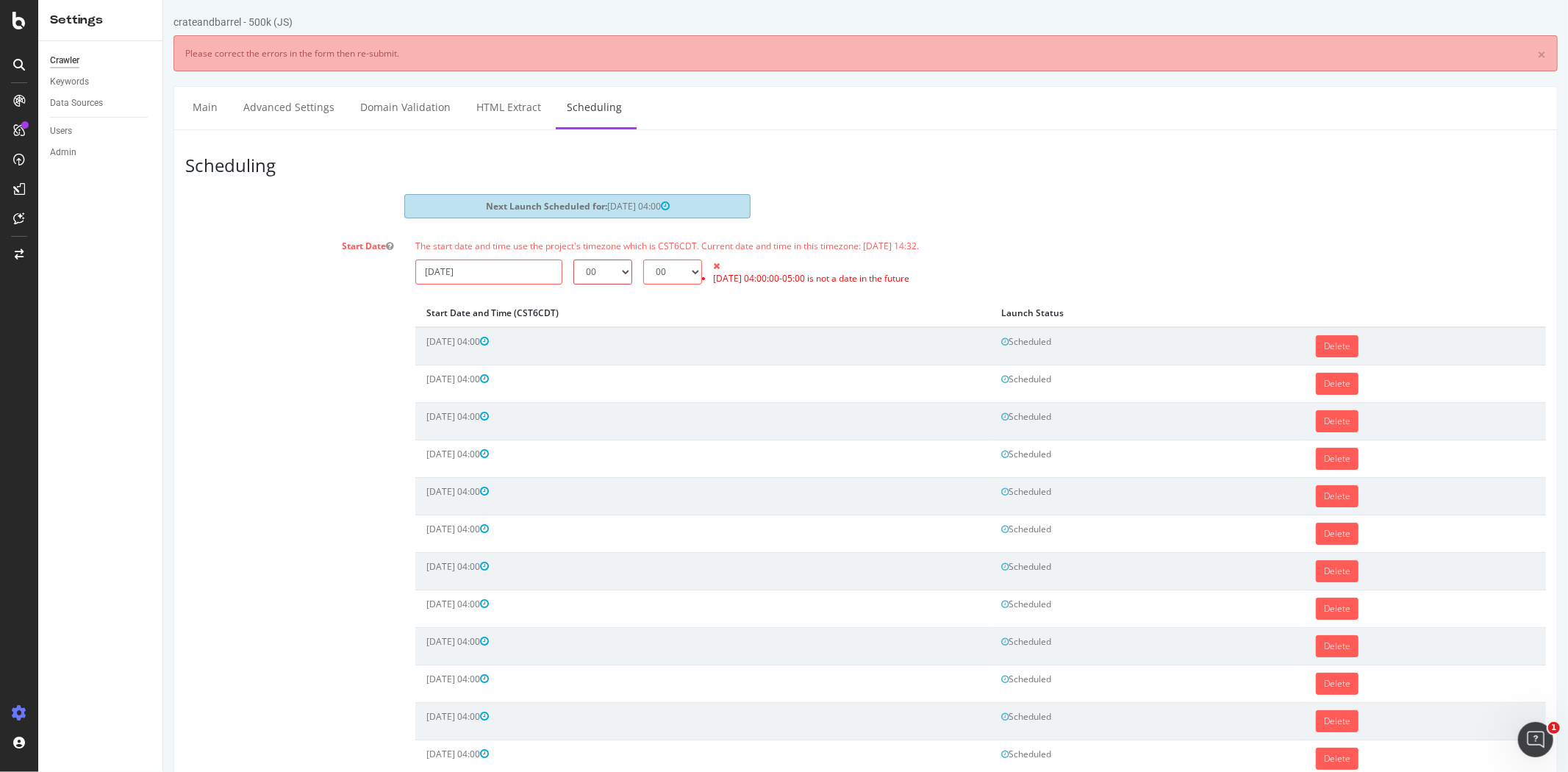
click at [603, 283] on select "00 01 02 03 04 05 06 07 08 09 10 11 12 13 14 15 16 17 18 19 20 21 22 23" at bounding box center [602, 272] width 59 height 25
select select "4"
click at [572, 259] on select "00 01 02 03 04 05 06 07 08 09 10 11 12 13 14 15 16 17 18 19 20 21 22 23" at bounding box center [602, 272] width 59 height 25
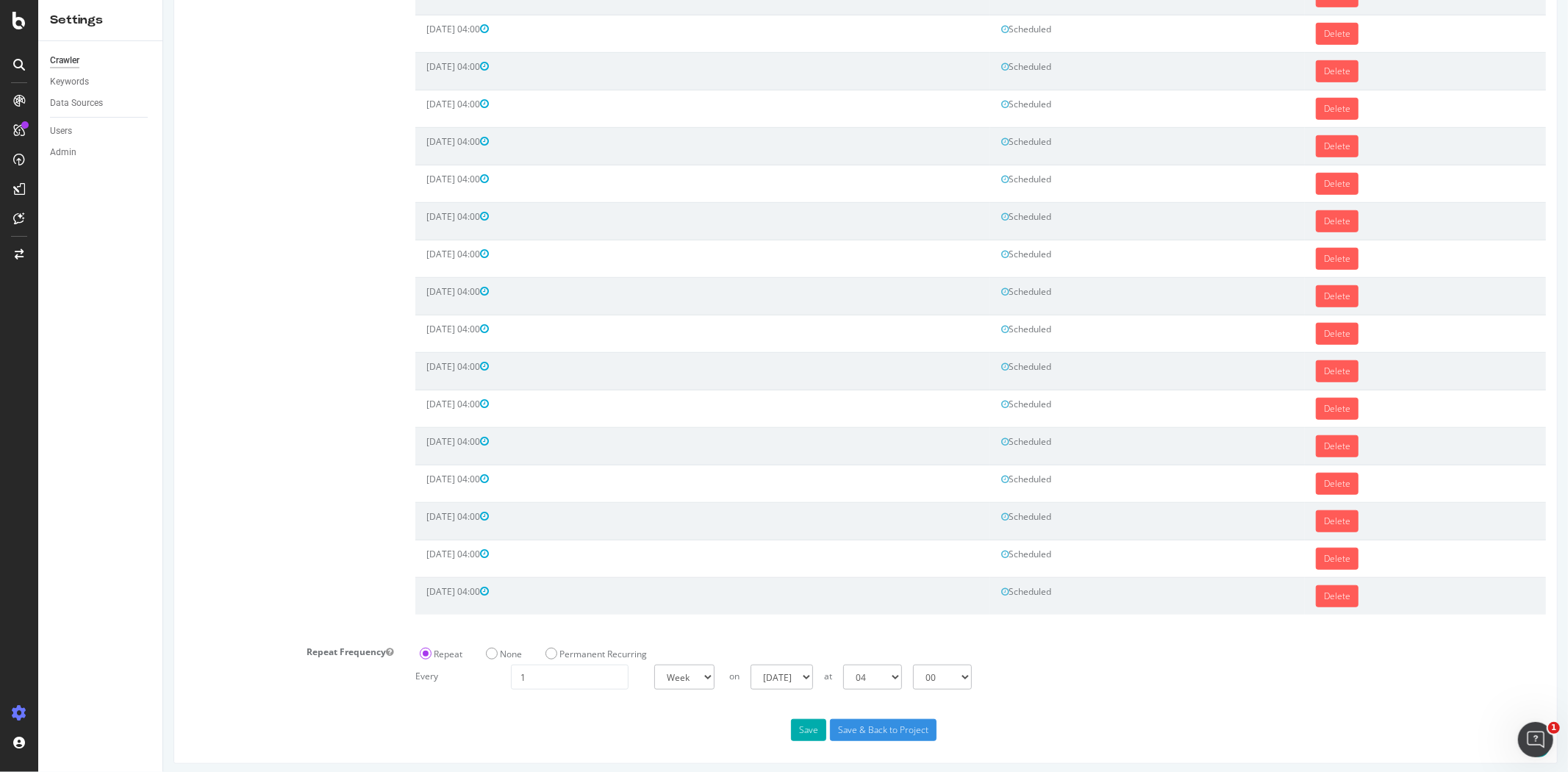
scroll to position [737, 0]
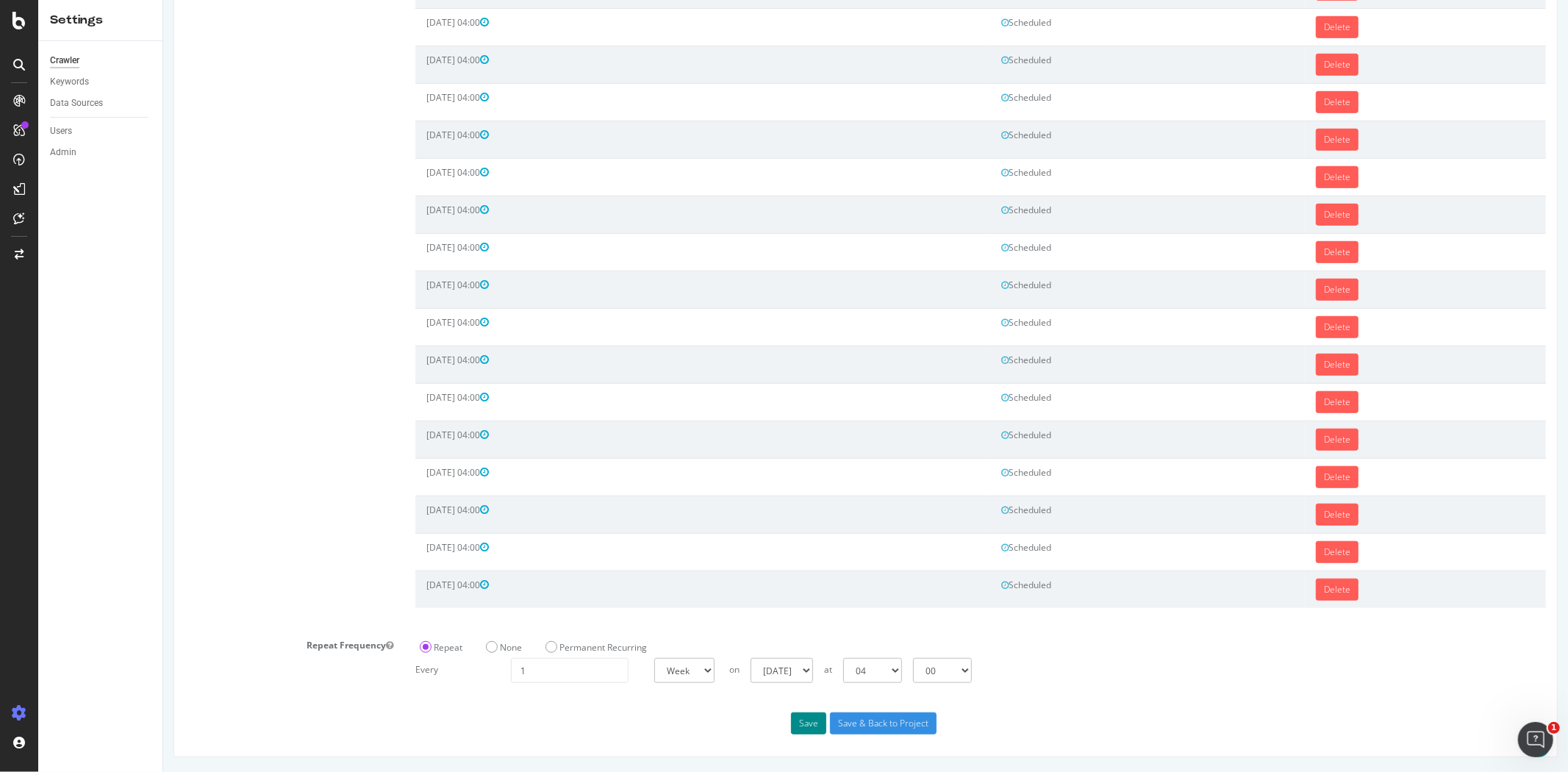
click at [796, 718] on button "Save" at bounding box center [807, 724] width 35 height 22
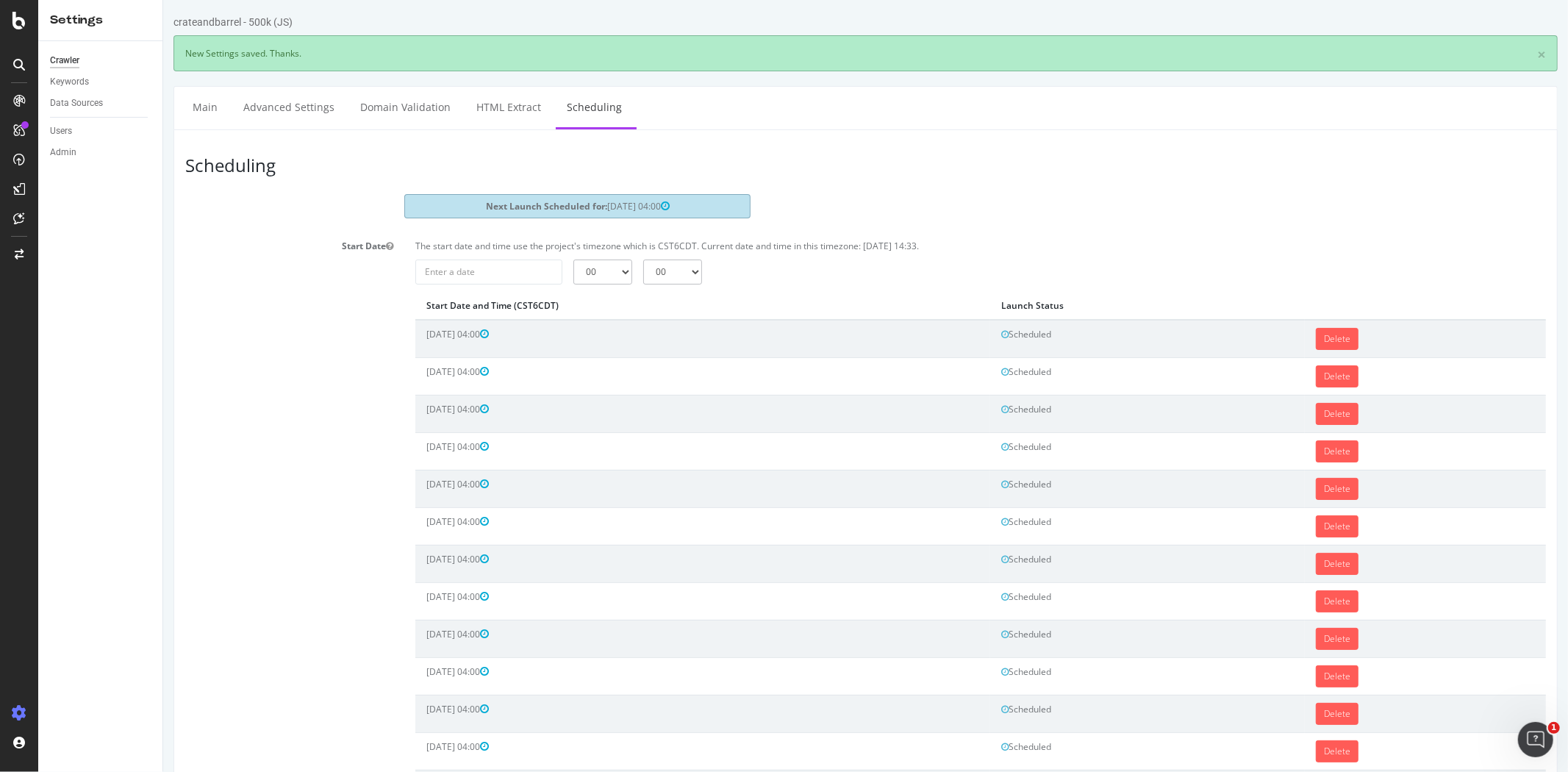
scroll to position [0, 0]
click at [505, 263] on input "2025-09-08" at bounding box center [487, 272] width 147 height 25
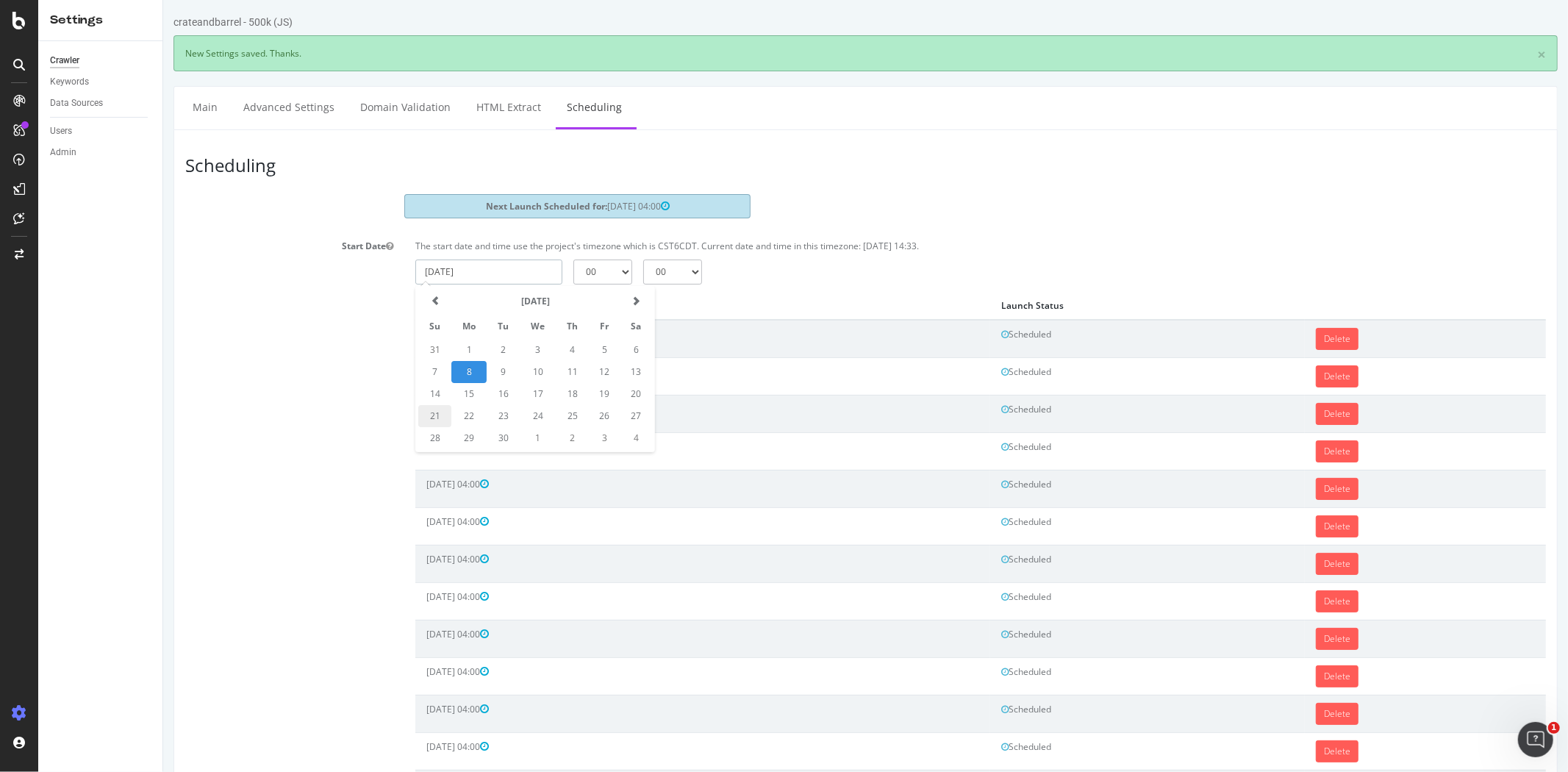
click at [434, 413] on td "21" at bounding box center [434, 416] width 33 height 22
type input "2025-09-21"
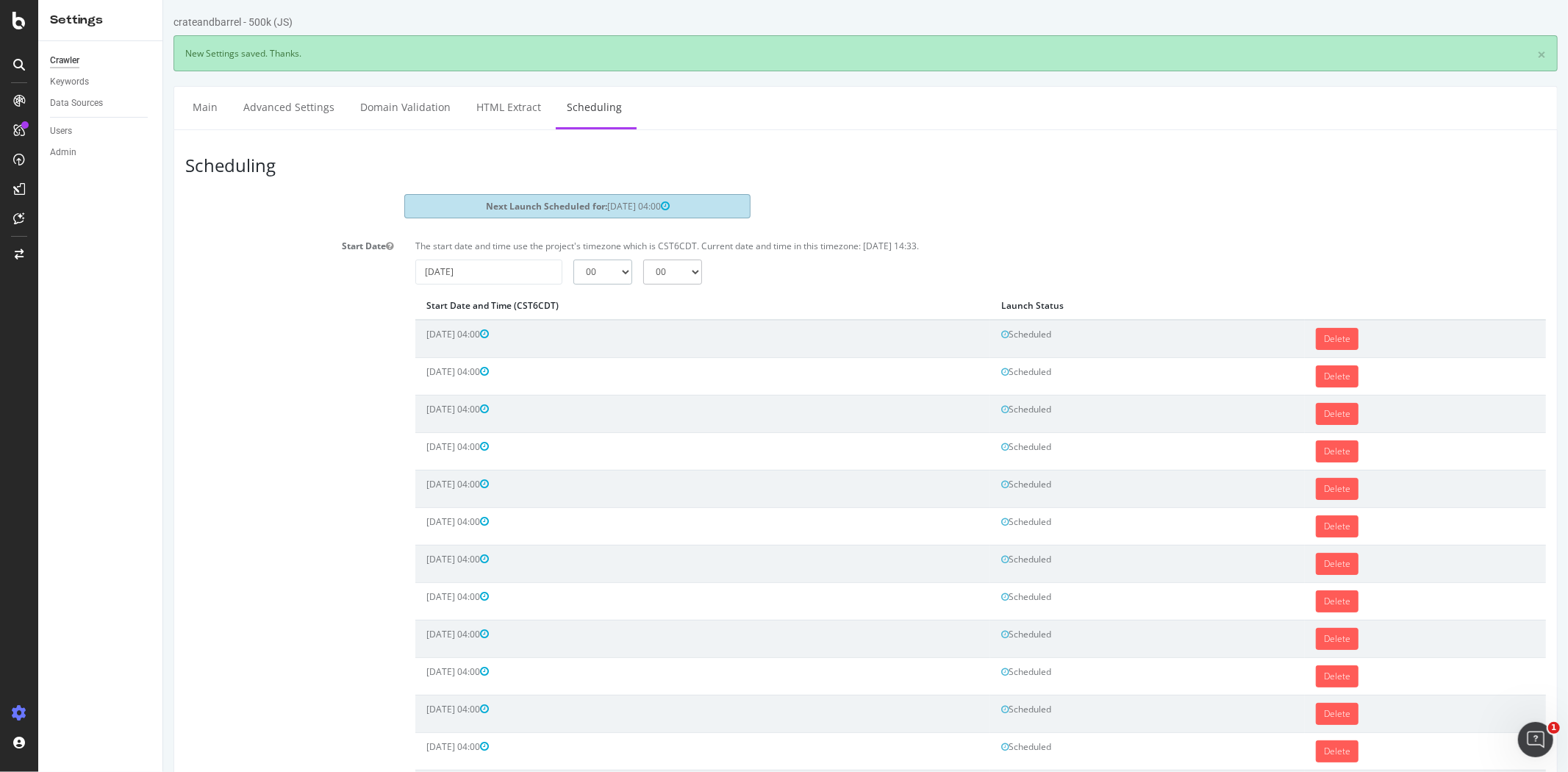
click at [577, 275] on select "00 01 02 03 04 05 06 07 08 09 10 11 12 13 14 15 16 17 18 19 20 21 22 23" at bounding box center [602, 272] width 59 height 25
click at [572, 259] on select "00 01 02 03 04 05 06 07 08 09 10 11 12 13 14 15 16 17 18 19 20 21 22 23" at bounding box center [602, 272] width 59 height 25
click at [599, 258] on div "The start date and time use the project's timezone which is CST6CDT. Current da…" at bounding box center [979, 249] width 1145 height 19
click at [599, 270] on select "00 01 02 03 04 05 06 07 08 09 10 11 12 13 14 15 16 17 18 19 20 21 22 23" at bounding box center [602, 272] width 59 height 25
select select "4"
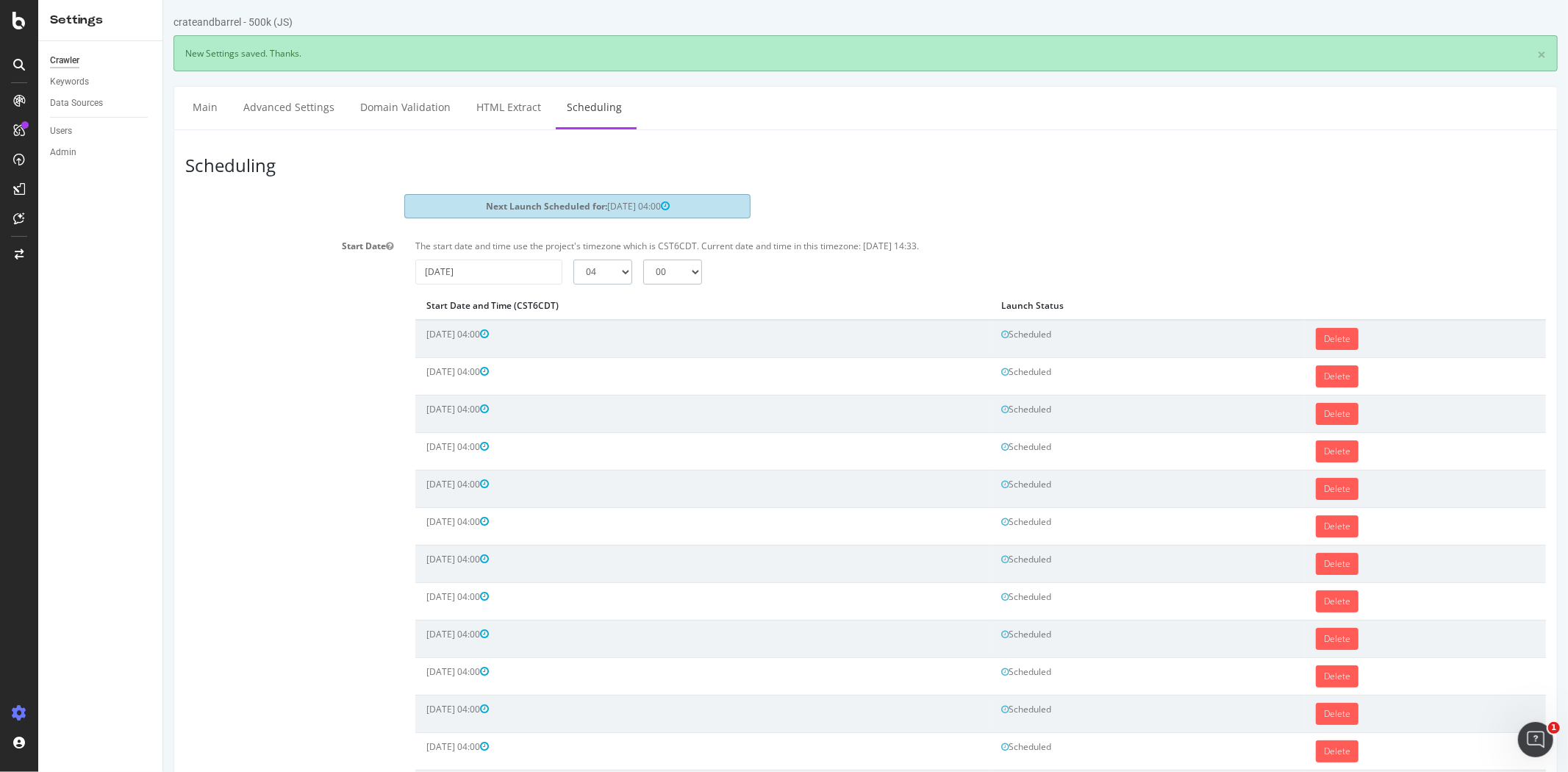
click at [572, 259] on select "00 01 02 03 04 05 06 07 08 09 10 11 12 13 14 15 16 17 18 19 20 21 22 23" at bounding box center [602, 272] width 59 height 25
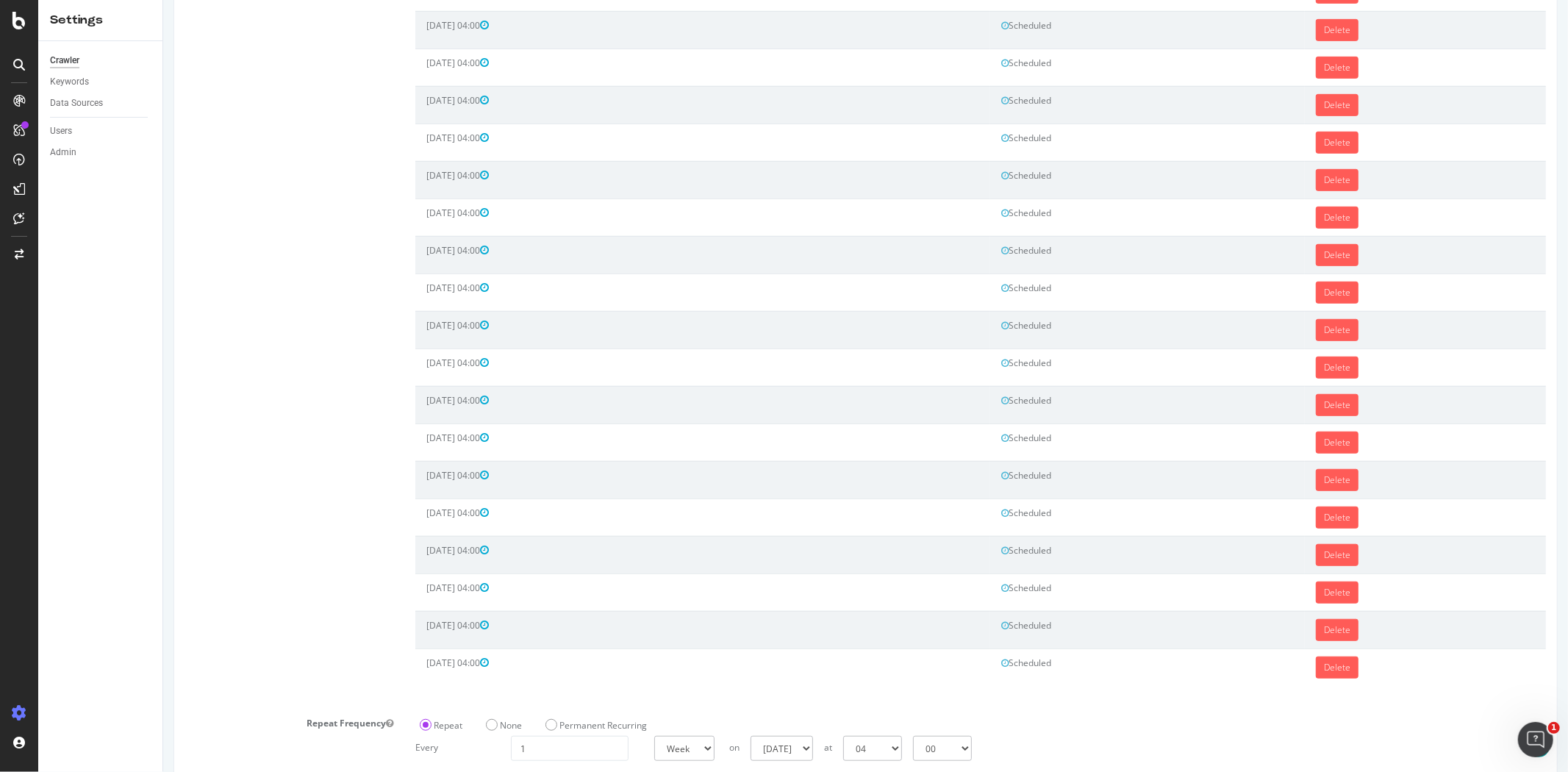
scroll to position [767, 0]
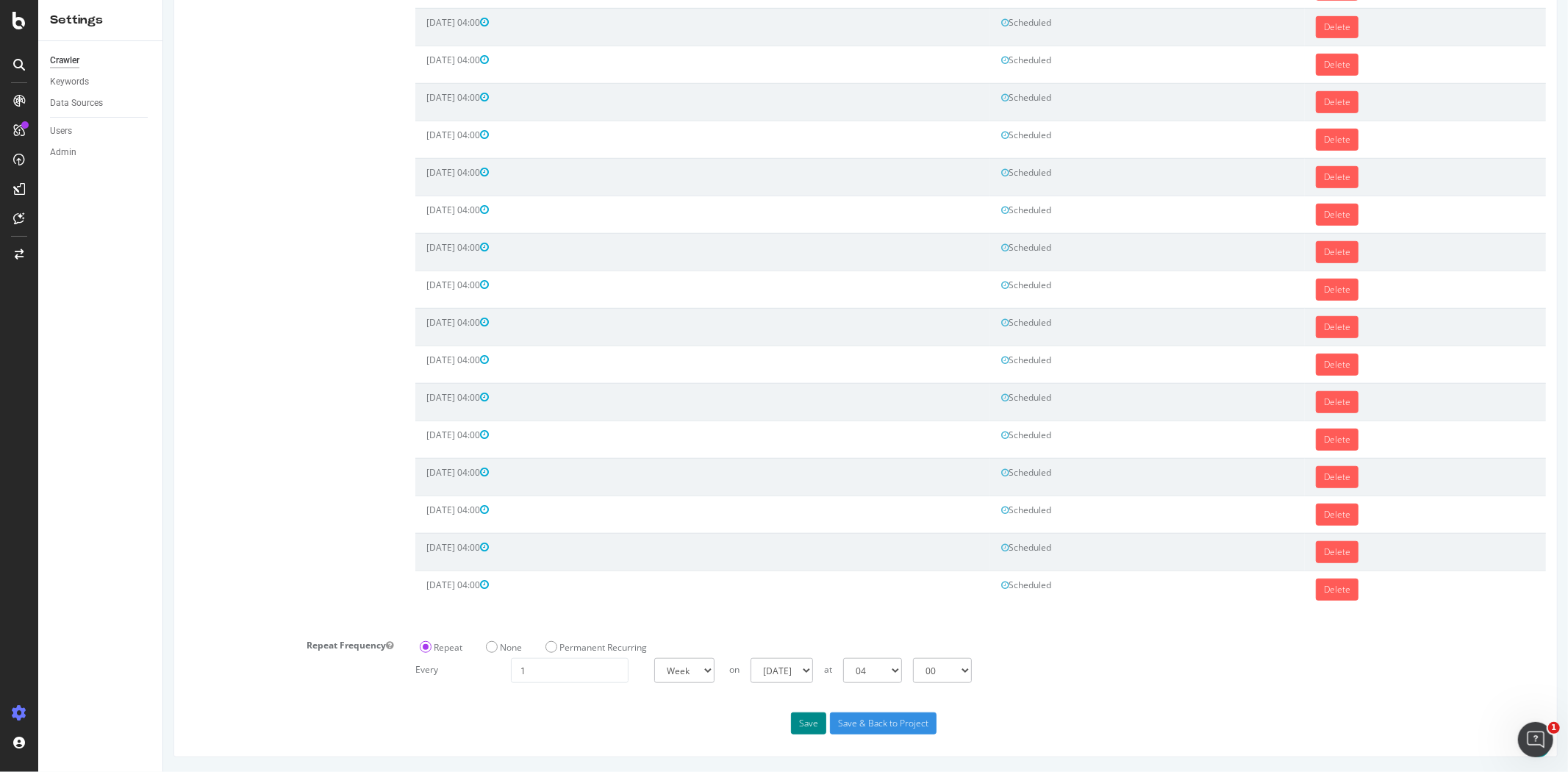
click at [803, 725] on button "Save" at bounding box center [807, 724] width 35 height 22
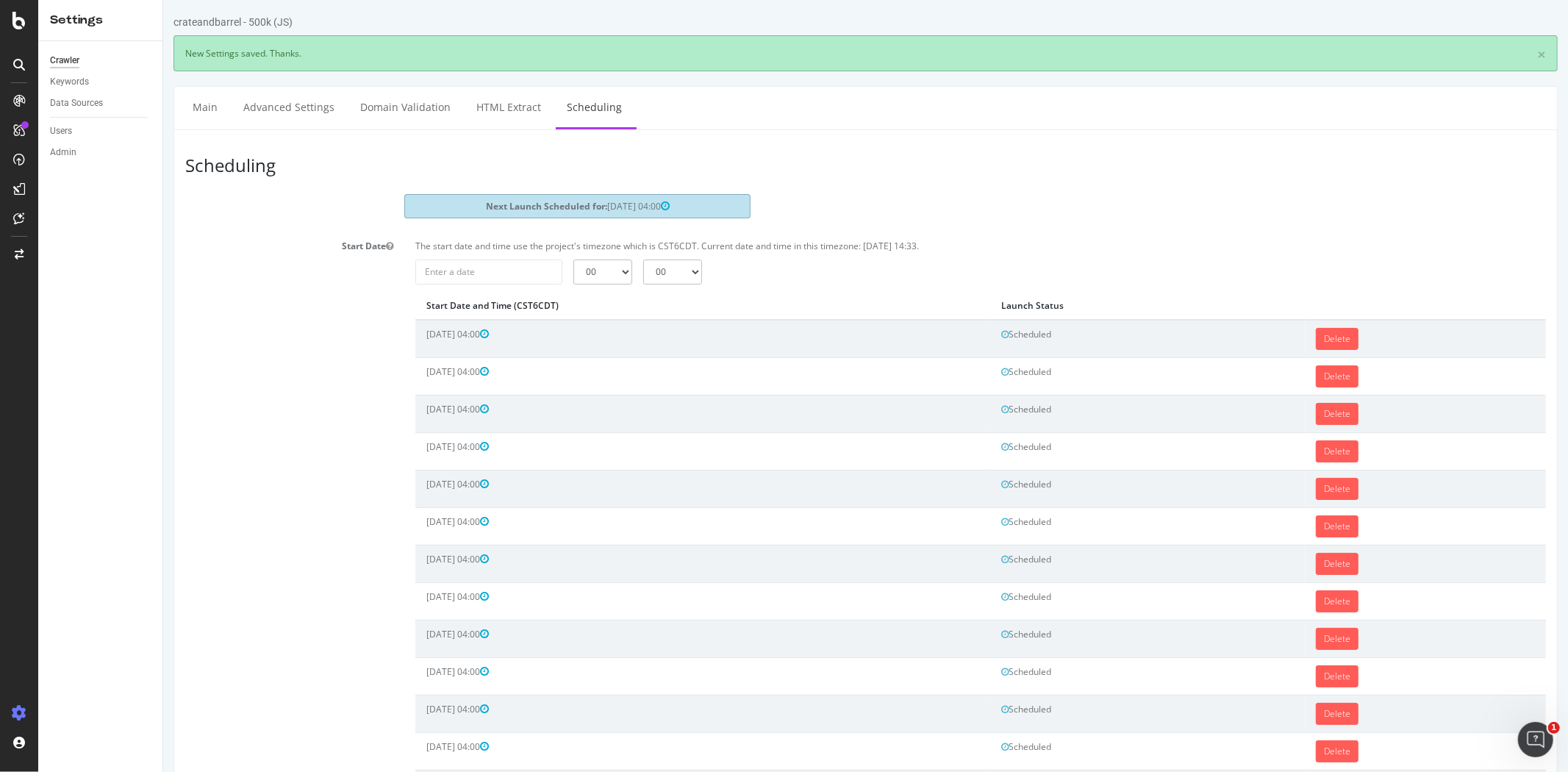
scroll to position [0, 0]
click at [473, 273] on input "2025-09-08" at bounding box center [487, 272] width 147 height 25
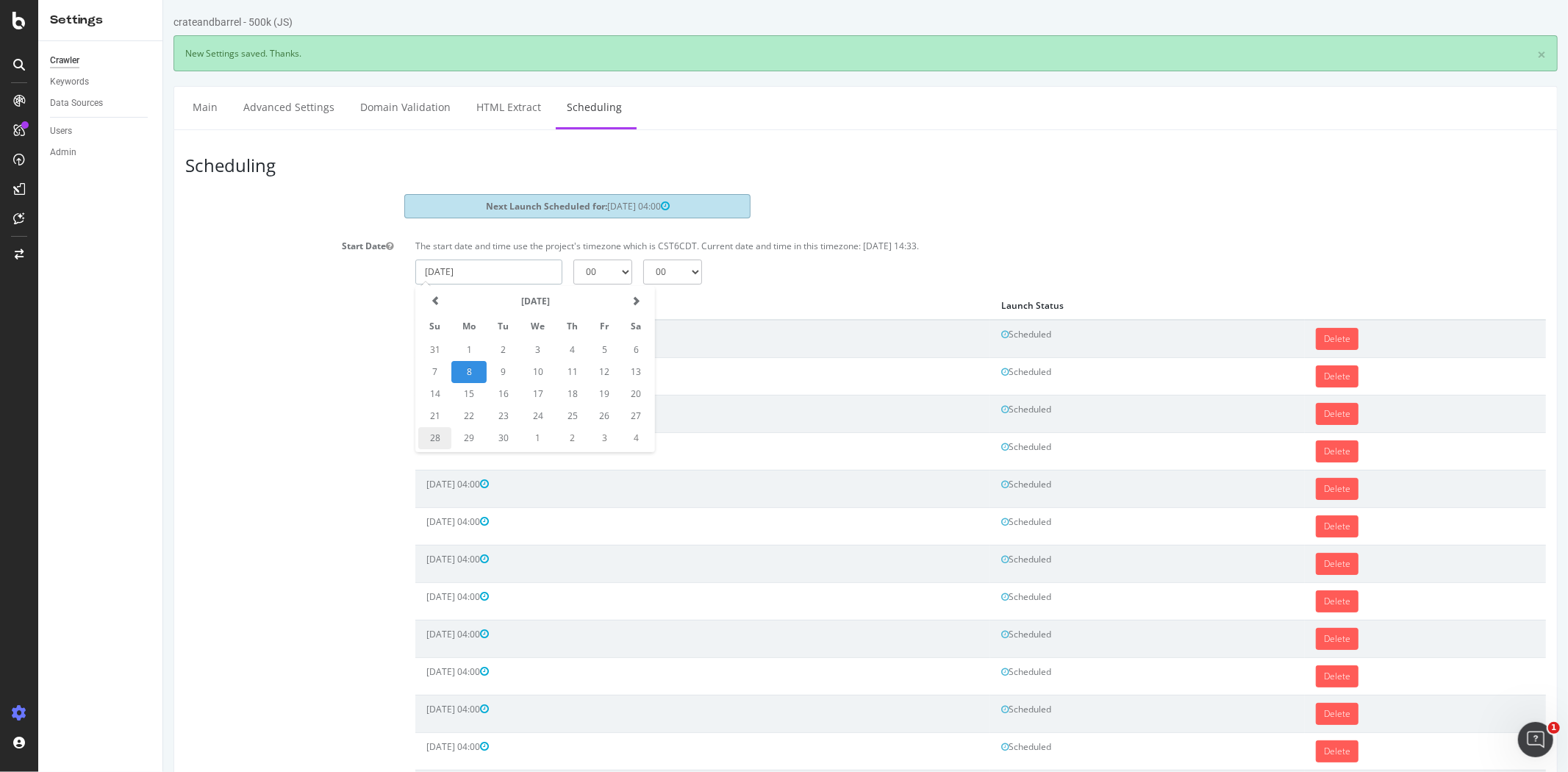
click at [444, 431] on td "28" at bounding box center [434, 439] width 33 height 22
type input "2025-09-28"
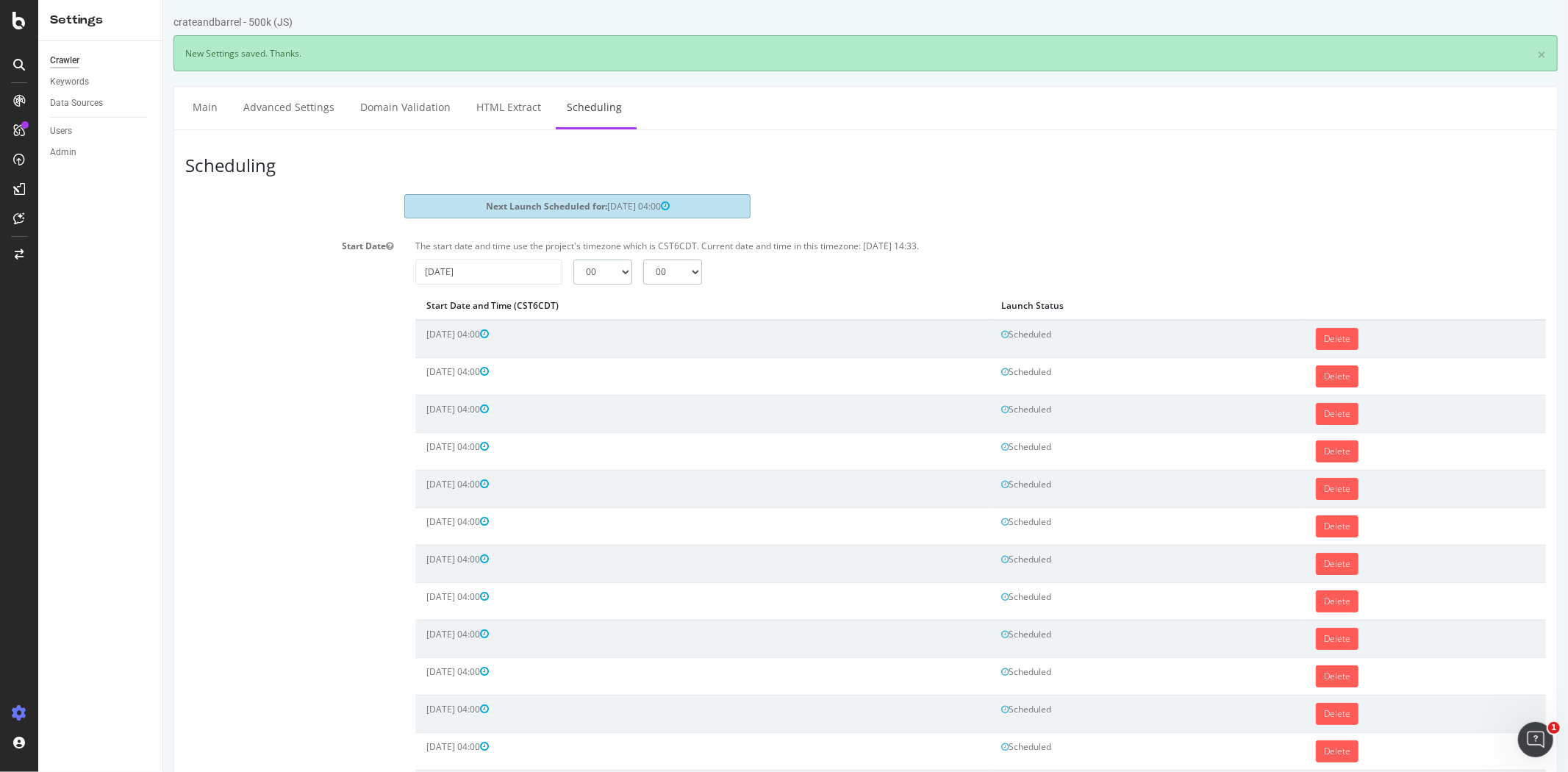
click at [591, 275] on select "00 01 02 03 04 05 06 07 08 09 10 11 12 13 14 15 16 17 18 19 20 21 22 23" at bounding box center [602, 272] width 59 height 25
select select "4"
click at [572, 259] on select "00 01 02 03 04 05 06 07 08 09 10 11 12 13 14 15 16 17 18 19 20 21 22 23" at bounding box center [602, 272] width 59 height 25
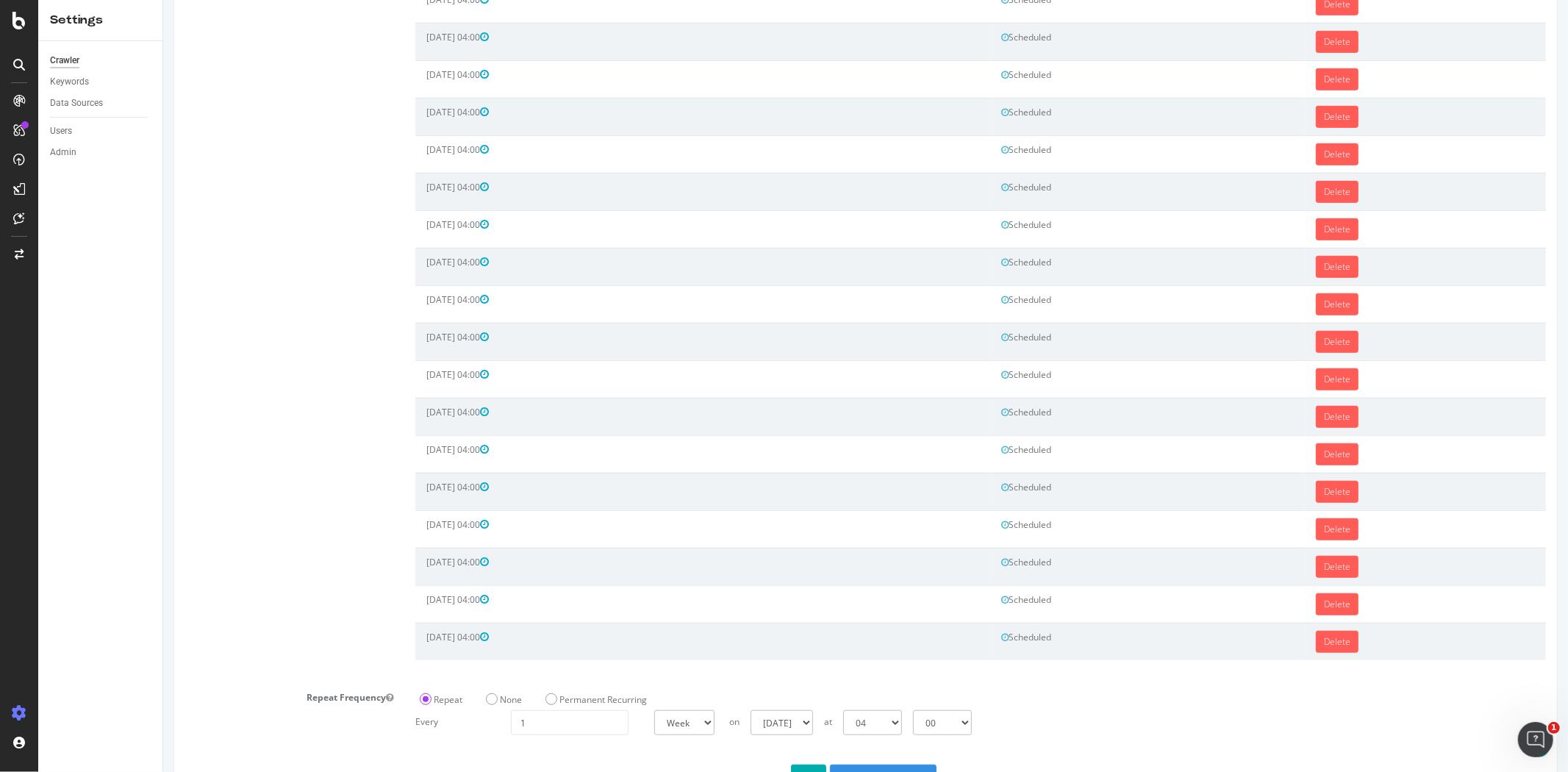
scroll to position [805, 0]
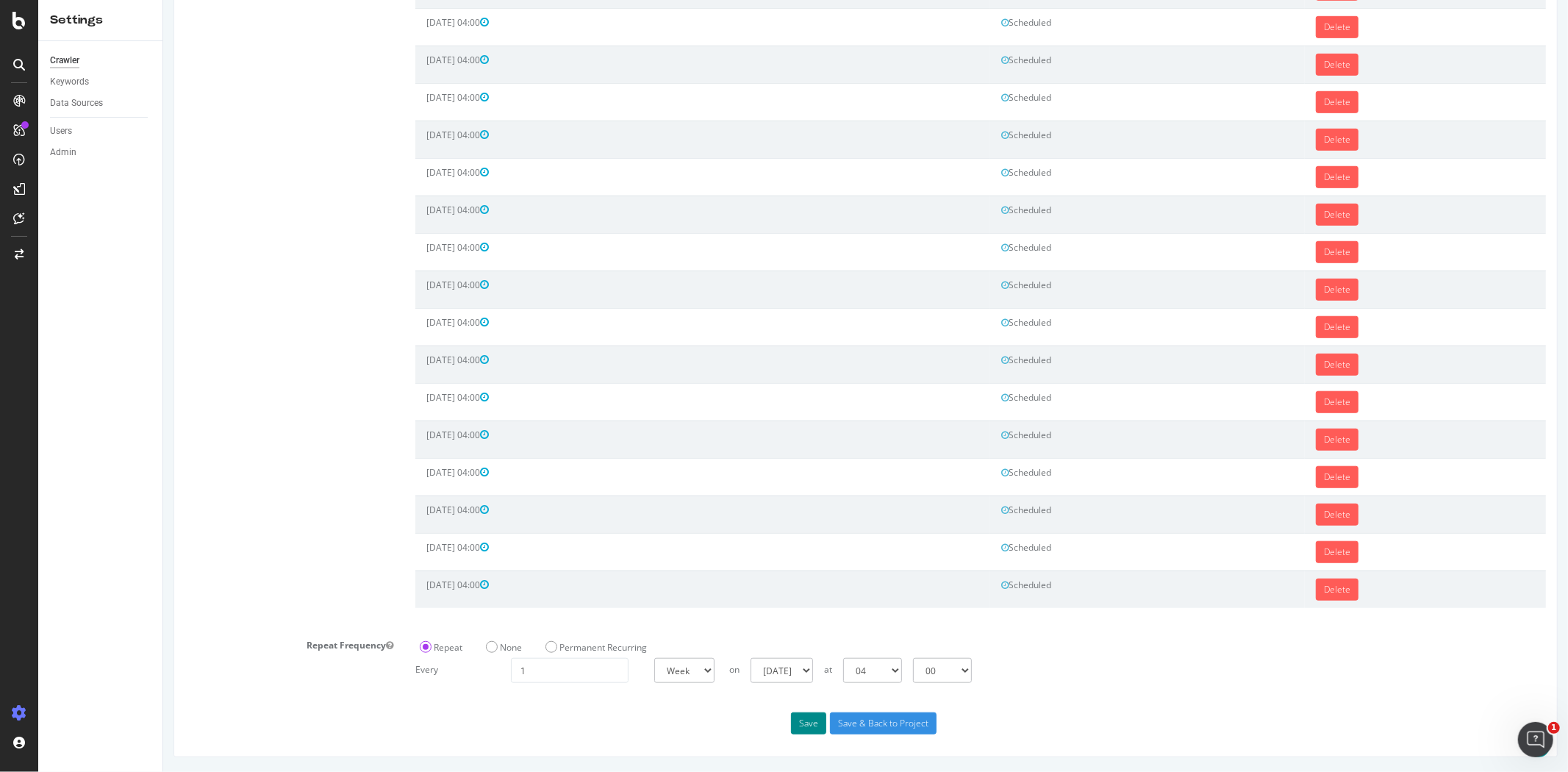
click at [799, 721] on button "Save" at bounding box center [807, 724] width 35 height 22
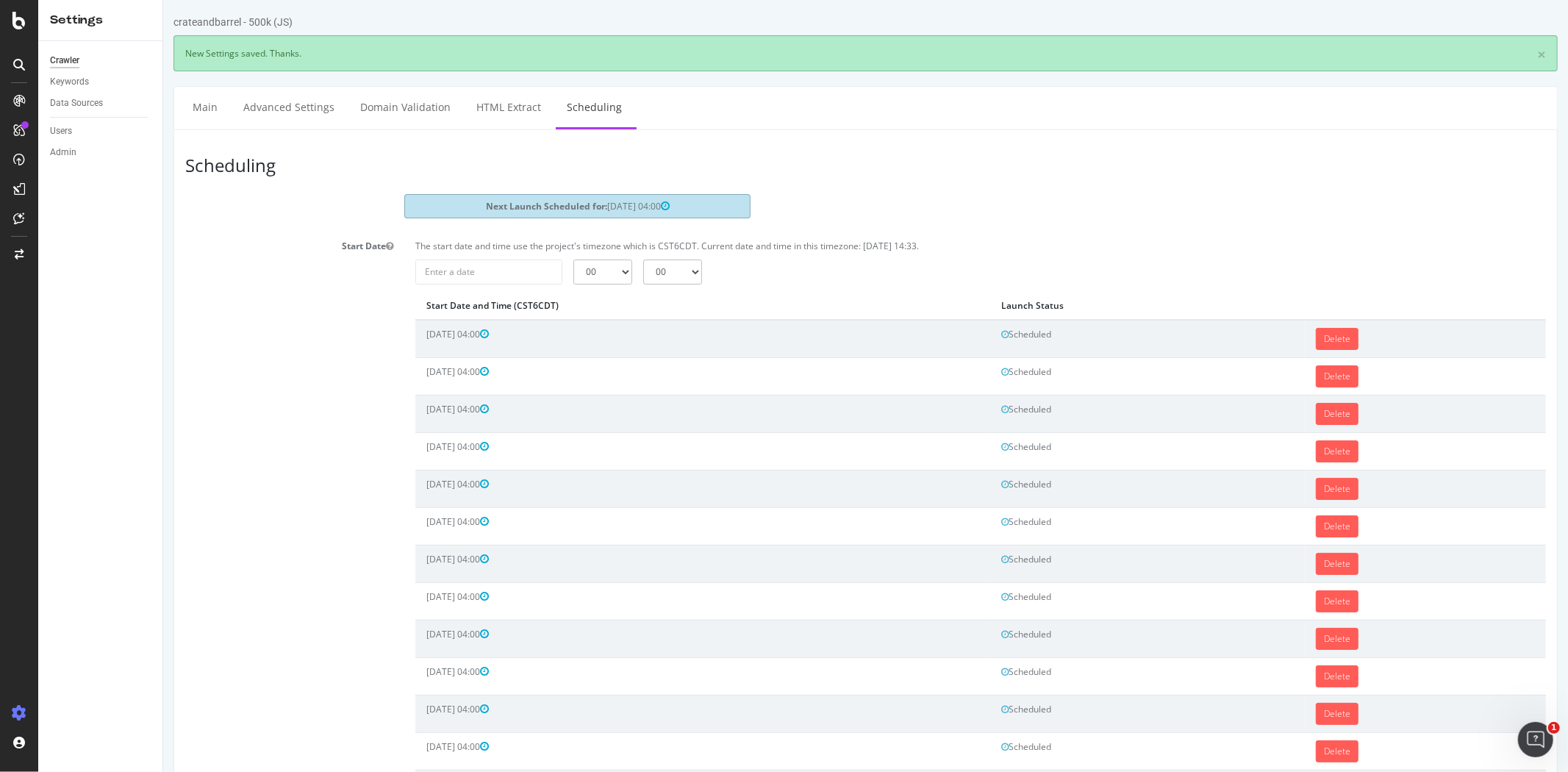
scroll to position [0, 0]
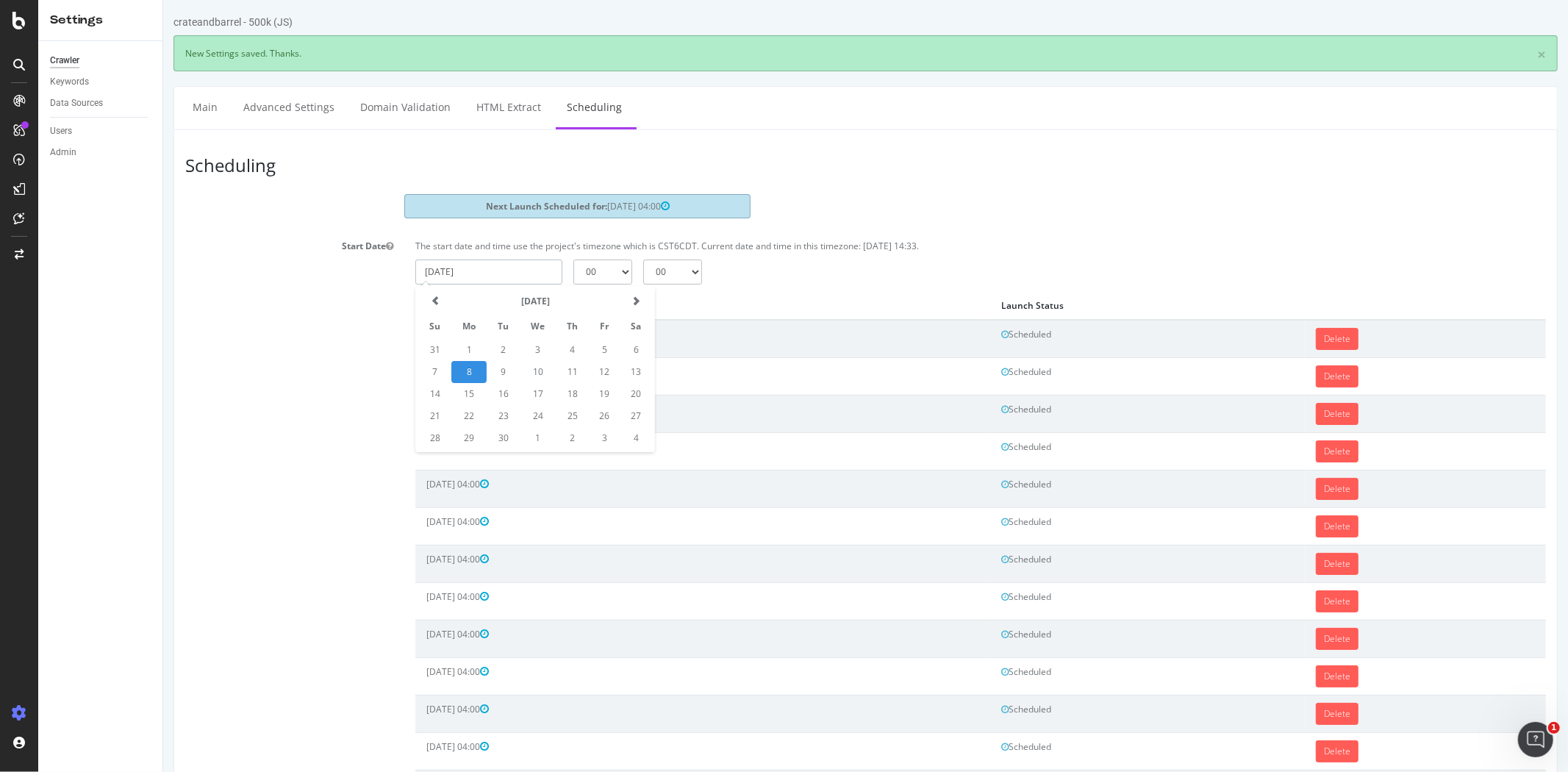
click at [497, 270] on input "2025-09-08" at bounding box center [487, 272] width 147 height 25
click at [631, 297] on span at bounding box center [635, 300] width 9 height 9
click at [437, 368] on td "5" at bounding box center [434, 372] width 33 height 22
type input "2025-10-05"
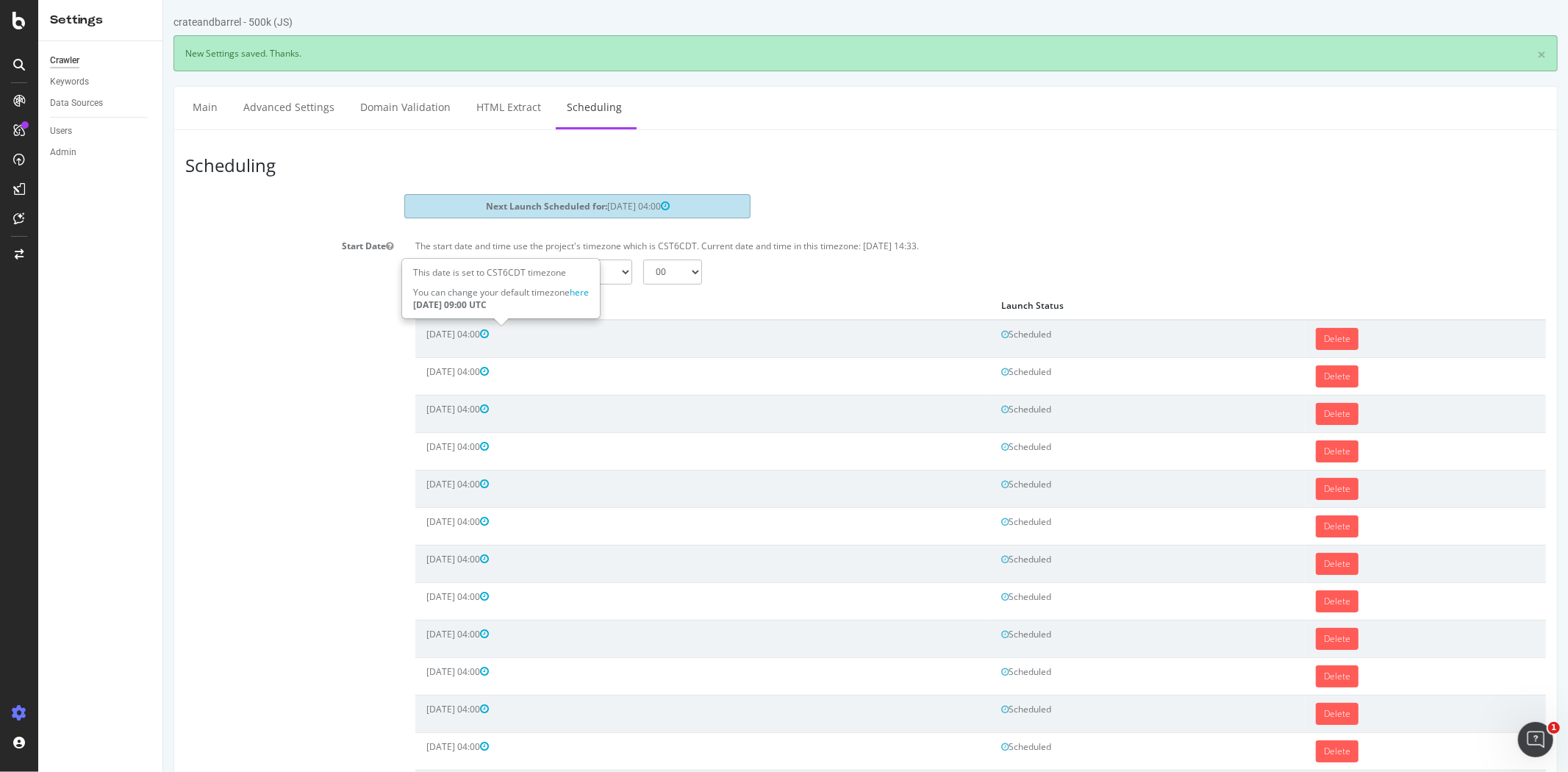
click at [597, 268] on div "This date is set to CST6CDT timezone You can change your default timezone here …" at bounding box center [500, 288] width 196 height 58
click at [611, 276] on select "00 01 02 03 04 05 06 07 08 09 10 11 12 13 14 15 16 17 18 19 20 21 22 23" at bounding box center [602, 272] width 59 height 25
select select "4"
click at [572, 259] on select "00 01 02 03 04 05 06 07 08 09 10 11 12 13 14 15 16 17 18 19 20 21 22 23" at bounding box center [602, 272] width 59 height 25
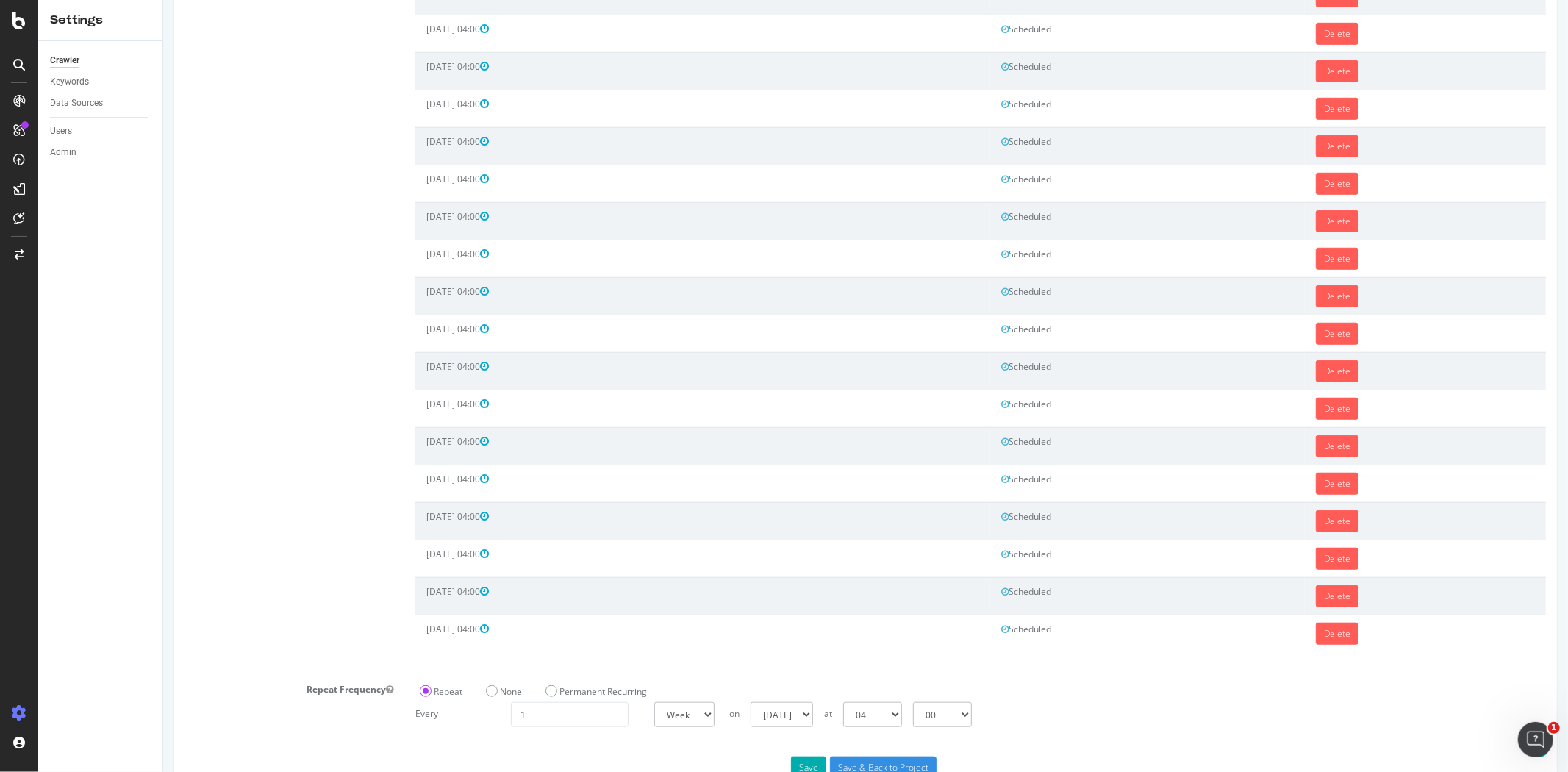
scroll to position [843, 0]
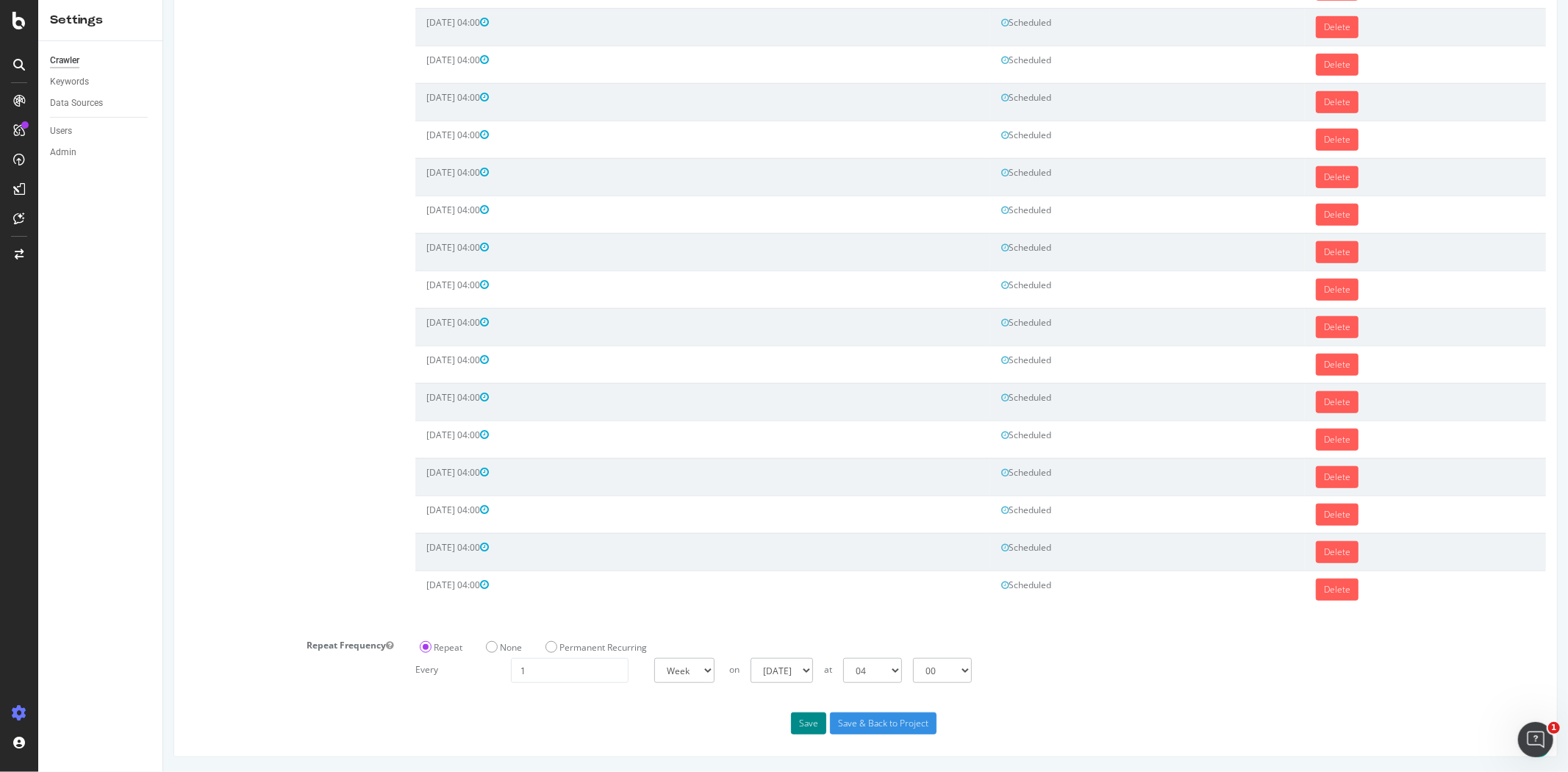
click at [804, 729] on button "Save" at bounding box center [807, 724] width 35 height 22
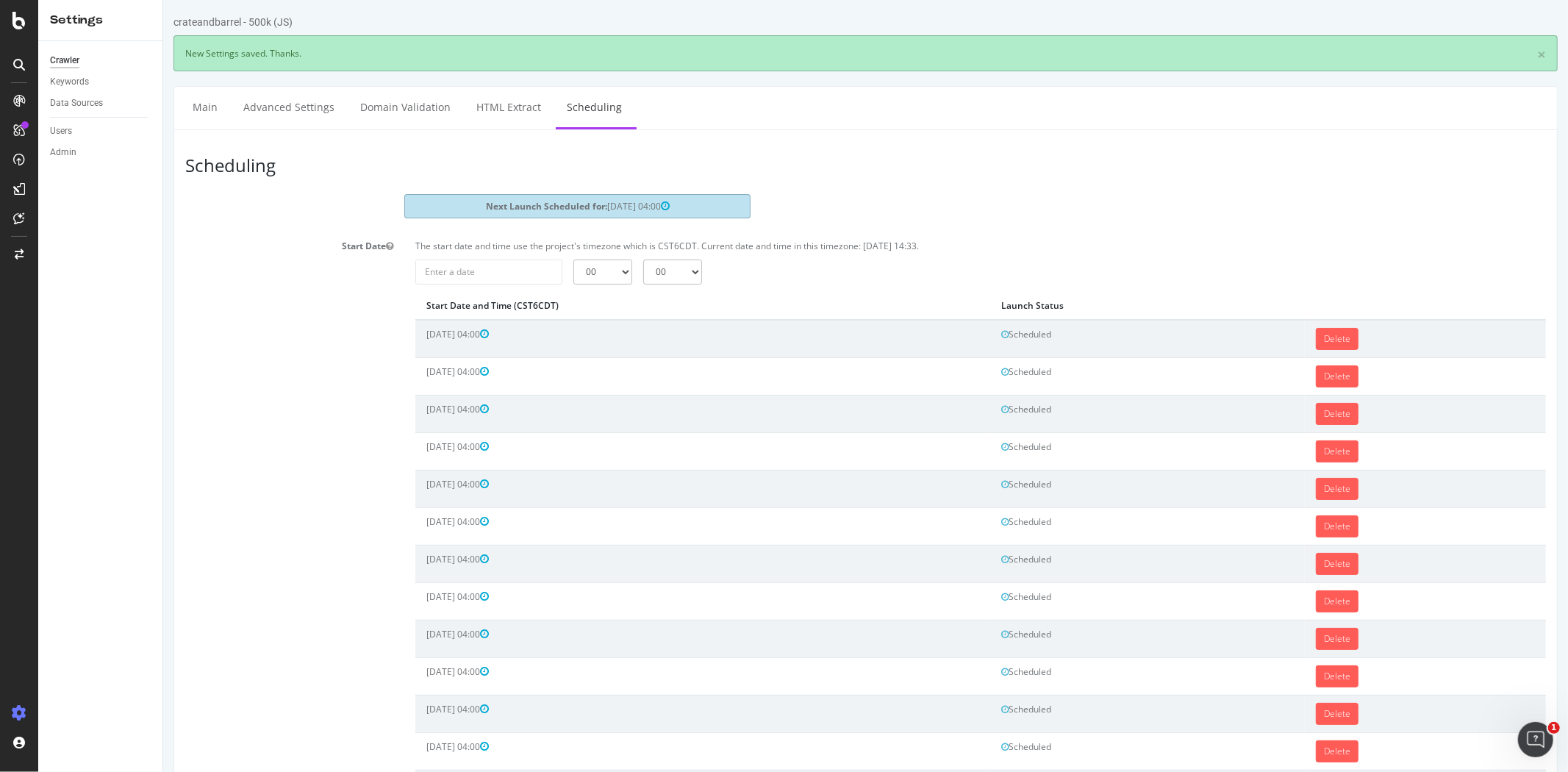
scroll to position [0, 0]
type input "2025-09-08"
click at [518, 273] on input "2025-09-08" at bounding box center [487, 272] width 147 height 25
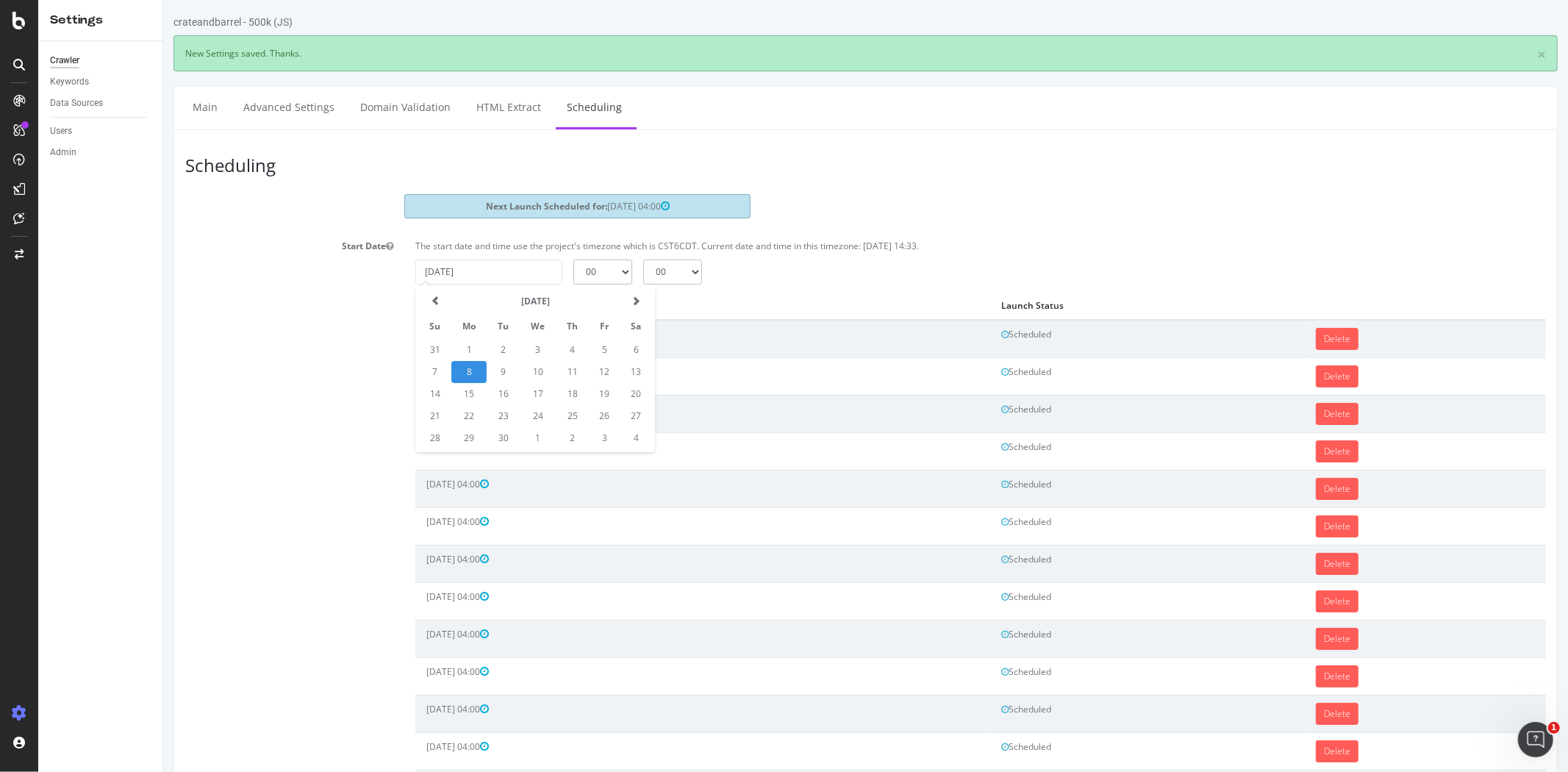
click at [737, 274] on div "2025-09-08 00 01 02 03 04 05 06 07 08 09 10 11 12 13 14 15 16 17 18 19 20 21 22…" at bounding box center [979, 272] width 1145 height 25
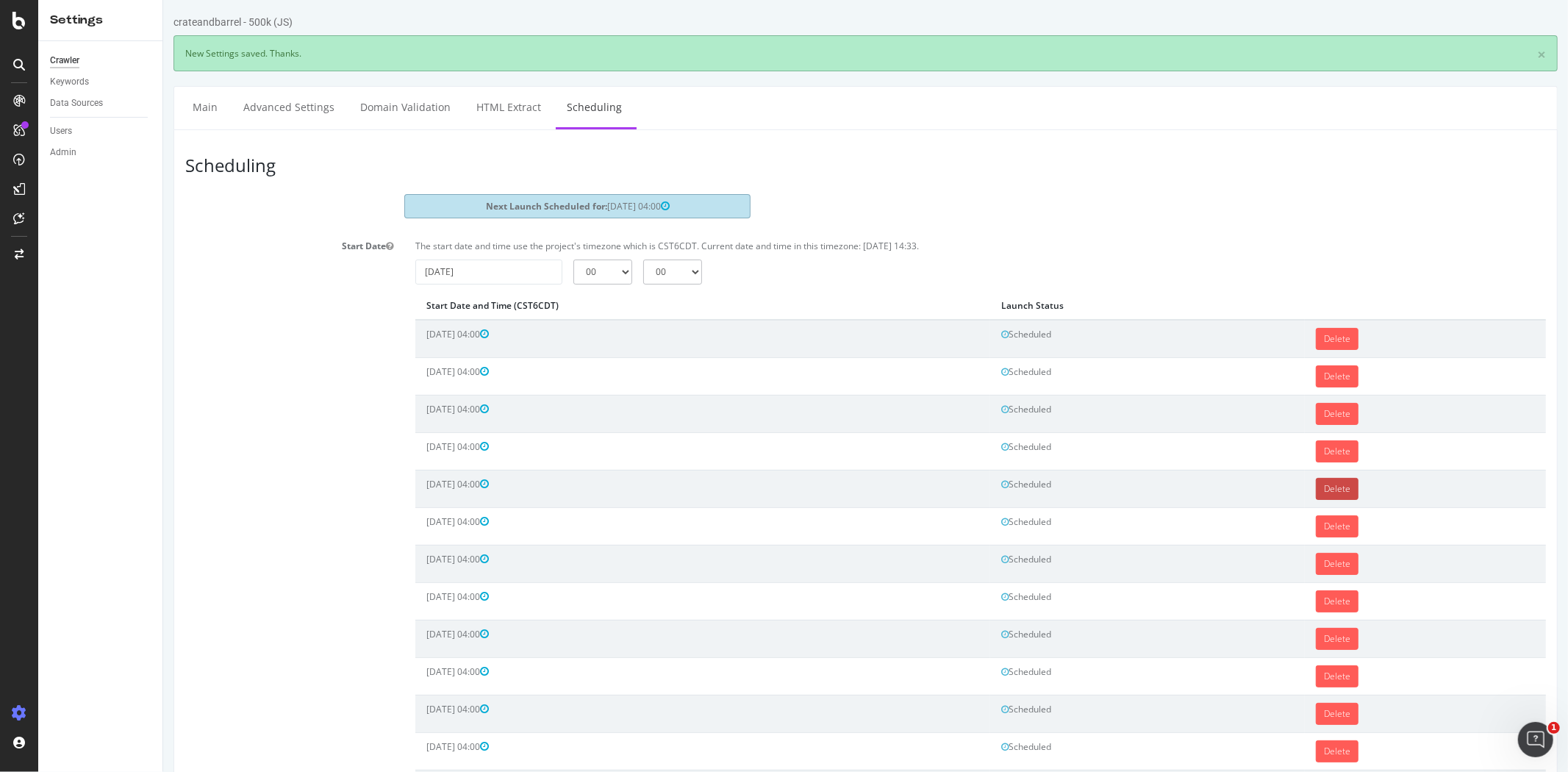
click at [1324, 486] on link "Delete" at bounding box center [1336, 489] width 43 height 22
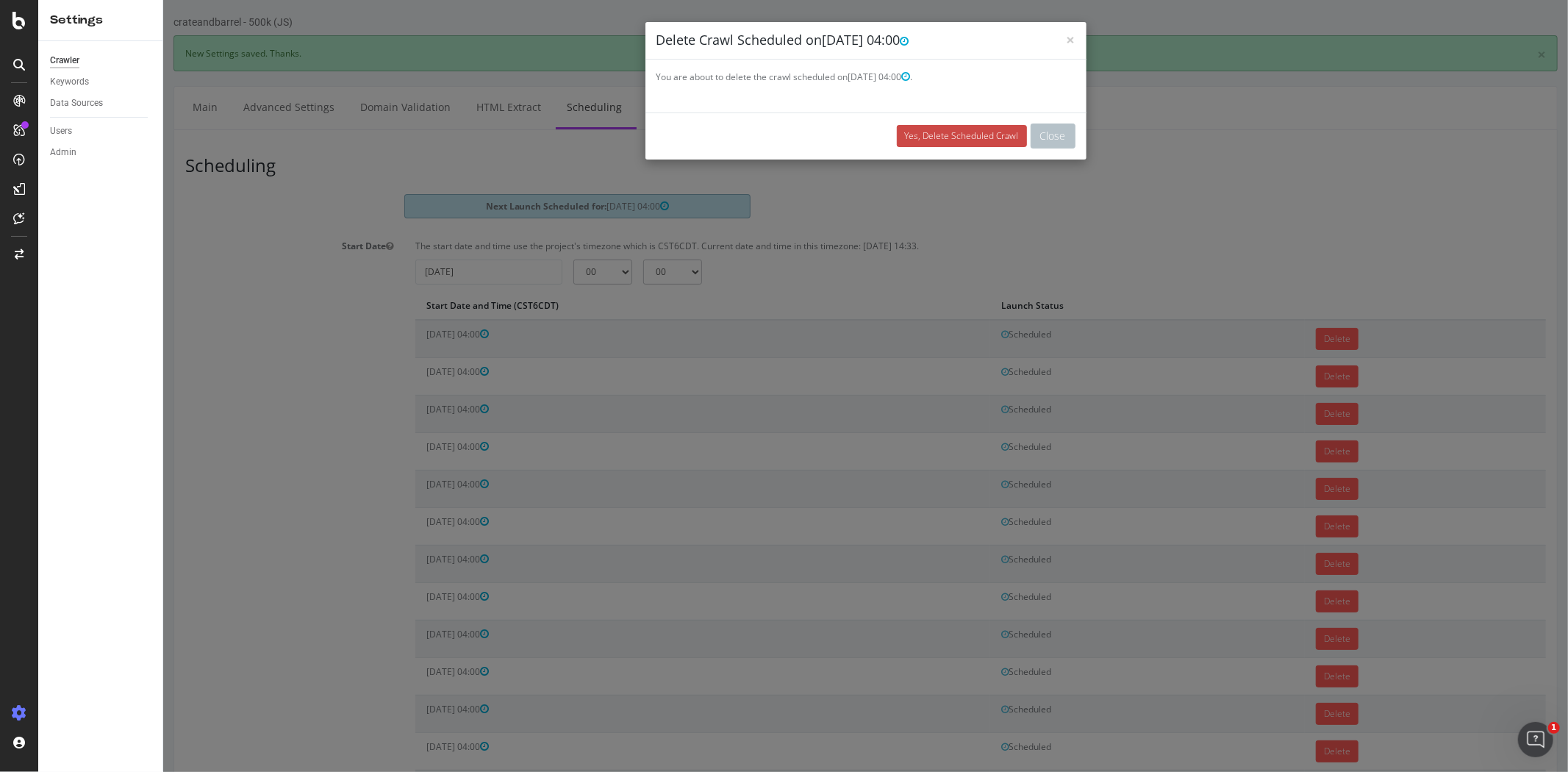
click at [966, 136] on link "Yes, Delete Scheduled Crawl" at bounding box center [961, 136] width 130 height 22
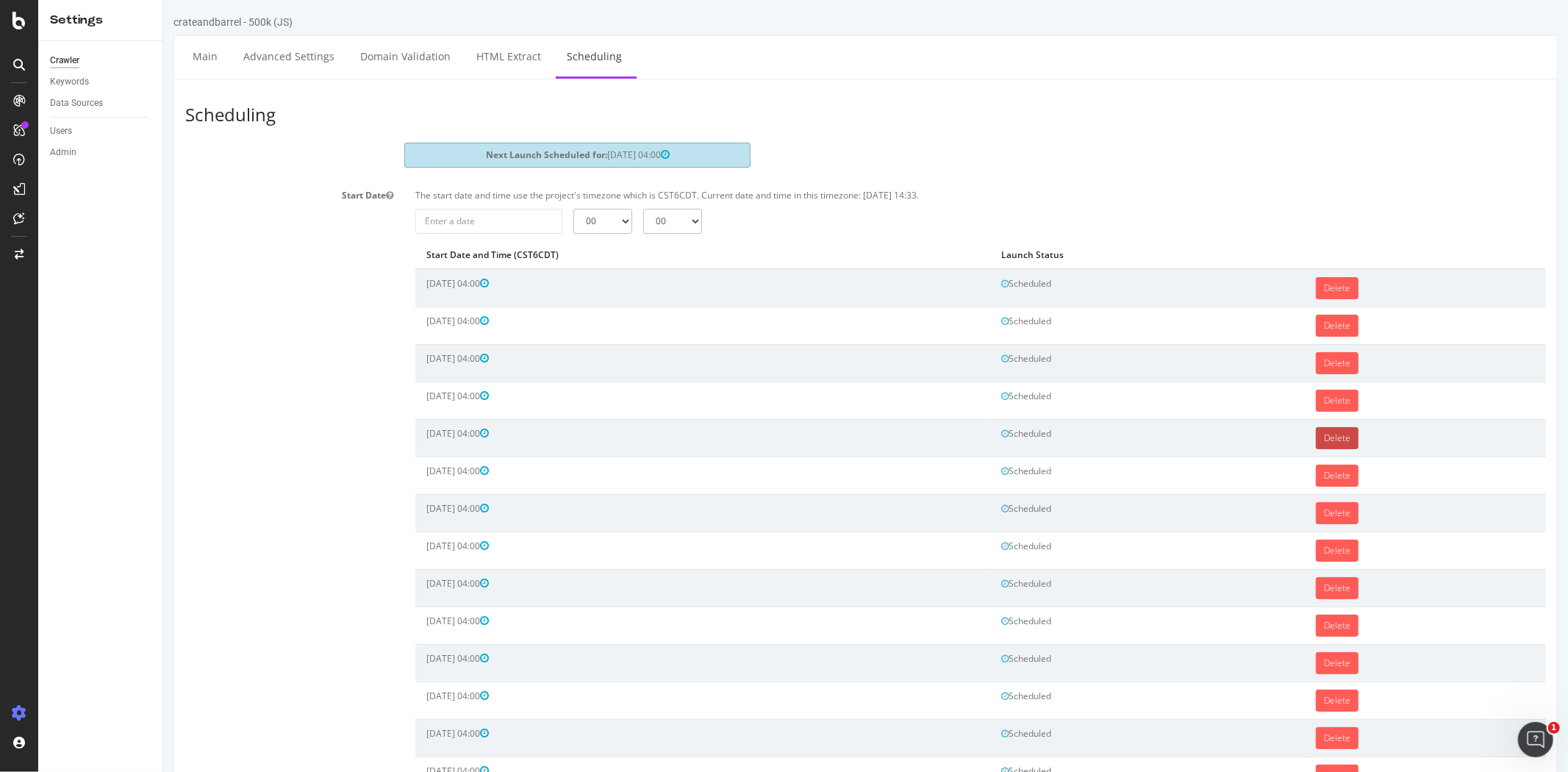
click at [1324, 438] on link "Delete" at bounding box center [1336, 439] width 43 height 22
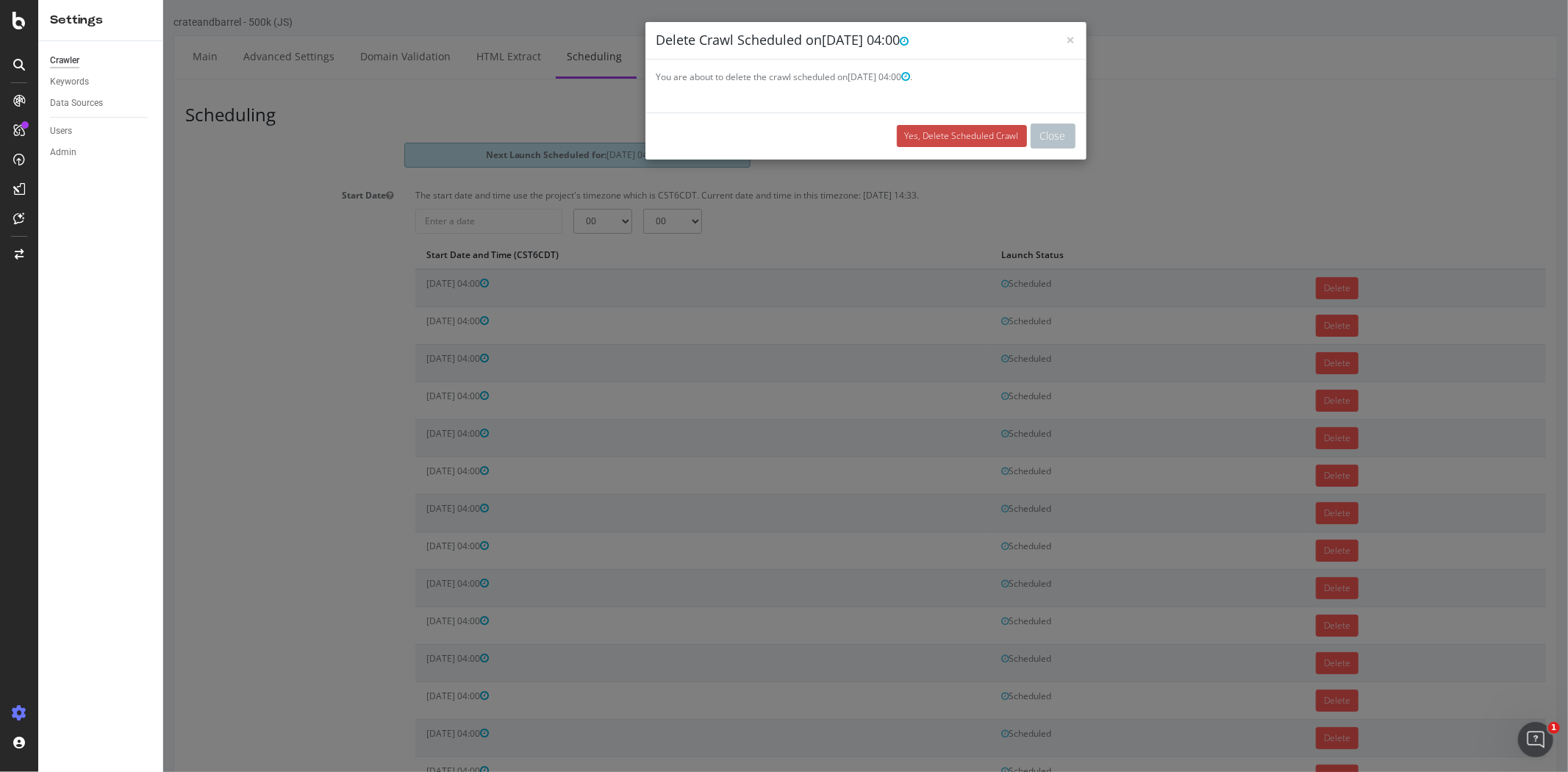
click at [909, 139] on link "Yes, Delete Scheduled Crawl" at bounding box center [961, 136] width 130 height 22
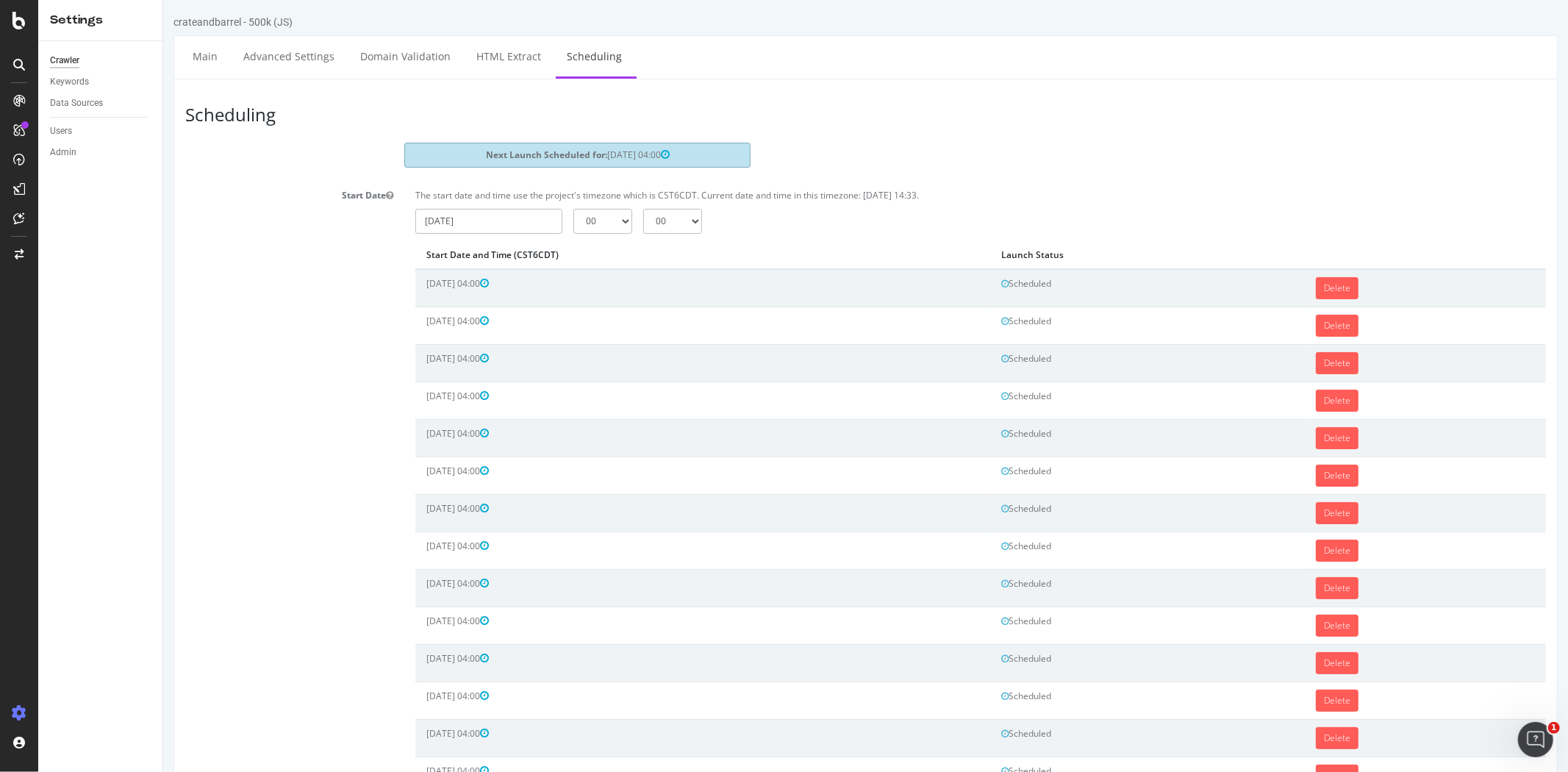
click at [492, 219] on input "2025-09-08" at bounding box center [487, 221] width 147 height 25
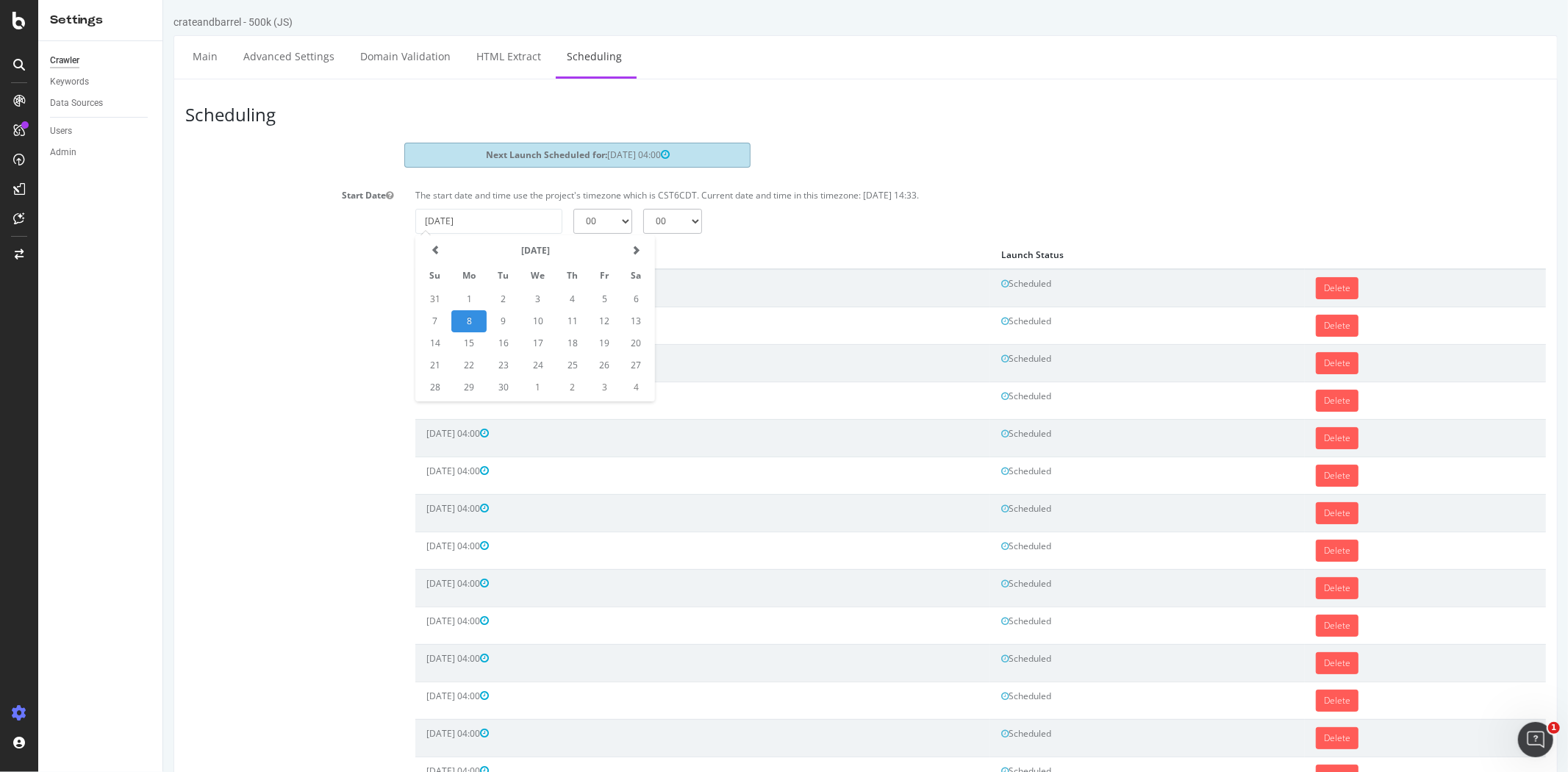
click at [835, 192] on p "The start date and time use the project's timezone which is CST6CDT. Current da…" at bounding box center [979, 196] width 1130 height 12
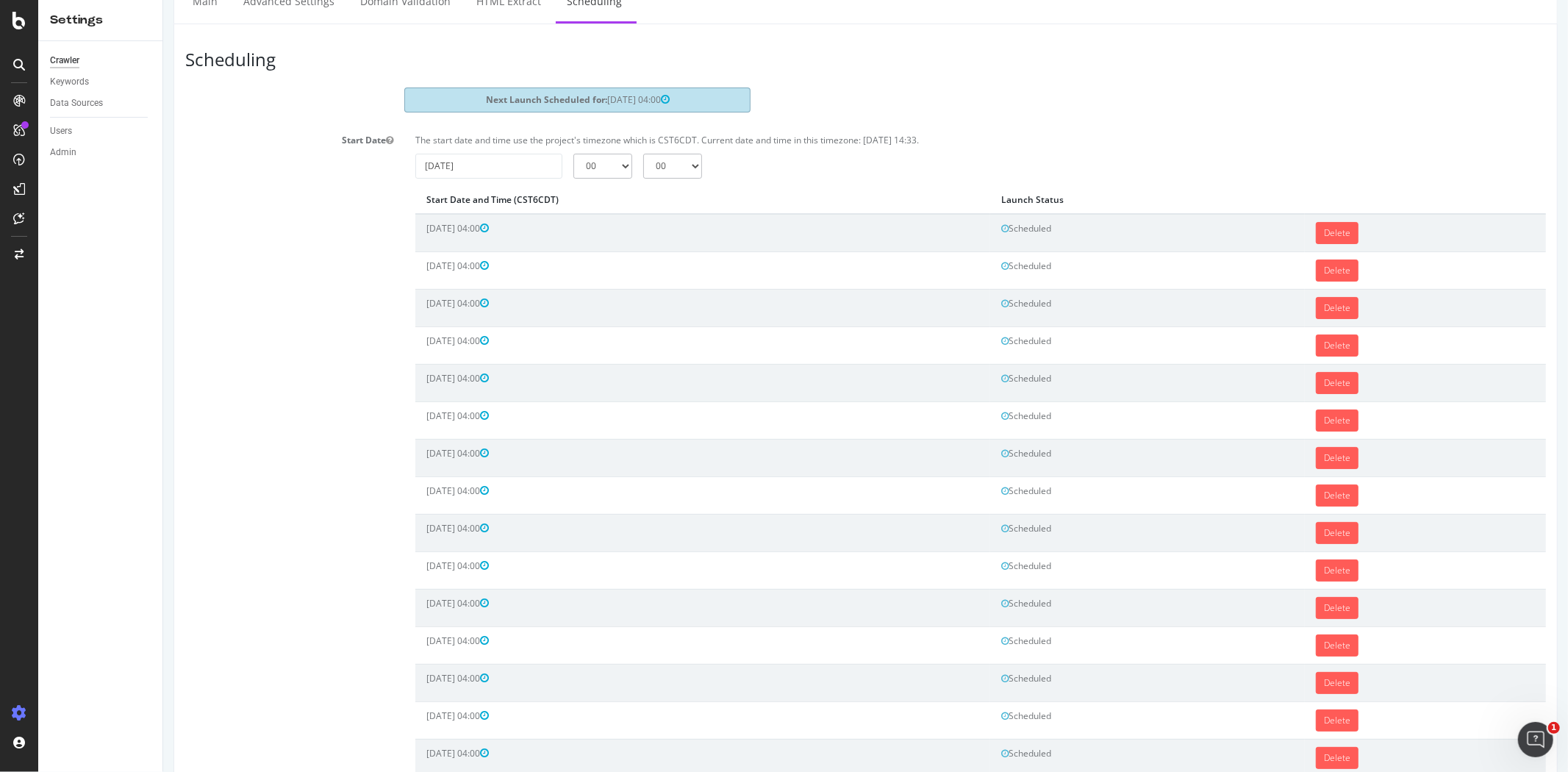
scroll to position [82, 0]
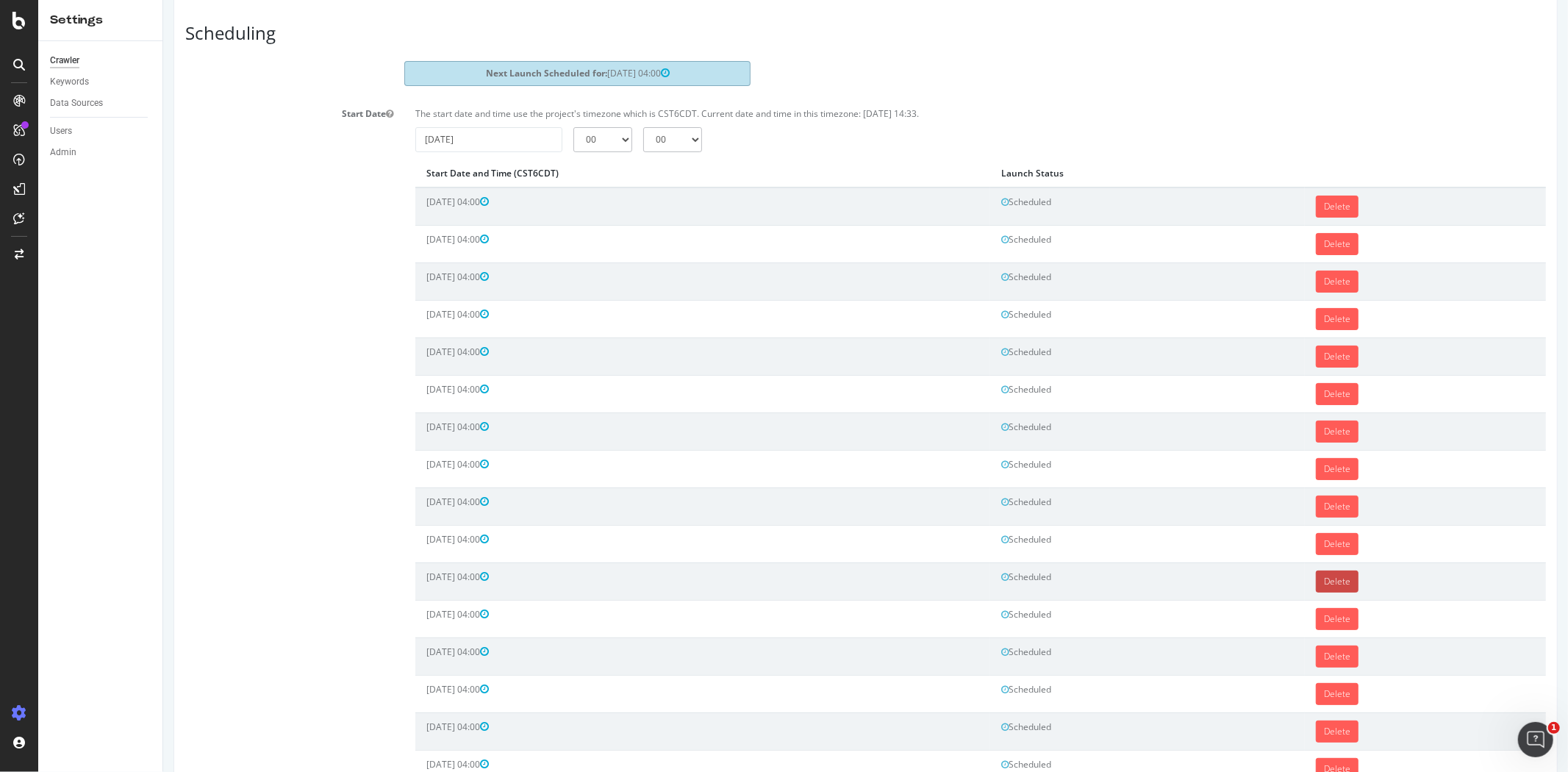
click at [1321, 580] on link "Delete" at bounding box center [1336, 582] width 43 height 22
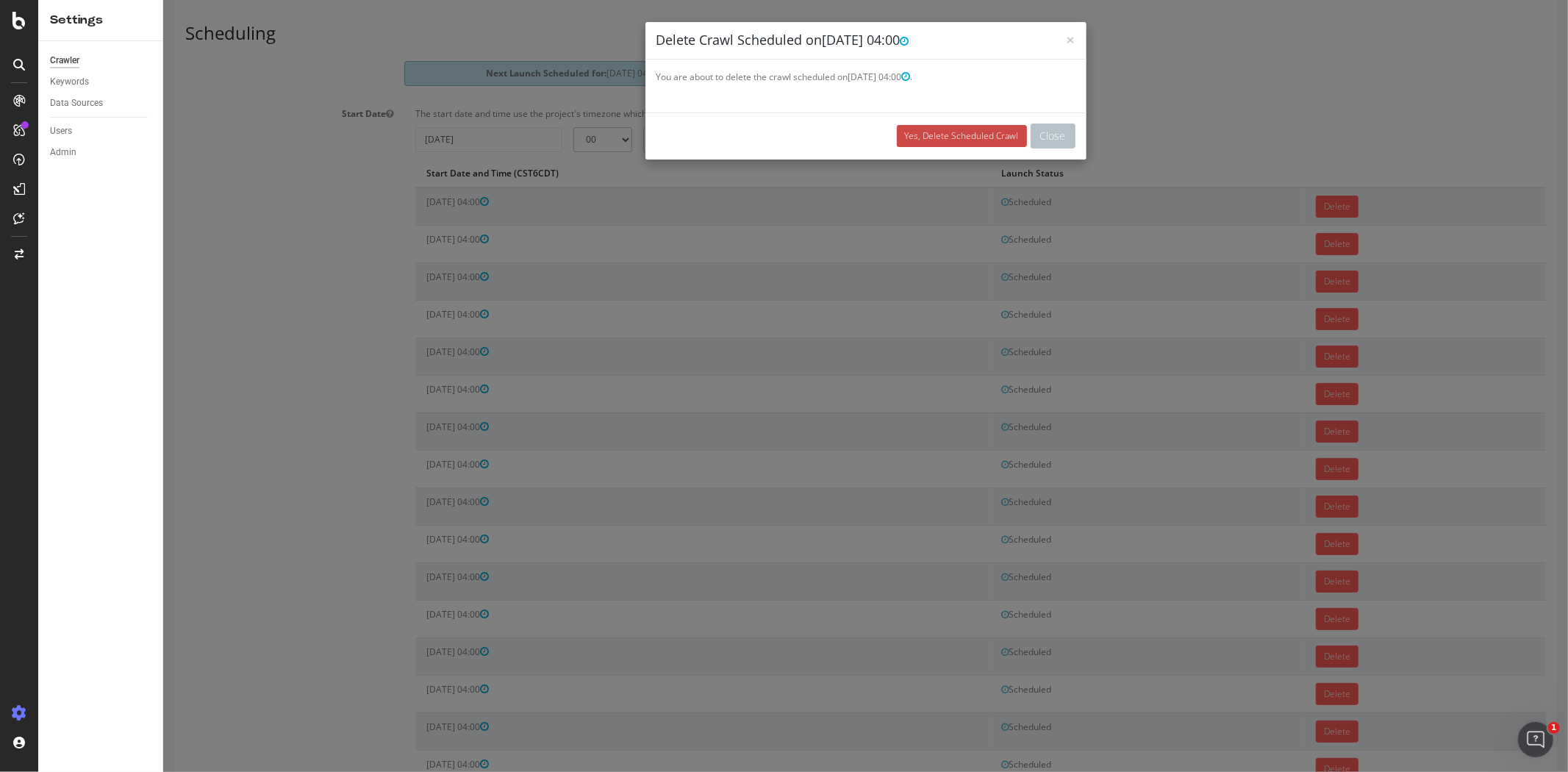
click at [971, 130] on link "Yes, Delete Scheduled Crawl" at bounding box center [961, 136] width 130 height 22
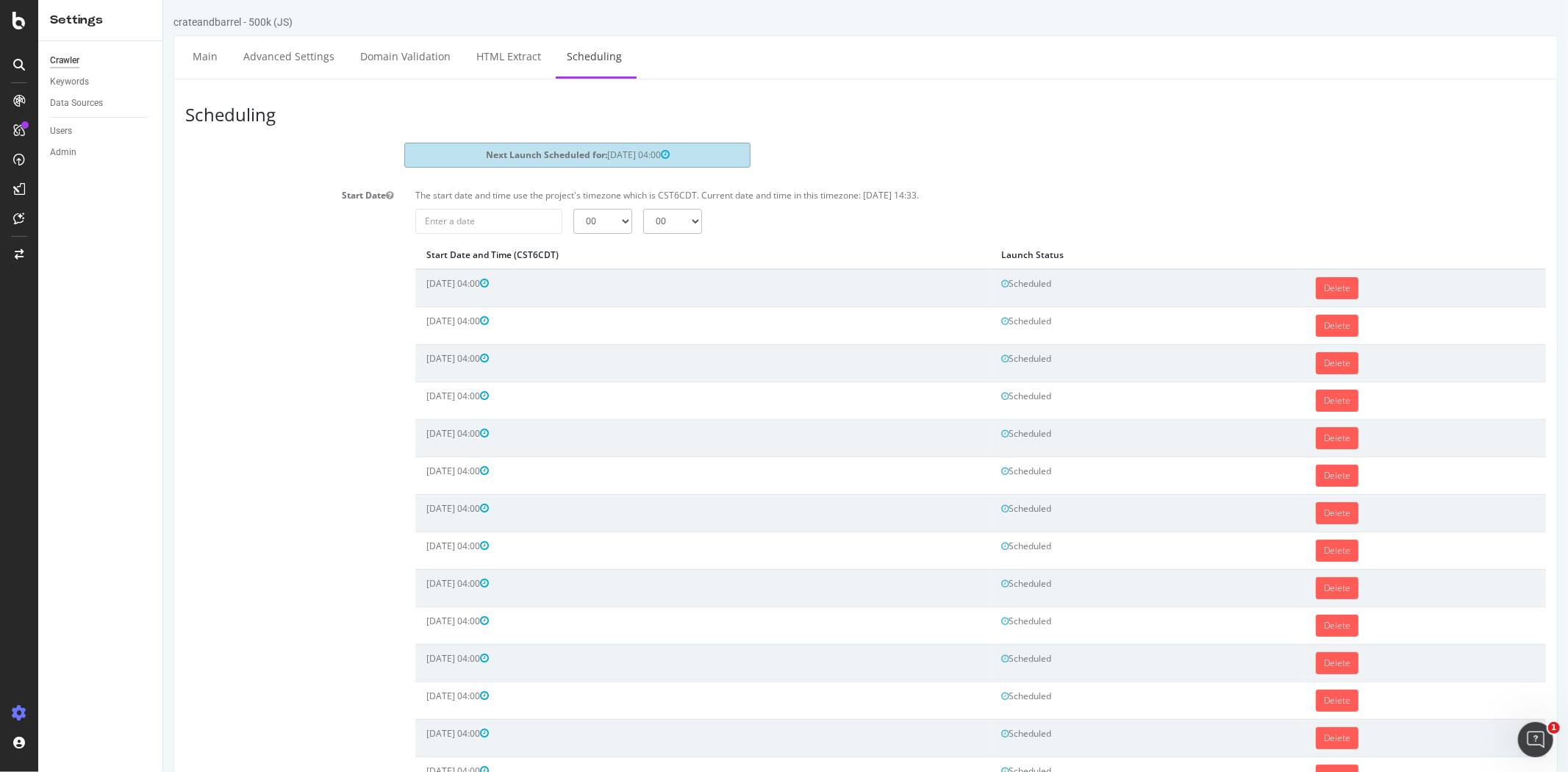
scroll to position [0, 0]
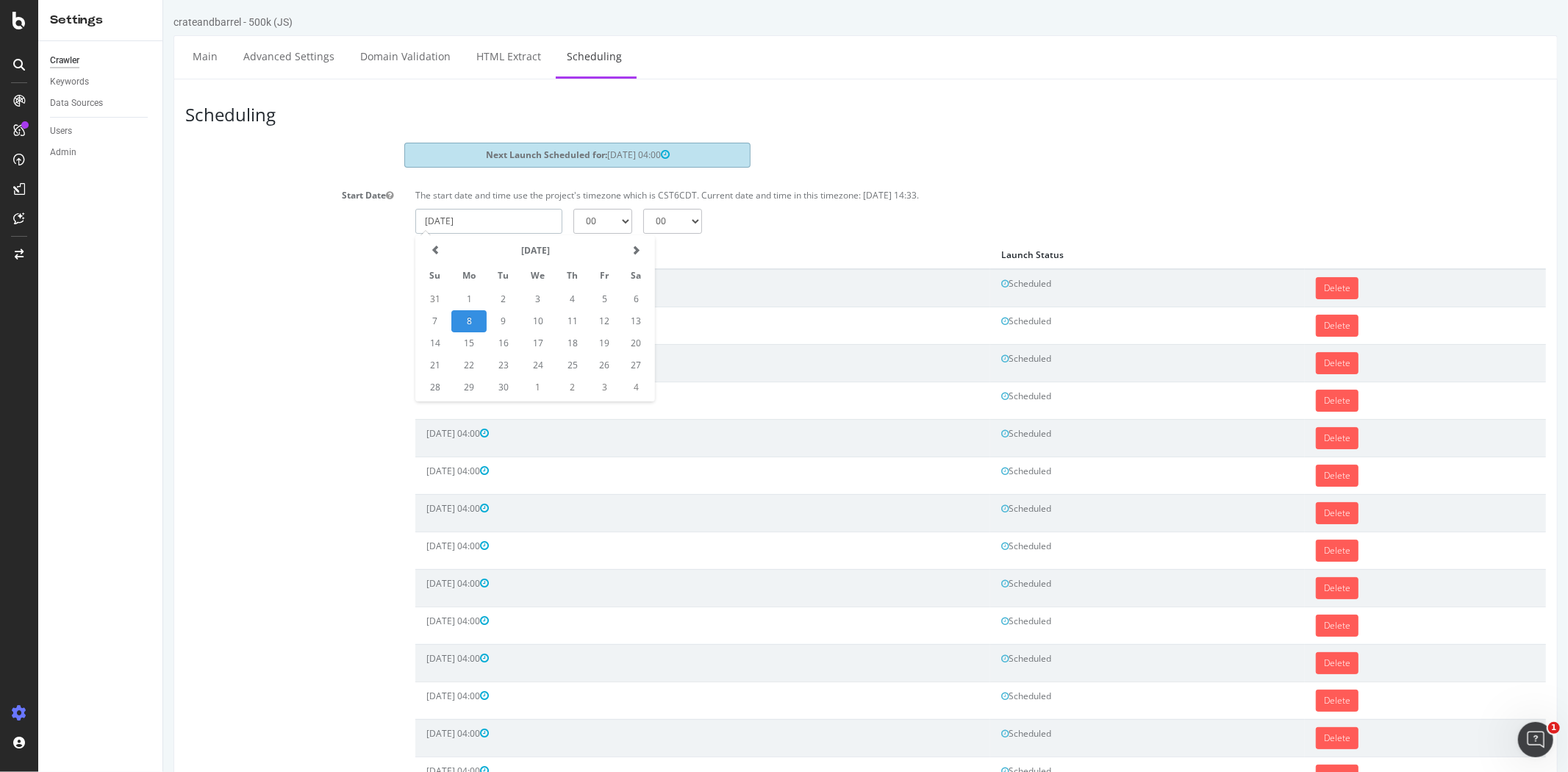
click at [529, 214] on input "2025-09-08" at bounding box center [487, 221] width 147 height 25
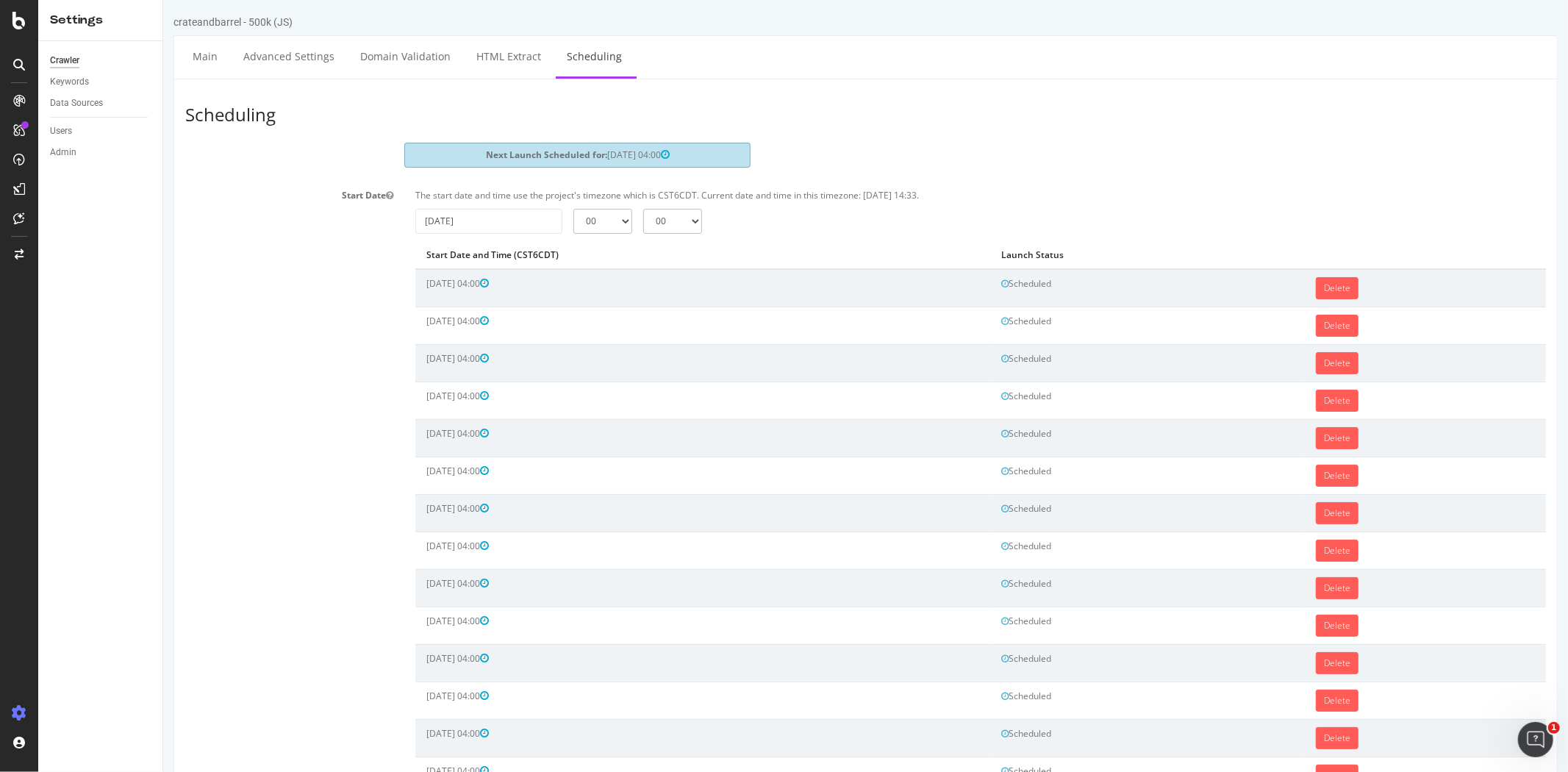
click at [819, 233] on div "The start date and time use the project's timezone which is CST6CDT. Current da…" at bounding box center [979, 759] width 1152 height 1151
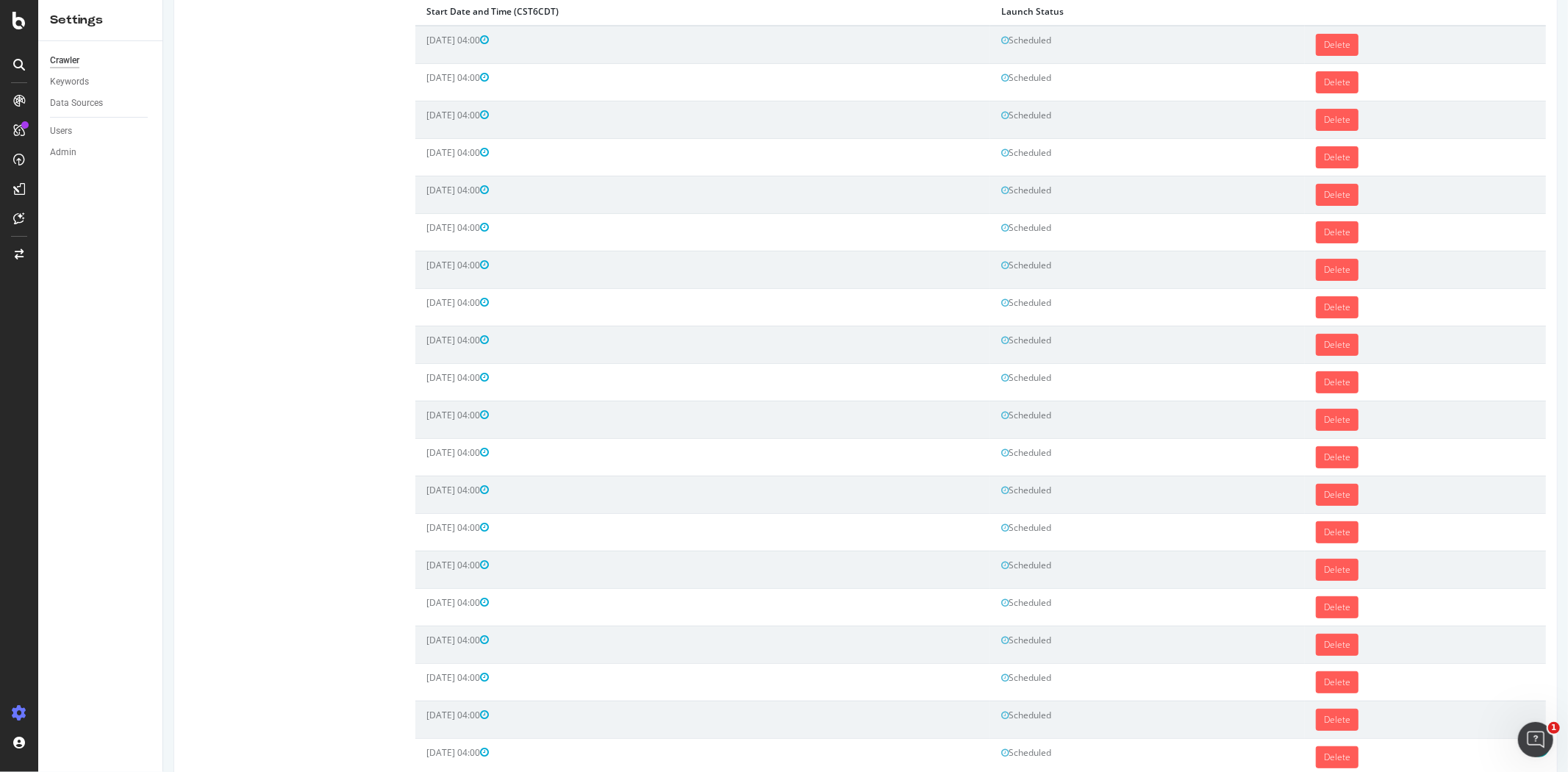
scroll to position [245, 0]
click at [1335, 682] on link "Delete" at bounding box center [1336, 681] width 43 height 22
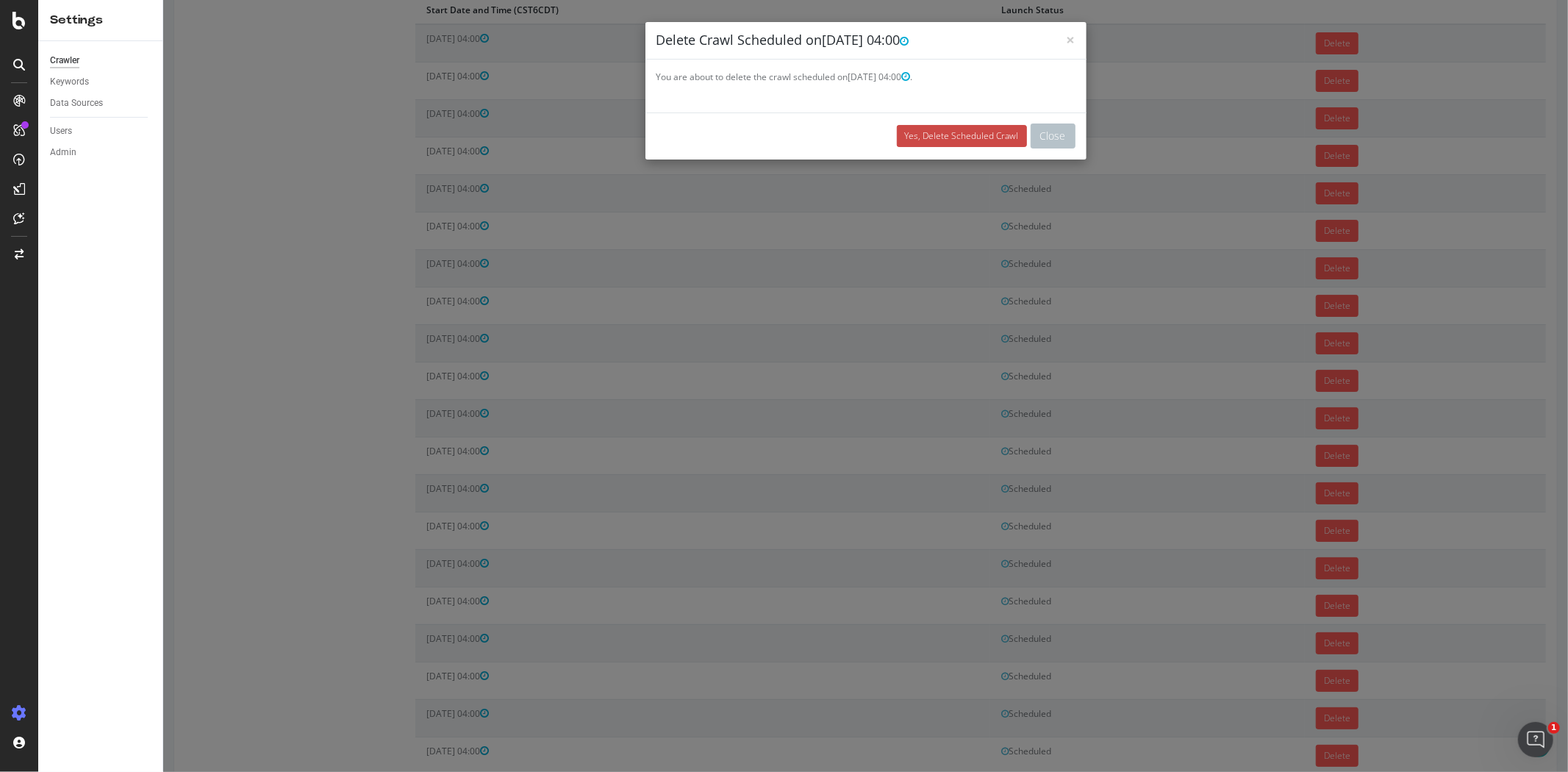
click at [958, 139] on link "Yes, Delete Scheduled Crawl" at bounding box center [961, 136] width 130 height 22
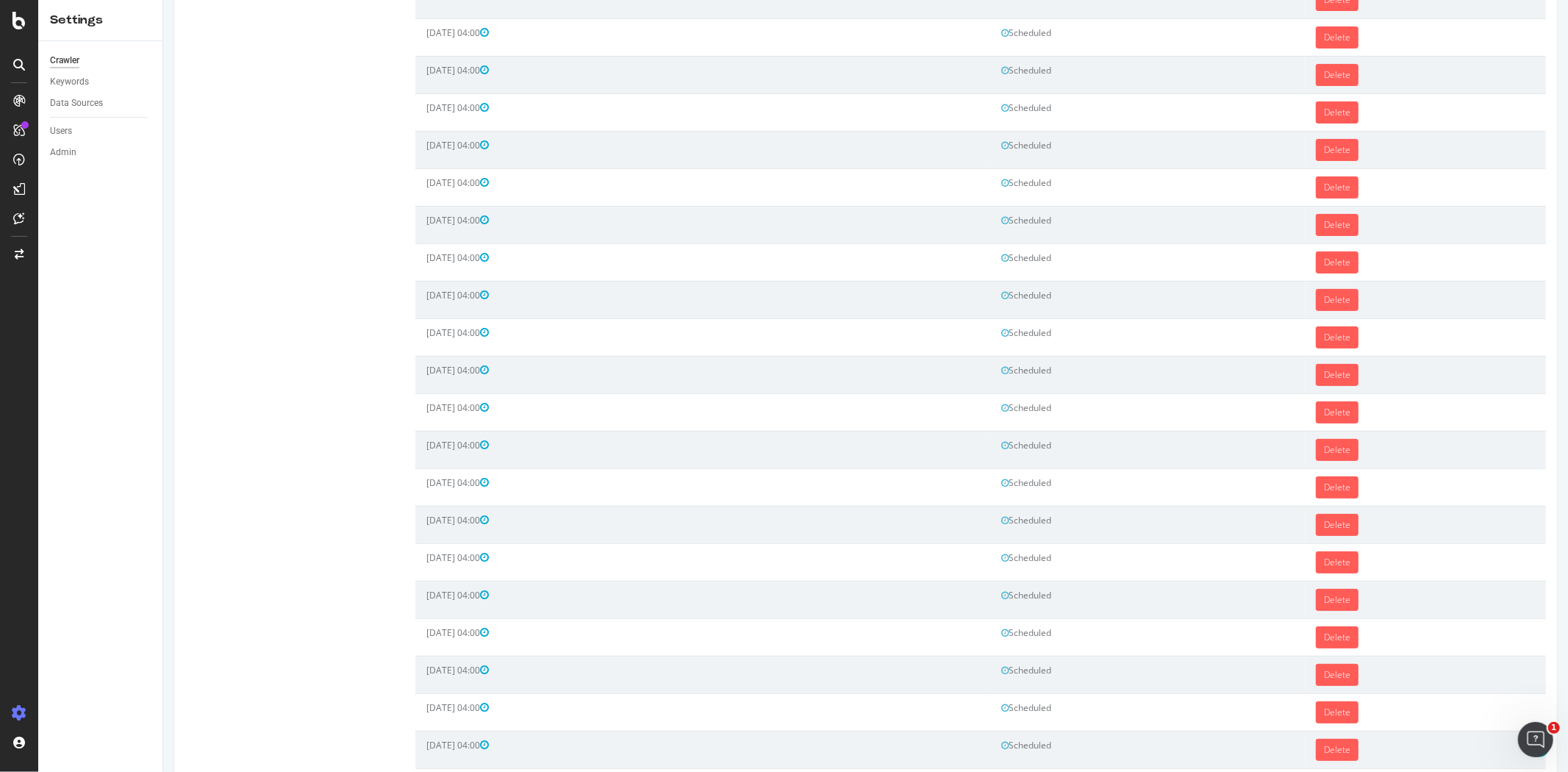
scroll to position [0, 0]
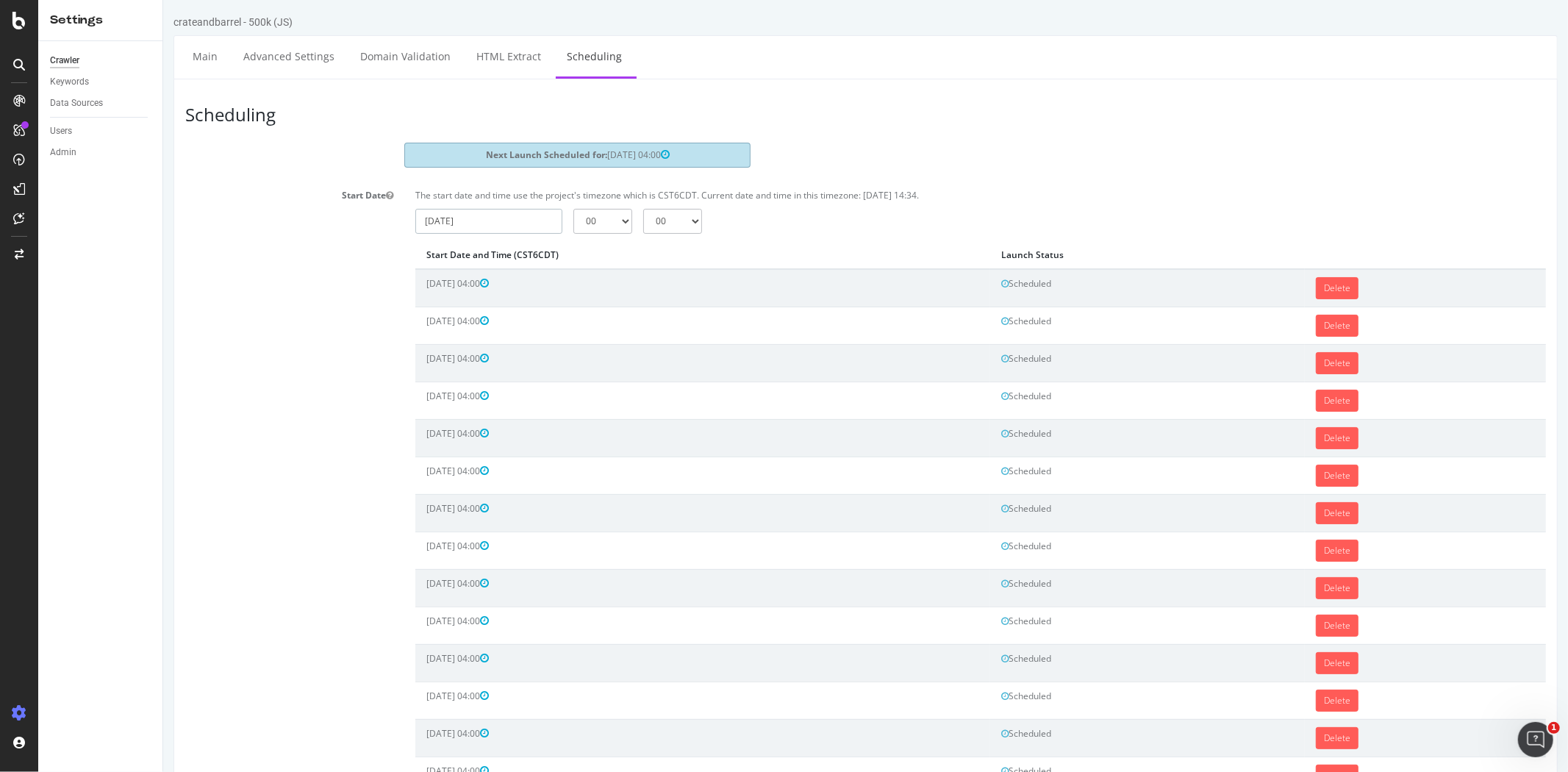
click at [486, 226] on input "2025-09-08" at bounding box center [487, 221] width 147 height 25
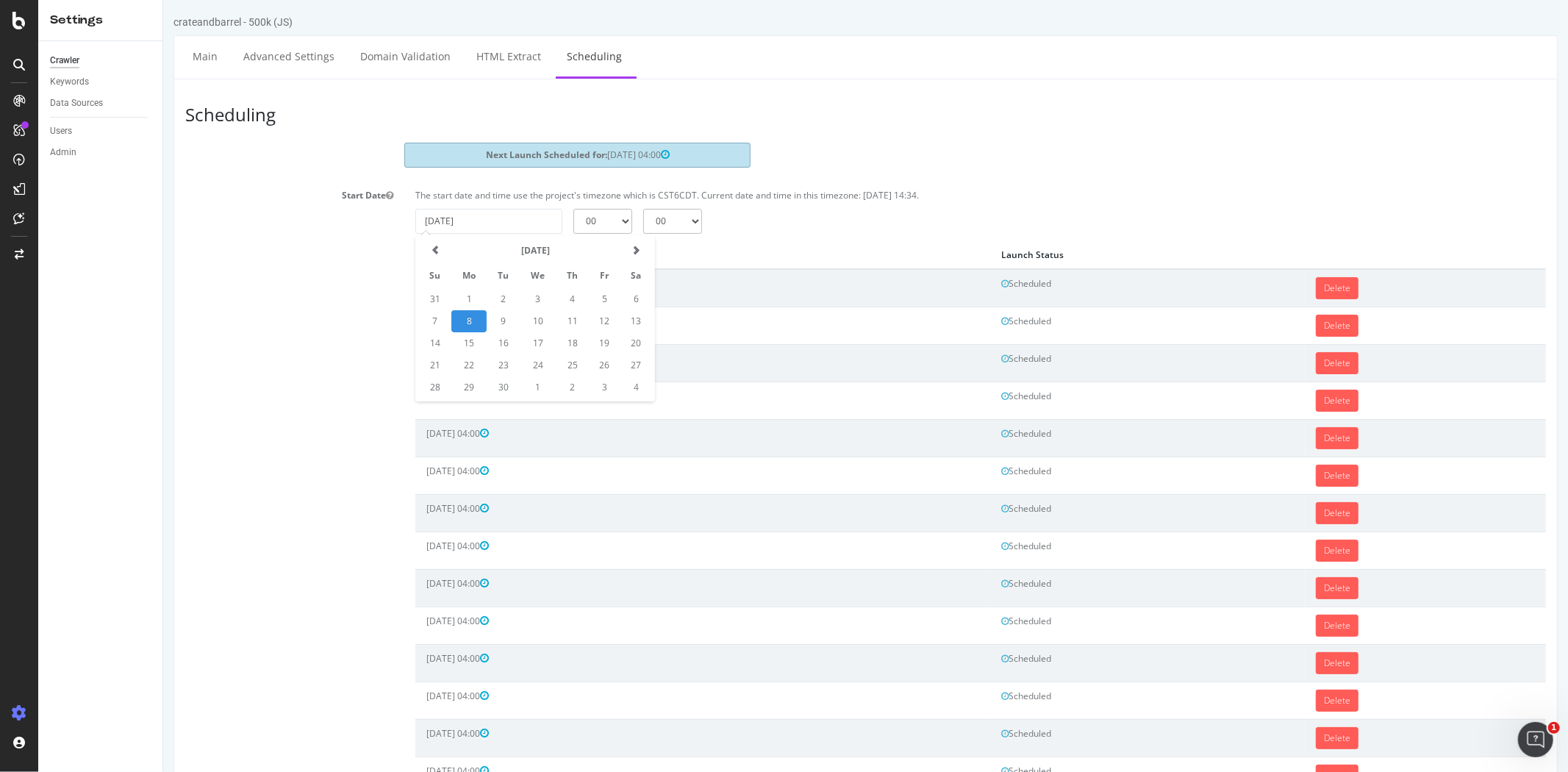
click at [897, 219] on div "2025-09-08 00 01 02 03 04 05 06 07 08 09 10 11 12 13 14 15 16 17 18 19 20 21 22…" at bounding box center [979, 221] width 1145 height 25
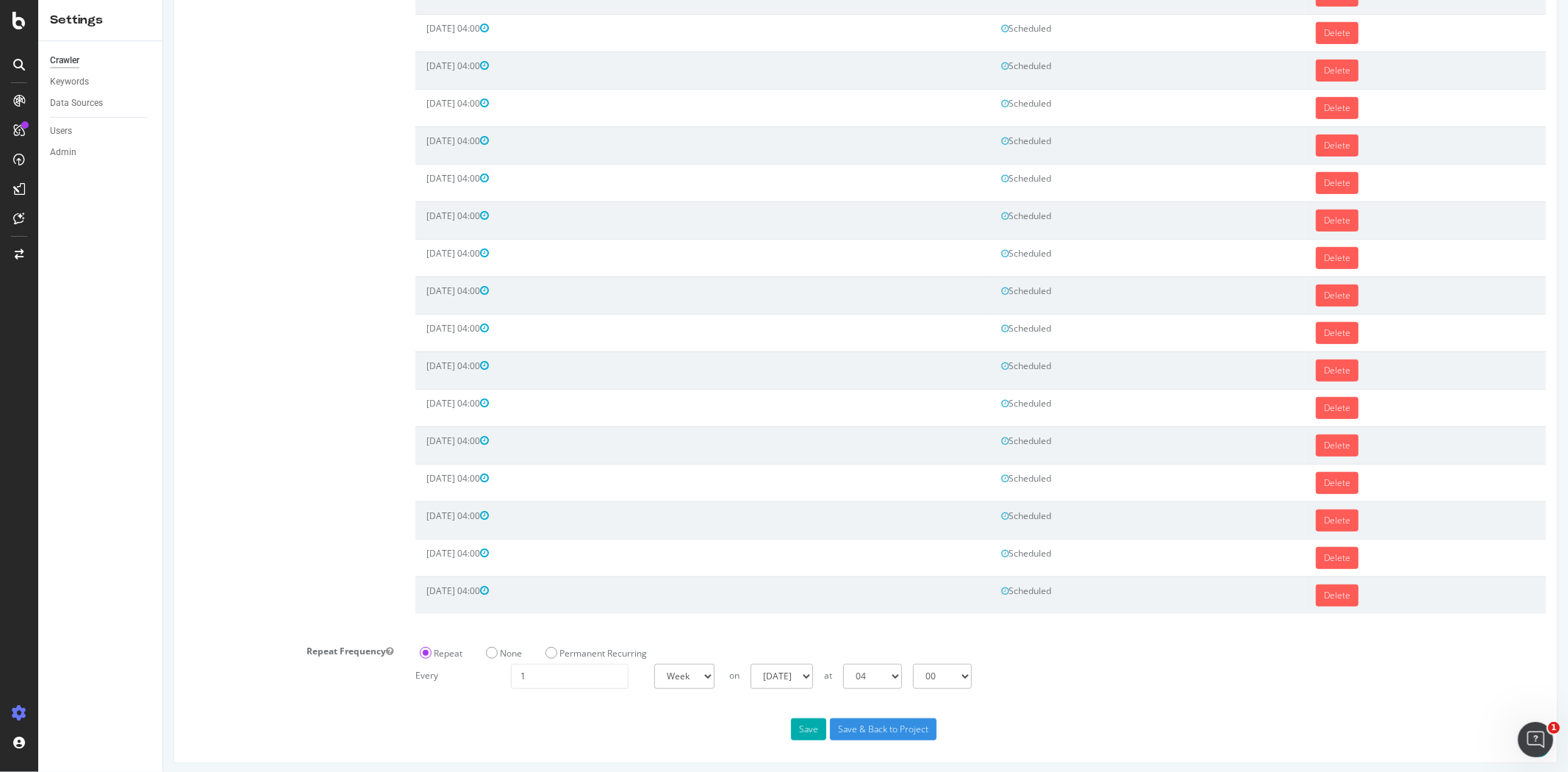
scroll to position [679, 0]
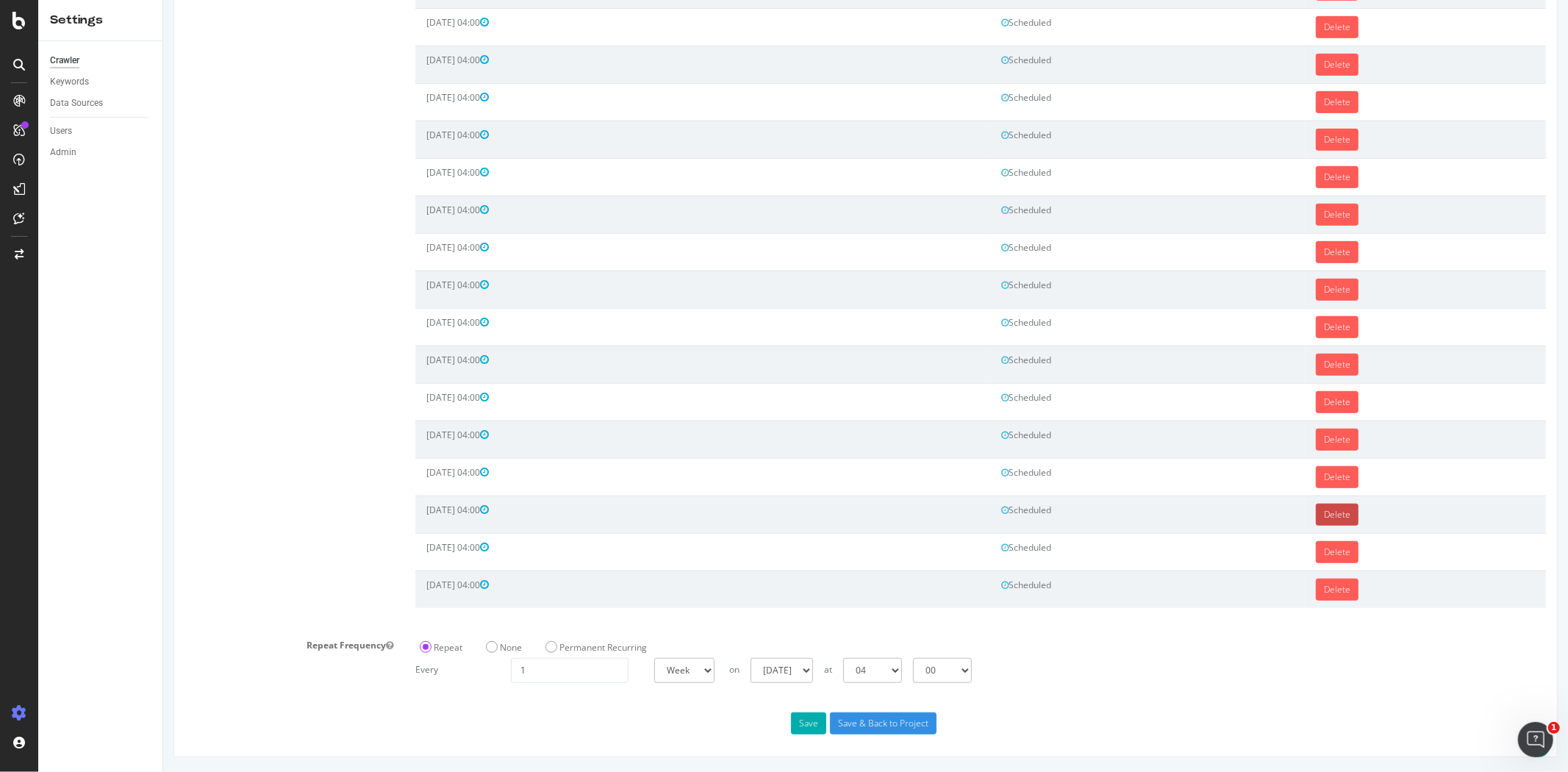
click at [1315, 506] on link "Delete" at bounding box center [1336, 515] width 43 height 22
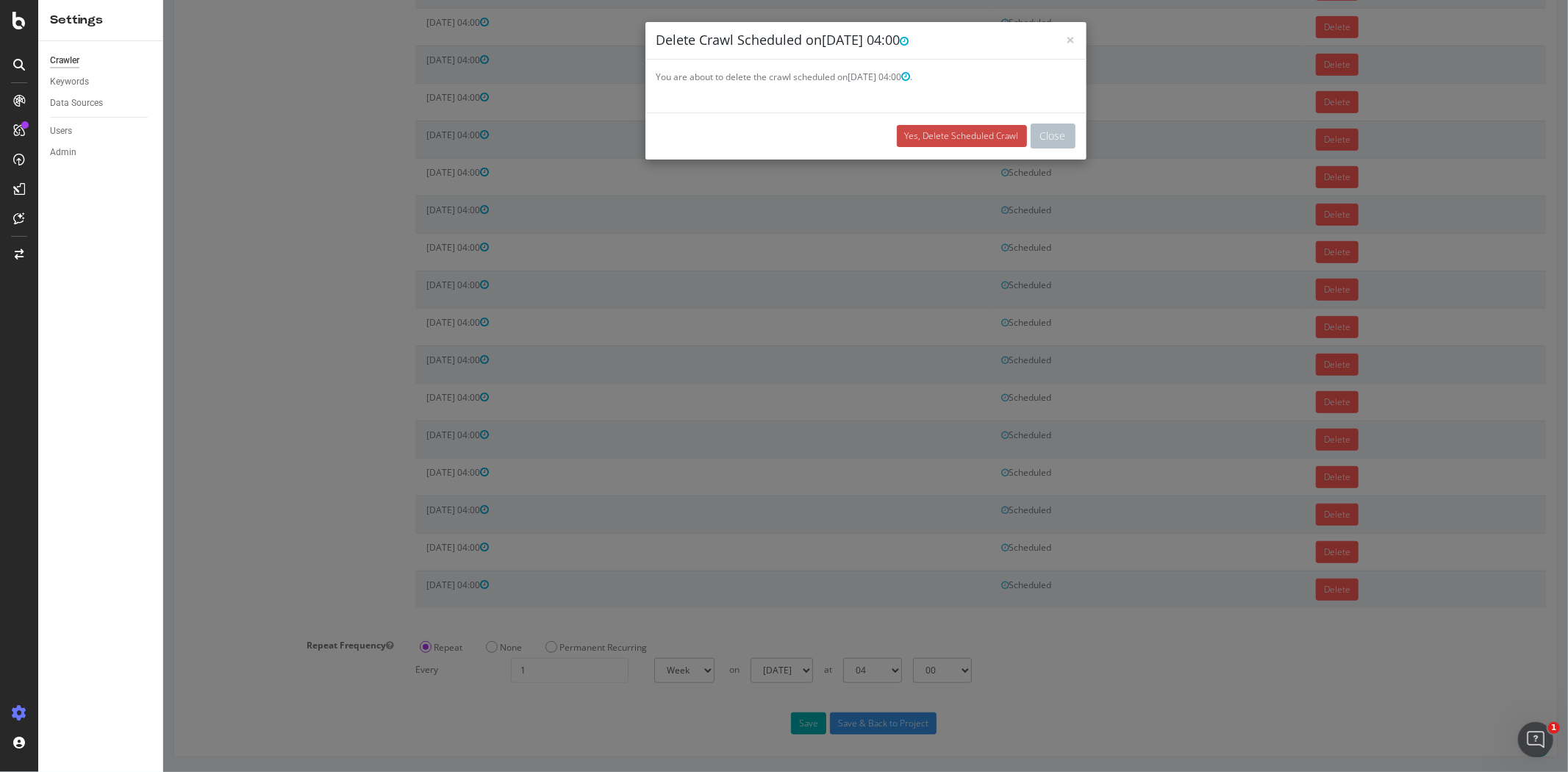
click at [976, 131] on link "Yes, Delete Scheduled Crawl" at bounding box center [961, 136] width 130 height 22
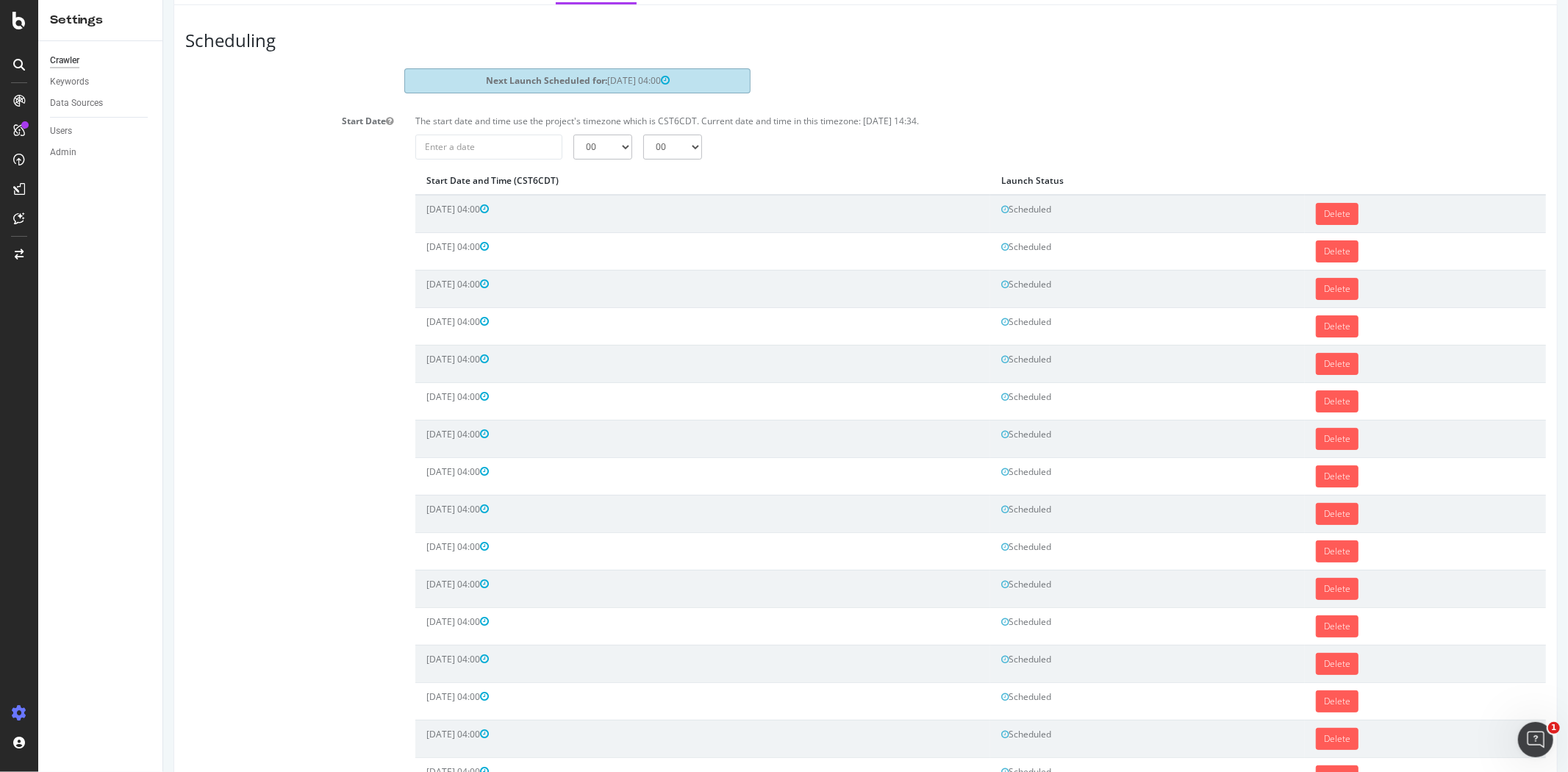
scroll to position [0, 0]
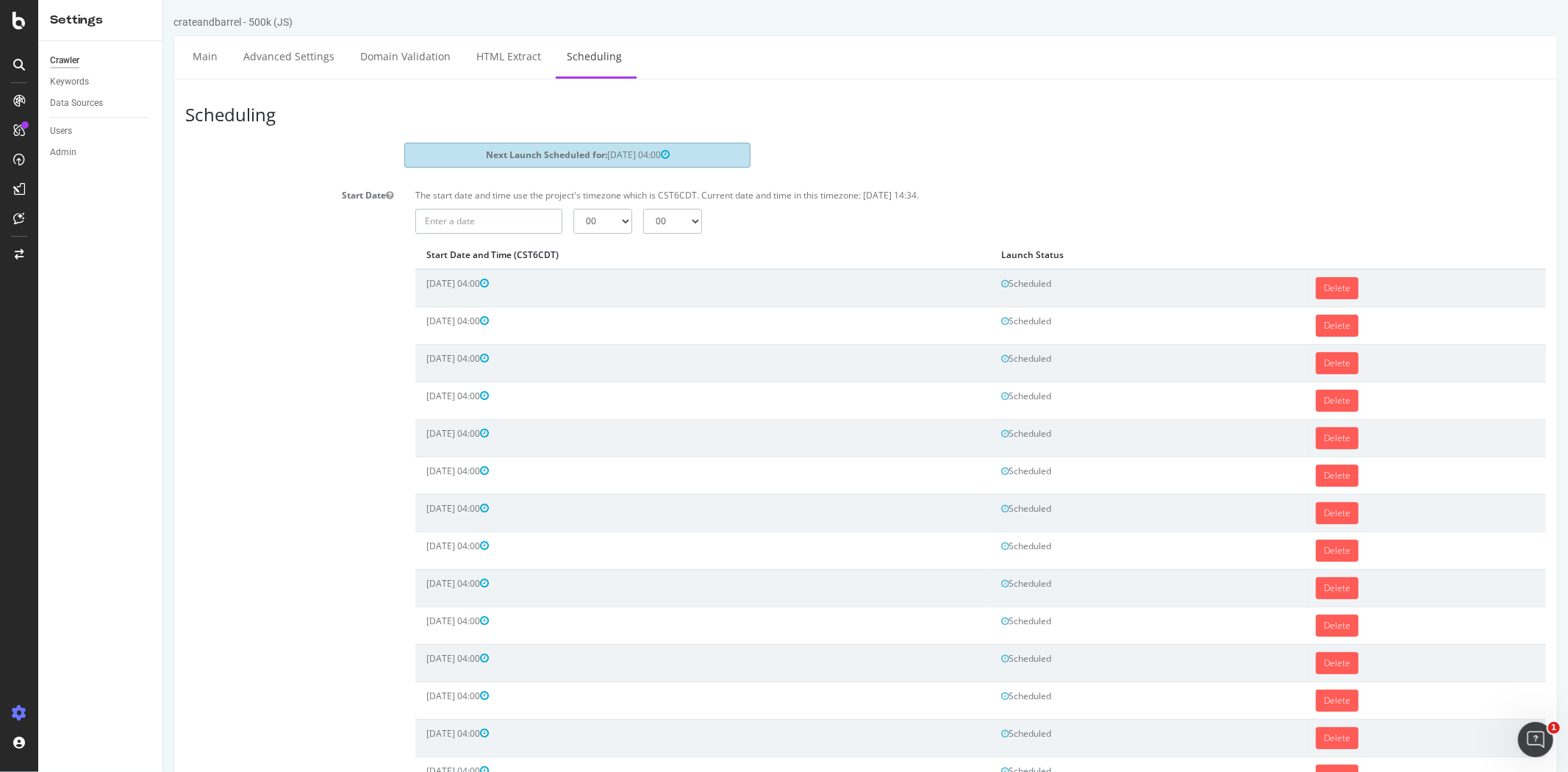
click at [512, 228] on input "text" at bounding box center [487, 221] width 147 height 25
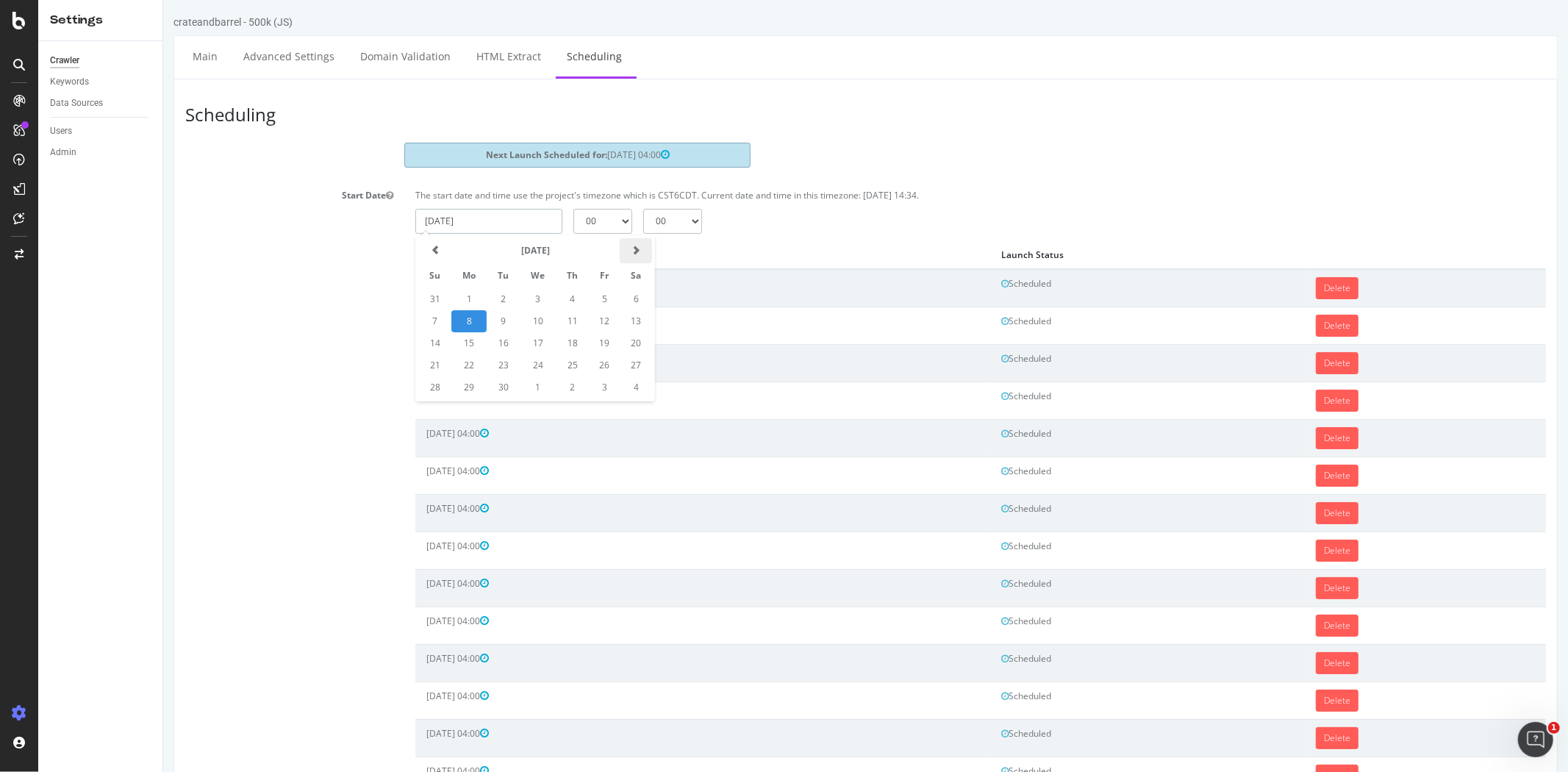
click at [638, 258] on th at bounding box center [635, 251] width 33 height 25
click at [497, 313] on td "7" at bounding box center [502, 321] width 33 height 22
type input "2025-10-07"
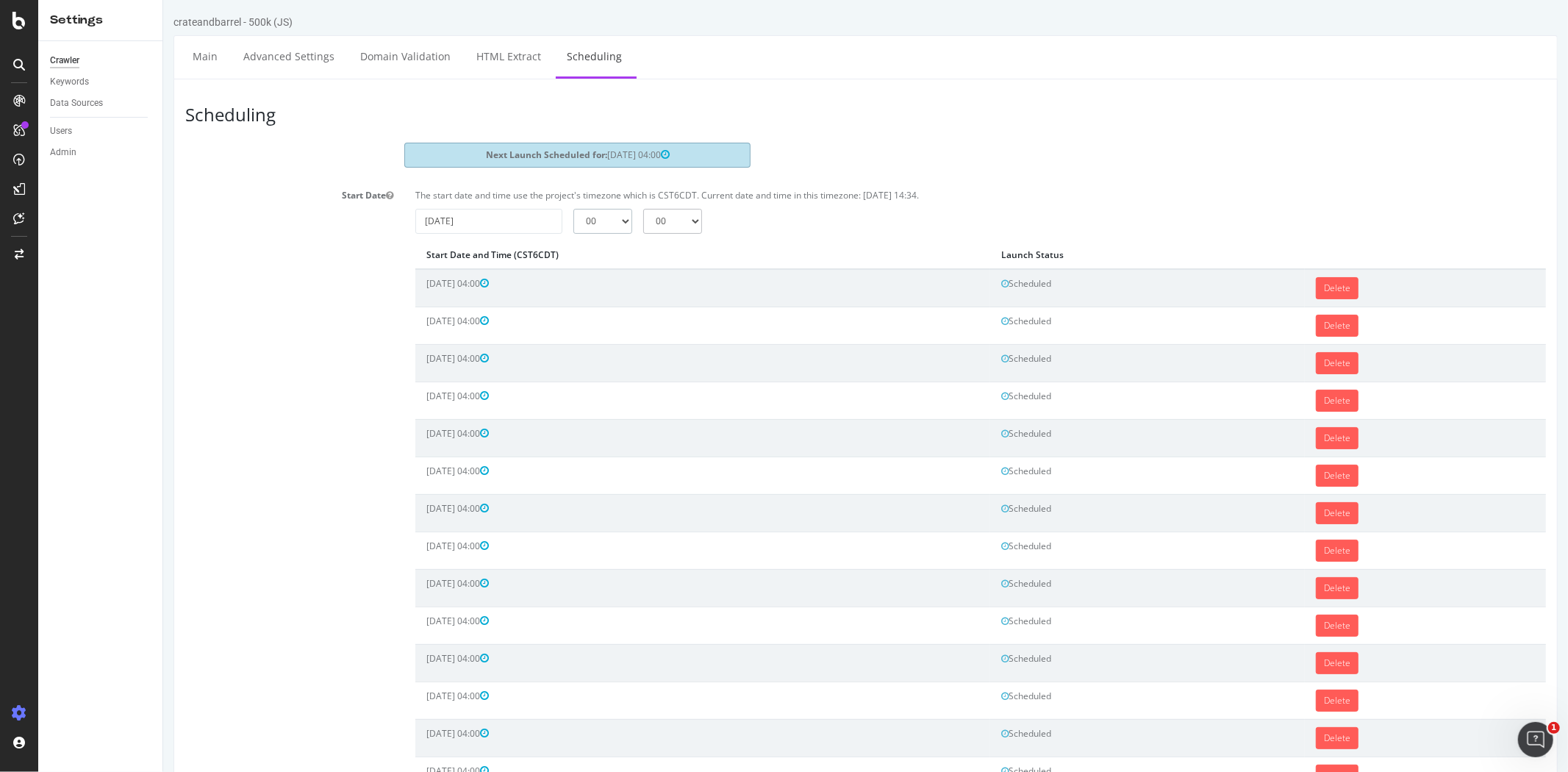
click at [615, 231] on select "00 01 02 03 04 05 06 07 08 09 10 11 12 13 14 15 16 17 18 19 20 21 22 23" at bounding box center [602, 221] width 59 height 25
select select "4"
click at [572, 209] on select "00 01 02 03 04 05 06 07 08 09 10 11 12 13 14 15 16 17 18 19 20 21 22 23" at bounding box center [602, 221] width 59 height 25
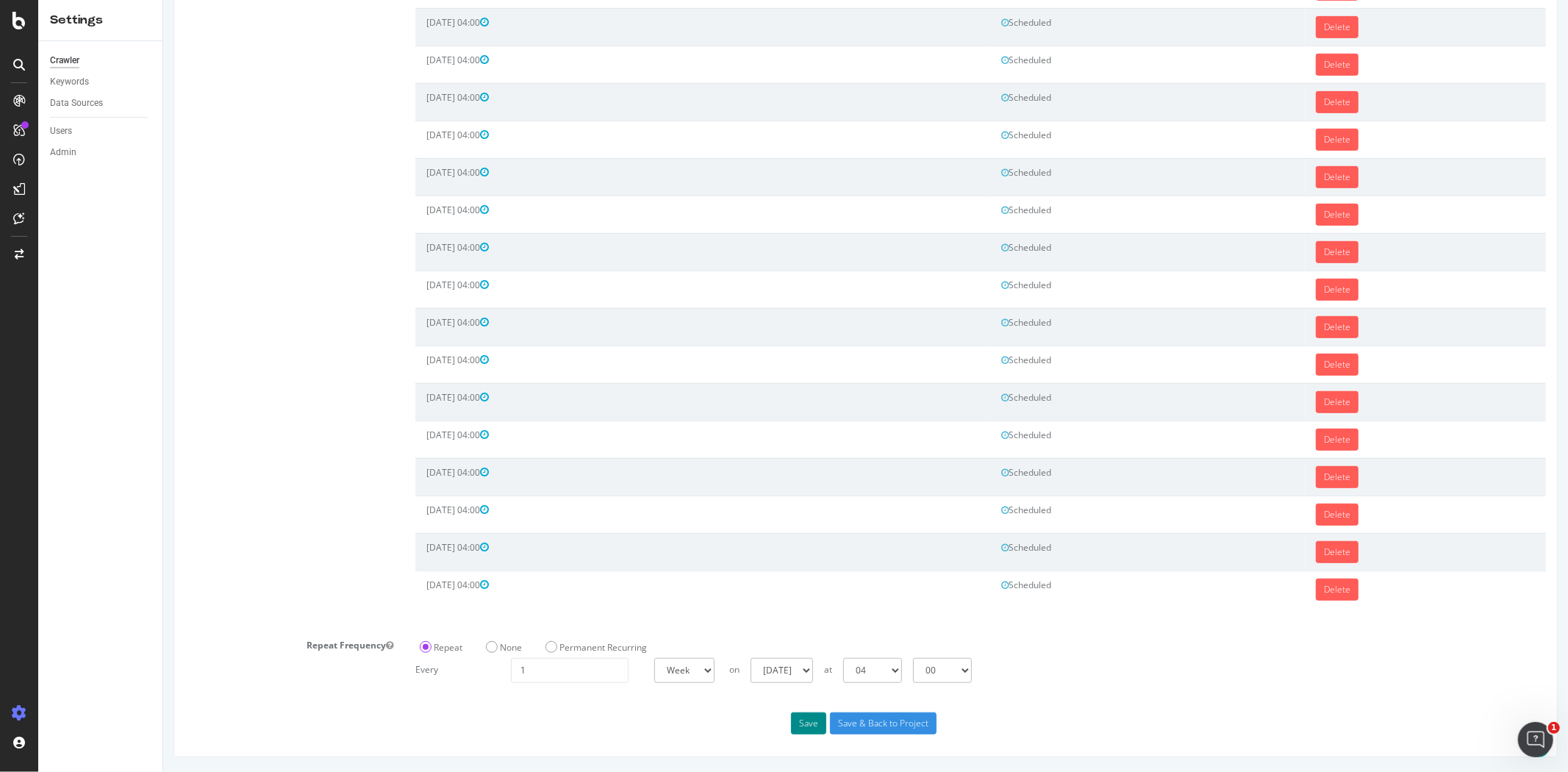
click at [790, 721] on button "Save" at bounding box center [807, 724] width 35 height 22
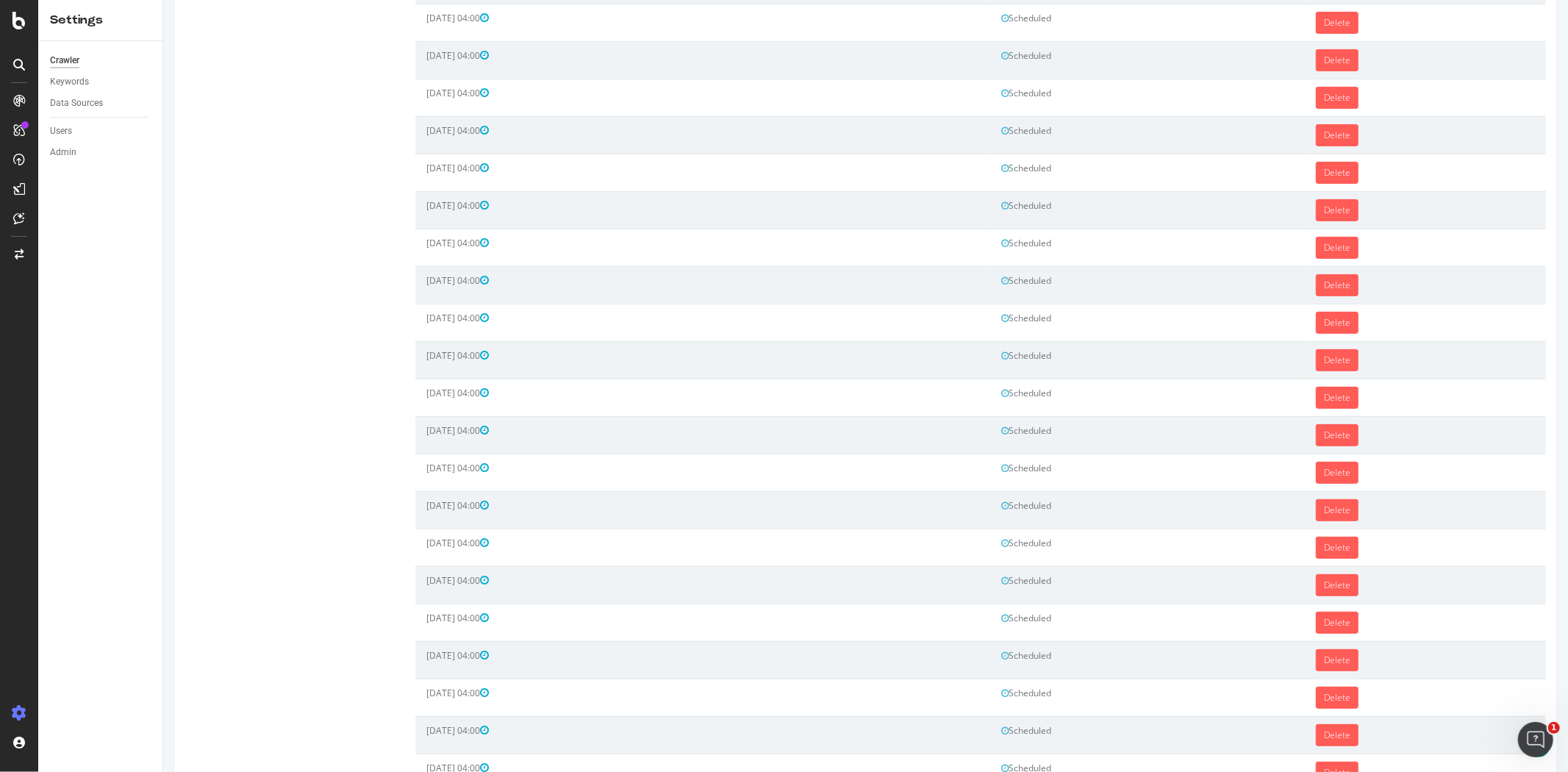
scroll to position [151, 0]
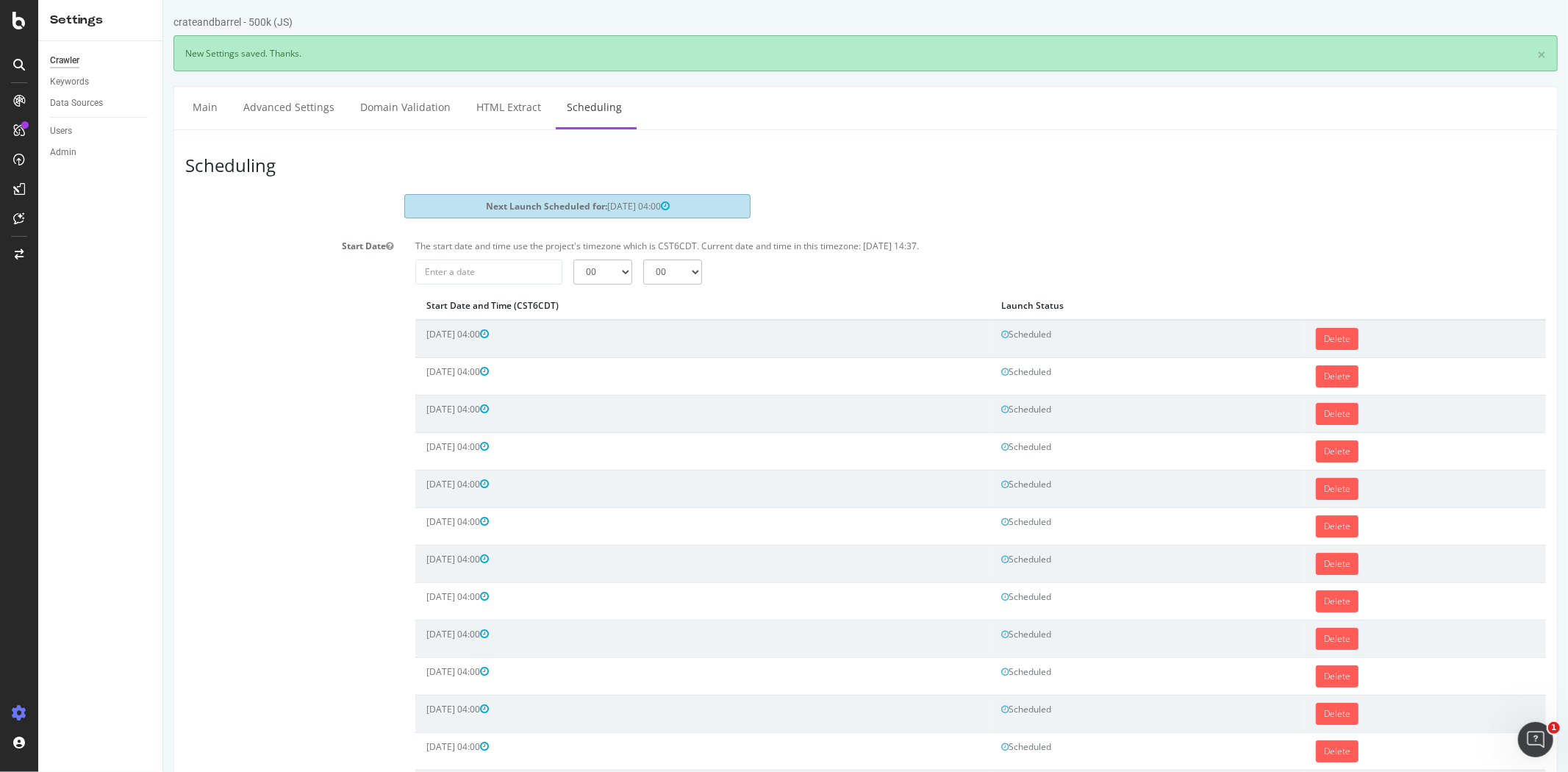
click at [519, 278] on input "2025-09-08" at bounding box center [487, 272] width 147 height 25
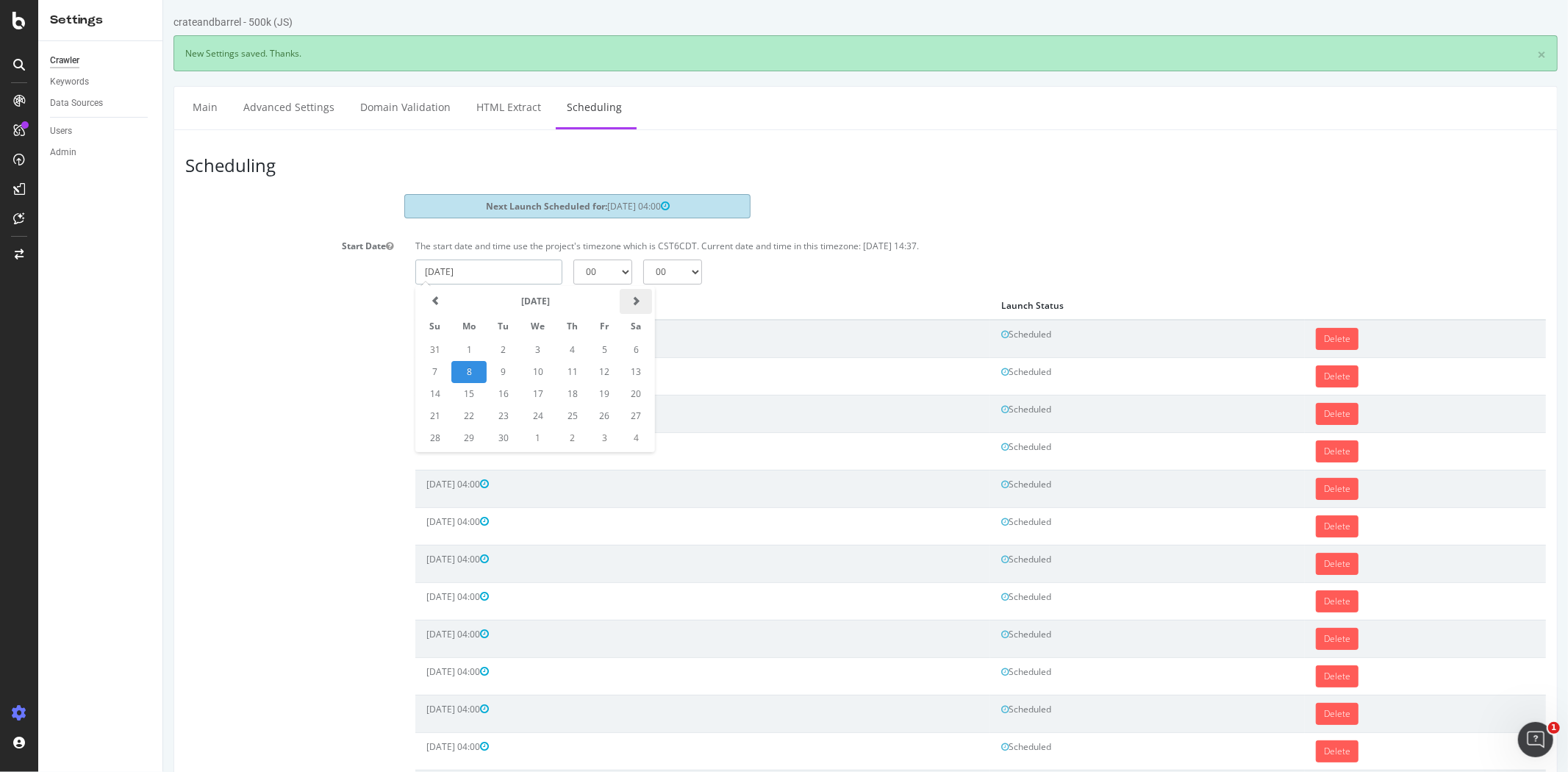
click at [631, 299] on span at bounding box center [635, 300] width 9 height 9
click at [532, 368] on td "8" at bounding box center [537, 372] width 36 height 22
type input "2025-10-08"
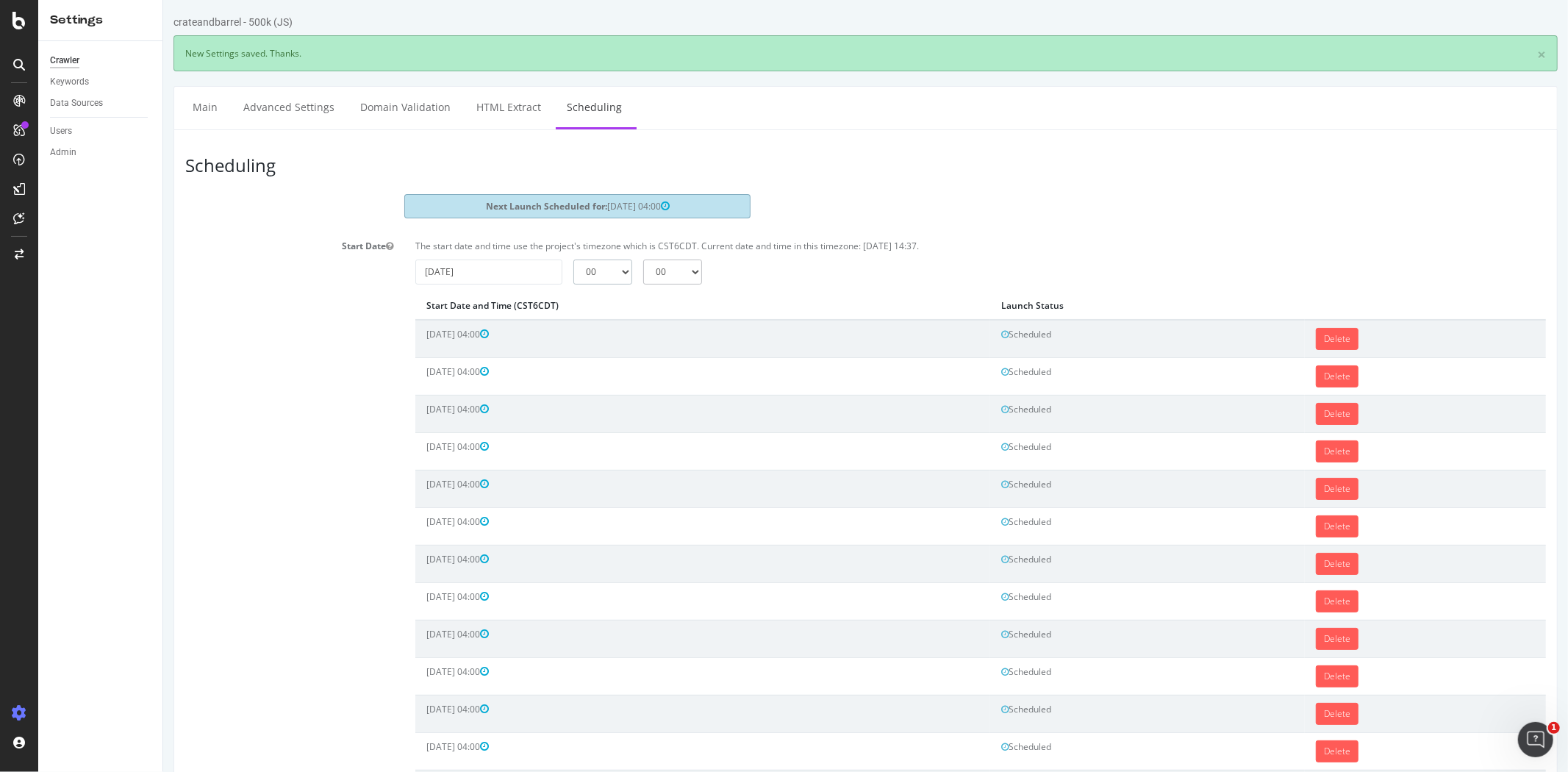
click at [602, 275] on select "00 01 02 03 04 05 06 07 08 09 10 11 12 13 14 15 16 17 18 19 20 21 22 23" at bounding box center [602, 272] width 59 height 25
select select "4"
click at [572, 259] on select "00 01 02 03 04 05 06 07 08 09 10 11 12 13 14 15 16 17 18 19 20 21 22 23" at bounding box center [602, 272] width 59 height 25
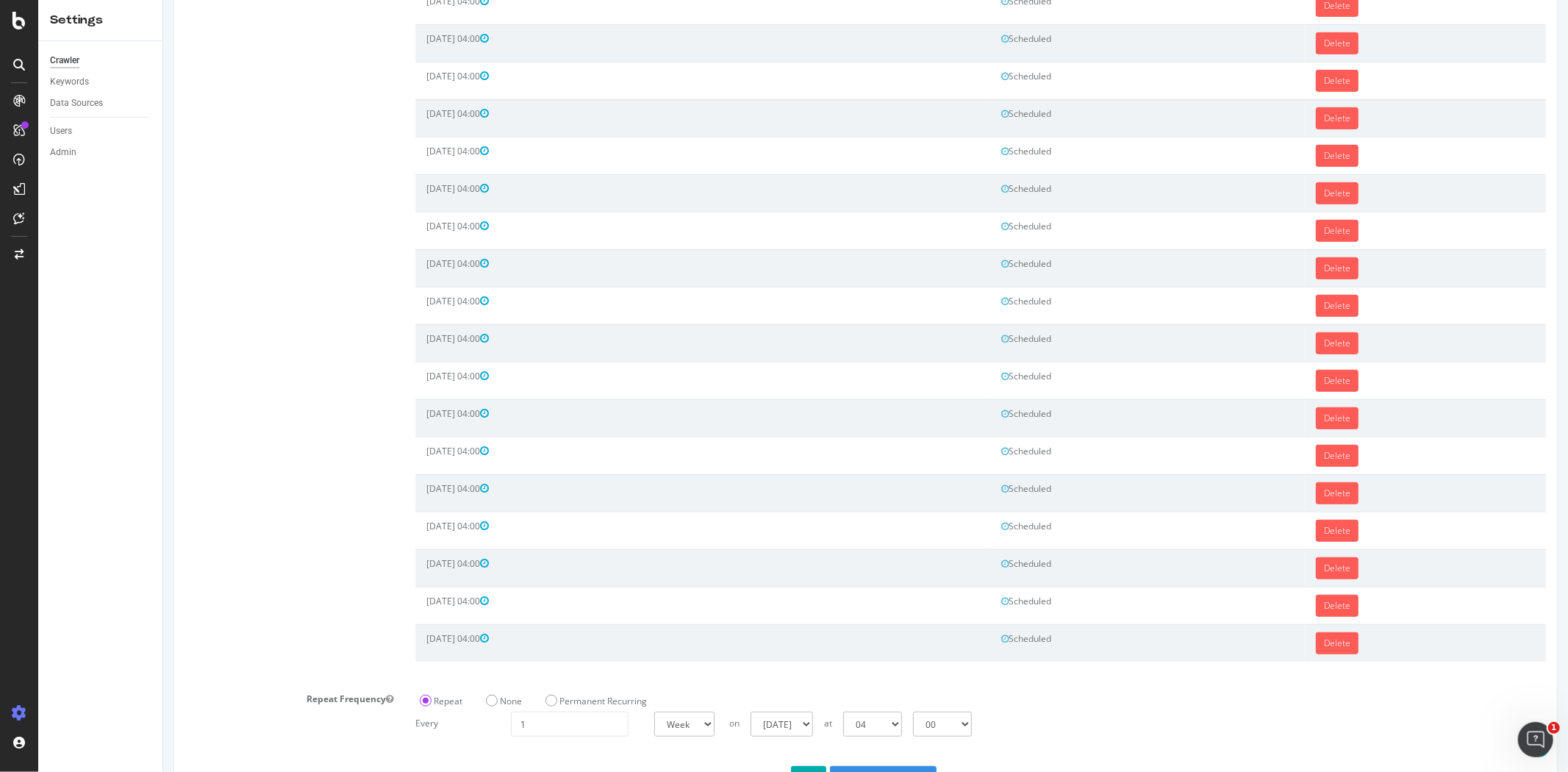
scroll to position [730, 0]
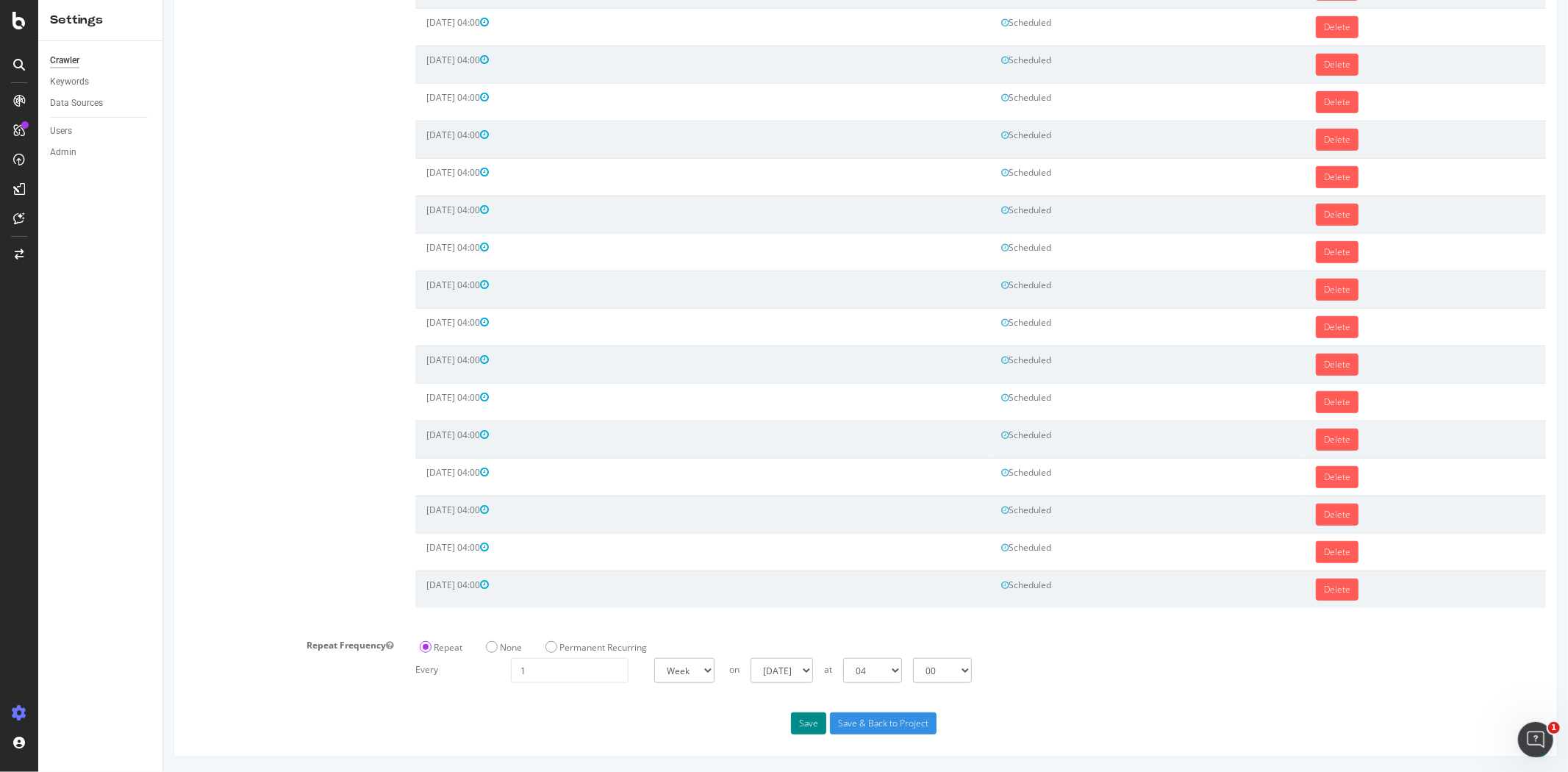
click at [804, 716] on button "Save" at bounding box center [807, 724] width 35 height 22
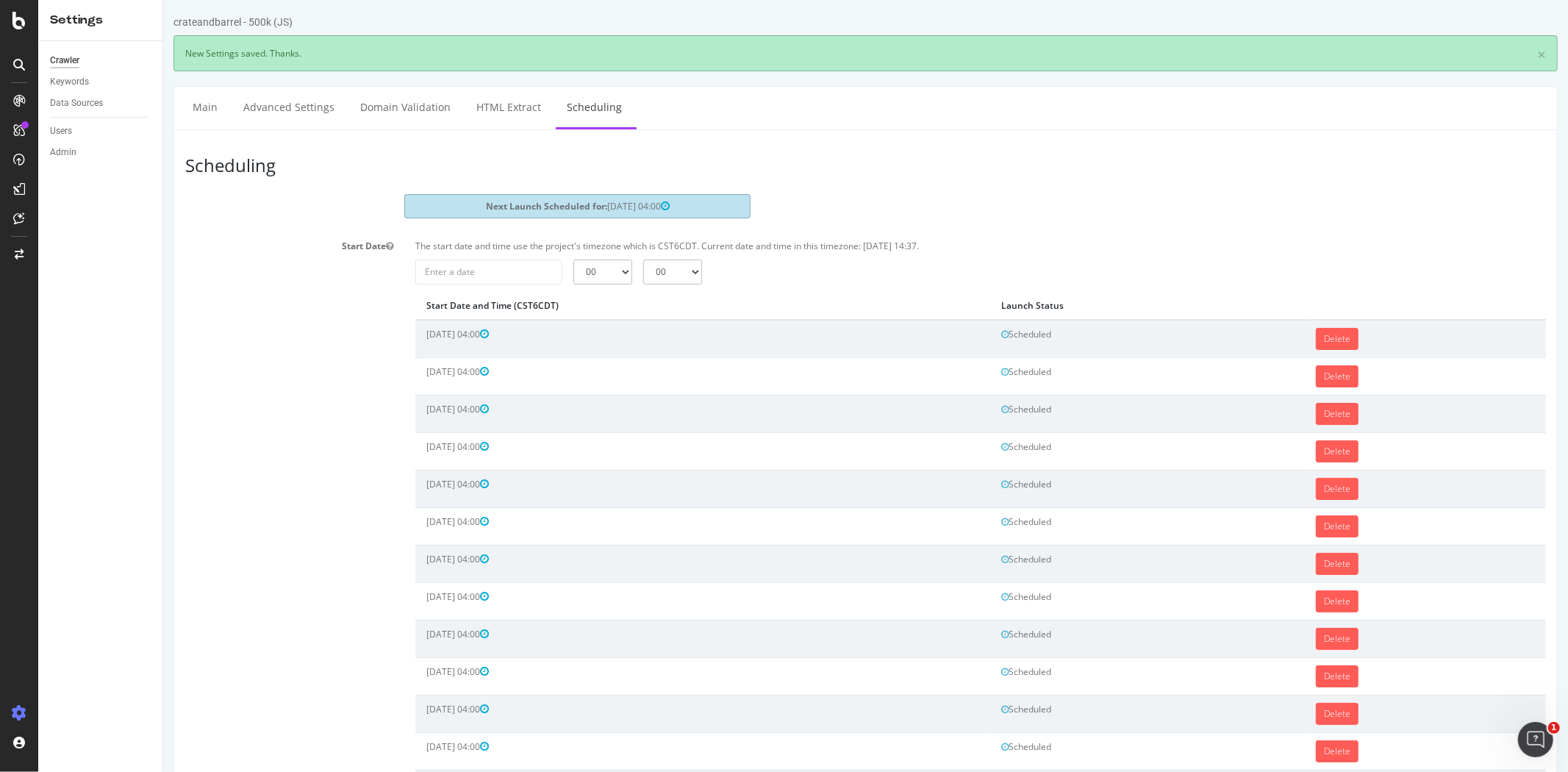
scroll to position [0, 0]
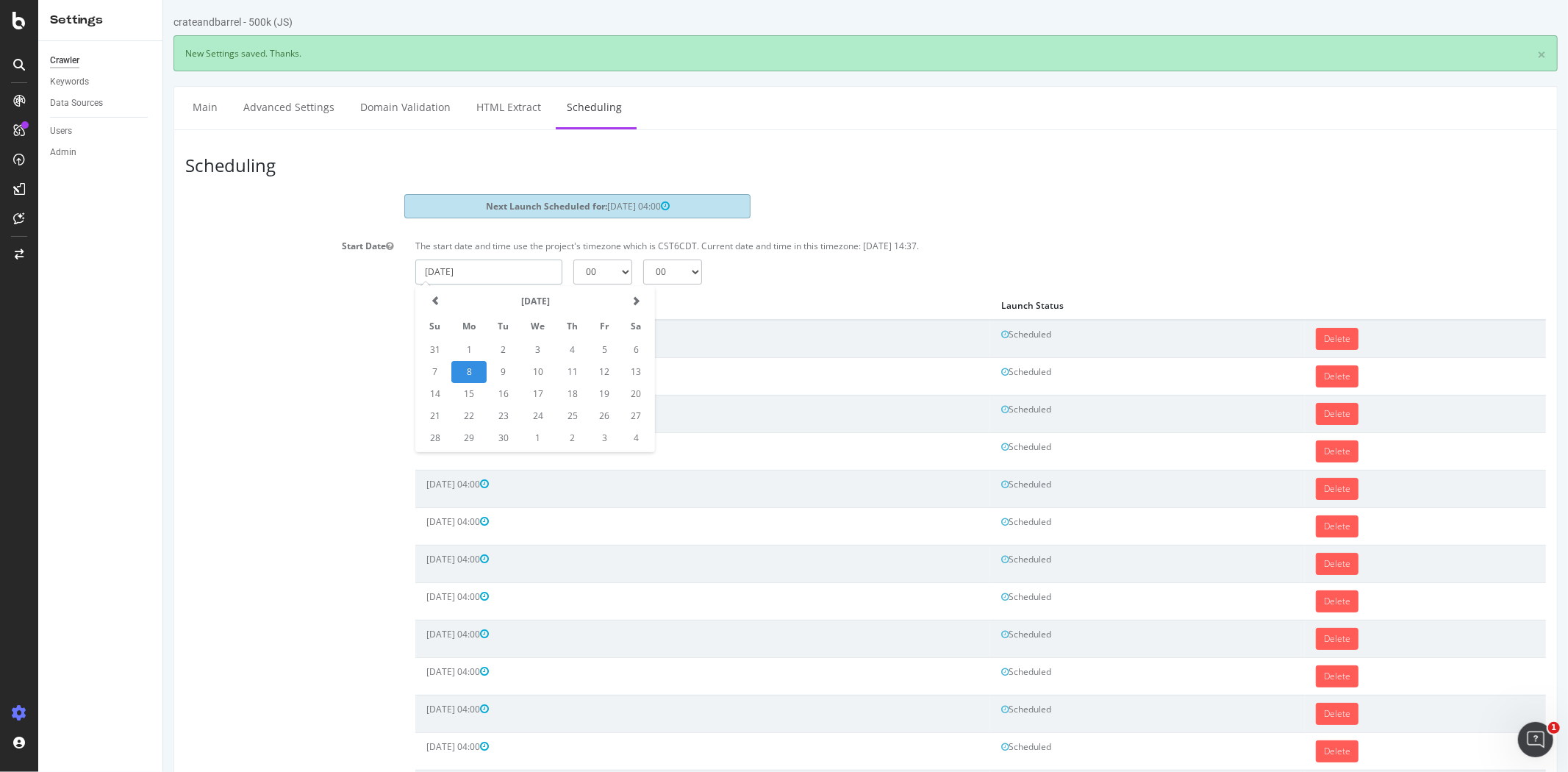
click at [522, 270] on input "2025-09-08" at bounding box center [487, 272] width 147 height 25
click at [631, 293] on th at bounding box center [635, 301] width 33 height 25
click at [560, 365] on td "9" at bounding box center [571, 372] width 33 height 22
type input "2025-10-09"
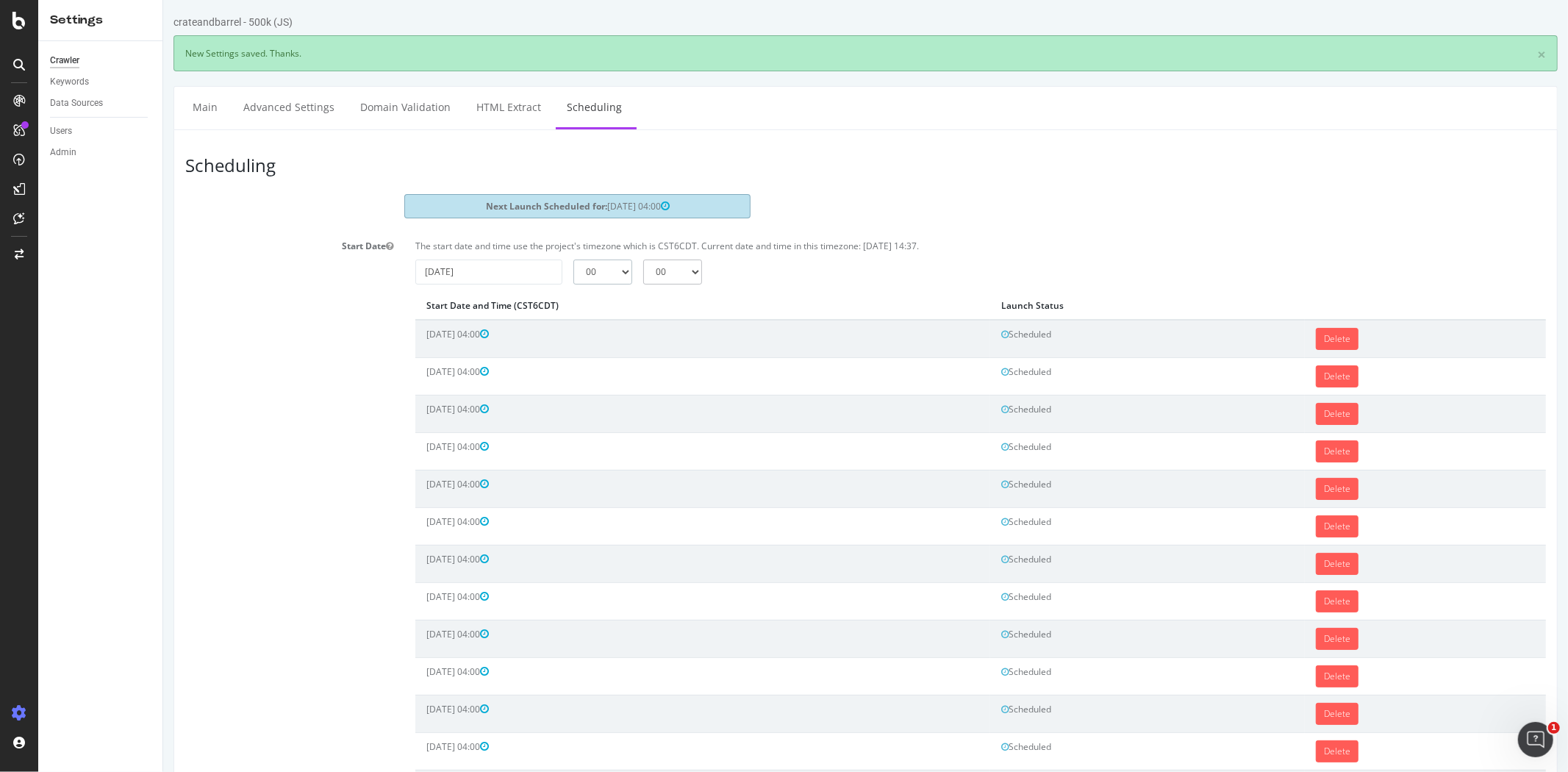
click at [607, 261] on select "00 01 02 03 04 05 06 07 08 09 10 11 12 13 14 15 16 17 18 19 20 21 22 23" at bounding box center [602, 272] width 59 height 25
select select "4"
click at [572, 259] on select "00 01 02 03 04 05 06 07 08 09 10 11 12 13 14 15 16 17 18 19 20 21 22 23" at bounding box center [602, 272] width 59 height 25
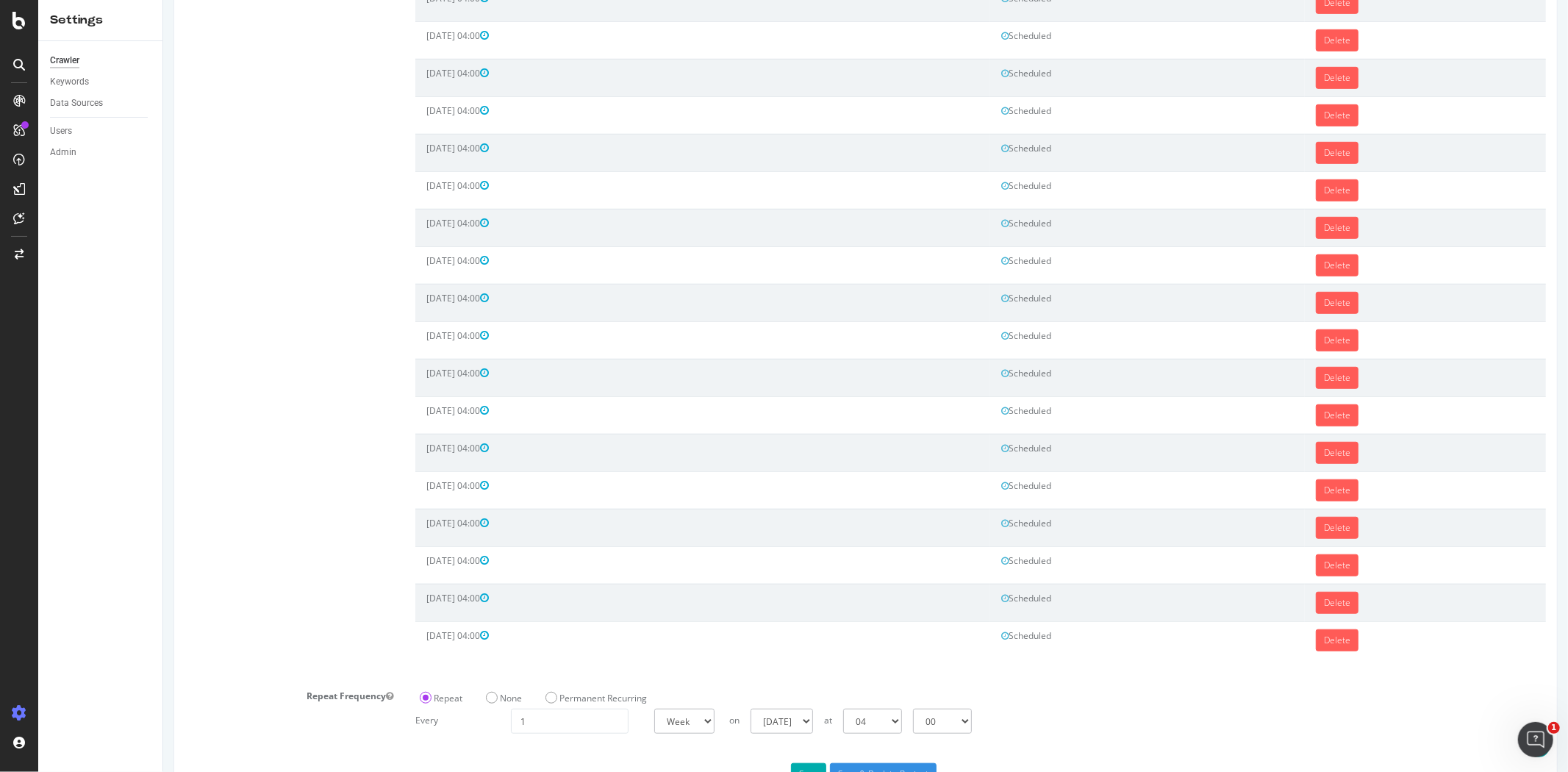
scroll to position [767, 0]
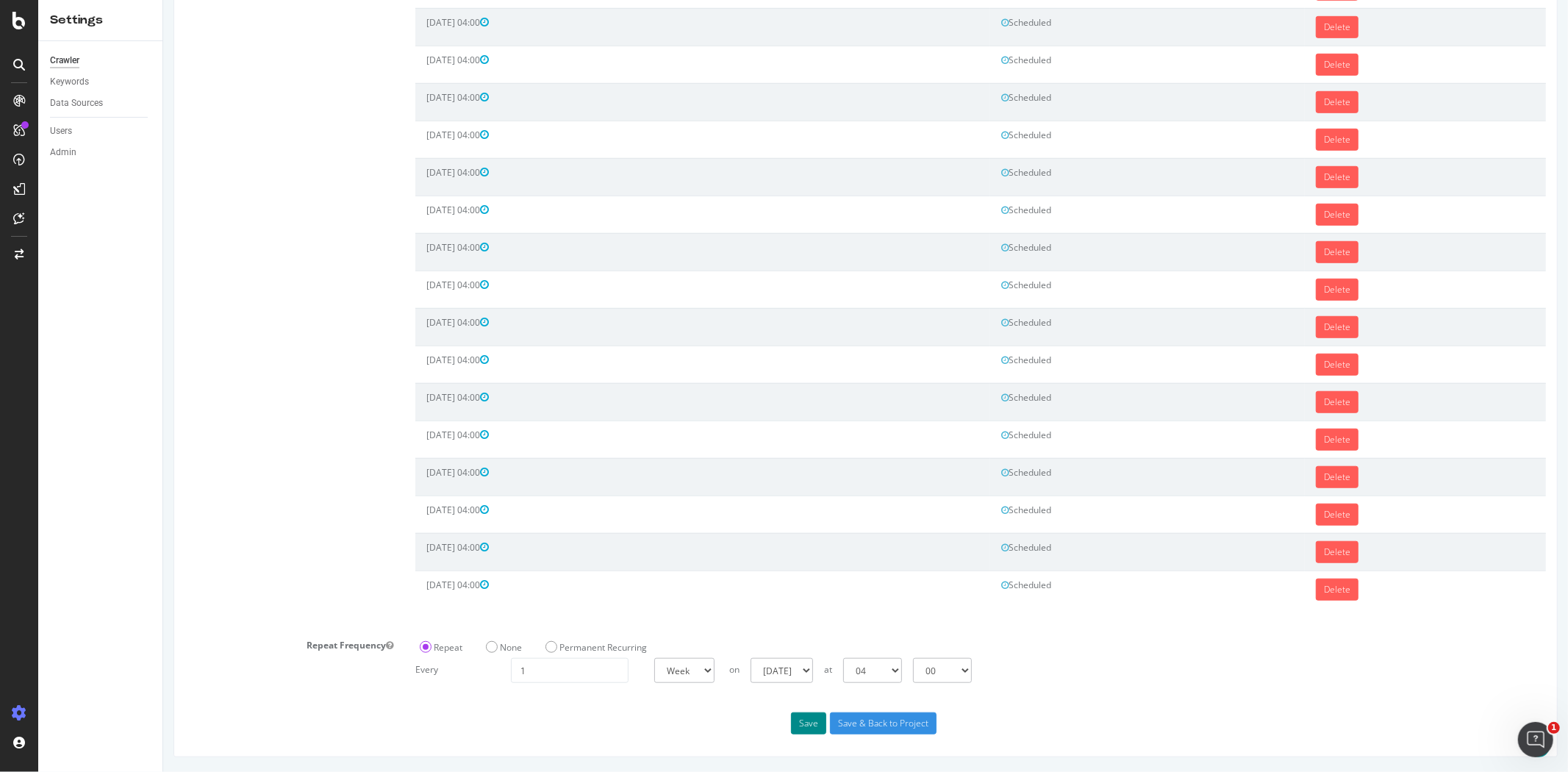
click at [810, 721] on button "Save" at bounding box center [807, 724] width 35 height 22
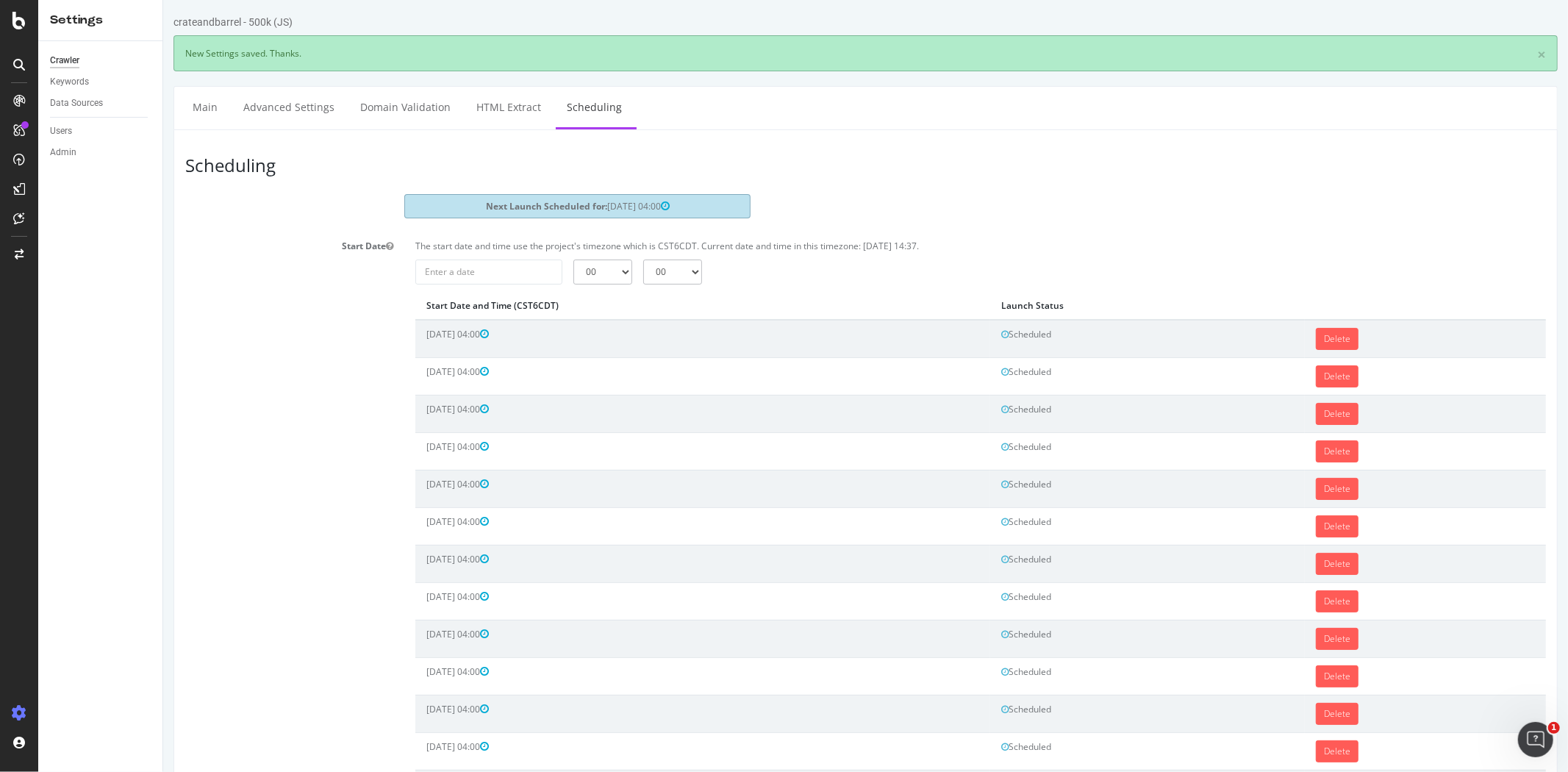
scroll to position [0, 0]
click at [480, 268] on input "2025-09-08" at bounding box center [487, 272] width 147 height 25
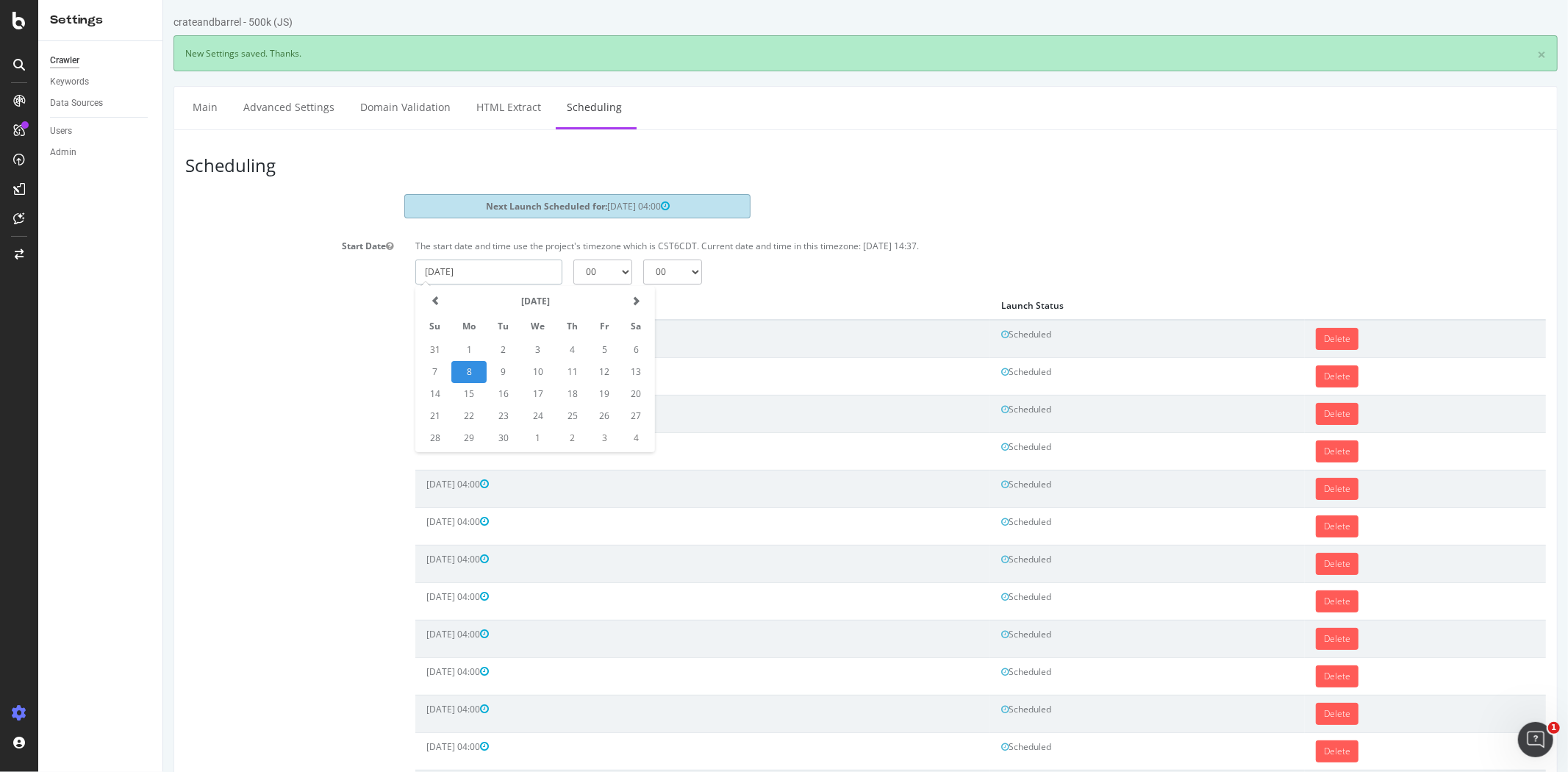
drag, startPoint x: 633, startPoint y: 297, endPoint x: 606, endPoint y: 336, distance: 47.4
click at [631, 297] on span at bounding box center [635, 300] width 9 height 9
click at [604, 371] on td "10" at bounding box center [603, 372] width 31 height 22
type input "2025-10-10"
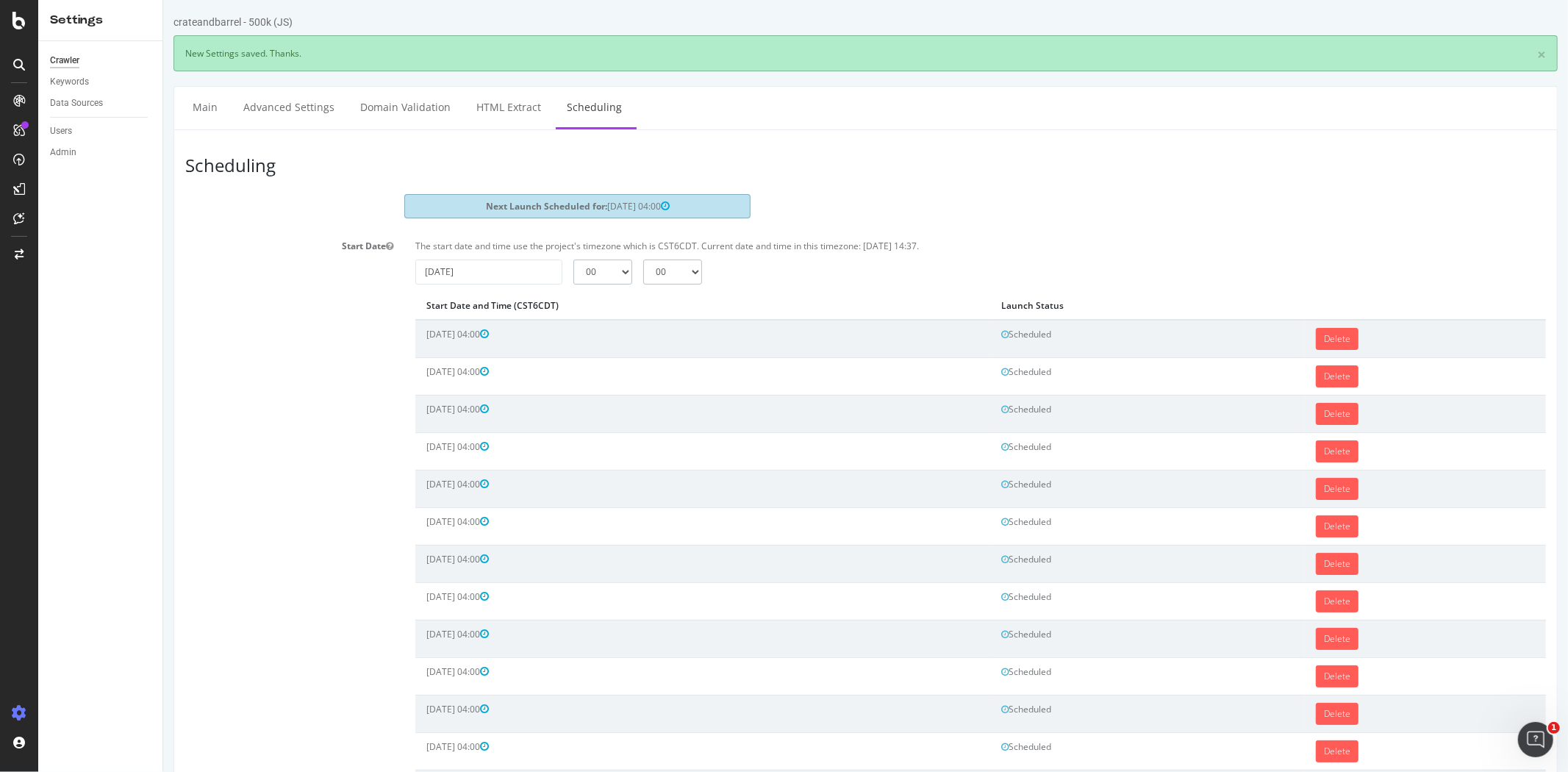
click at [610, 261] on select "00 01 02 03 04 05 06 07 08 09 10 11 12 13 14 15 16 17 18 19 20 21 22 23" at bounding box center [602, 272] width 59 height 25
select select "4"
click at [572, 259] on select "00 01 02 03 04 05 06 07 08 09 10 11 12 13 14 15 16 17 18 19 20 21 22 23" at bounding box center [602, 272] width 59 height 25
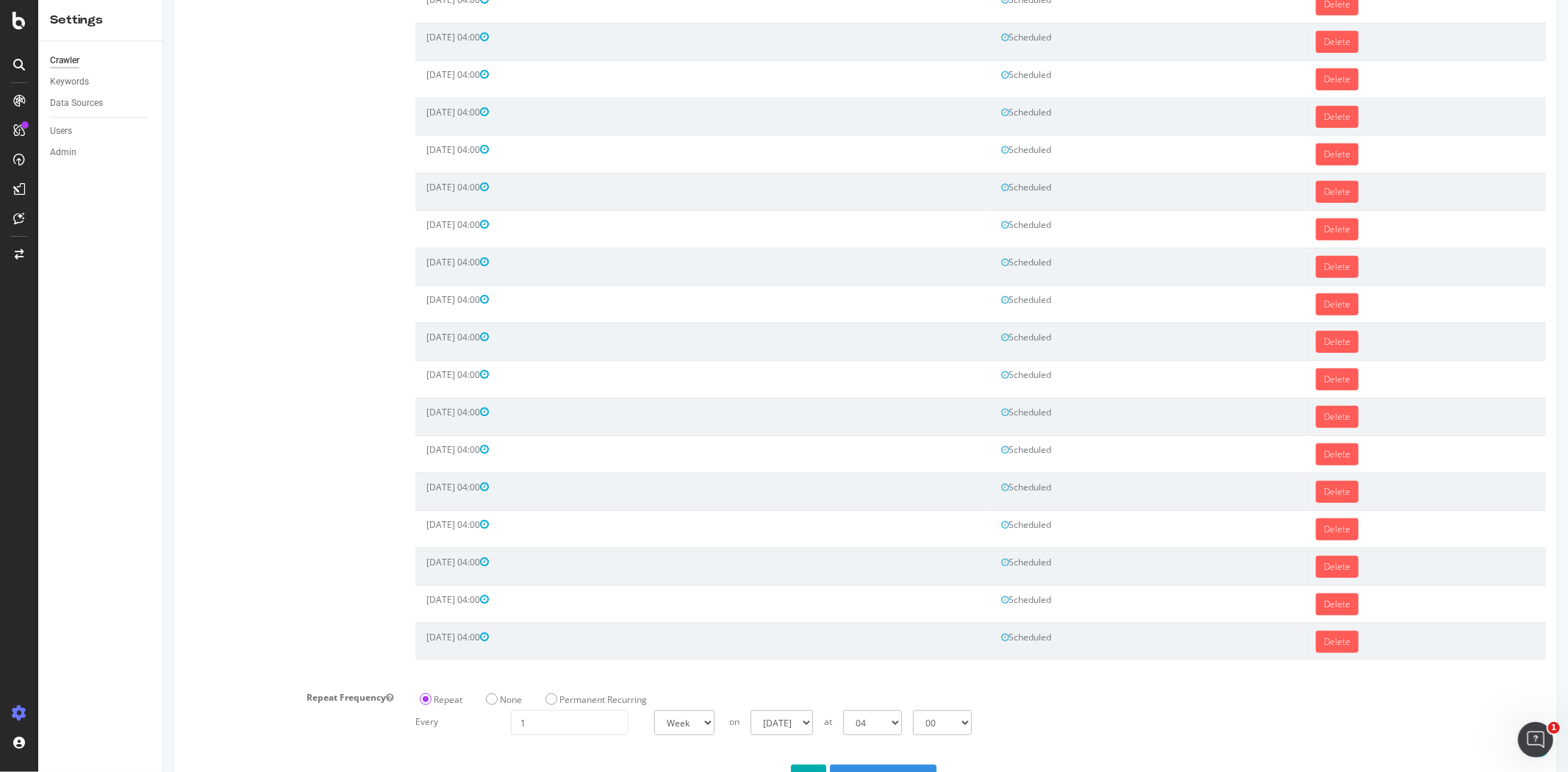
scroll to position [805, 0]
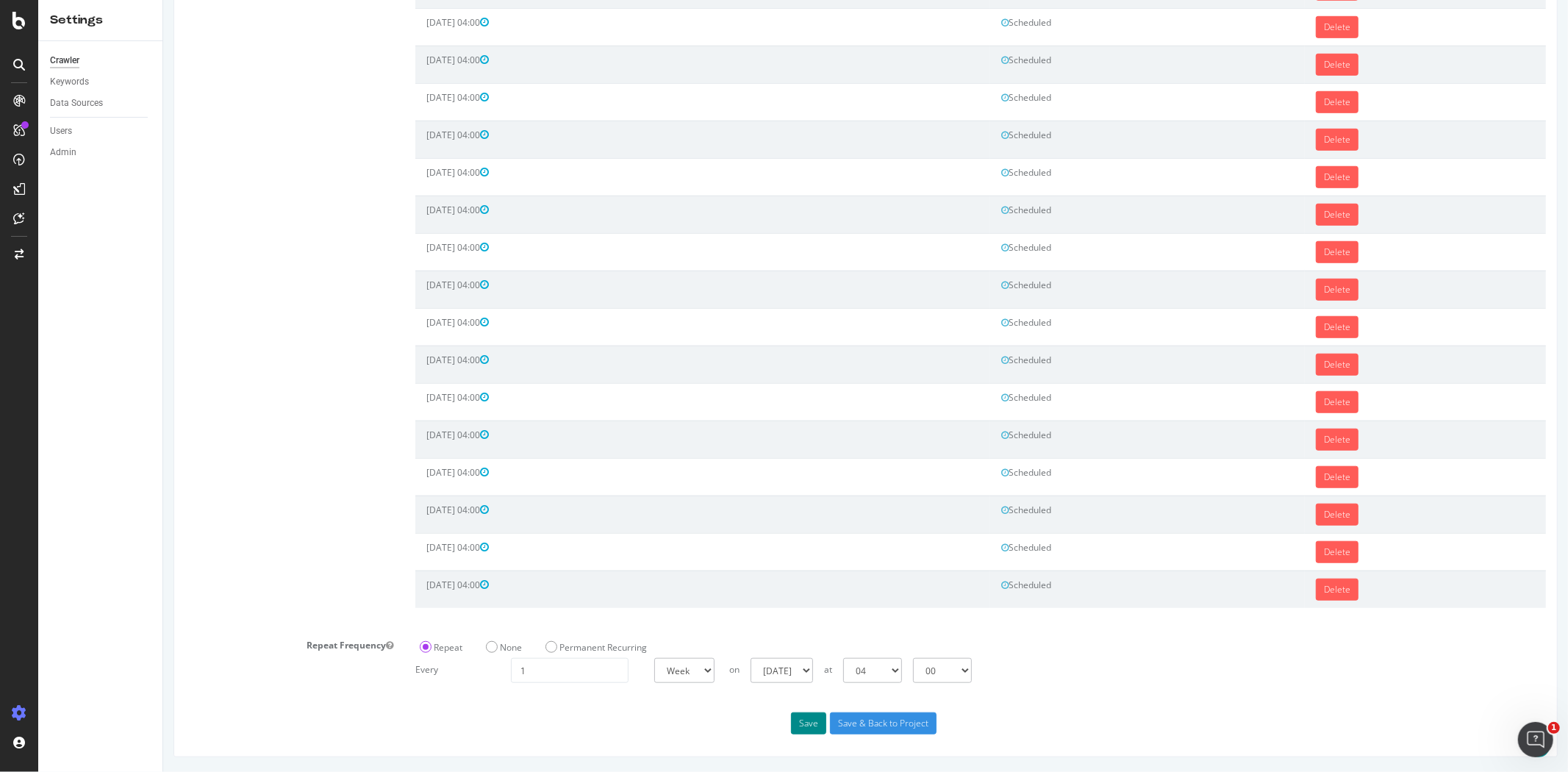
click at [810, 714] on button "Save" at bounding box center [807, 724] width 35 height 22
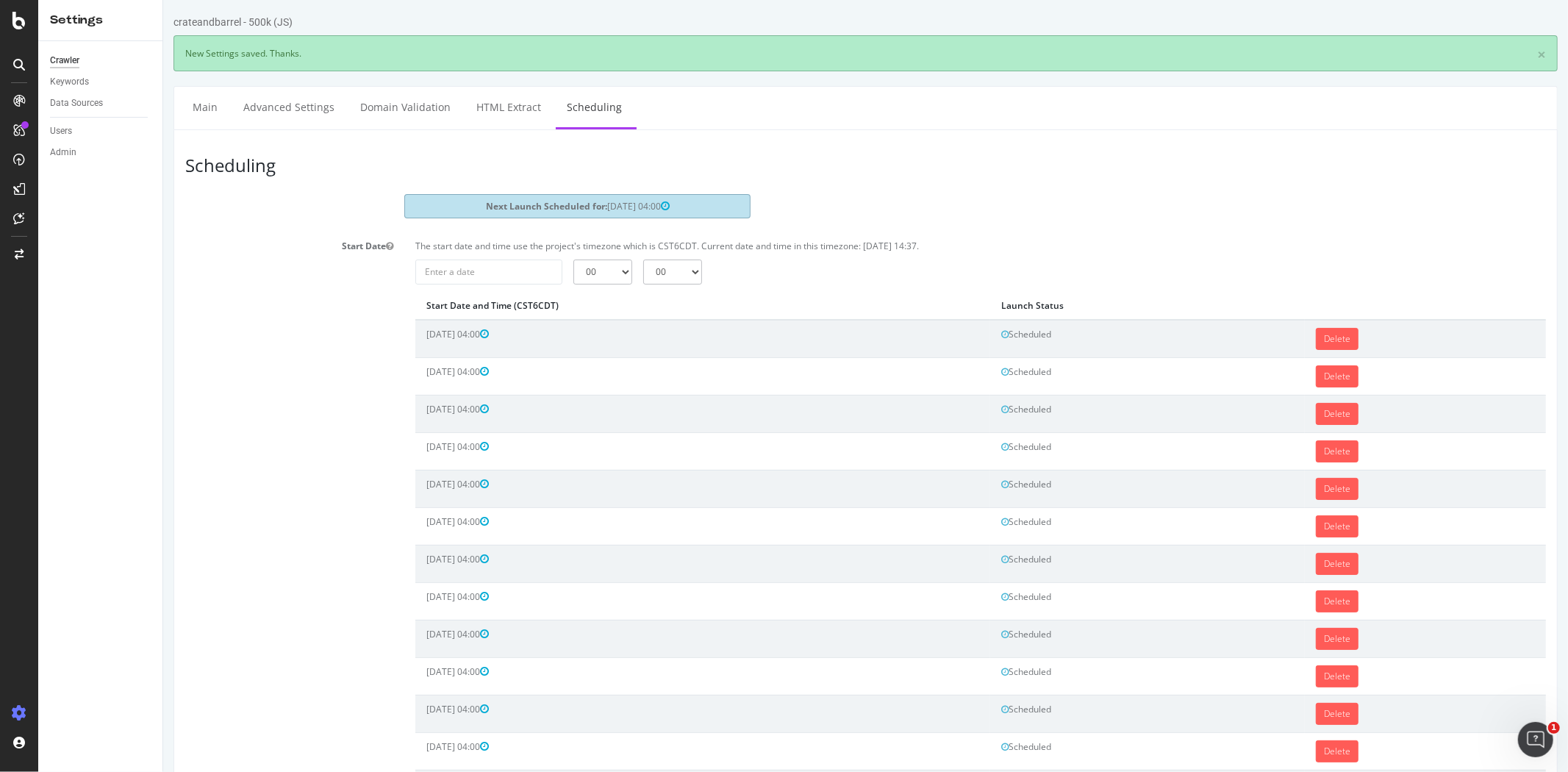
scroll to position [0, 0]
